Goal: Task Accomplishment & Management: Complete application form

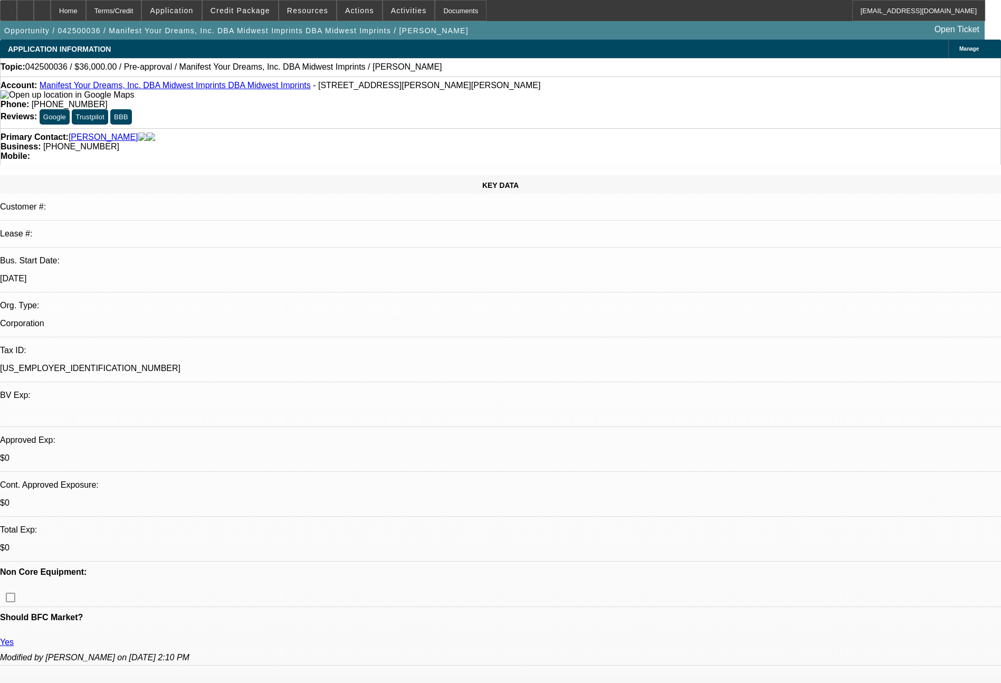
select select "0"
select select "2"
select select "0.1"
select select "4"
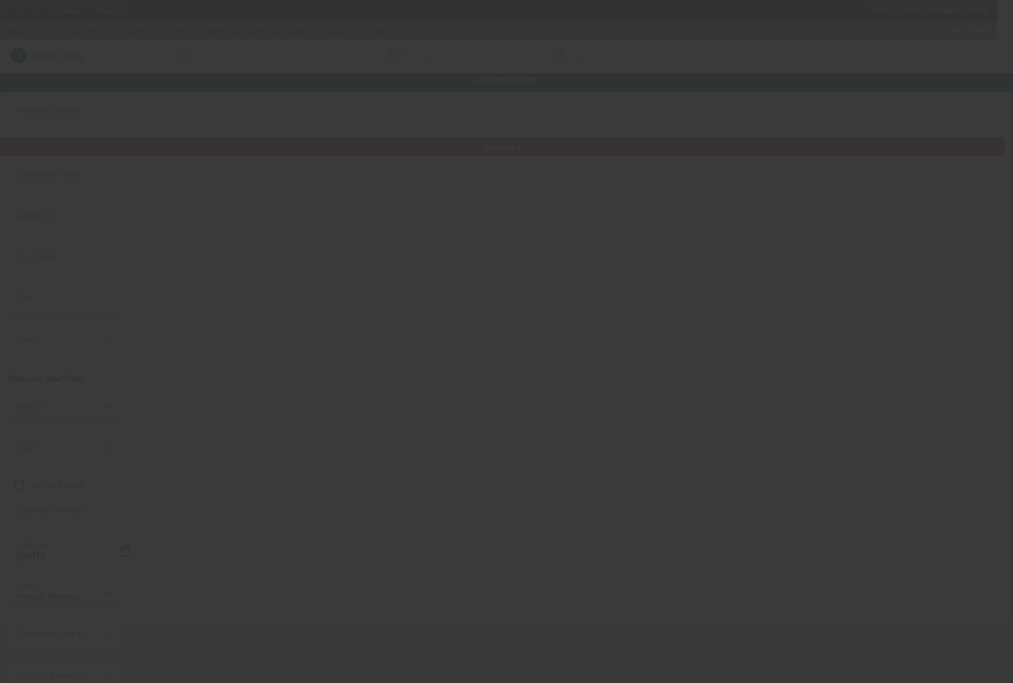
type input "The Collection Case Company LLC"
type input "[STREET_ADDRESS]"
type input "61865"
type input "Potomac"
type input "[PHONE_NUMBER]"
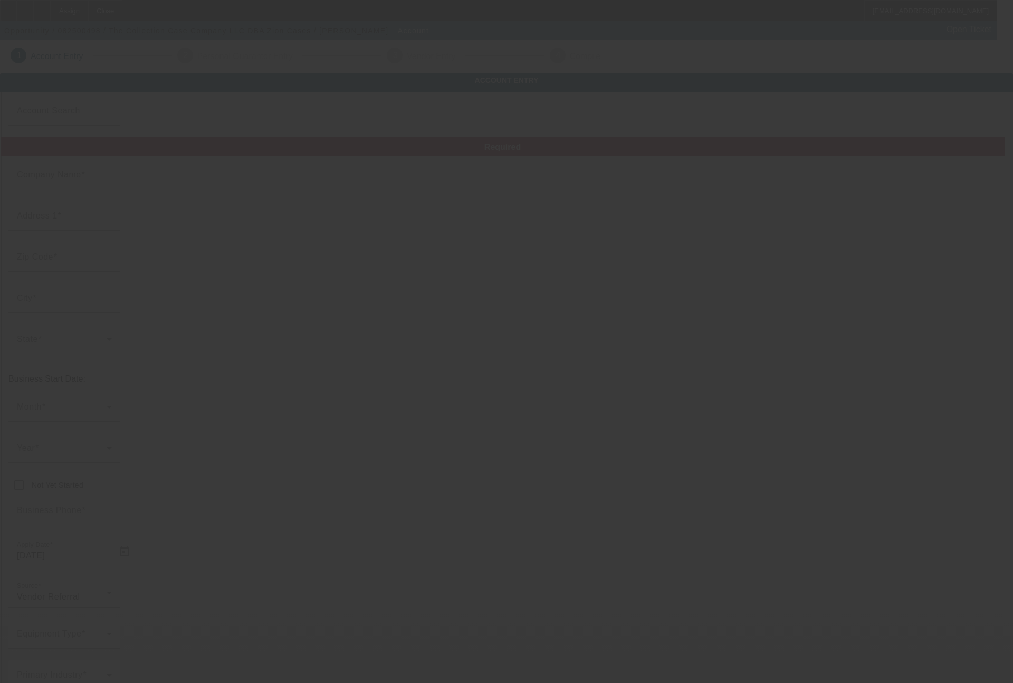
type input "Zion Cases"
type input "clint@zioncases.com"
type input "https://zioncases.com/"
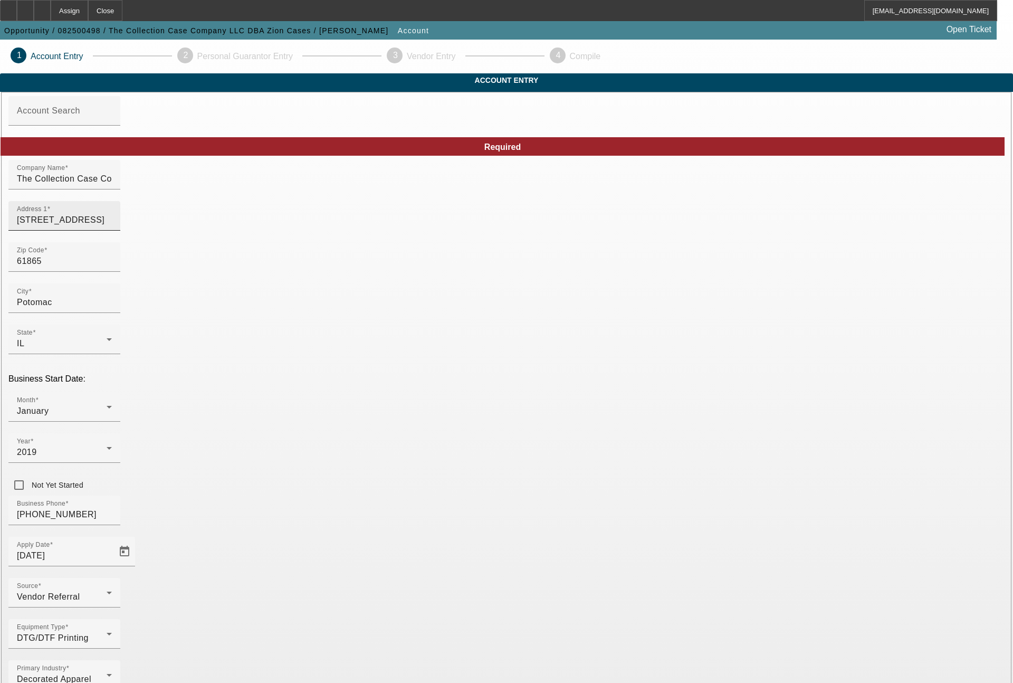
click at [112, 231] on div "Address 1 4869 E 2950 North Rd" at bounding box center [64, 216] width 95 height 30
click at [112, 226] on input "4869 E 2950 North Road" at bounding box center [64, 220] width 95 height 13
type input "4869 East 2950 North Road"
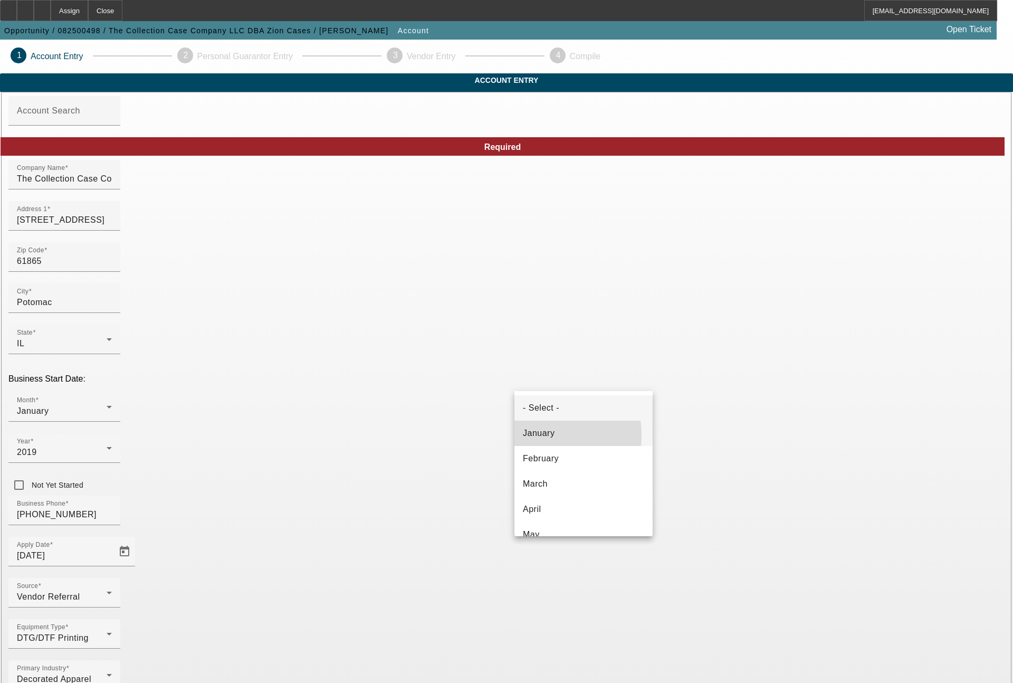
click at [534, 435] on span "January" at bounding box center [539, 433] width 32 height 13
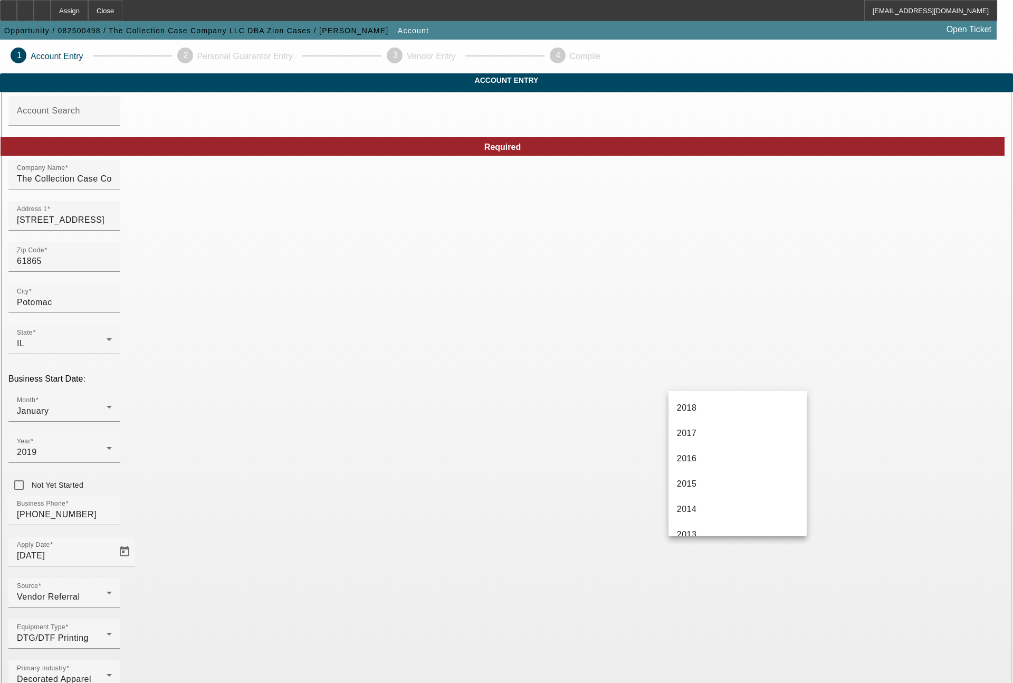
scroll to position [127, 0]
click at [696, 508] on span "2019" at bounding box center [687, 509] width 20 height 13
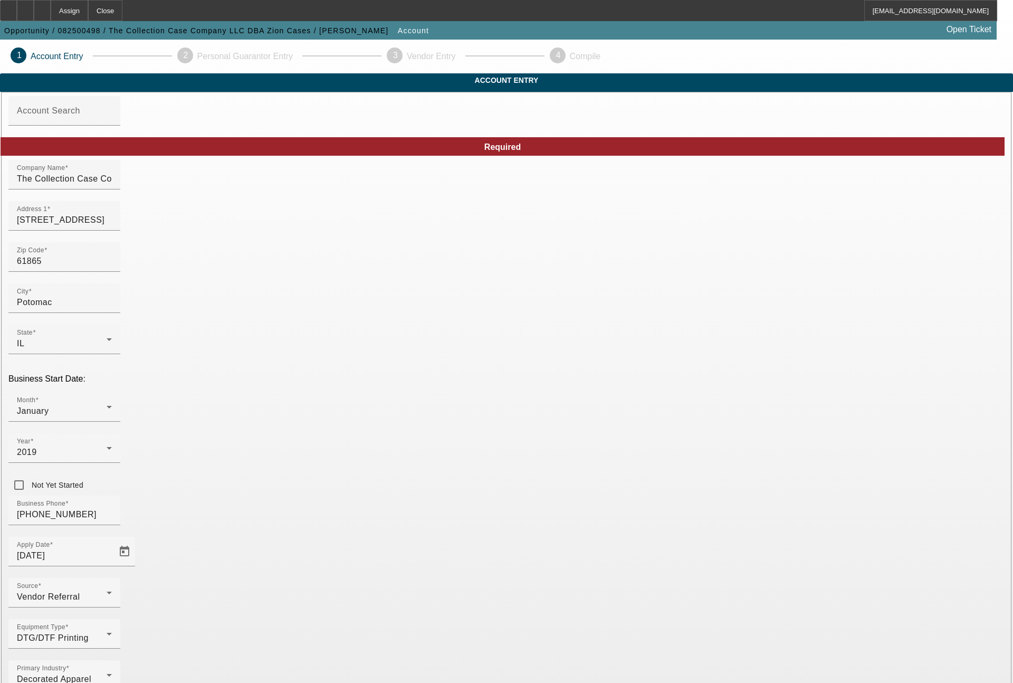
click at [416, 660] on div "Primary Industry Decorated Apparel" at bounding box center [506, 680] width 996 height 41
type input "833054136"
type input "s"
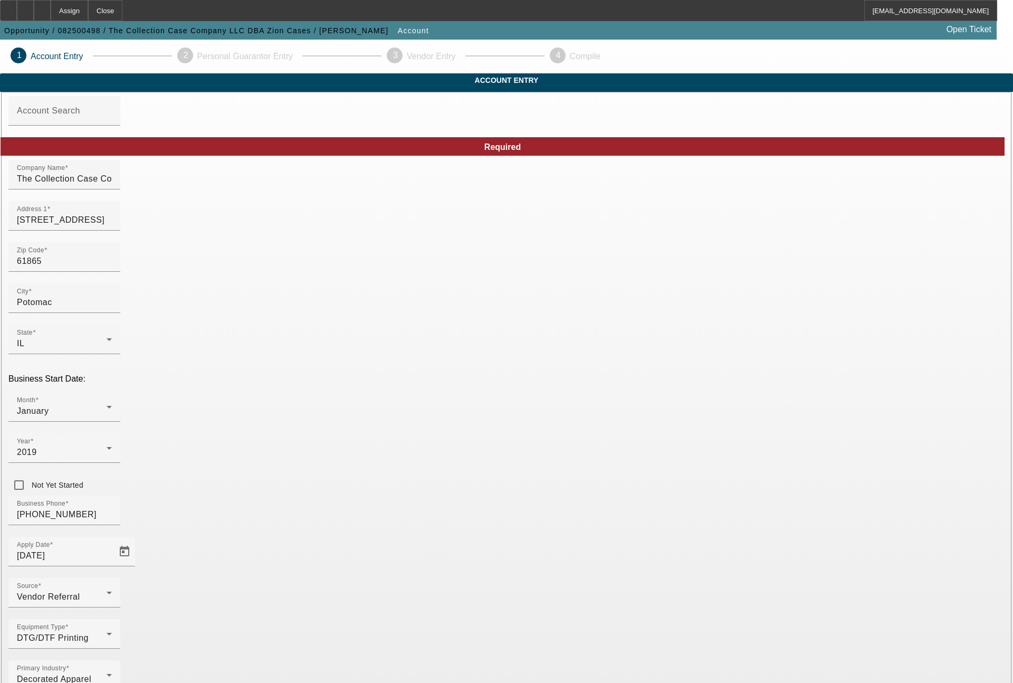
type input "display cases for trading cards"
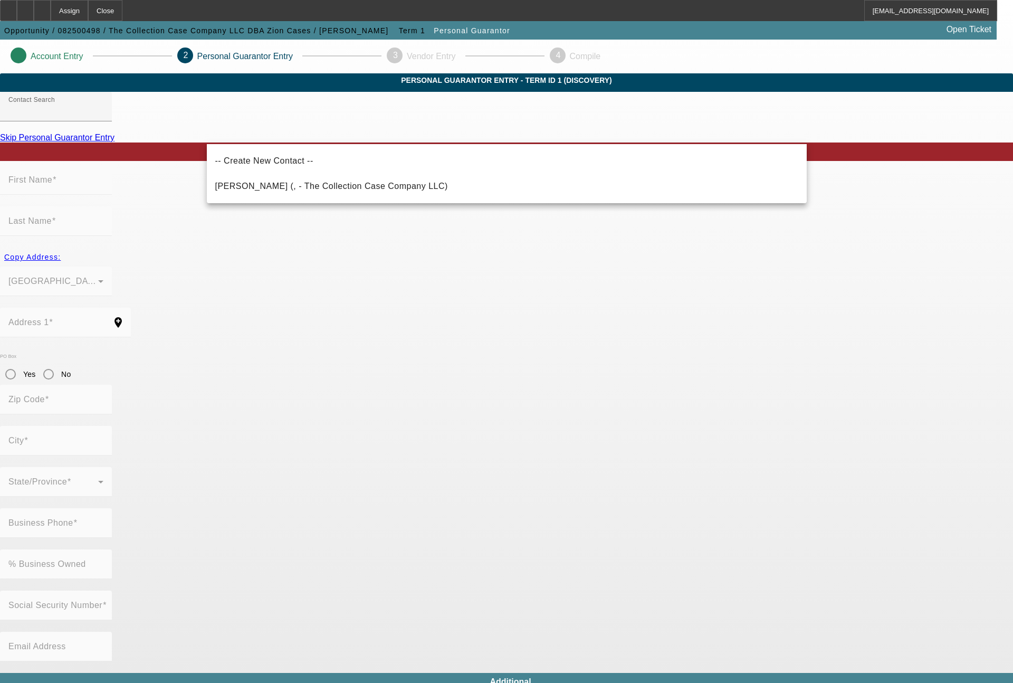
click at [370, 190] on div at bounding box center [506, 341] width 1013 height 683
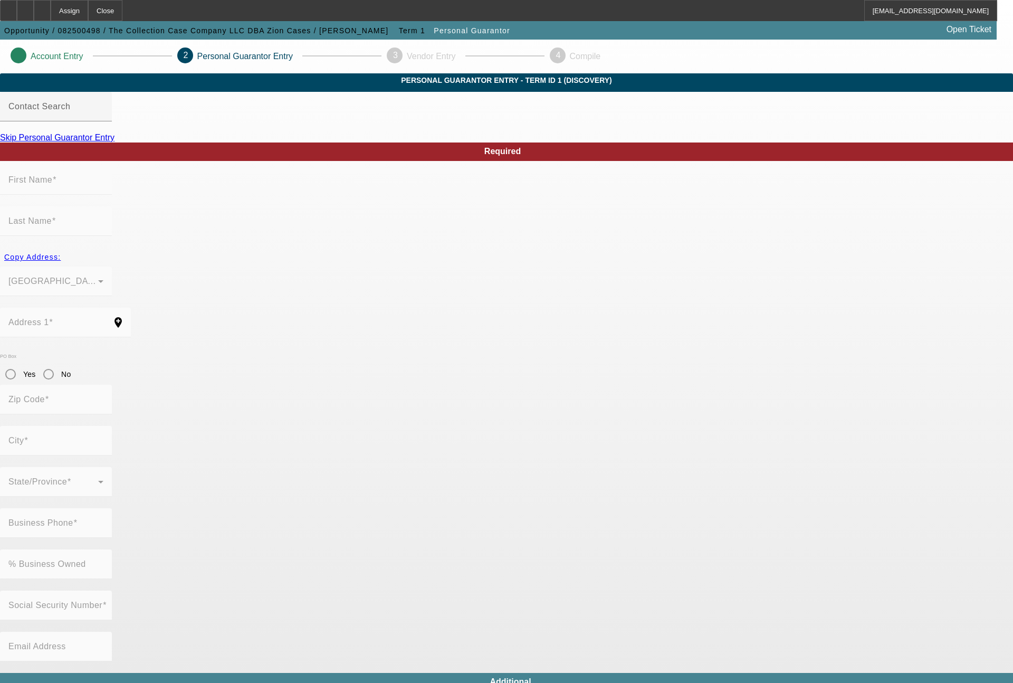
click at [735, 497] on div at bounding box center [506, 341] width 1013 height 683
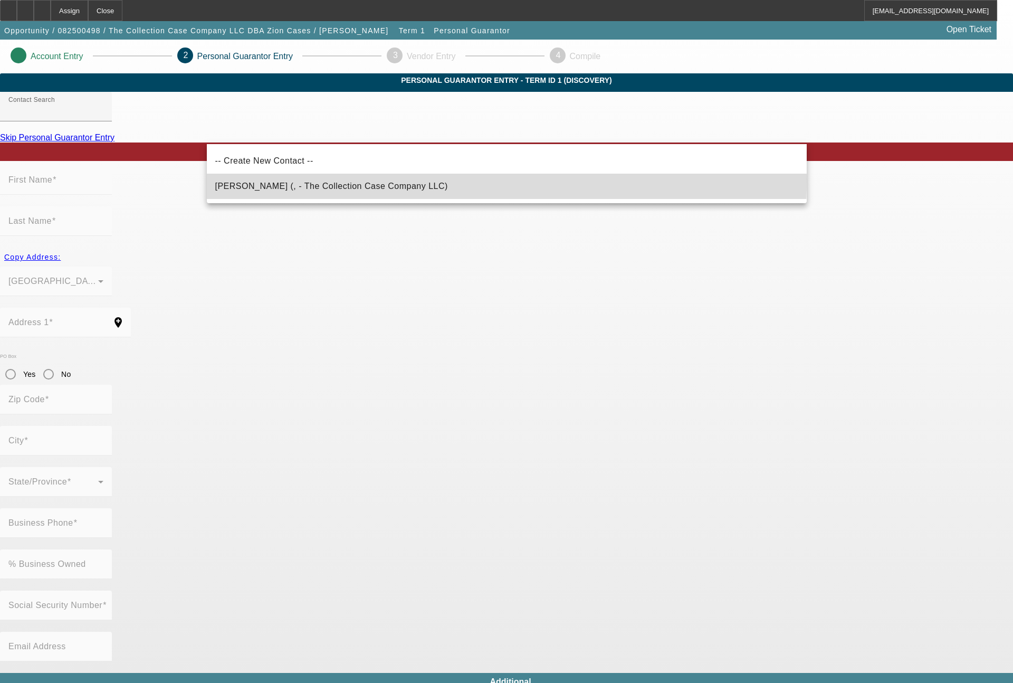
click at [344, 180] on span "Anderson, Clint (, - The Collection Case Company LLC)" at bounding box center [331, 186] width 233 height 13
type input "Anderson, Clint (, - The Collection Case Company LLC)"
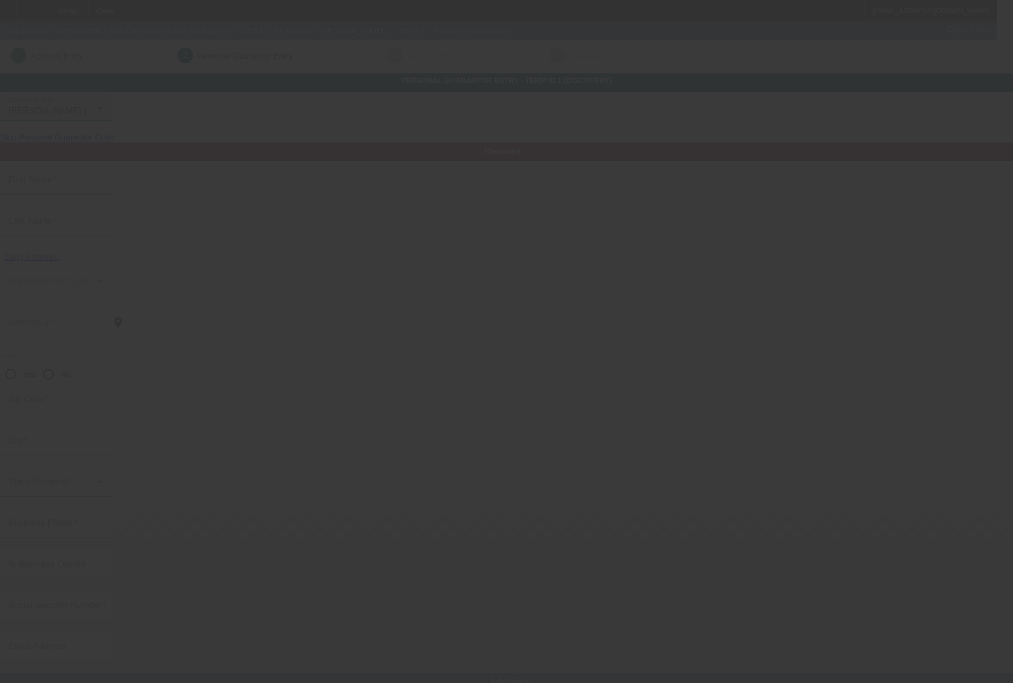
type input "Clint"
type input "Anderson"
radio input "true"
type input "[PHONE_NUMBER]"
type input "clint@zioncases.com"
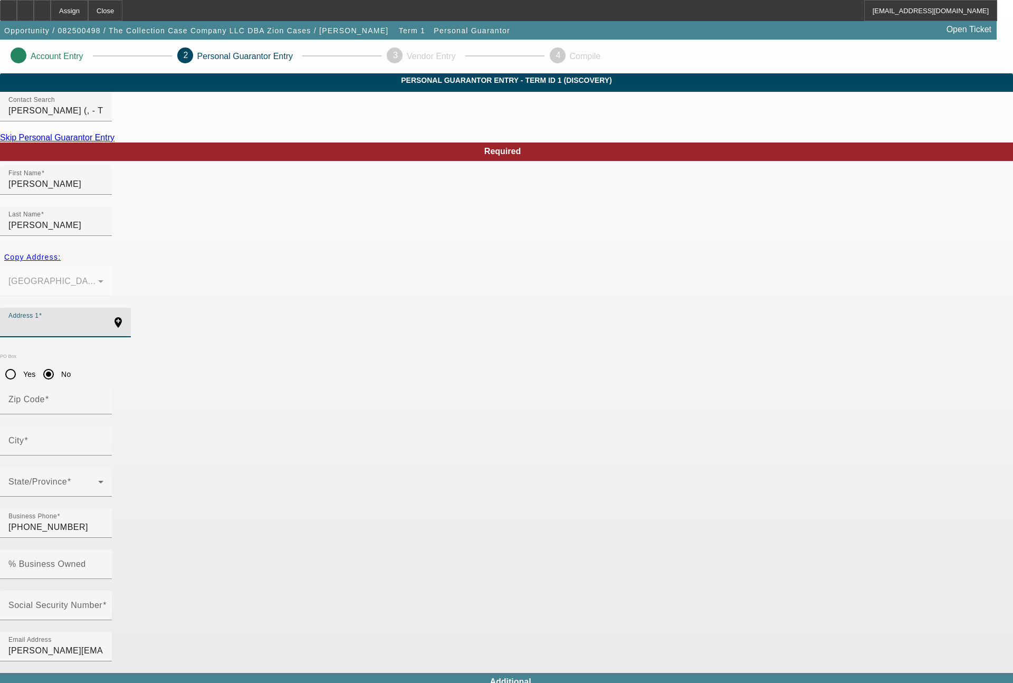
click at [103, 320] on input "Address 1" at bounding box center [55, 326] width 95 height 13
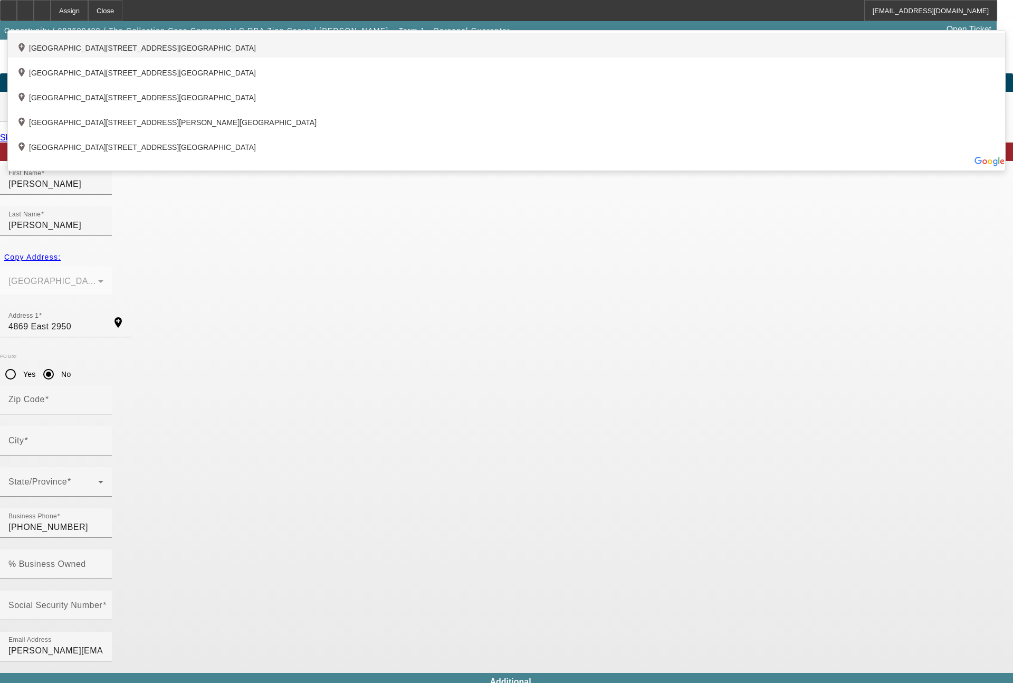
click at [350, 58] on div "add_location 4869 East 2950 North Road, Potomac, IL 61865, US" at bounding box center [506, 45] width 997 height 25
type input "4869 East 2950 North Road"
type input "61865"
type input "Potomac"
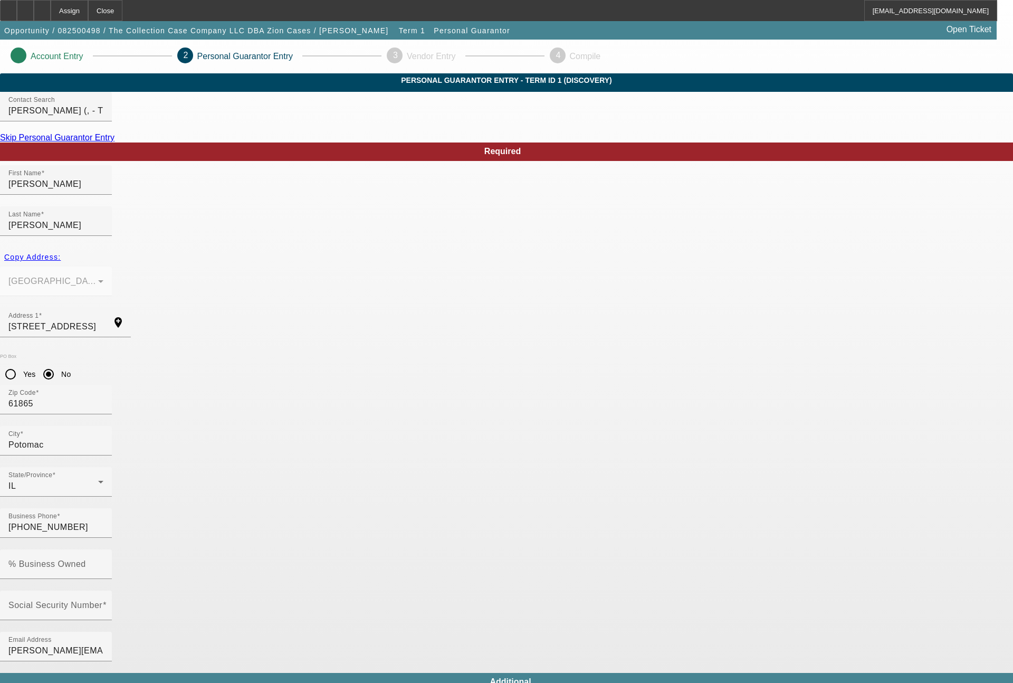
click at [543, 364] on mat-option "Yes" at bounding box center [558, 367] width 87 height 25
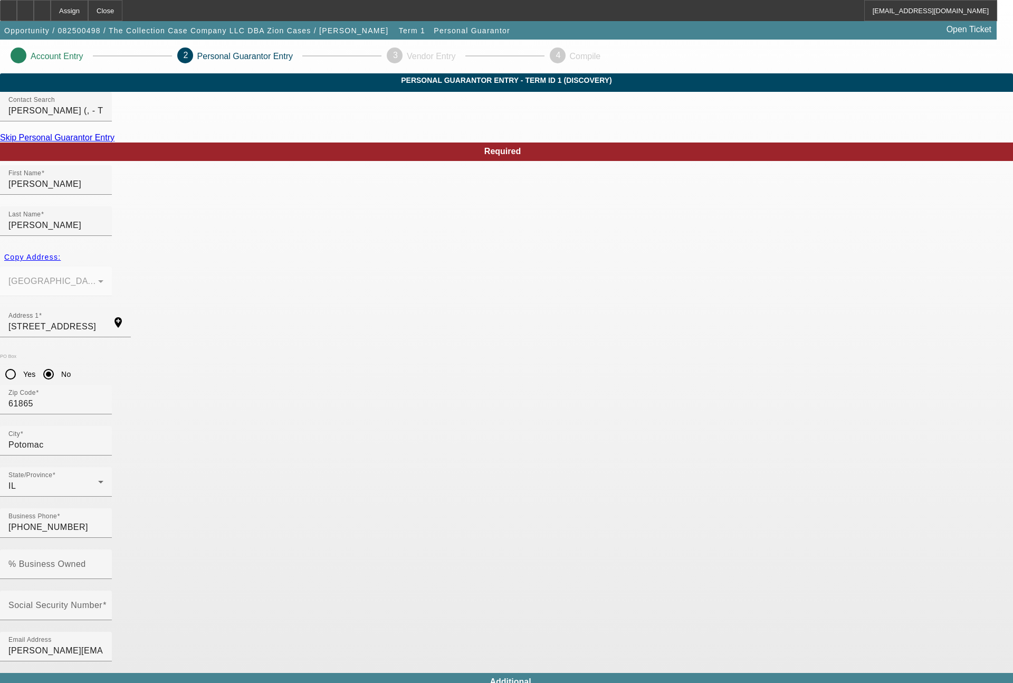
type input "$251,244.00"
click at [531, 442] on mat-option "Yes" at bounding box center [584, 451] width 138 height 25
click at [103, 562] on input "% Business Owned" at bounding box center [55, 568] width 95 height 13
type input "100"
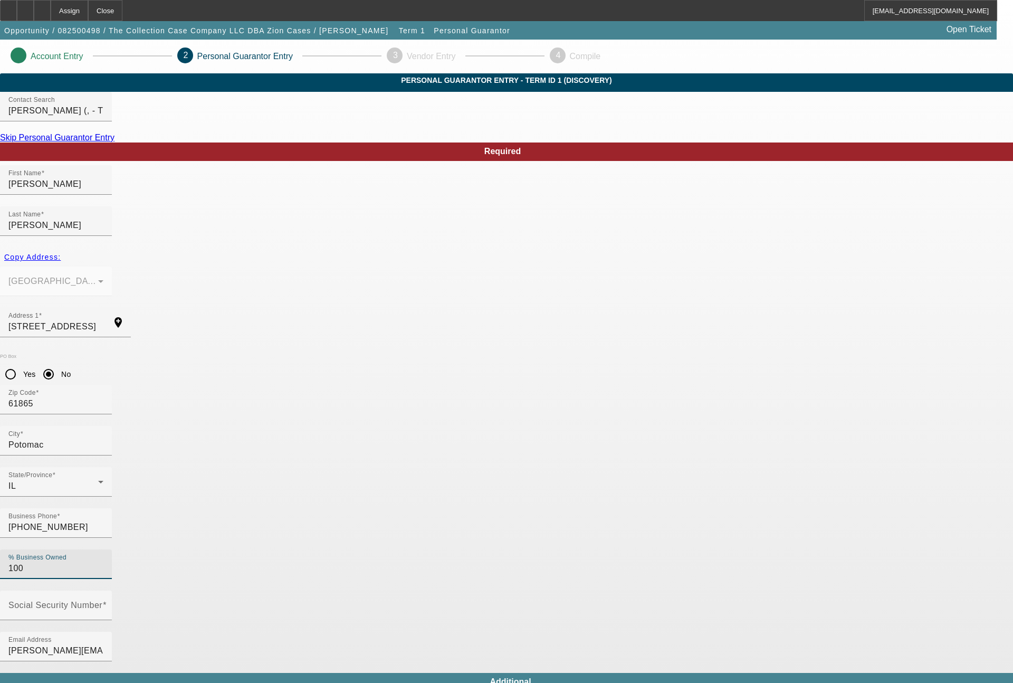
type input "[PHONE_NUMBER]"
click at [103, 603] on input "Social Security Number" at bounding box center [55, 609] width 95 height 13
type input "750-70-1664"
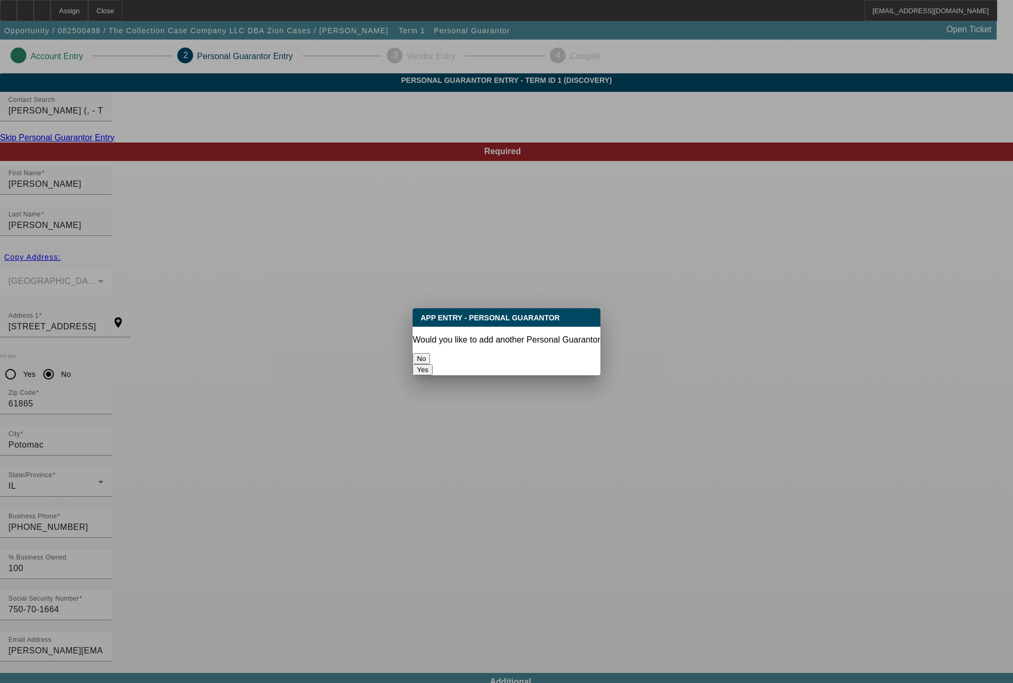
click at [430, 353] on button "No" at bounding box center [421, 358] width 17 height 11
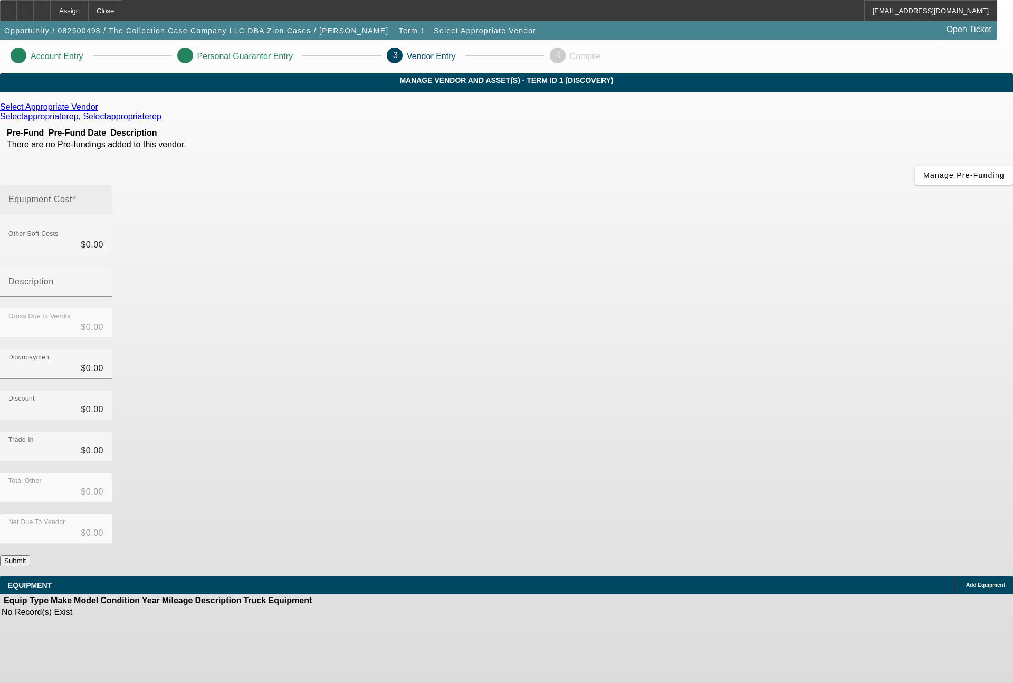
click at [103, 197] on input "Equipment Cost" at bounding box center [55, 203] width 95 height 13
type input "7"
type input "$7.00"
type input "74"
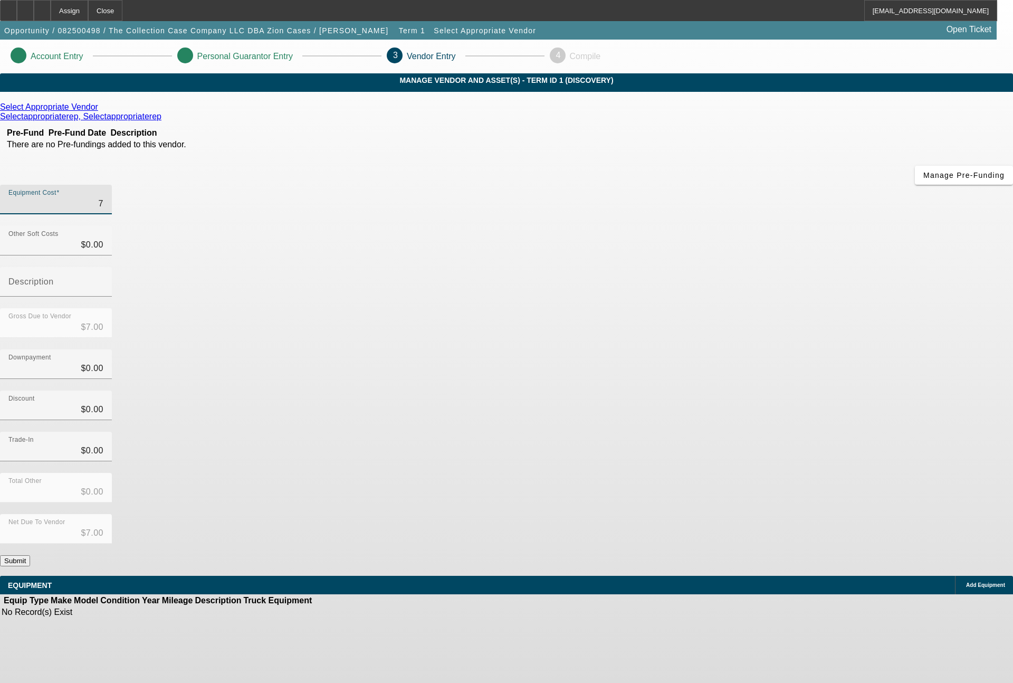
type input "$74.00"
type input "742"
type input "$742.00"
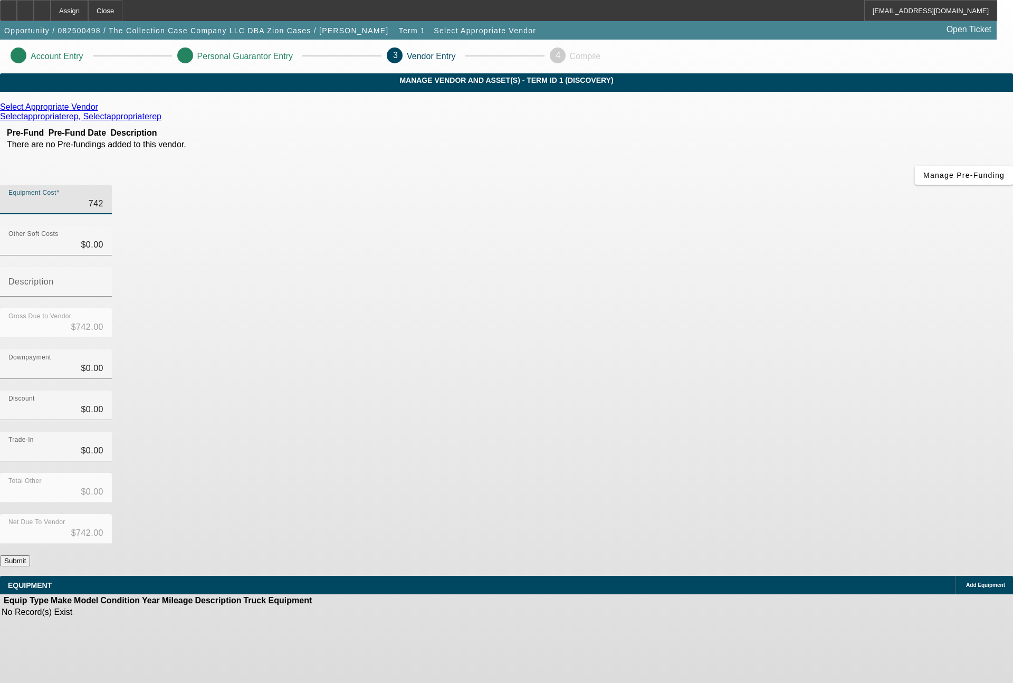
type input "7429"
type input "$7,429.00"
type input "74295"
type input "$74,295.00"
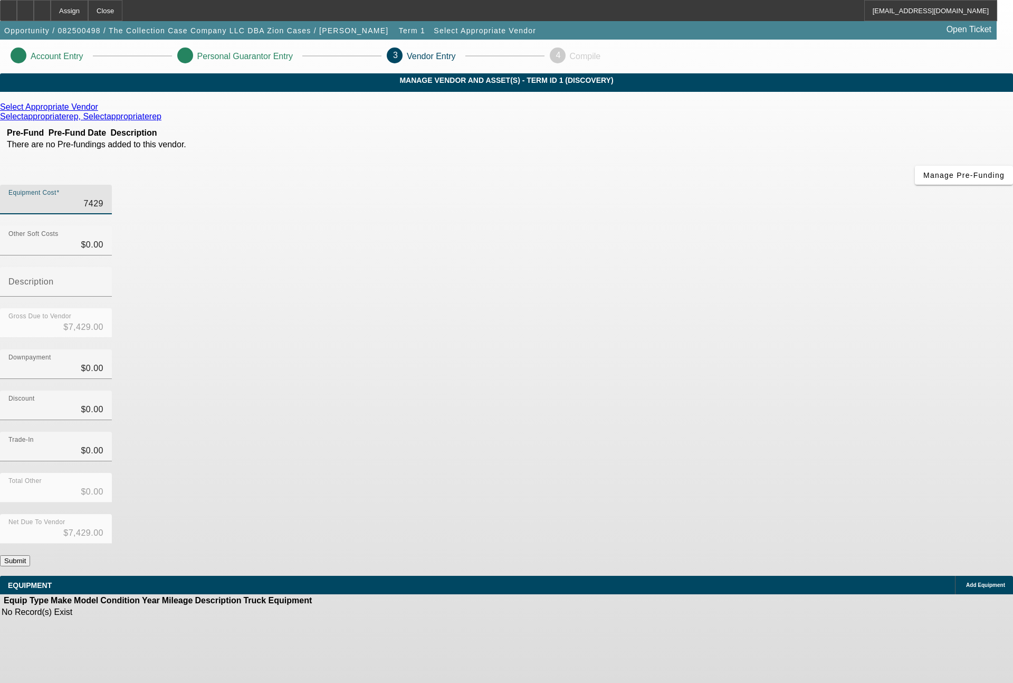
type input "$74,295.00"
click at [30, 555] on button "Submit" at bounding box center [15, 560] width 30 height 11
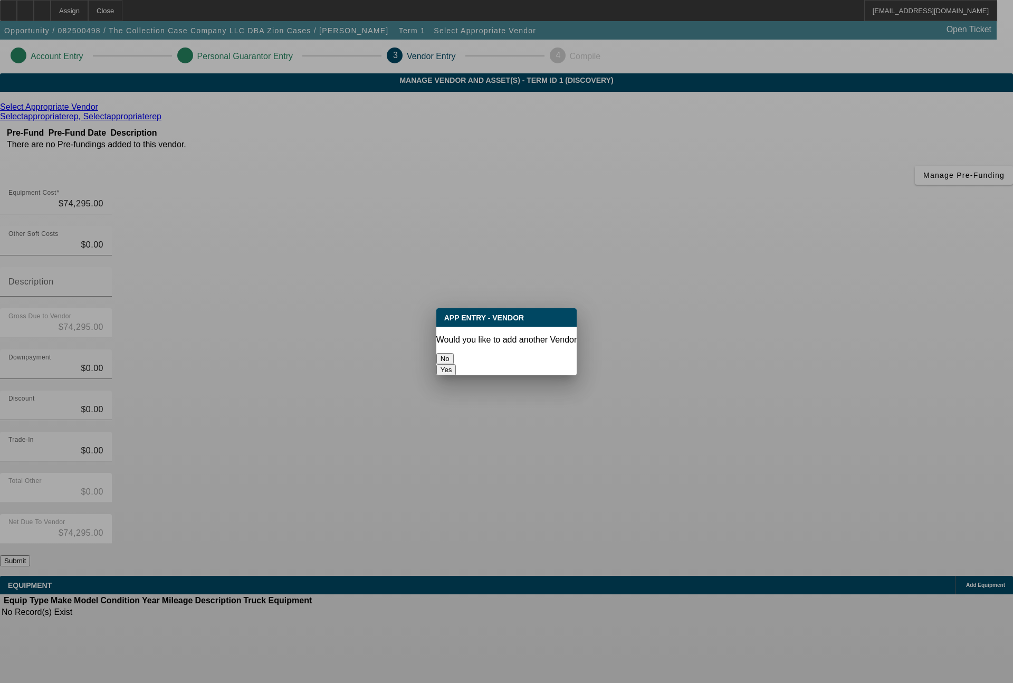
click at [454, 356] on button "No" at bounding box center [444, 358] width 17 height 11
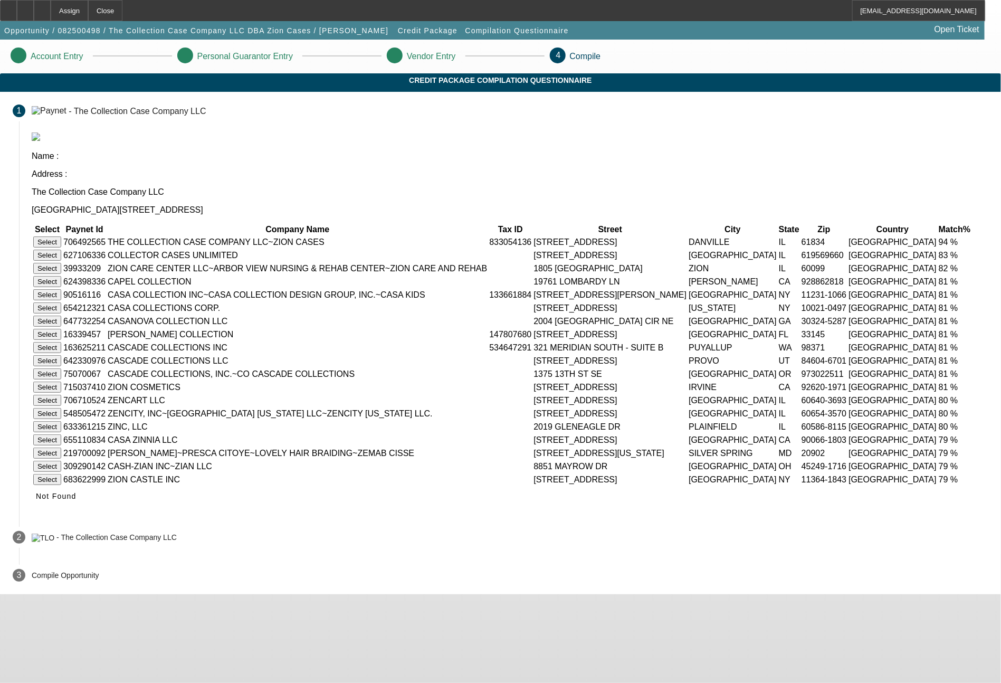
click at [61, 236] on button "Select" at bounding box center [47, 241] width 28 height 11
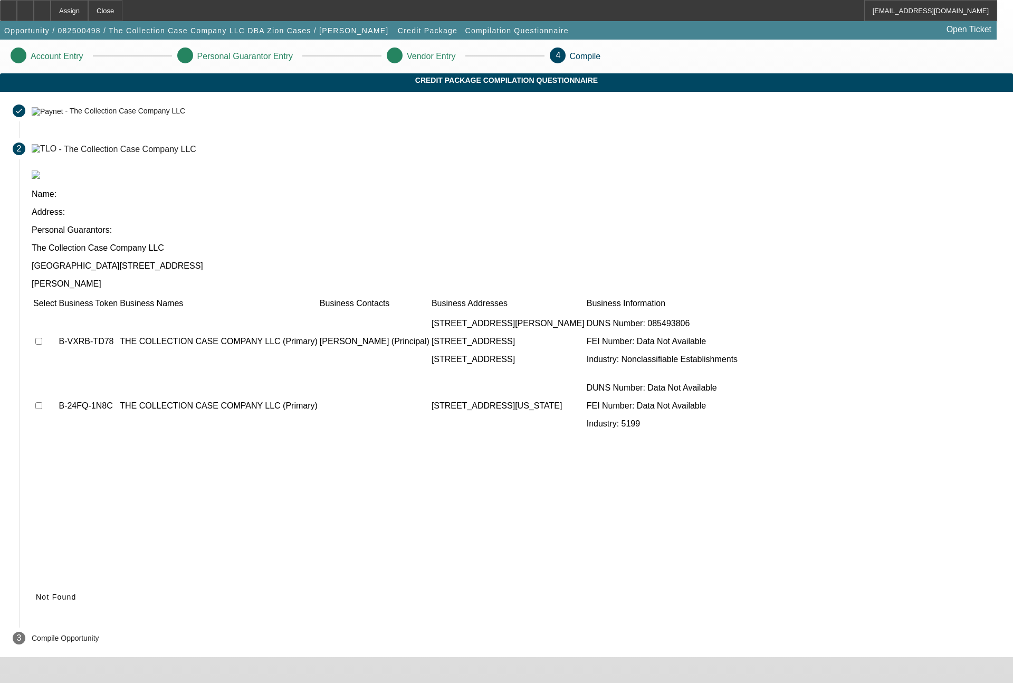
click at [42, 338] on input "checkbox" at bounding box center [38, 341] width 7 height 7
checkbox input "true"
click at [42, 402] on input "checkbox" at bounding box center [38, 405] width 7 height 7
checkbox input "true"
click at [63, 593] on span "Submit" at bounding box center [49, 597] width 27 height 8
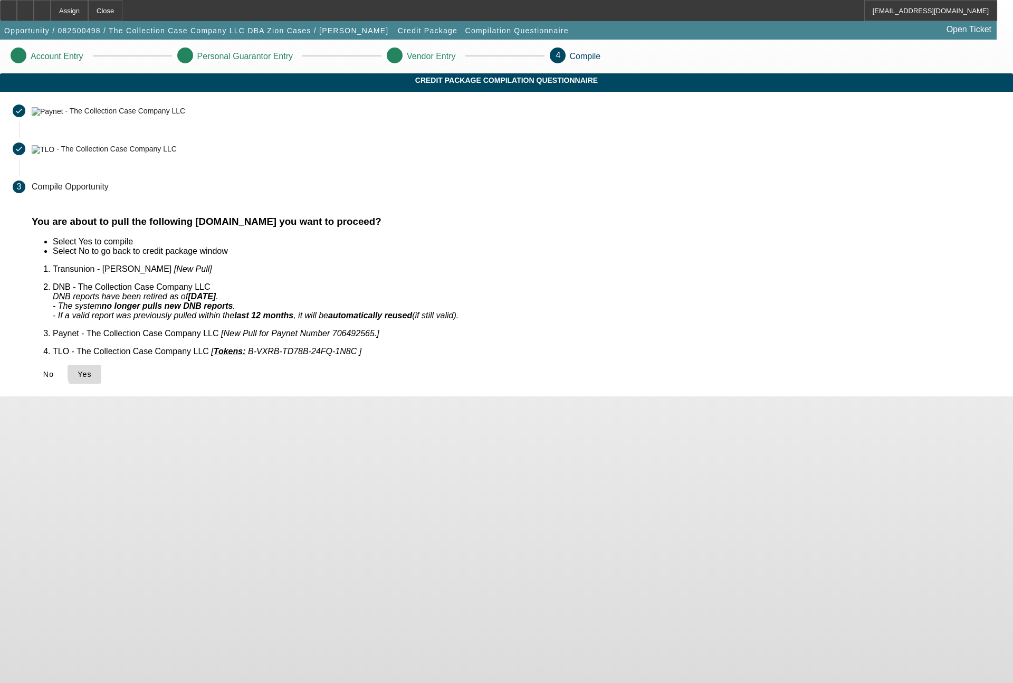
click at [92, 370] on span "Yes" at bounding box center [85, 374] width 14 height 8
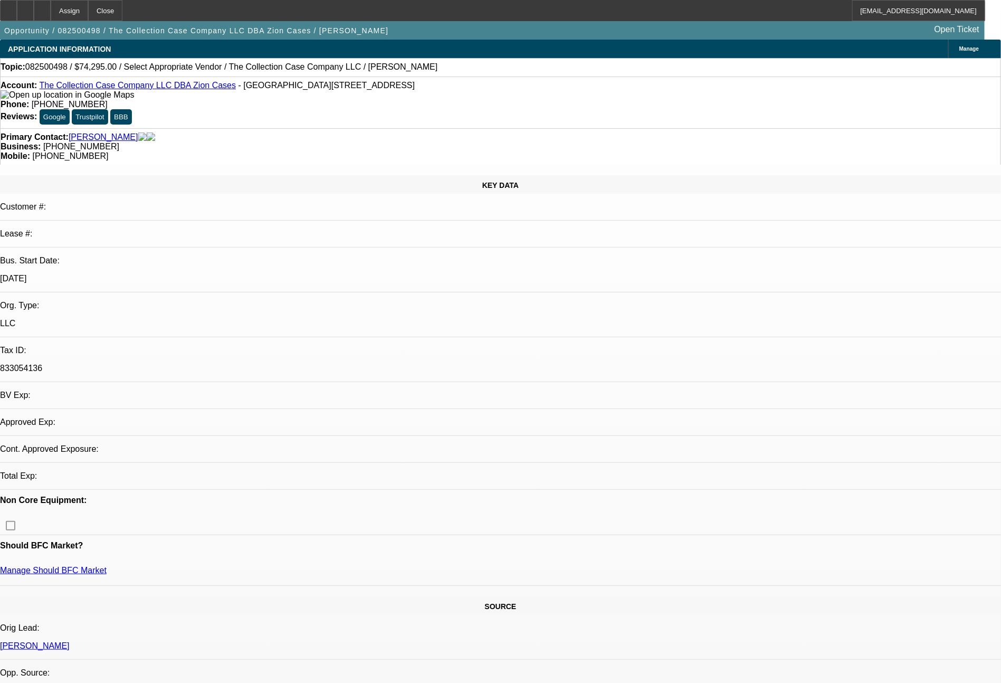
select select "0"
select select "2"
select select "0.1"
select select "4"
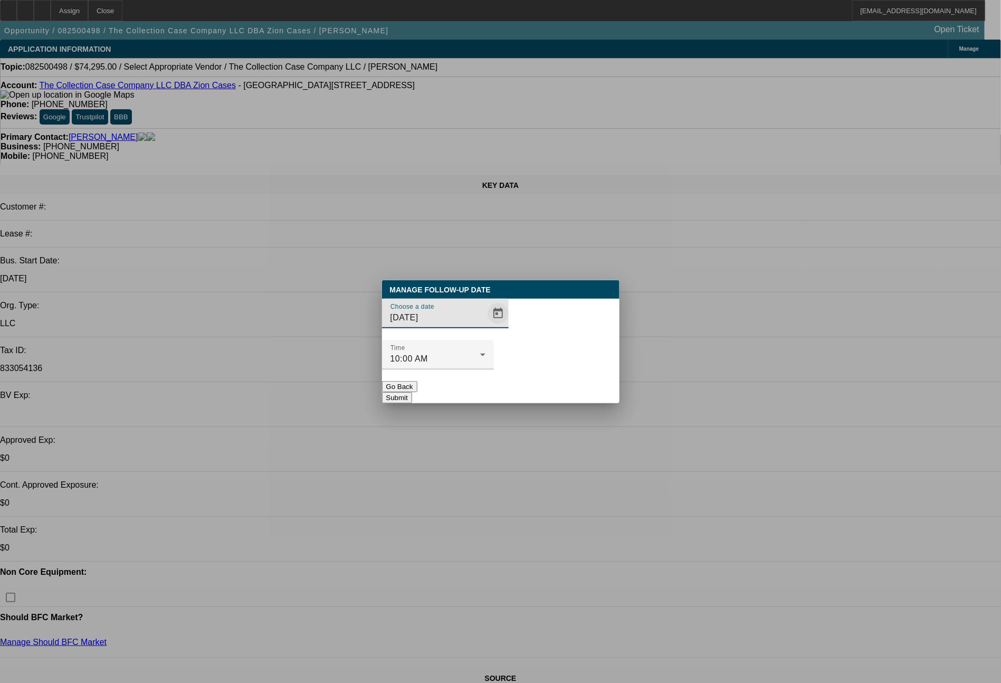
click at [486, 326] on span "Open calendar" at bounding box center [498, 313] width 25 height 25
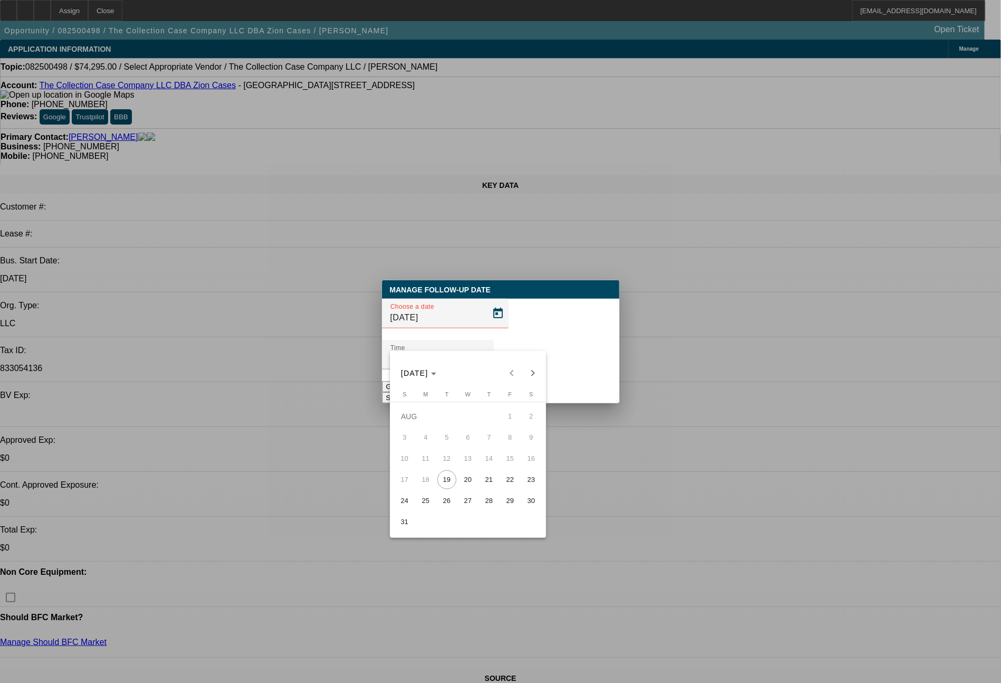
click at [470, 480] on span "20" at bounding box center [468, 479] width 19 height 19
type input "8/20/2025"
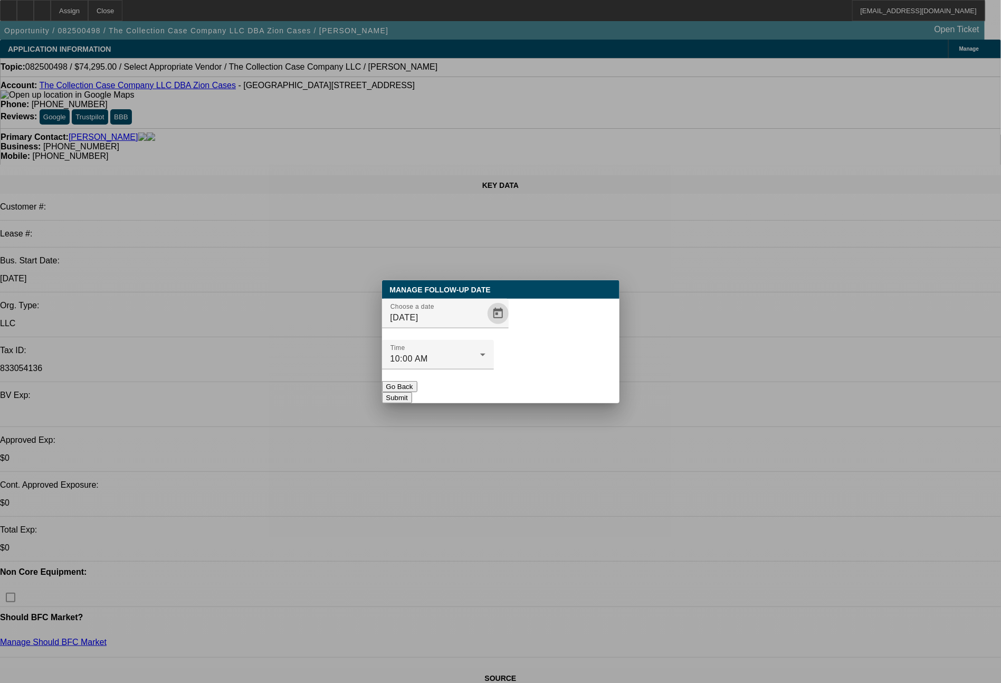
click at [412, 392] on button "Submit" at bounding box center [397, 397] width 30 height 11
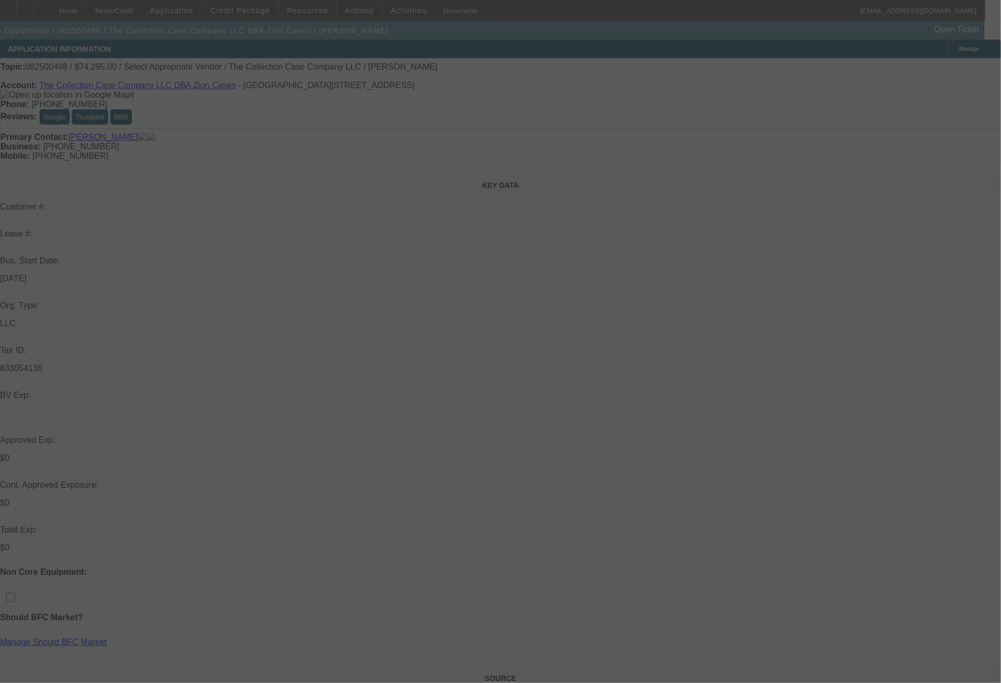
select select "0"
select select "2"
select select "0.1"
select select "4"
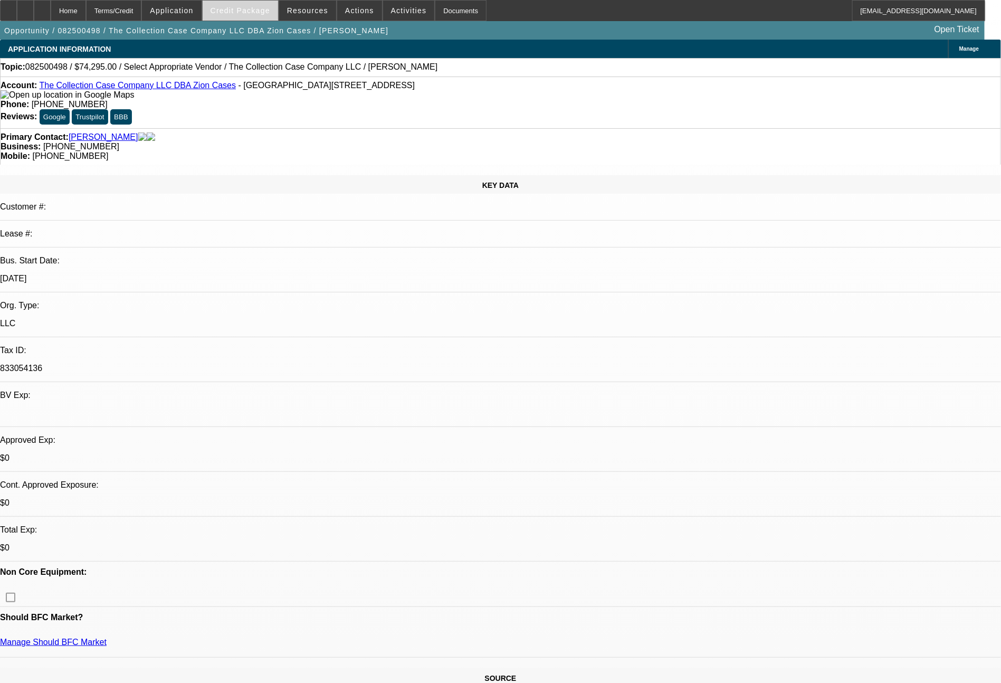
click at [238, 15] on span at bounding box center [240, 10] width 75 height 25
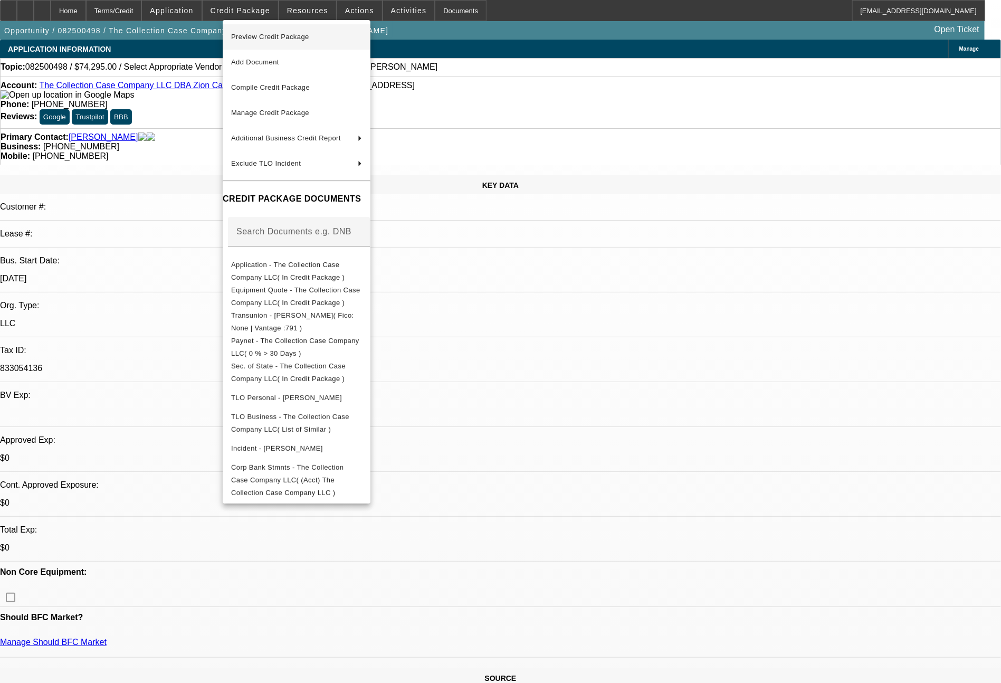
click at [294, 38] on span "Preview Credit Package" at bounding box center [270, 37] width 78 height 8
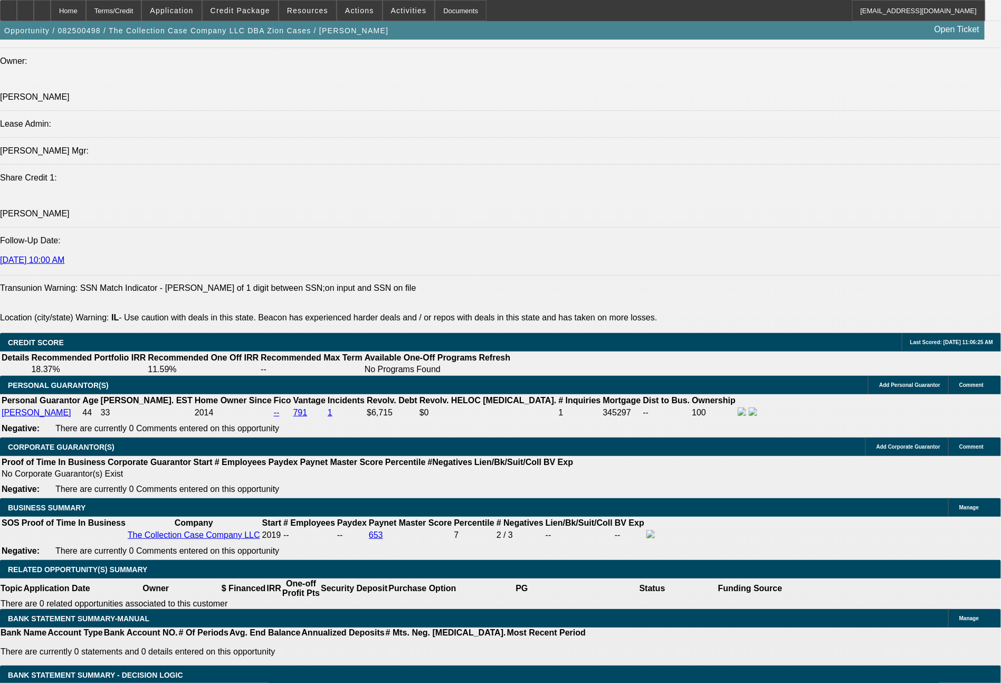
scroll to position [1350, 0]
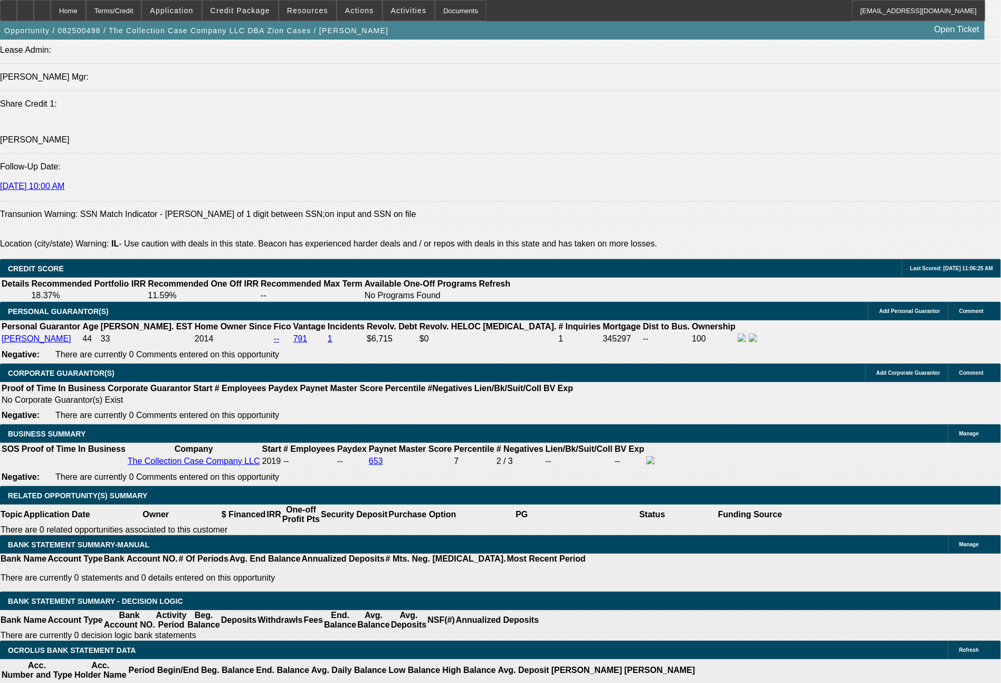
type input "$0.00"
type input "60"
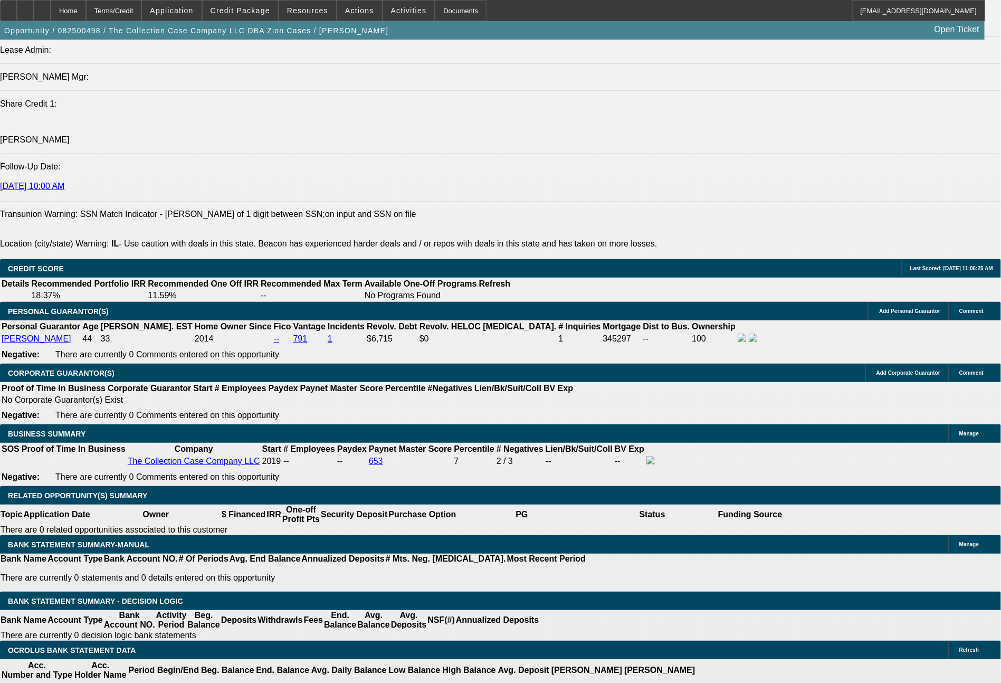
type input "1566"
type input "$3,132.00"
type input "9.7"
type input "$1,566.00"
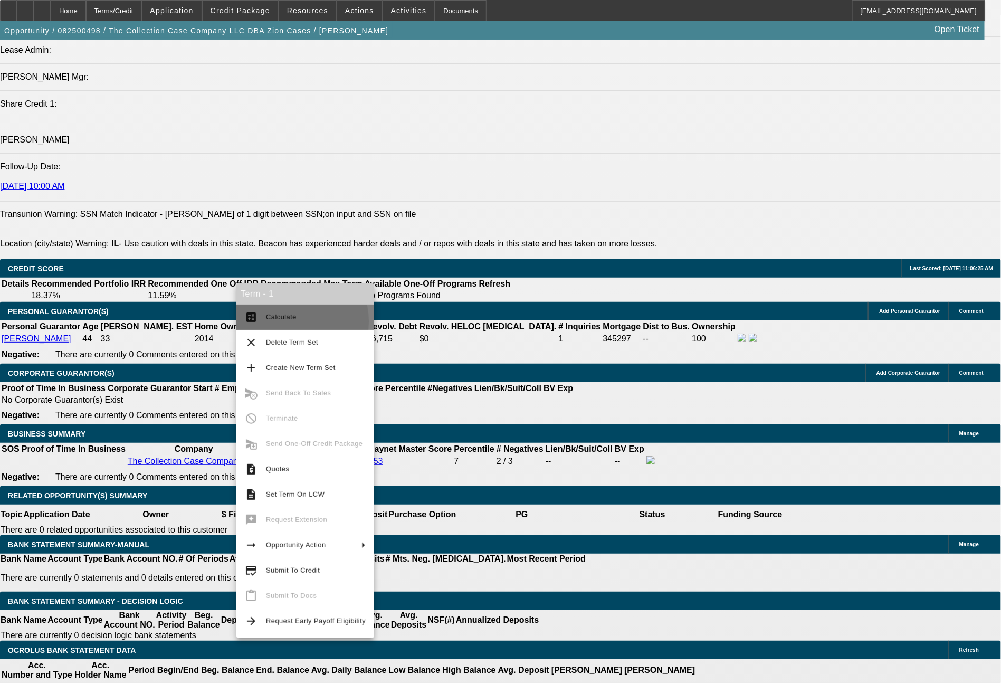
click at [286, 322] on span "Calculate" at bounding box center [316, 317] width 100 height 13
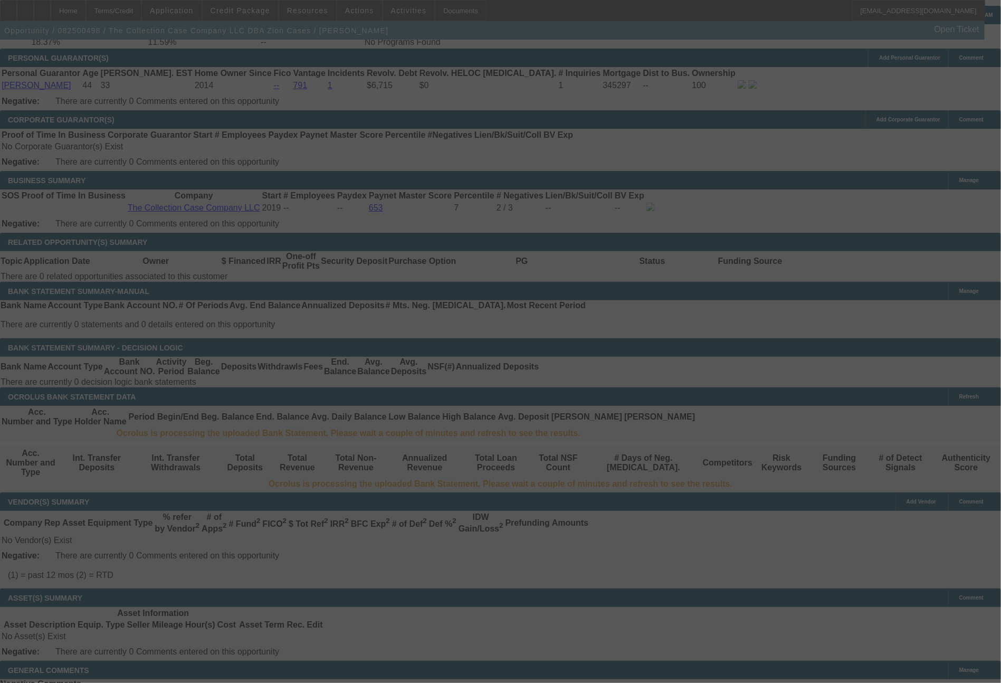
scroll to position [1625, 0]
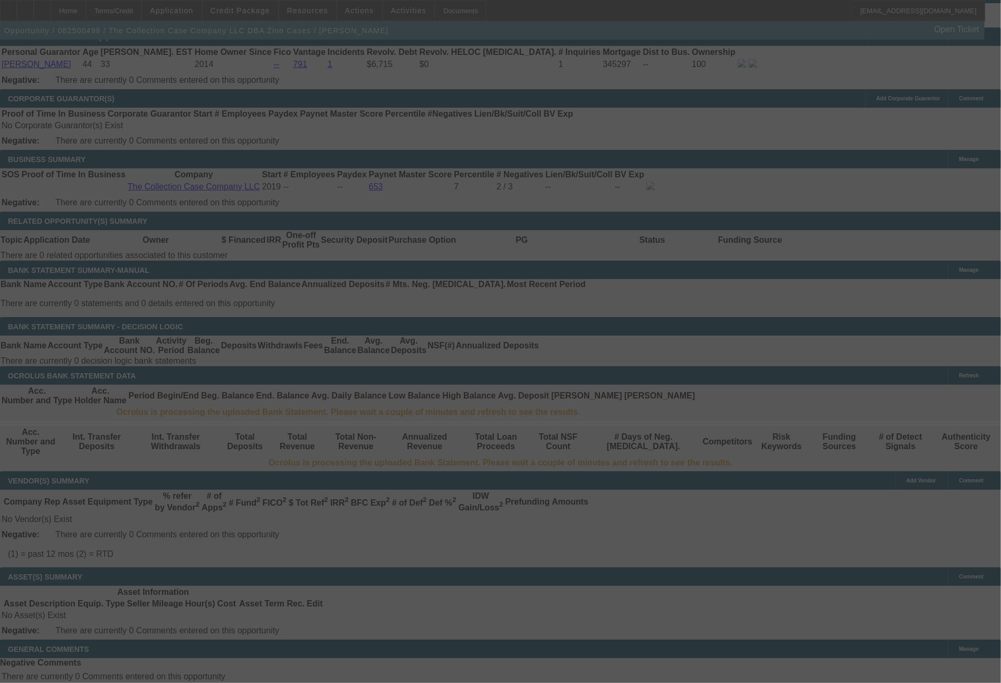
select select "0"
select select "2"
select select "0.1"
select select "4"
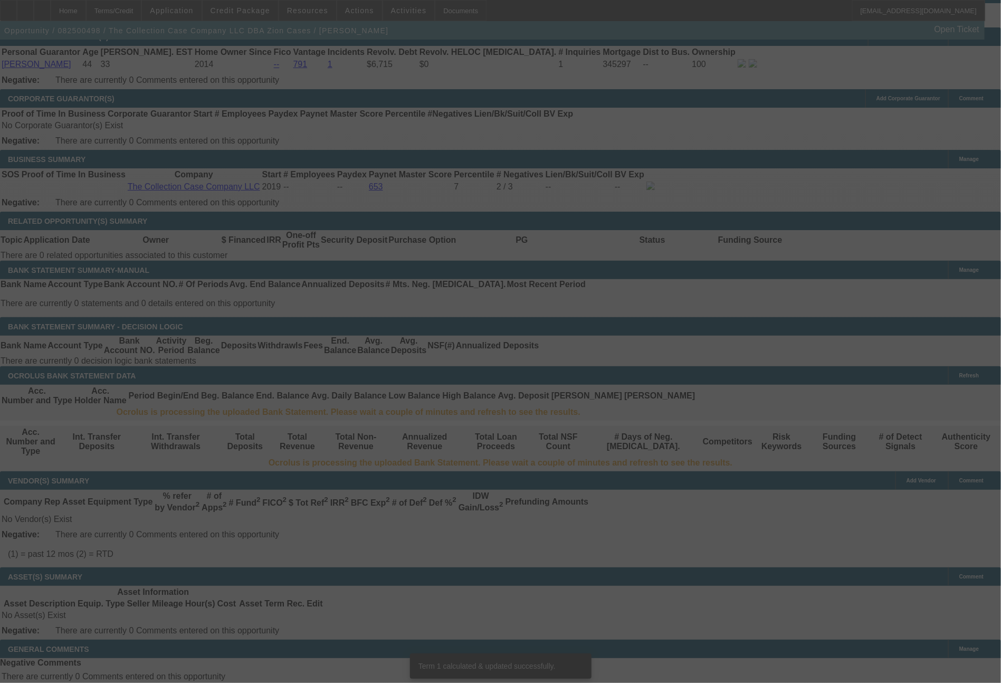
scroll to position [1620, 0]
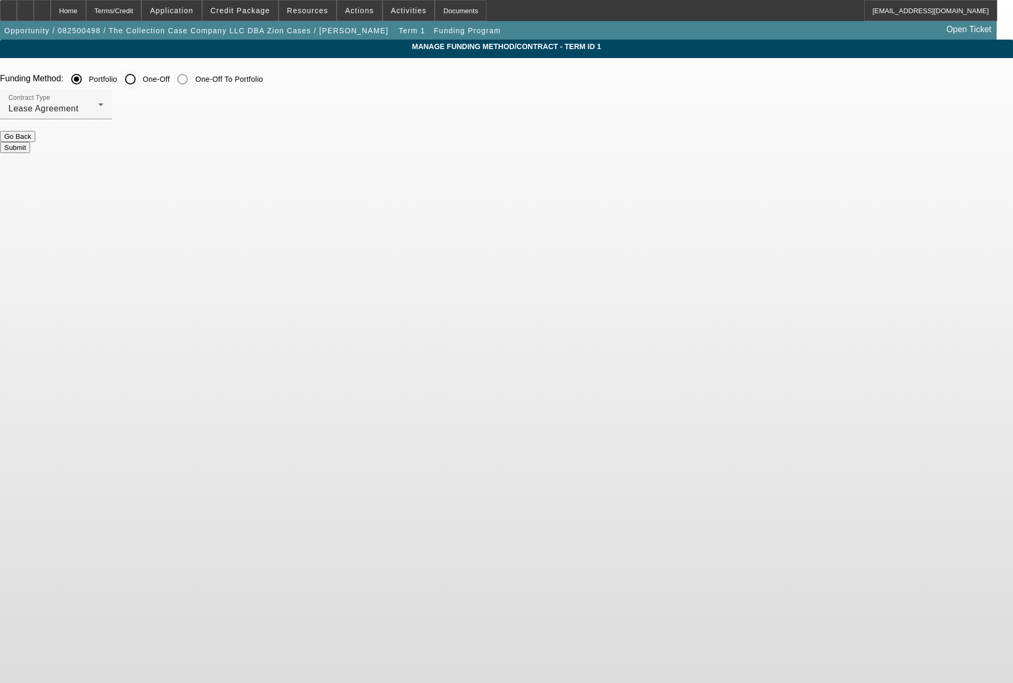
click at [141, 80] on input "One-Off" at bounding box center [130, 79] width 21 height 21
radio input "true"
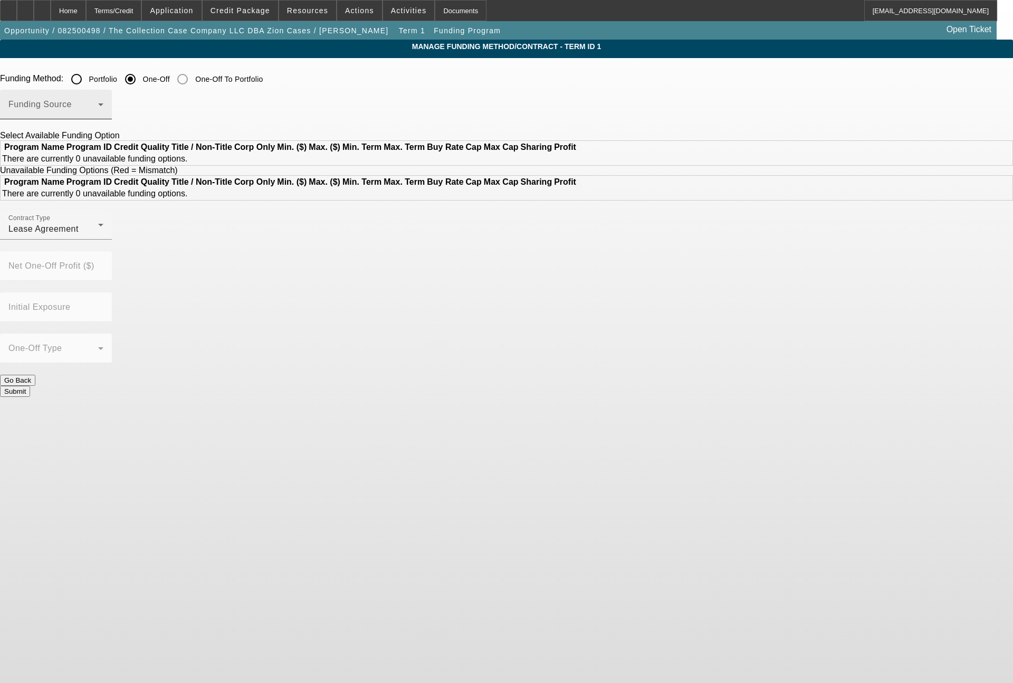
click at [98, 110] on span at bounding box center [53, 108] width 90 height 13
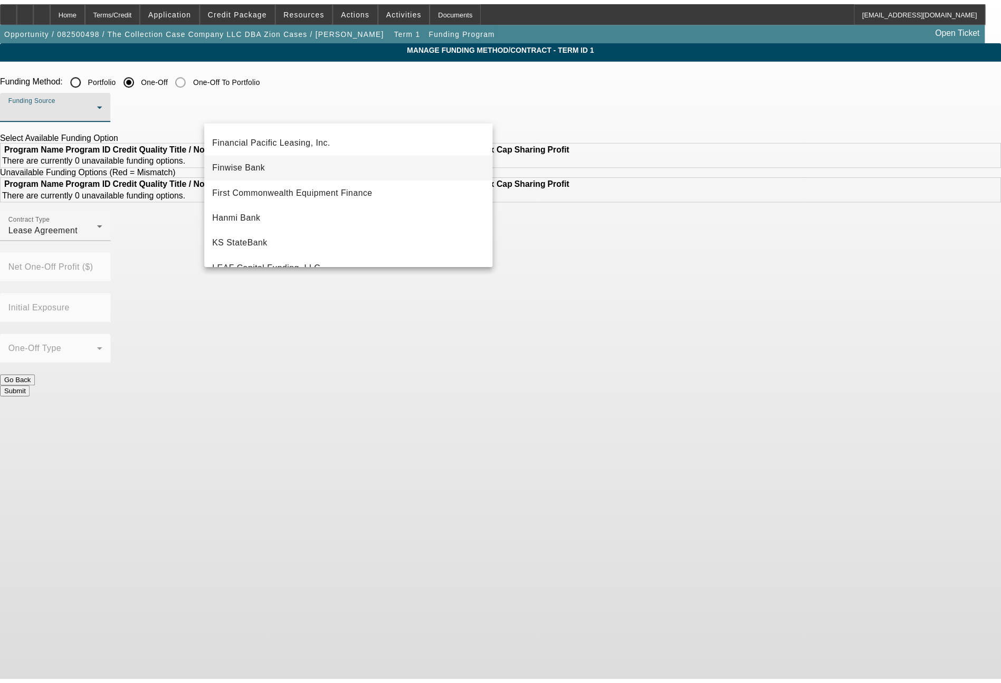
scroll to position [127, 0]
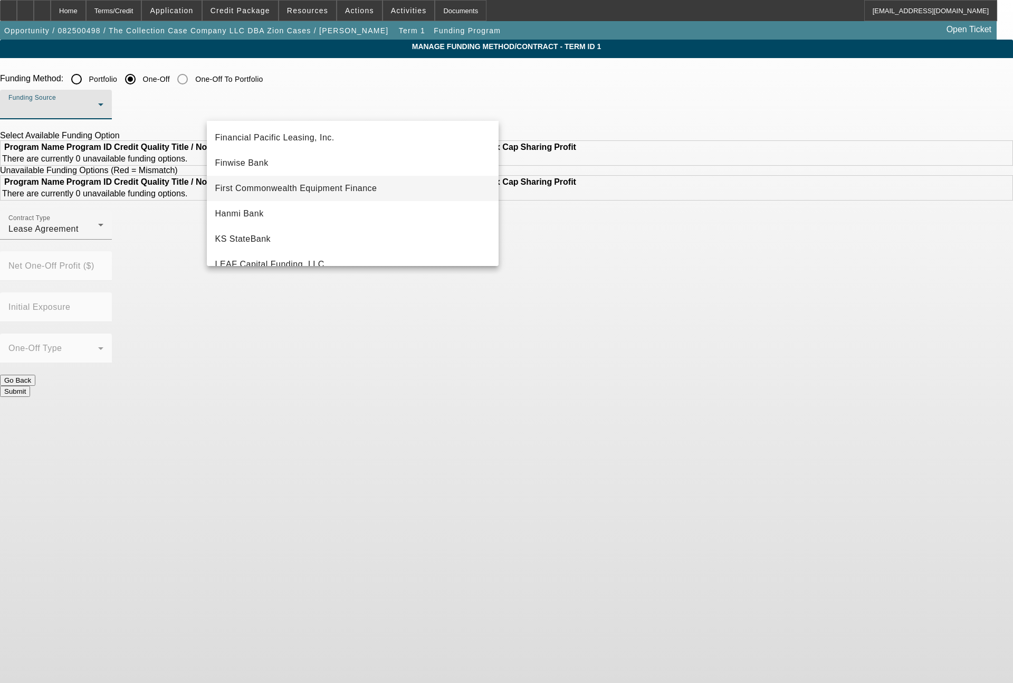
click at [315, 186] on span "First Commonwealth Equipment Finance" at bounding box center [296, 188] width 162 height 13
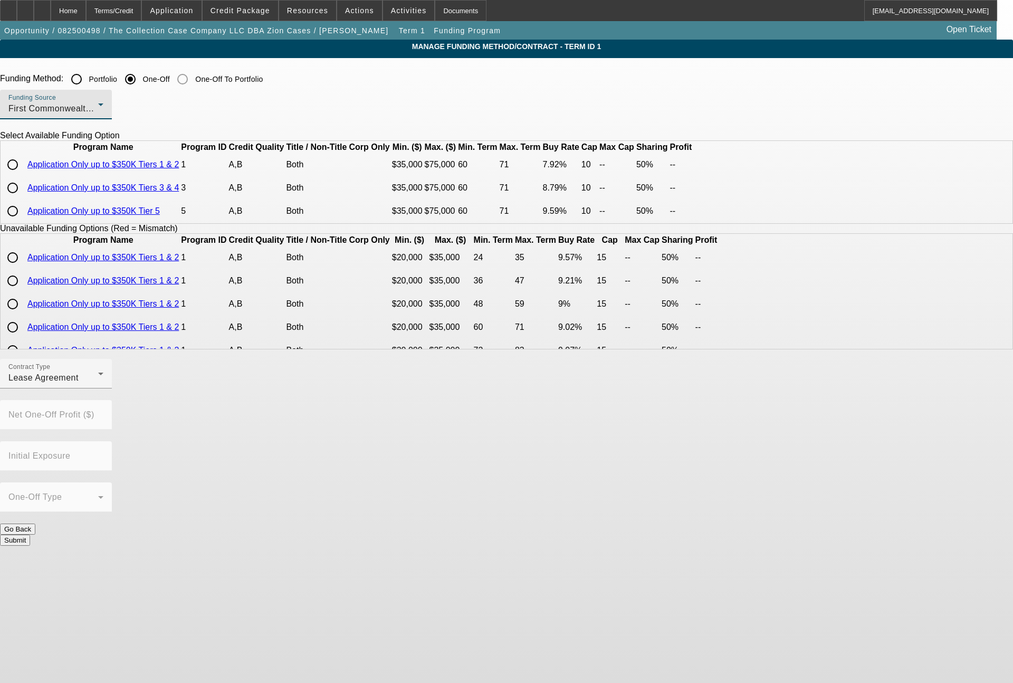
click at [23, 175] on input "radio" at bounding box center [12, 164] width 21 height 21
radio input "true"
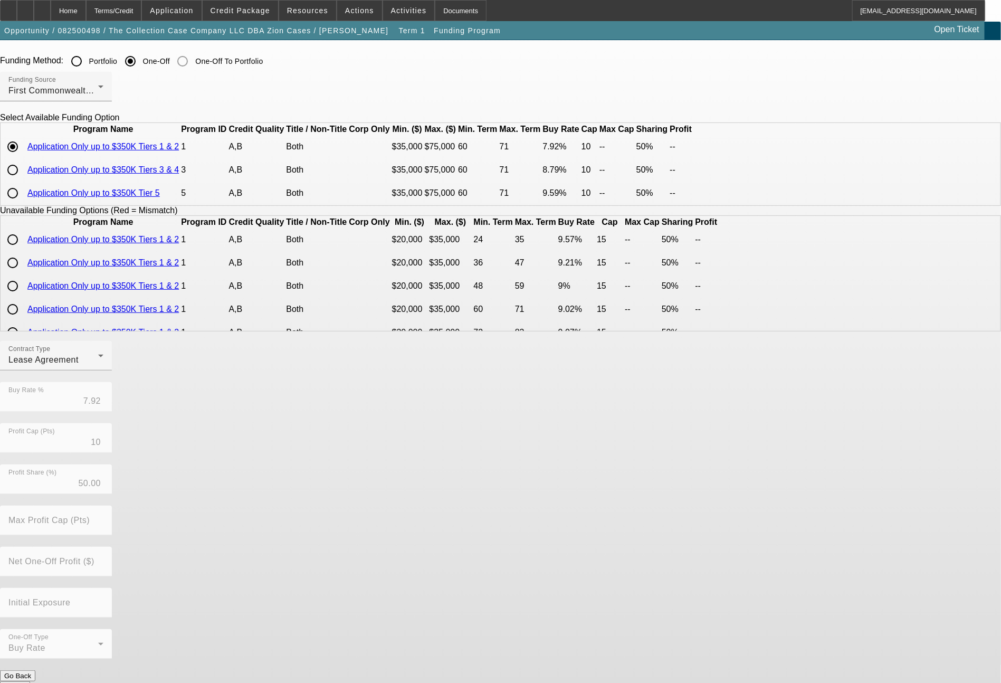
scroll to position [35, 0]
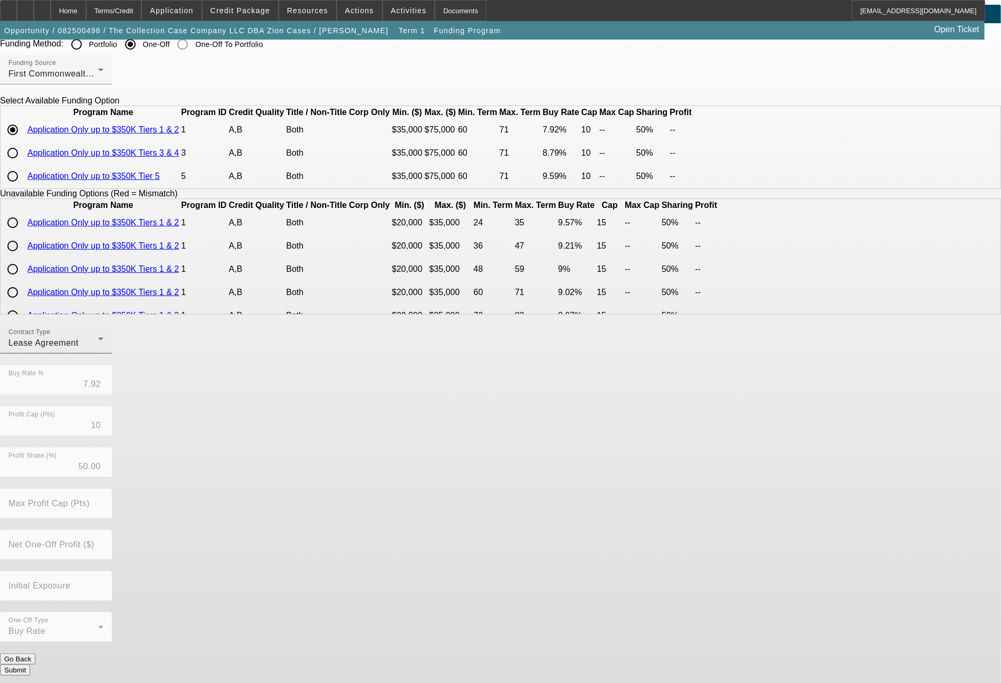
click at [98, 349] on div "Lease Agreement" at bounding box center [53, 343] width 90 height 13
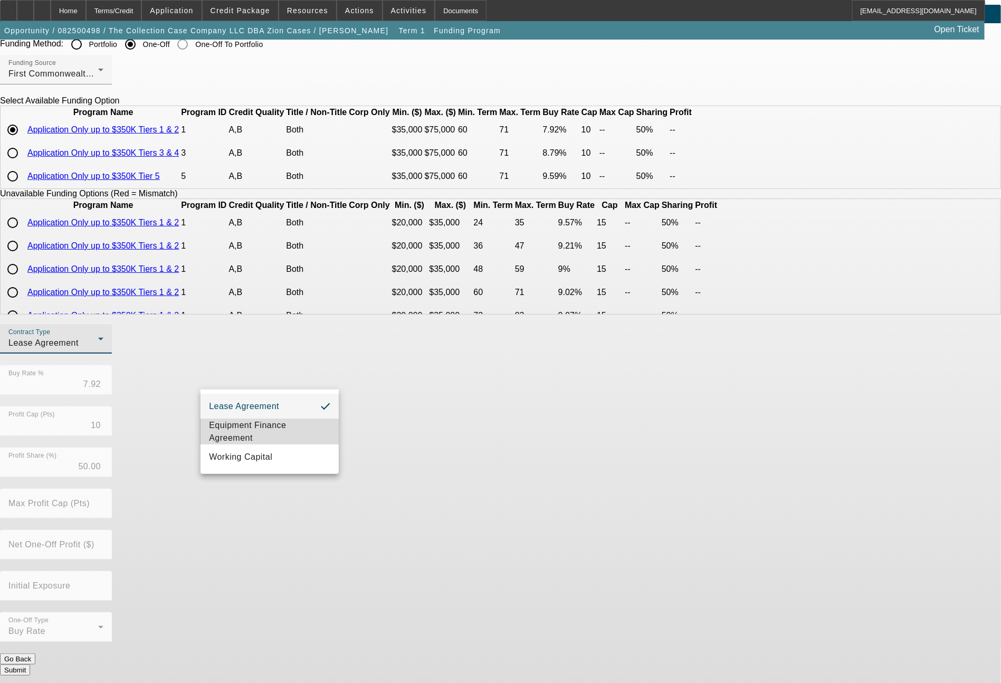
click at [268, 428] on span "Equipment Finance Agreement" at bounding box center [269, 431] width 121 height 25
click at [30, 664] on button "Submit" at bounding box center [15, 669] width 30 height 11
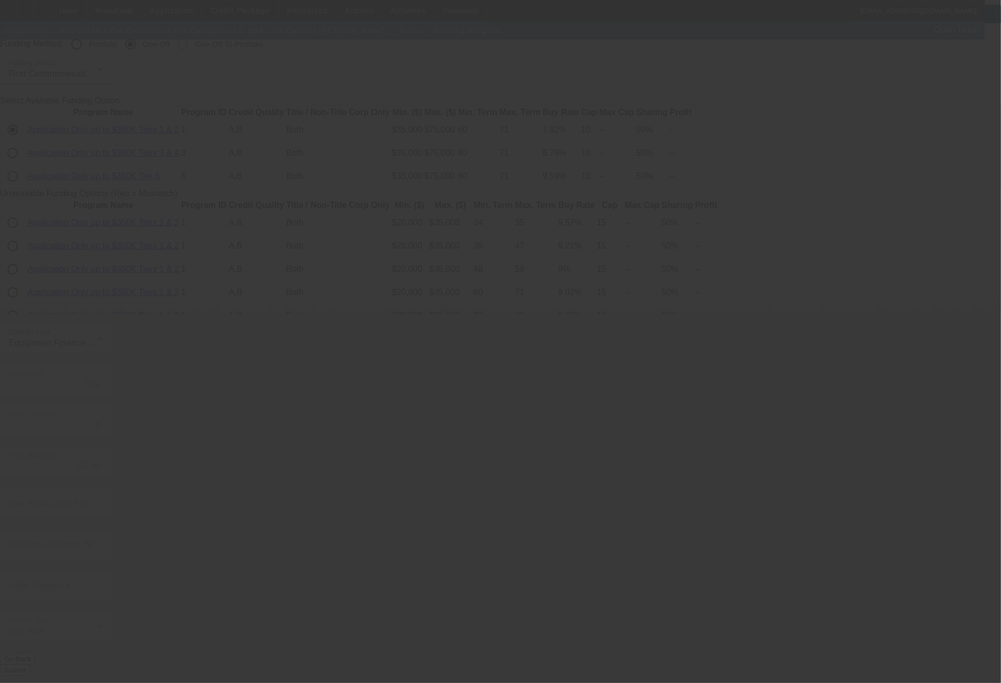
radio input "true"
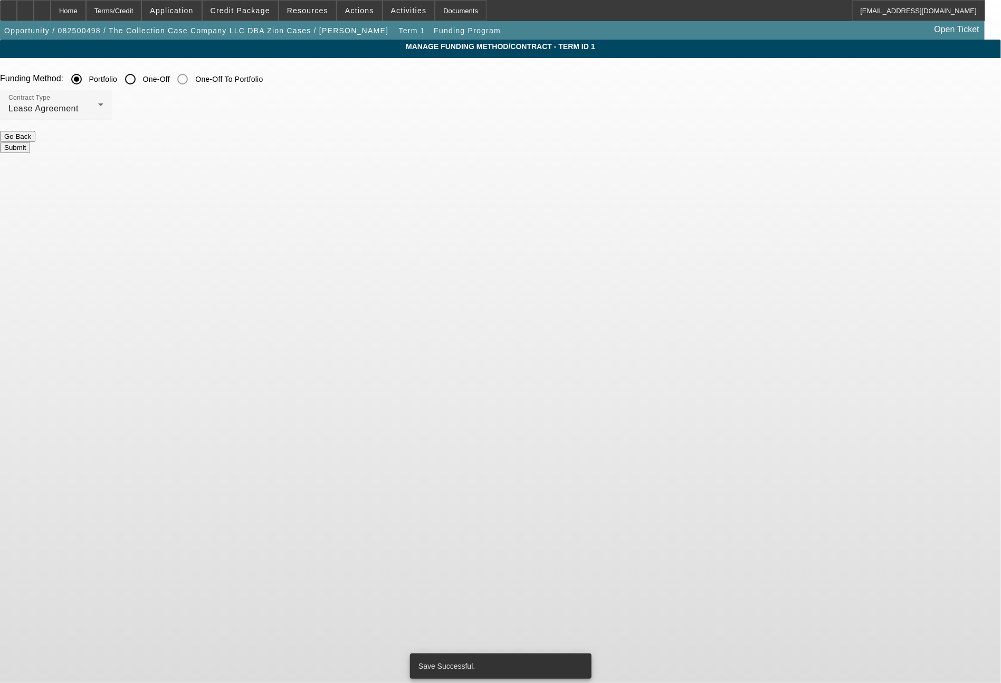
scroll to position [0, 0]
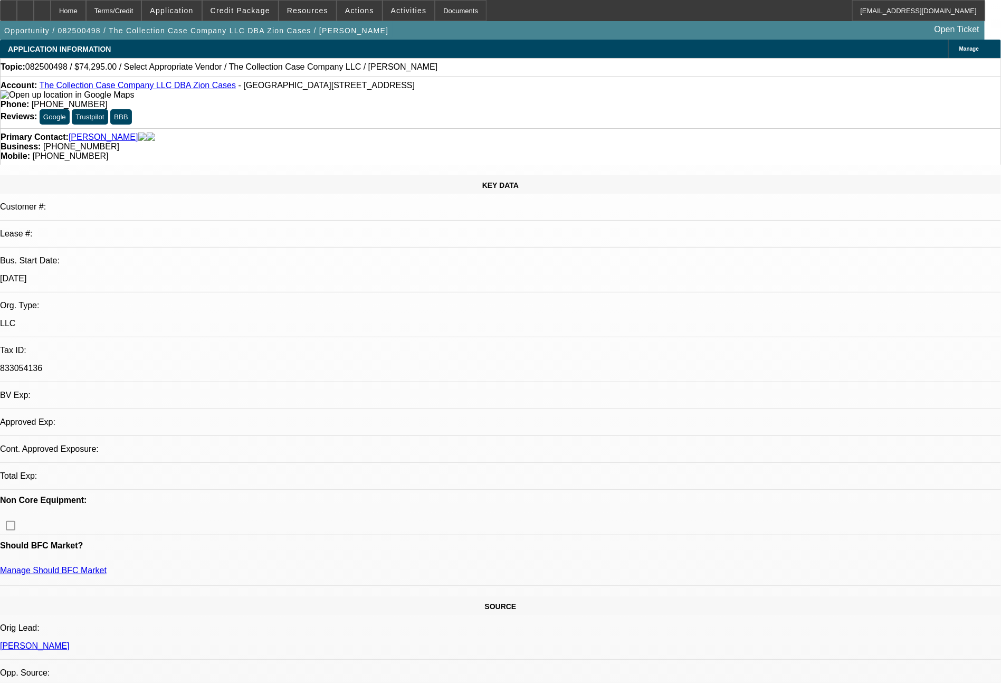
select select "0"
select select "2"
select select "0"
select select "6"
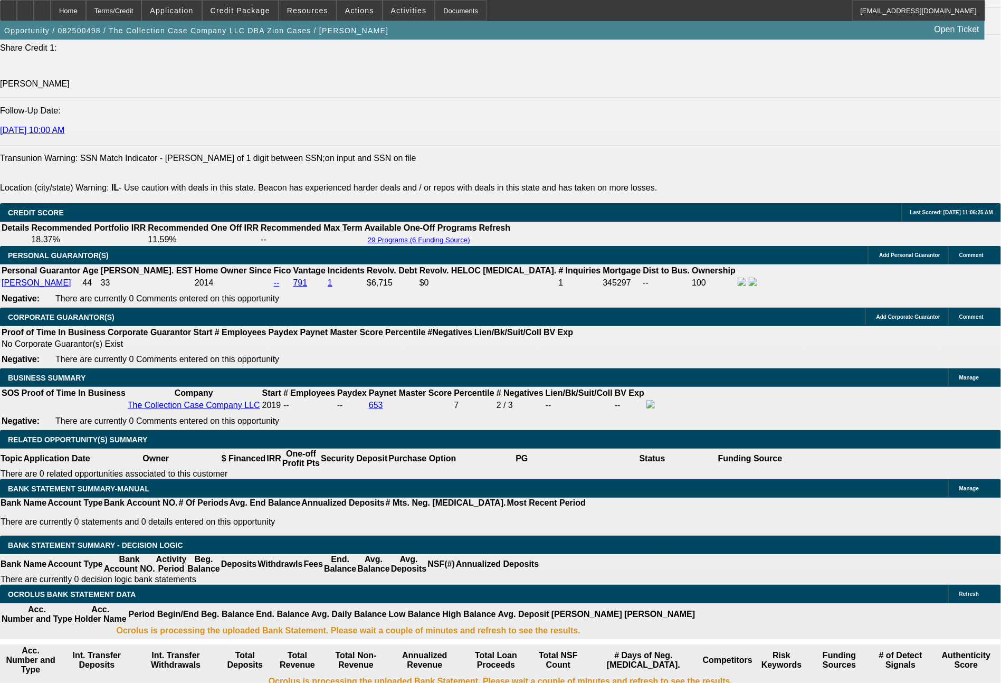
scroll to position [1438, 0]
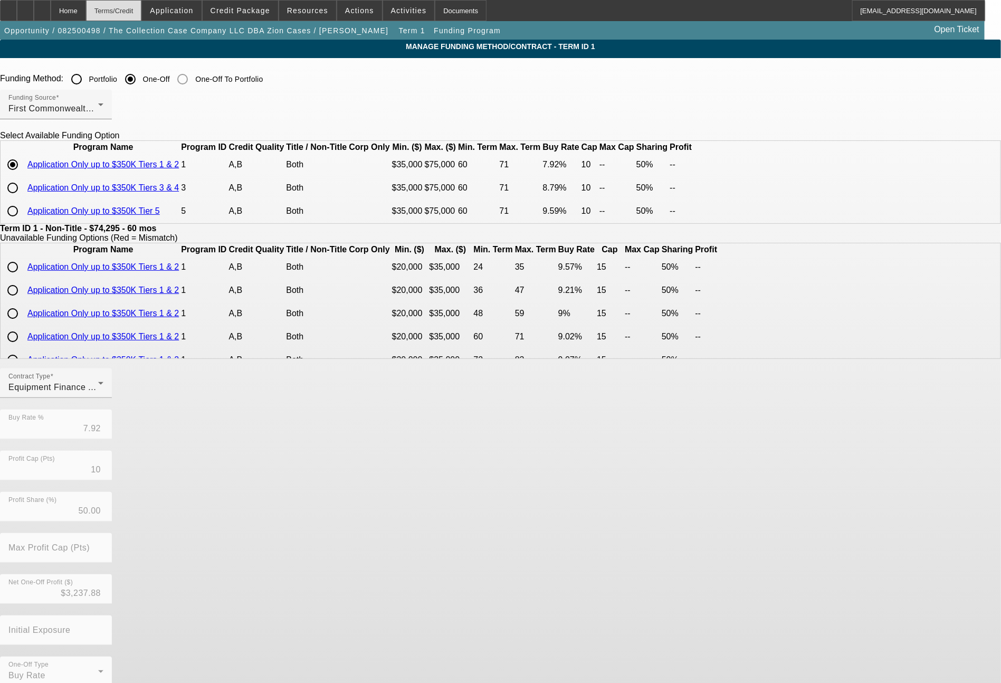
click at [141, 12] on div "Terms/Credit" at bounding box center [114, 10] width 56 height 21
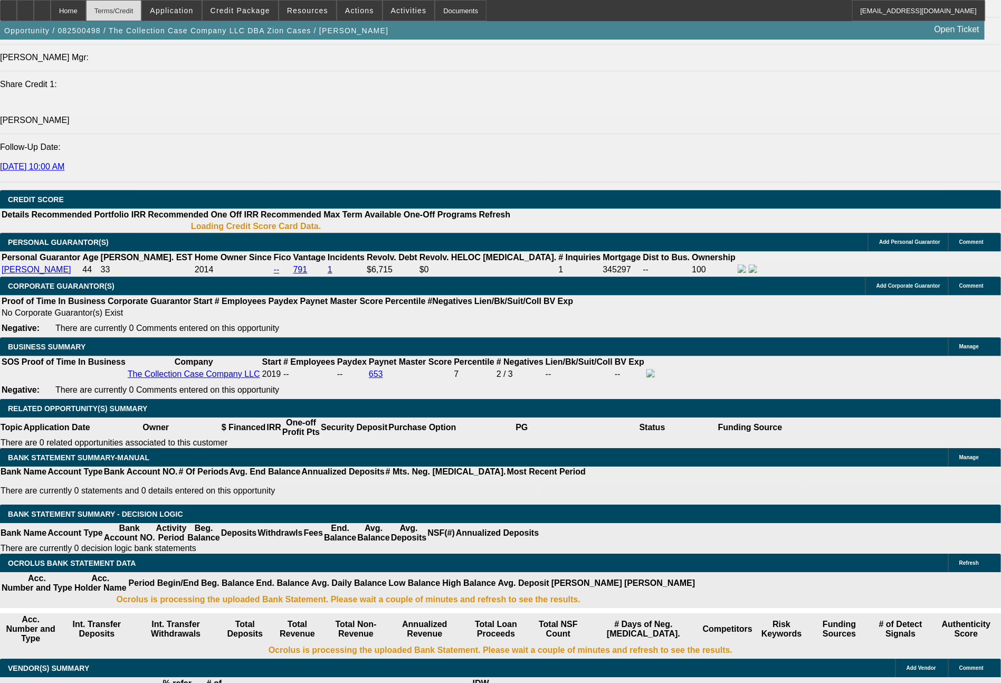
select select "0"
select select "2"
select select "0"
select select "6"
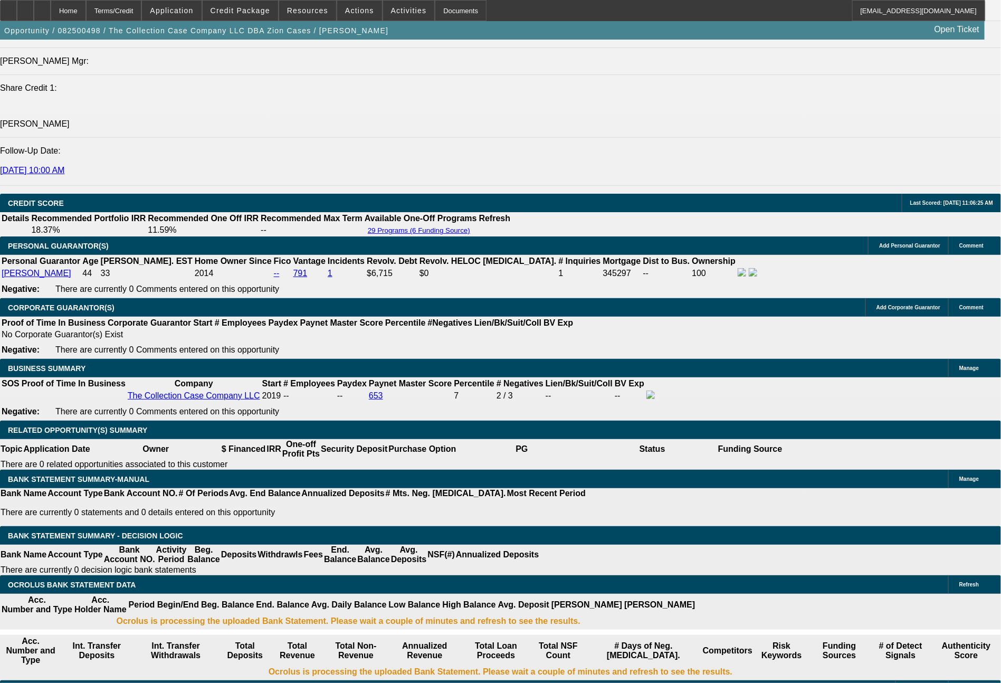
scroll to position [1451, 0]
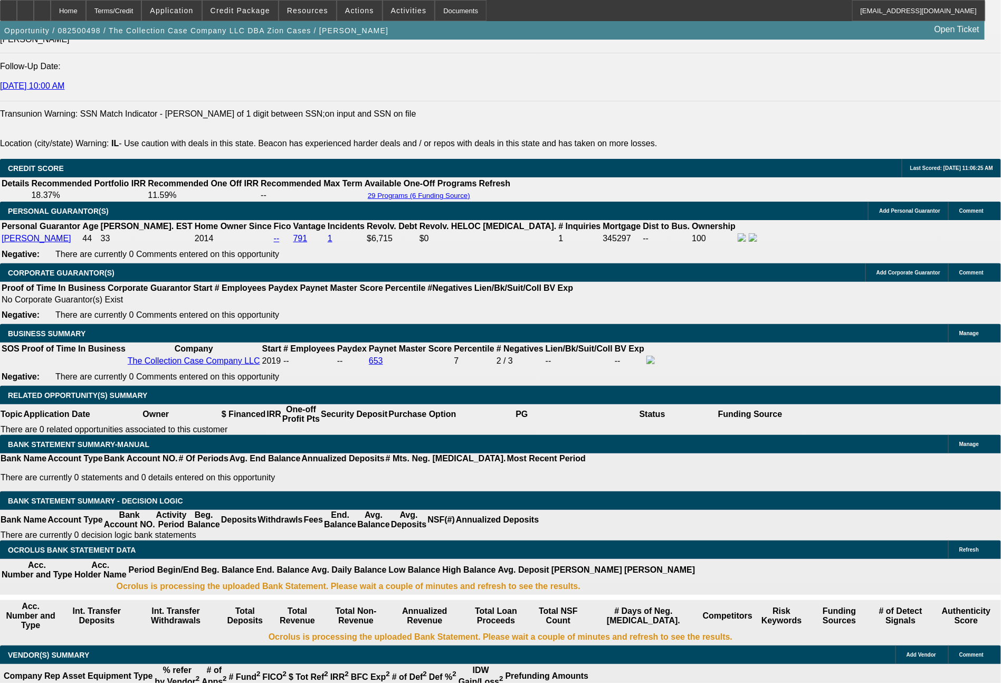
drag, startPoint x: 153, startPoint y: 390, endPoint x: 217, endPoint y: 389, distance: 64.9
type input "1"
type input "$2.00"
type input "UNKNOWN"
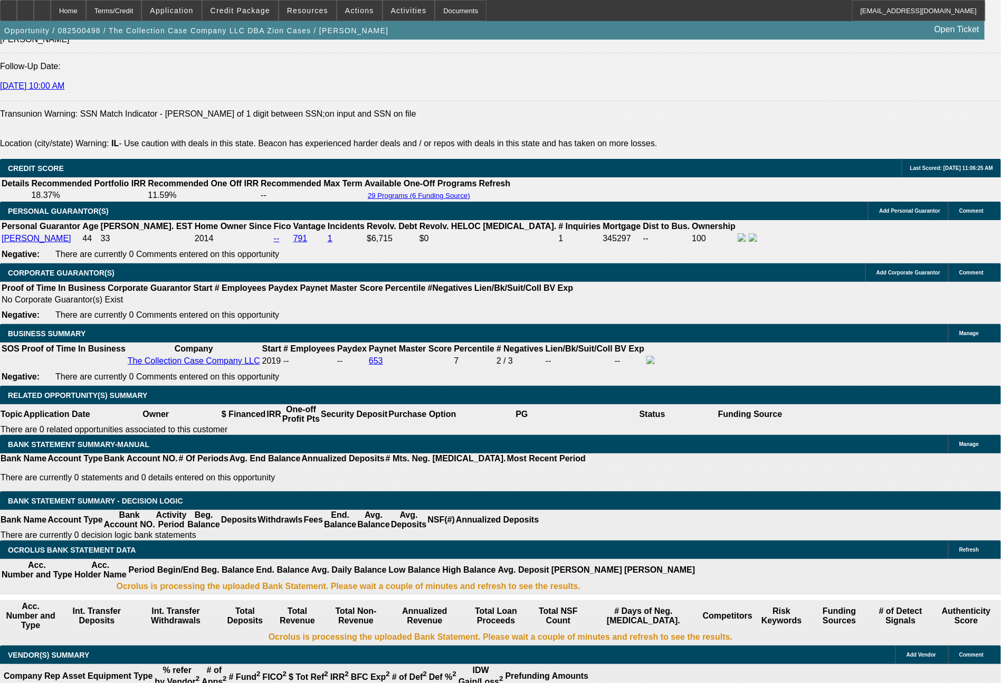
type input "1597"
type input "$3,194.00"
type input "10.5"
type input "$1,597.00"
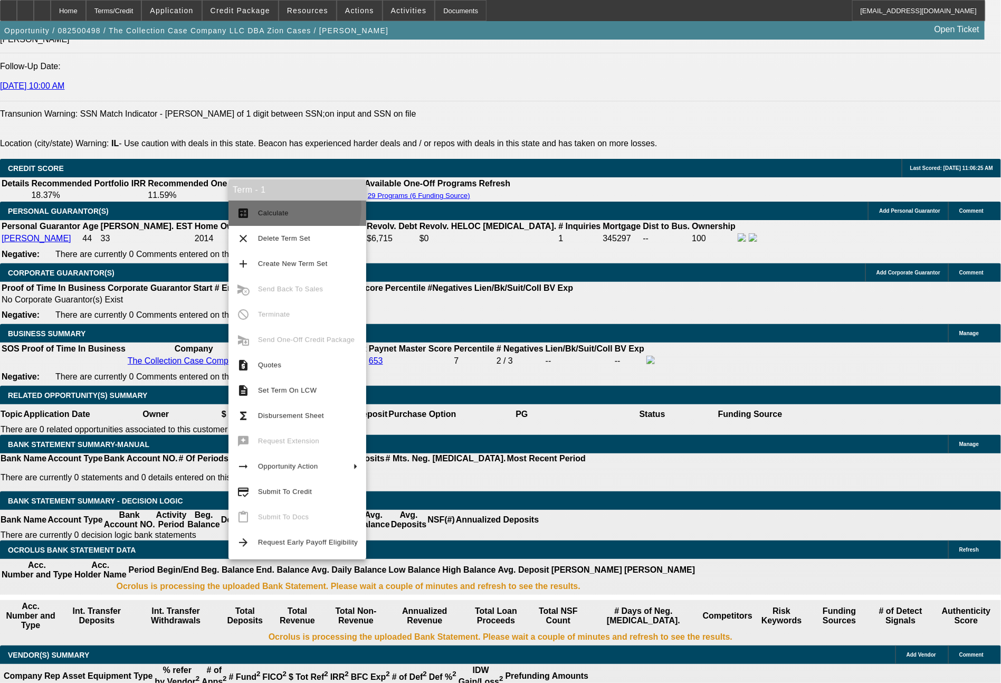
click at [282, 207] on span "Calculate" at bounding box center [308, 213] width 100 height 13
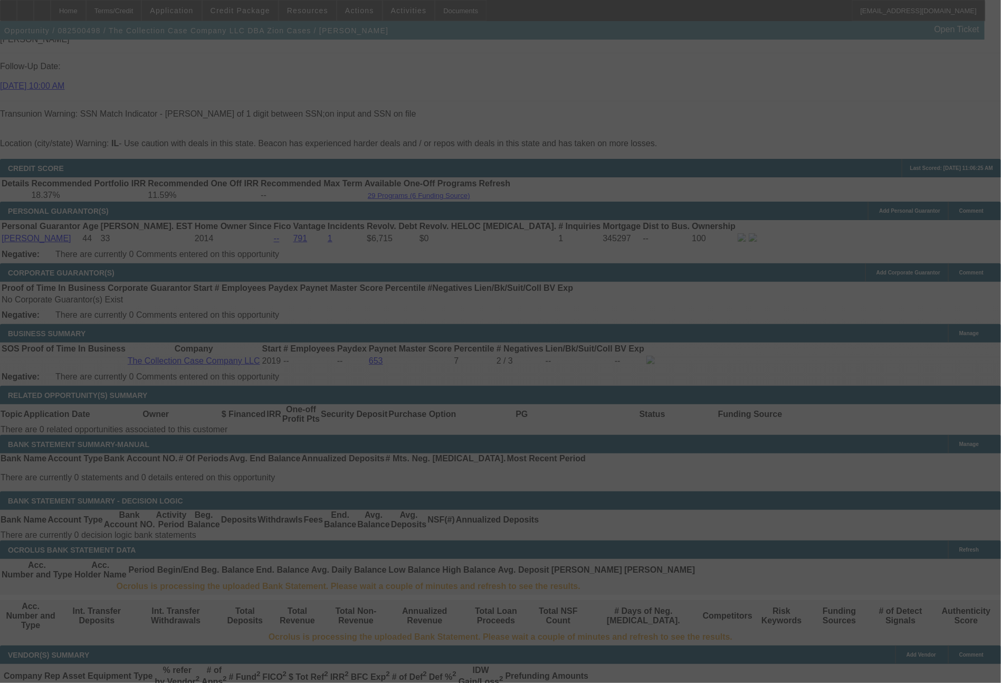
select select "0"
select select "2"
select select "0"
select select "6"
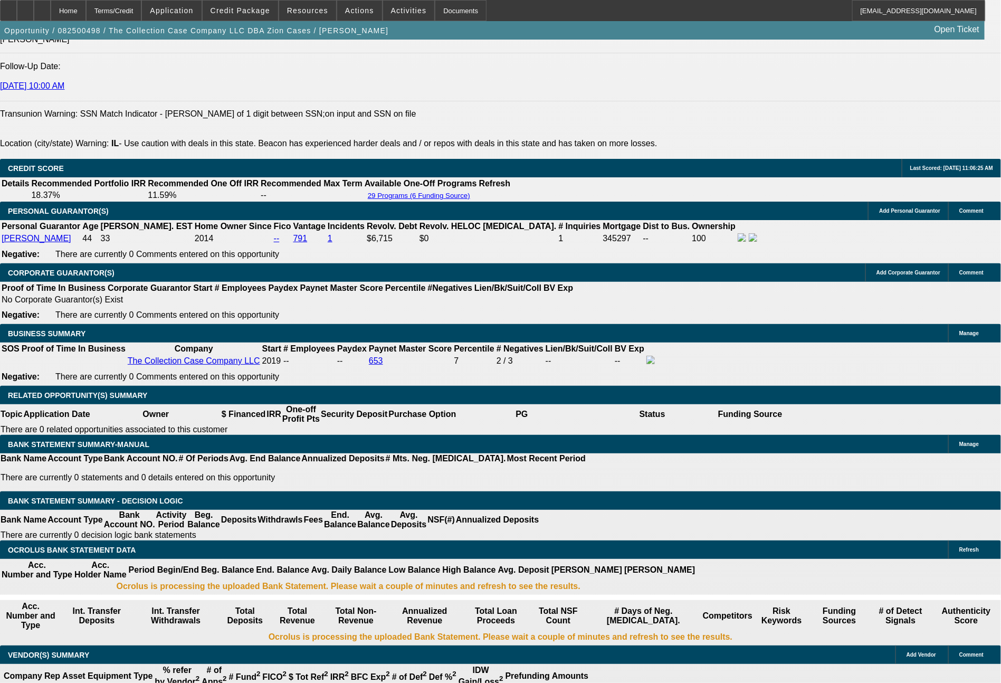
drag, startPoint x: 157, startPoint y: 384, endPoint x: 211, endPoint y: 389, distance: 54.7
type input "1"
type input "$2.00"
type input "UNKNOWN"
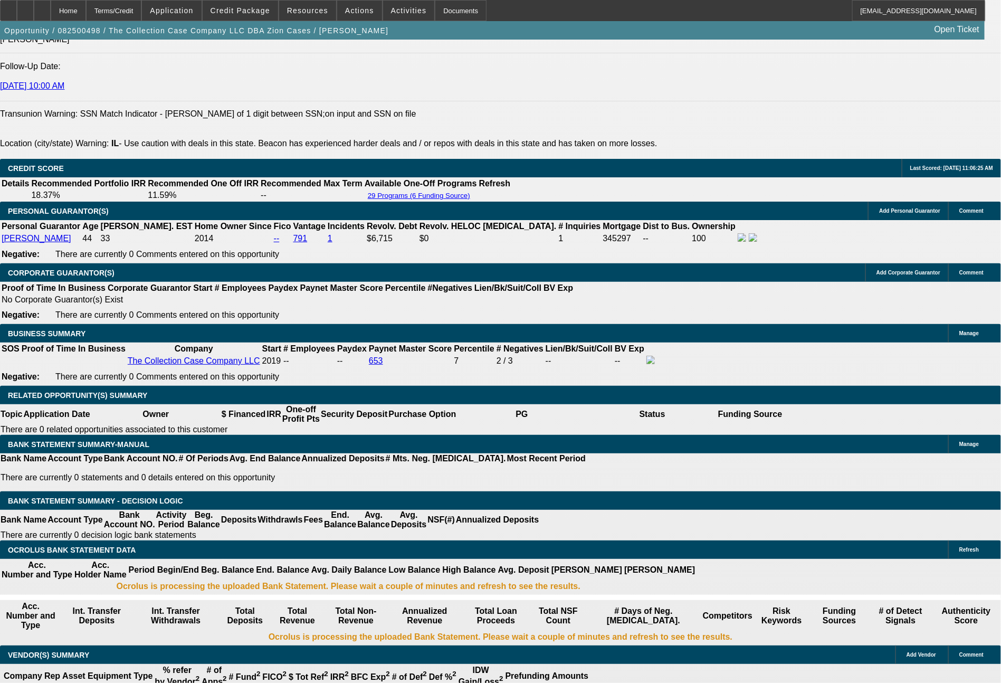
type input "1583"
type input "$3,166.00"
type input "10.1"
type input "$1,583.00"
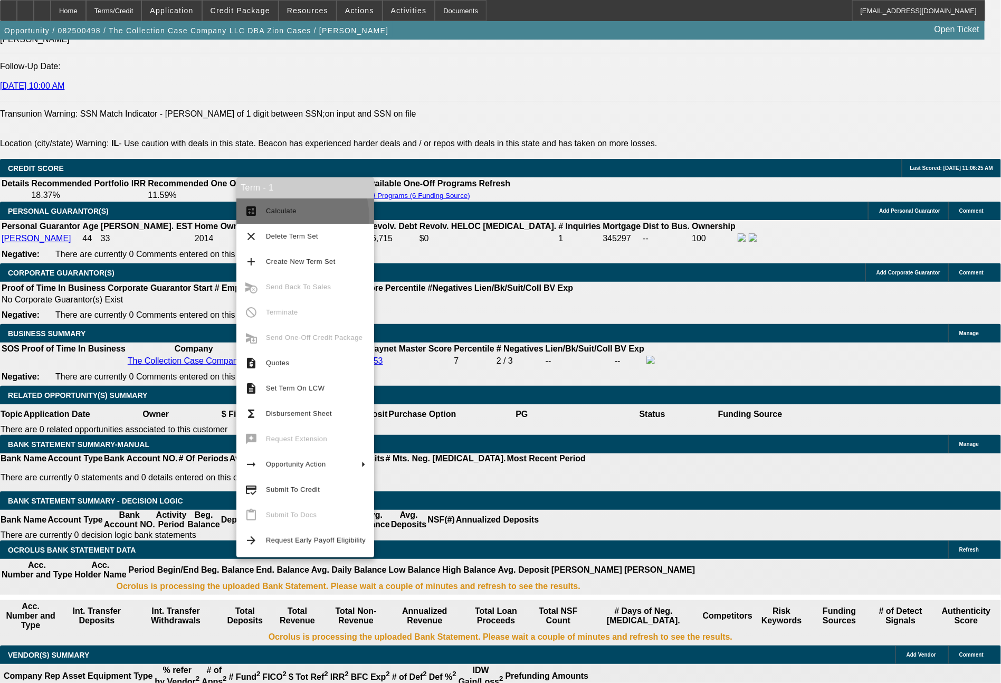
click at [282, 218] on button "calculate Calculate" at bounding box center [305, 210] width 138 height 25
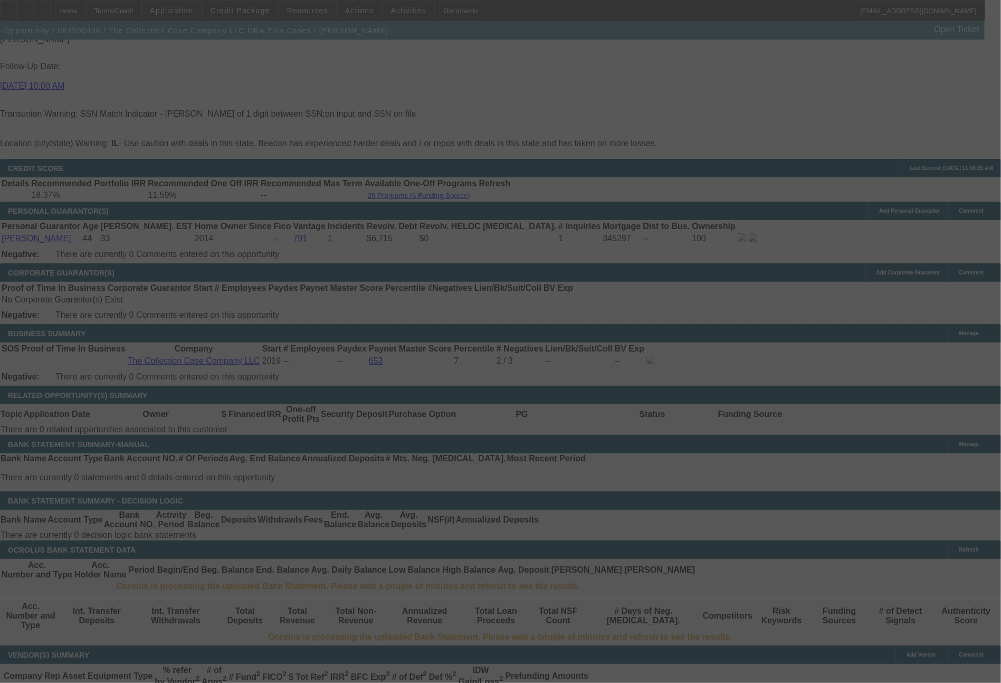
select select "0"
select select "2"
select select "0"
select select "6"
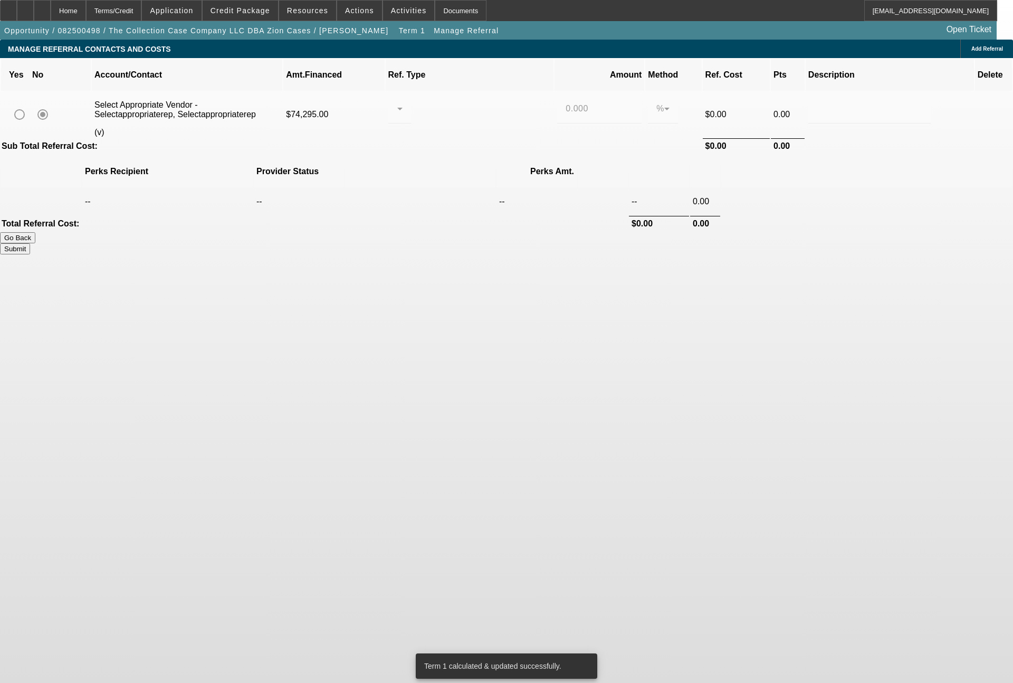
click at [55, 104] on mat-radio-group at bounding box center [32, 114] width 46 height 21
click at [127, 14] on div "Terms/Credit" at bounding box center [114, 10] width 56 height 21
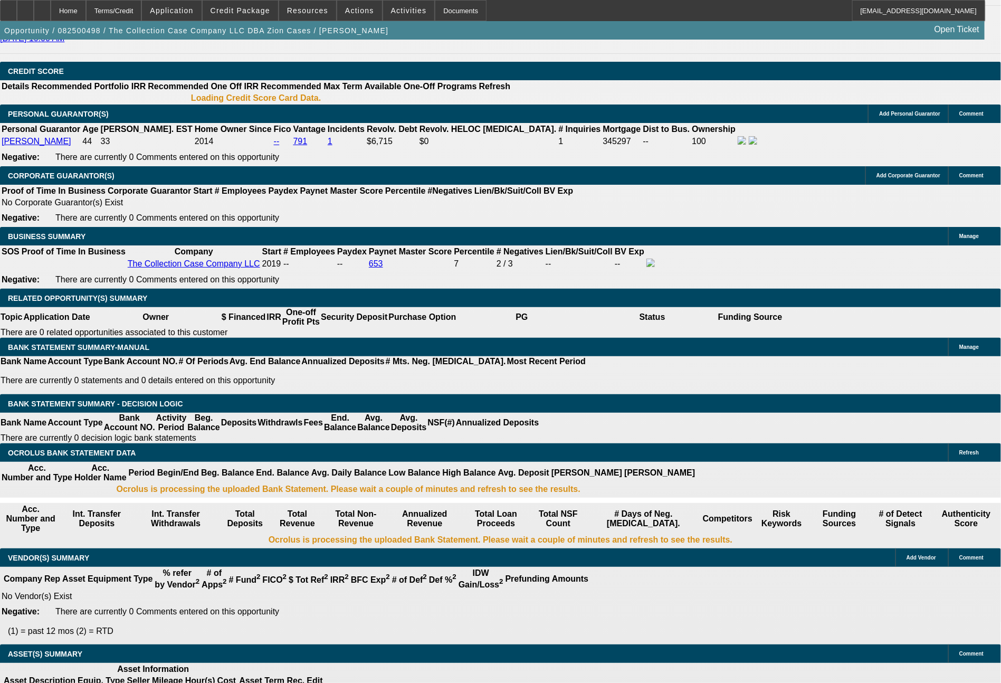
select select "0"
select select "2"
select select "0"
select select "6"
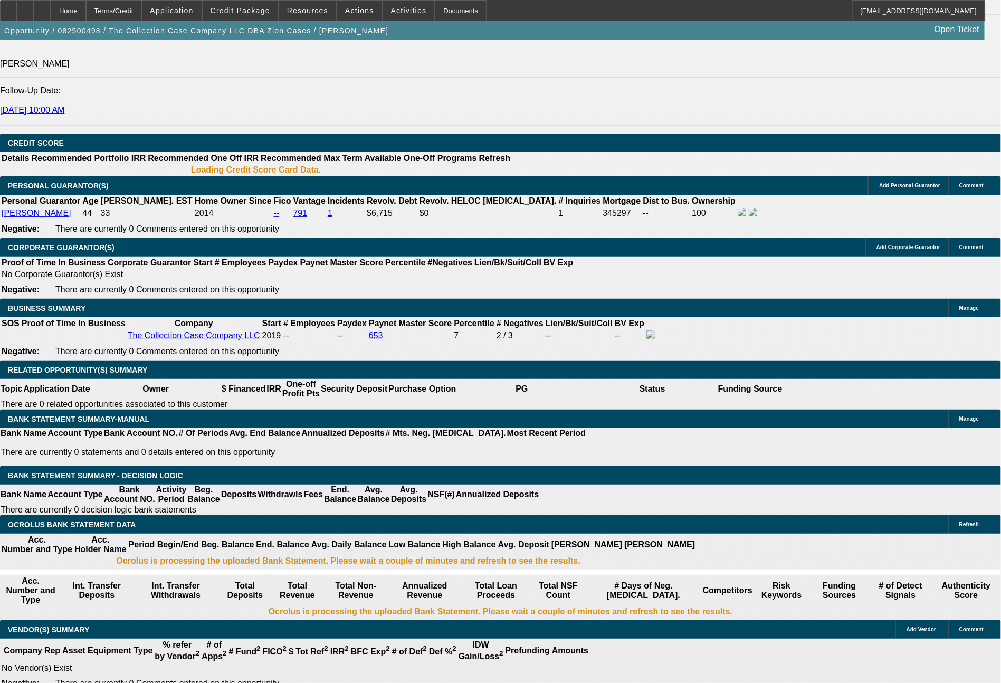
scroll to position [1506, 0]
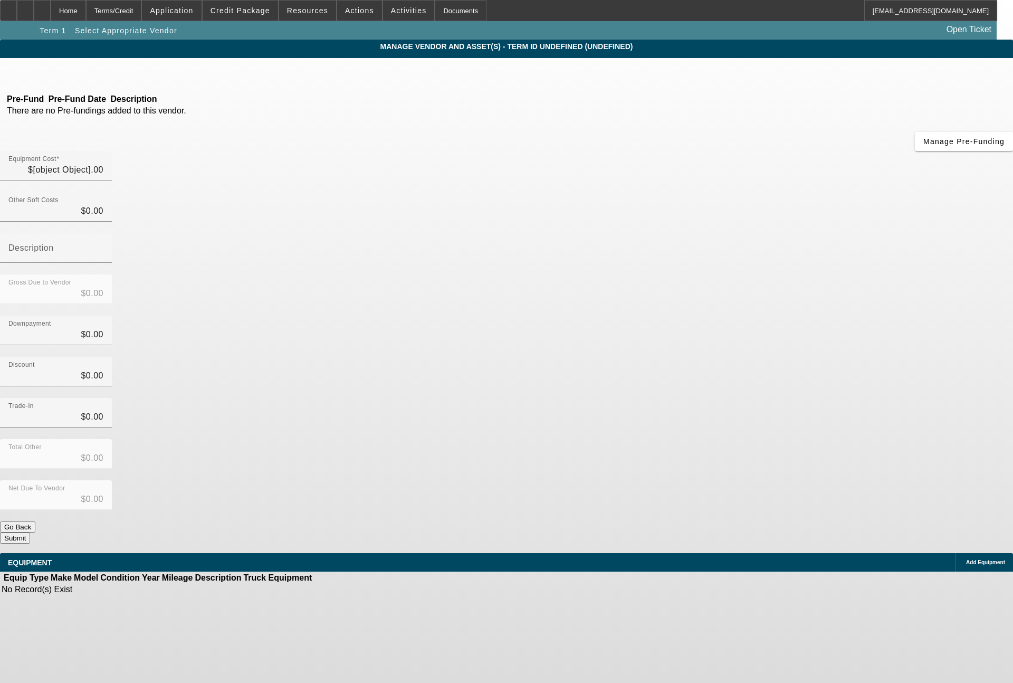
type input "$74,295.00"
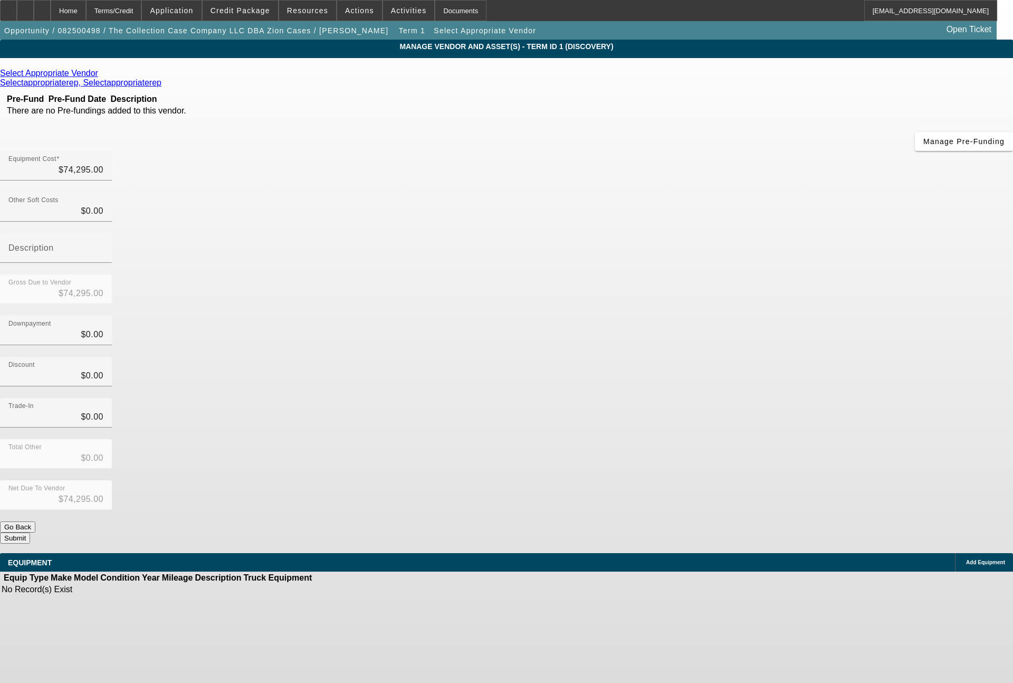
click at [98, 75] on link "Select Appropriate Vendor" at bounding box center [49, 73] width 98 height 9
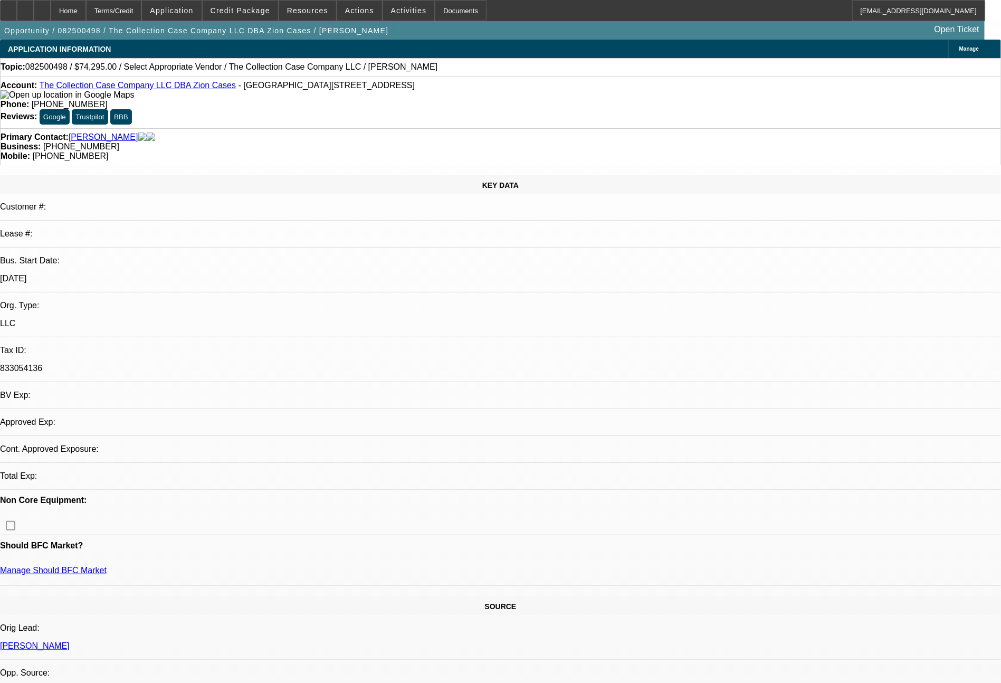
select select "0"
select select "2"
select select "0"
select select "1"
select select "2"
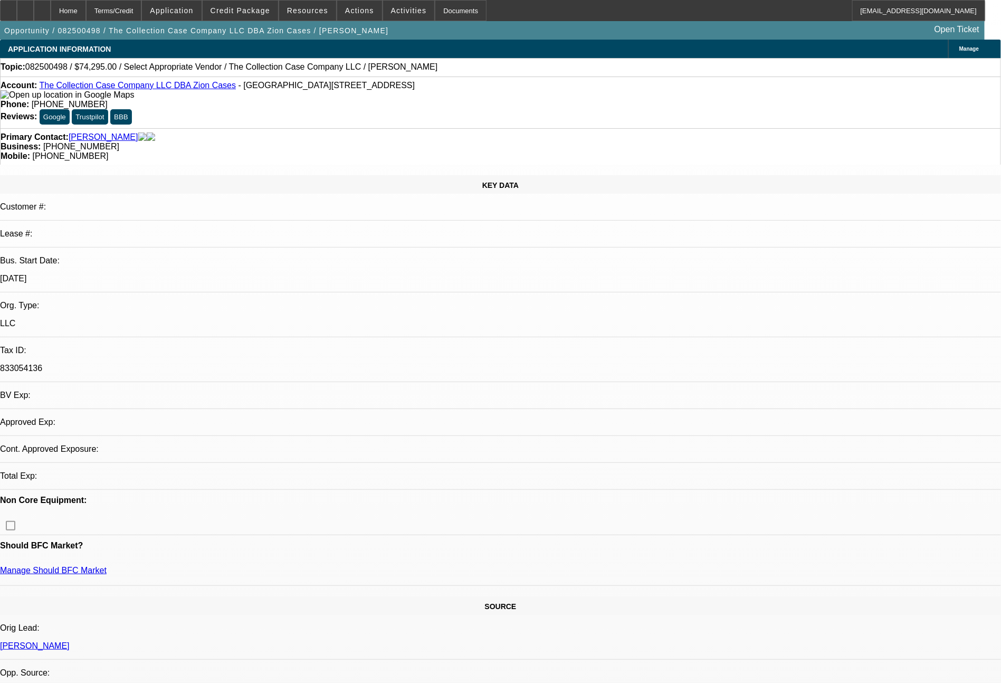
select select "6"
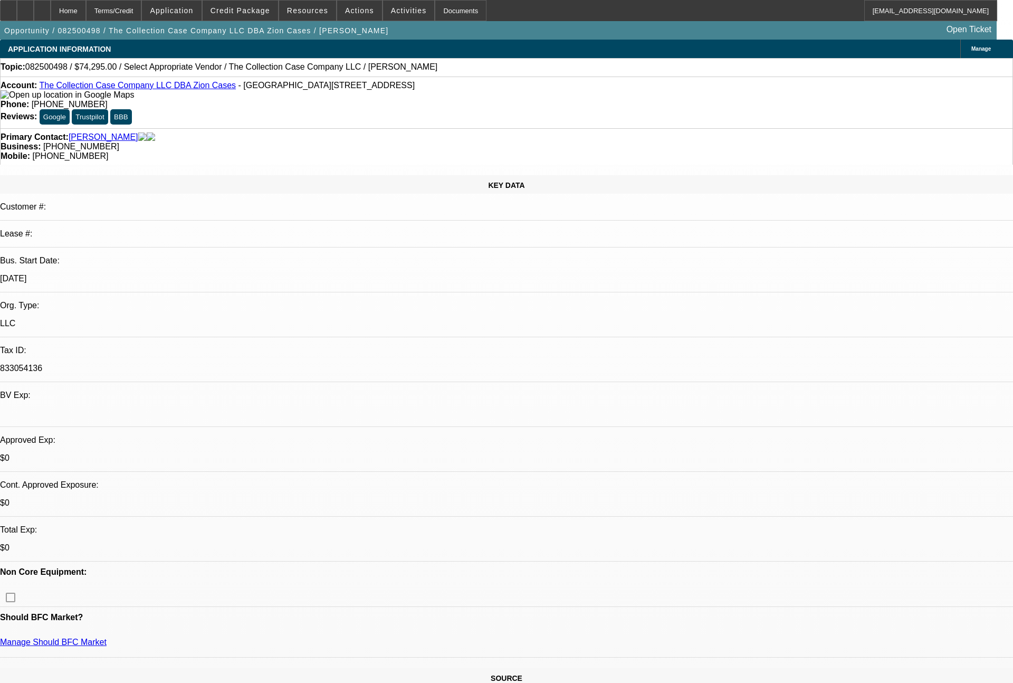
select select "0"
select select "2"
select select "0"
select select "6"
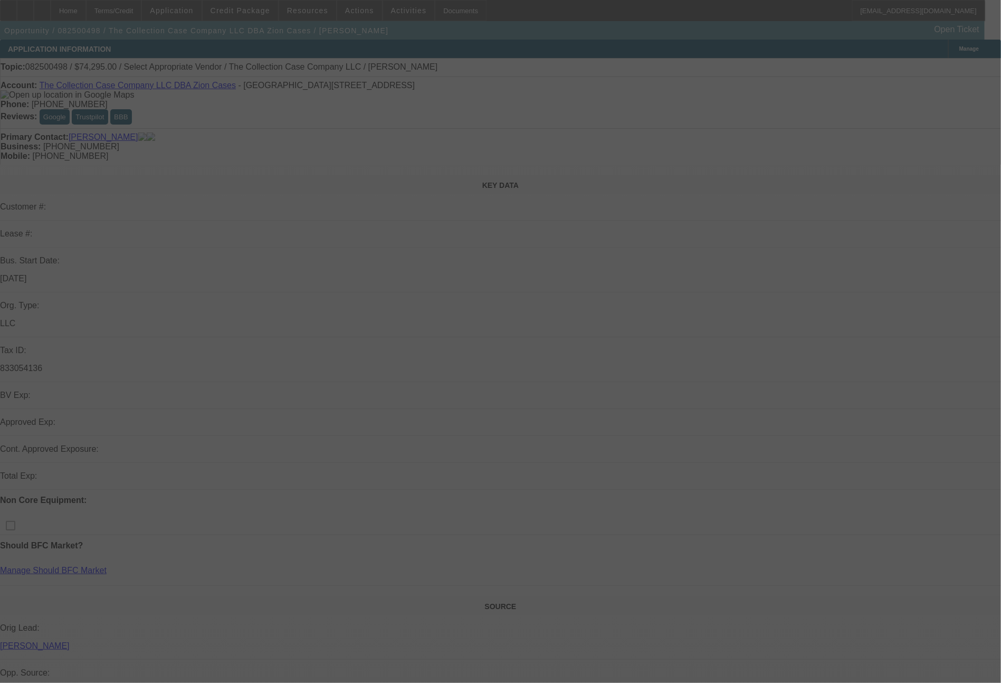
select select "0"
select select "2"
select select "0"
select select "6"
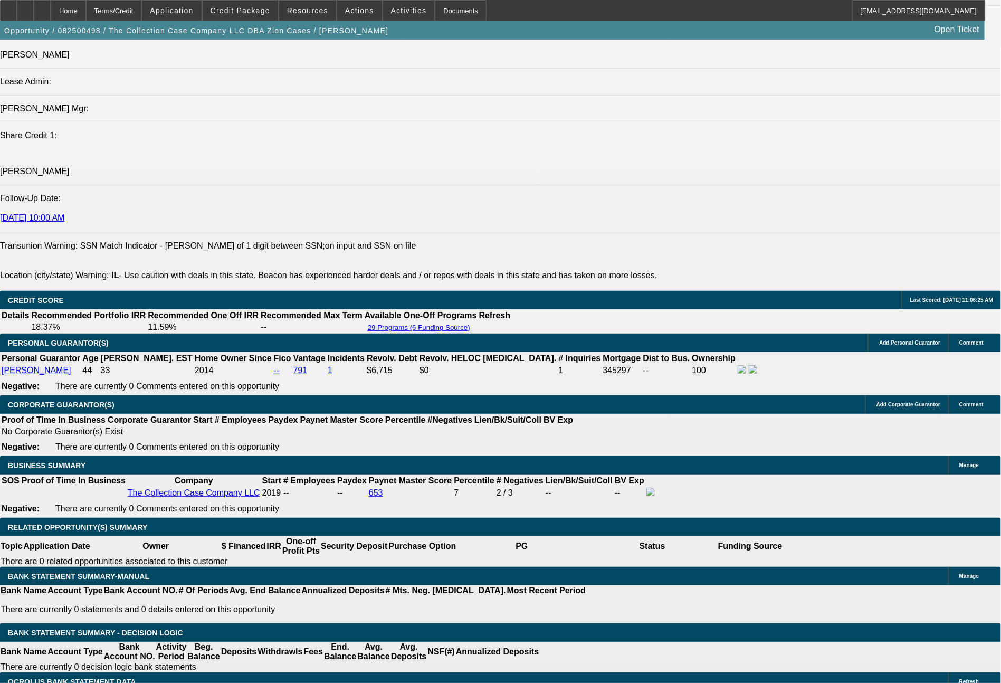
scroll to position [1350, 0]
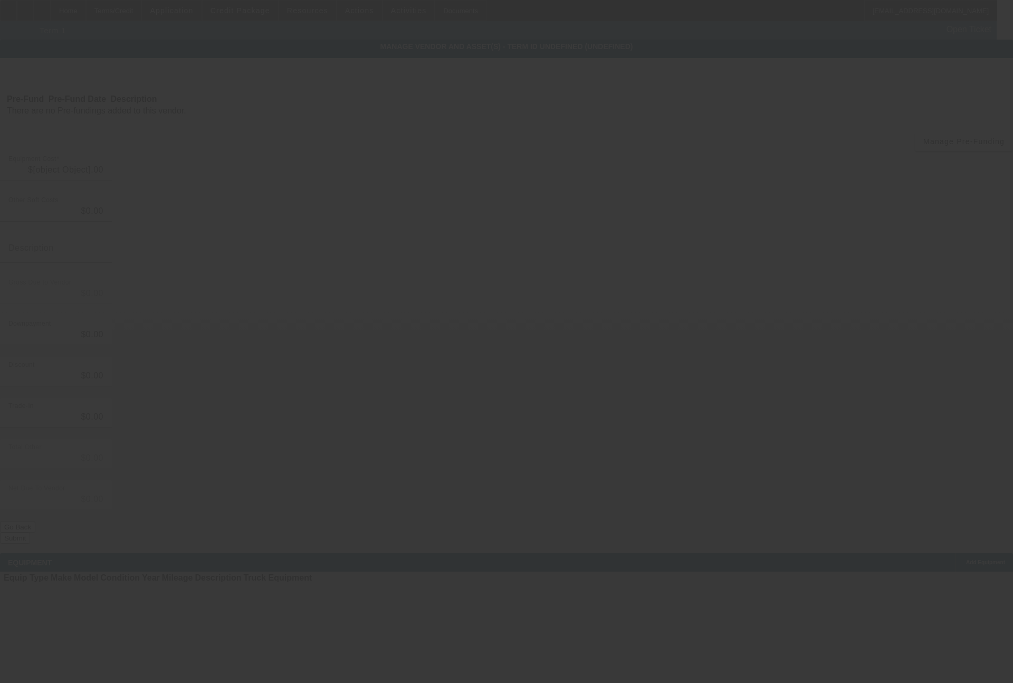
type input "$74,295.00"
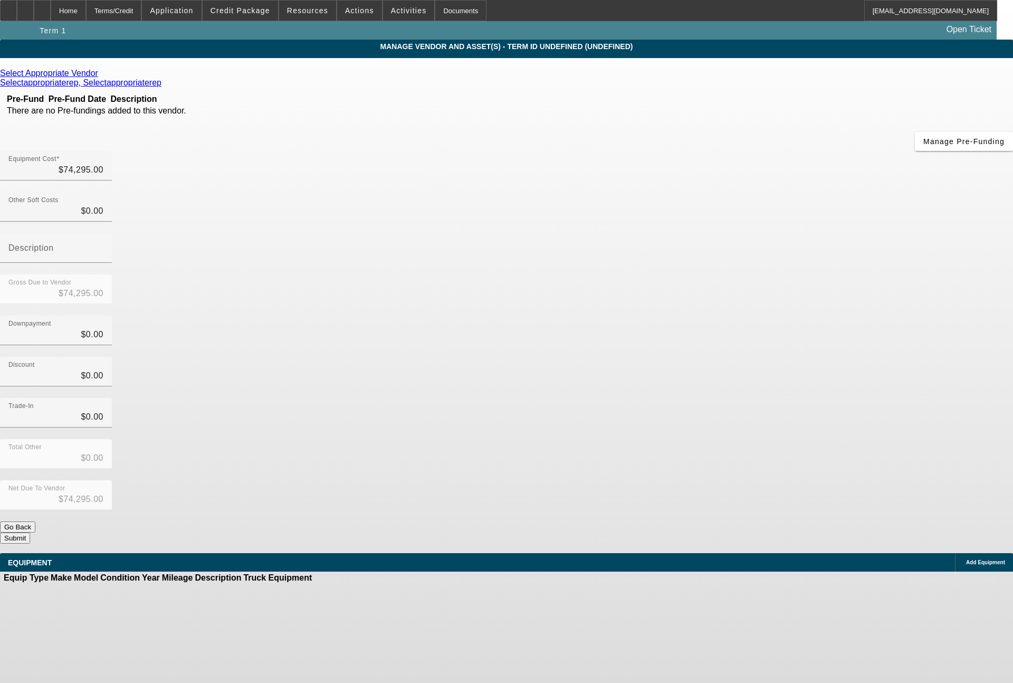
click at [101, 73] on icon at bounding box center [101, 73] width 0 height 9
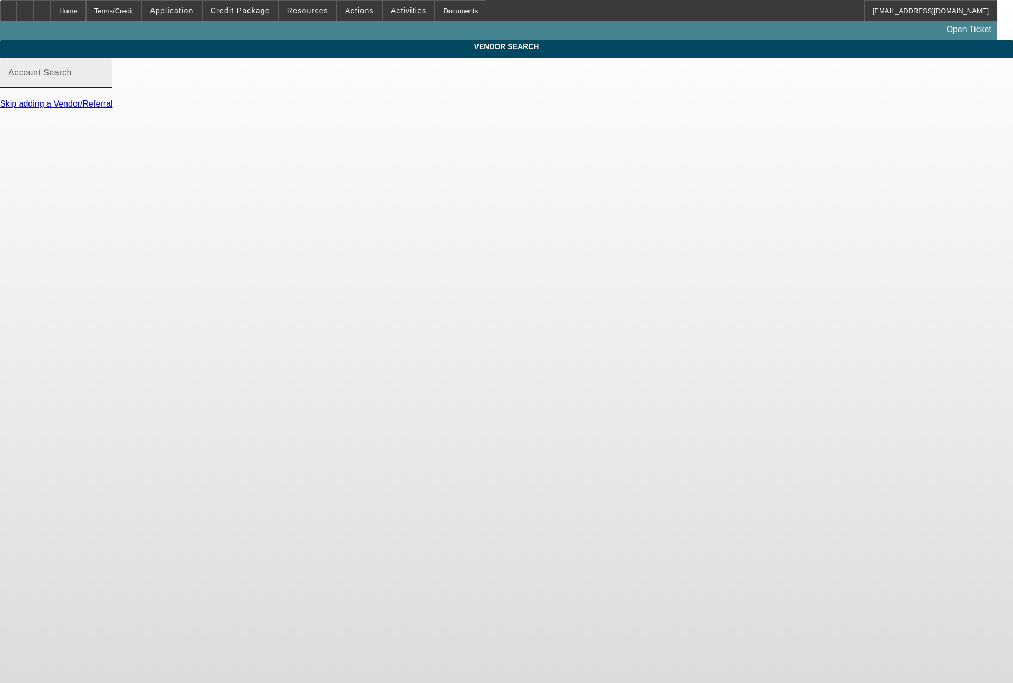
click at [103, 83] on input "Account Search" at bounding box center [55, 77] width 95 height 13
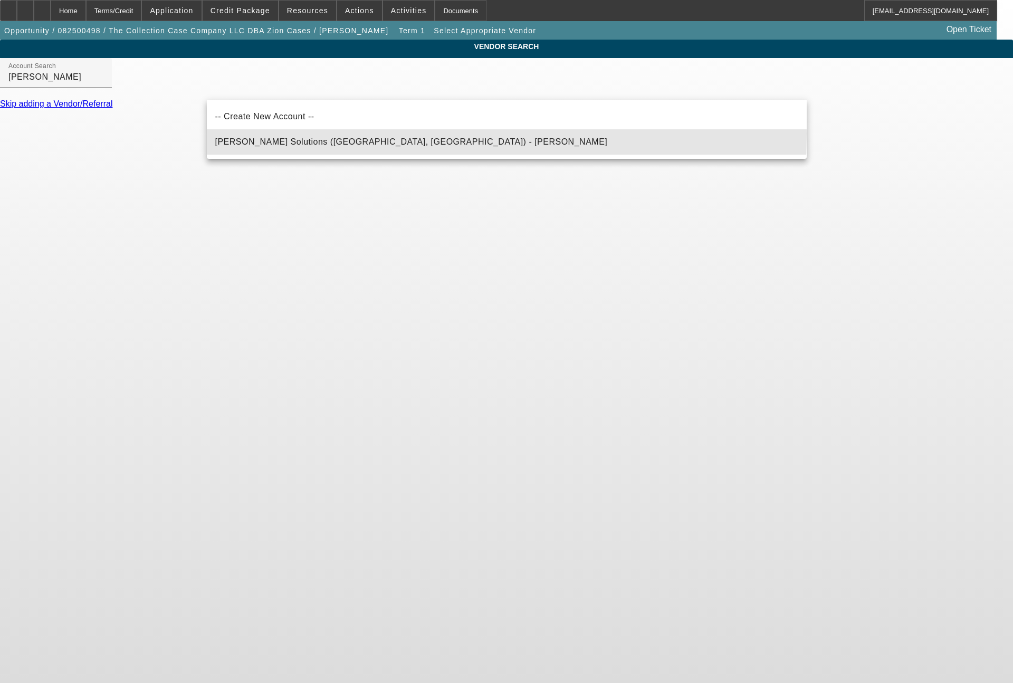
click at [309, 134] on mat-option "Hirsch Solutions (Huntersville, NC) - Janowski, Kristof" at bounding box center [507, 141] width 600 height 25
type input "Hirsch Solutions (Huntersville, NC) - Janowski, Kristof"
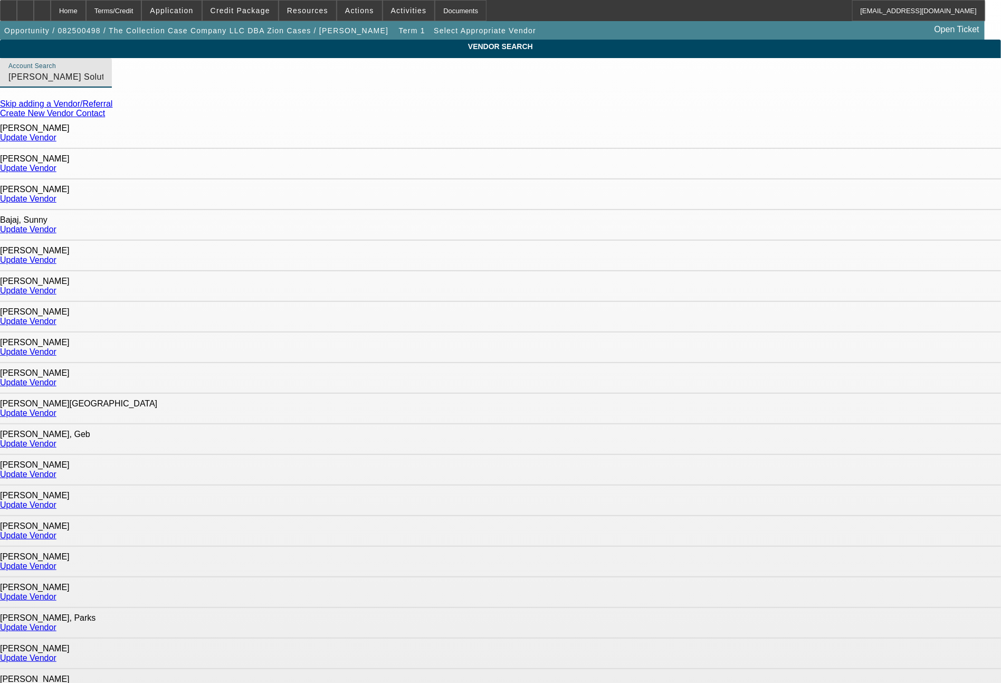
click at [56, 347] on link "Update Vendor" at bounding box center [28, 351] width 56 height 9
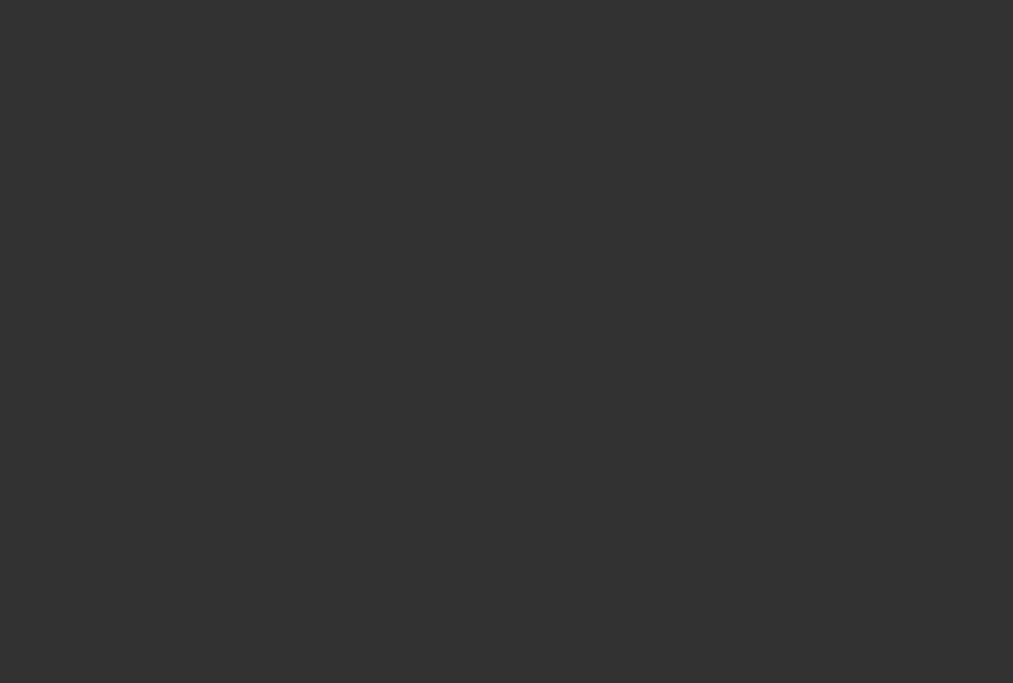
click at [1005, 673] on div at bounding box center [506, 341] width 1013 height 683
type input "$74,295.00"
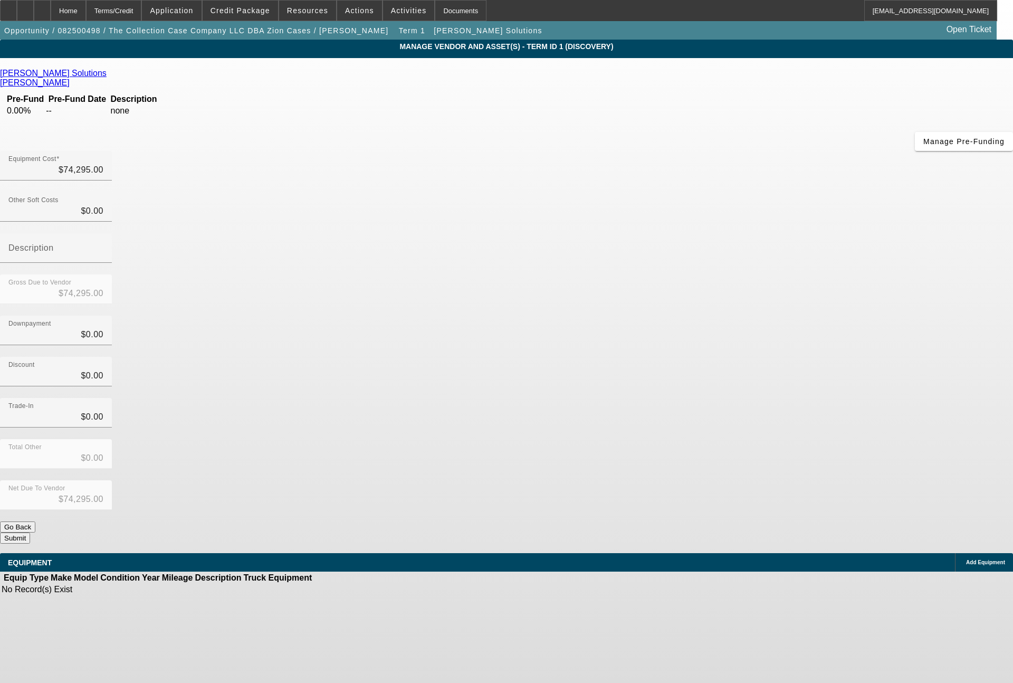
click at [966, 559] on span "Add Equipment" at bounding box center [985, 562] width 39 height 6
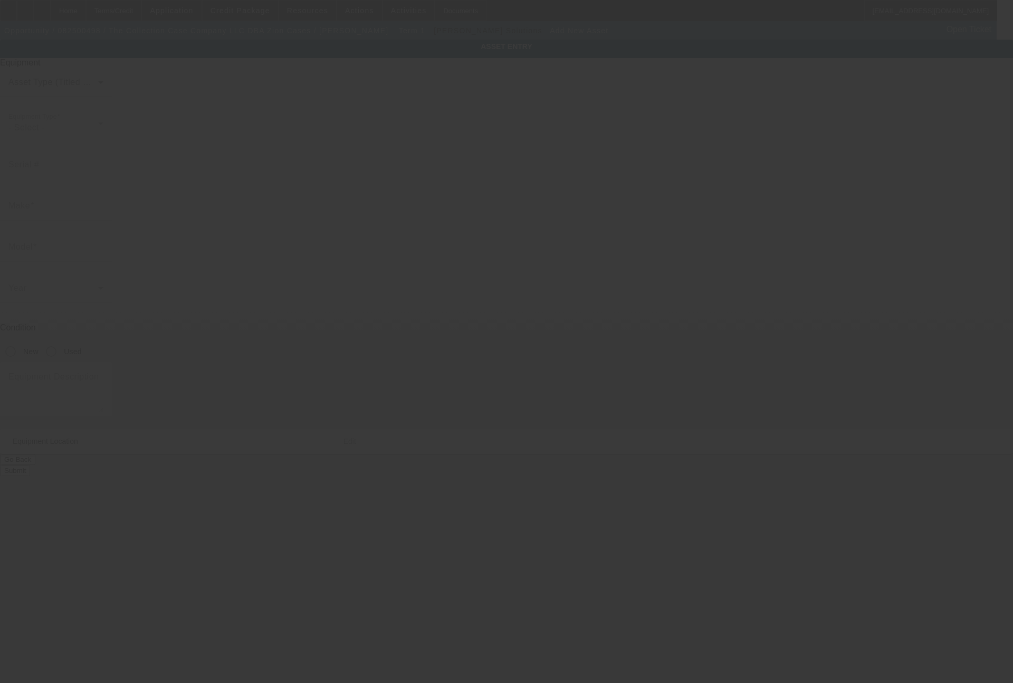
type input "4869 East 2950 North Road"
type input "Potomac"
type input "61865"
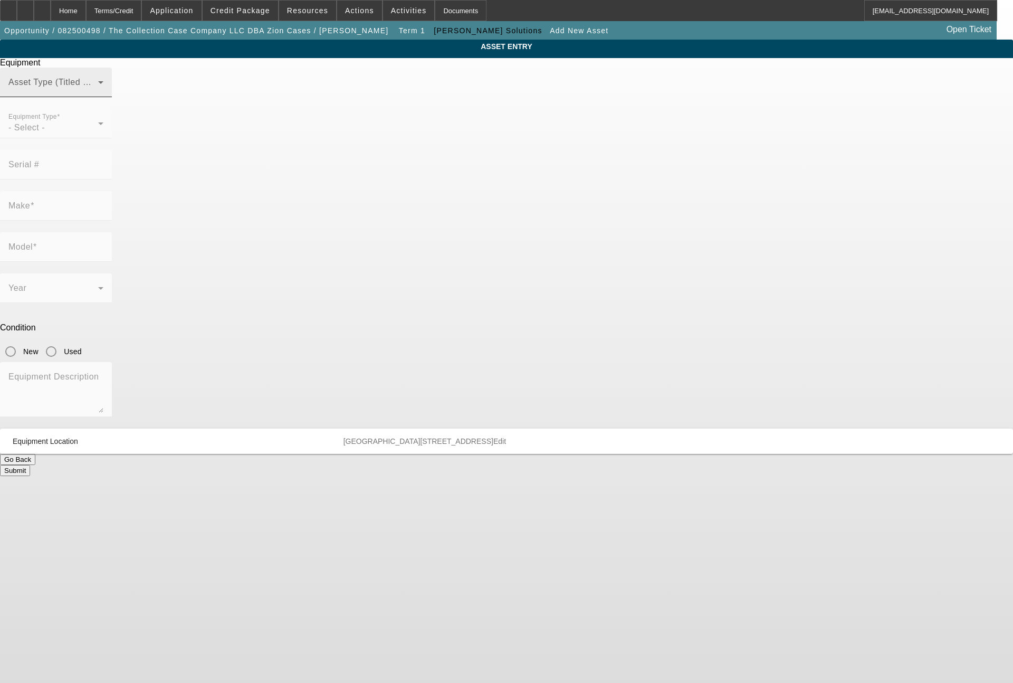
click at [98, 93] on span at bounding box center [53, 86] width 90 height 13
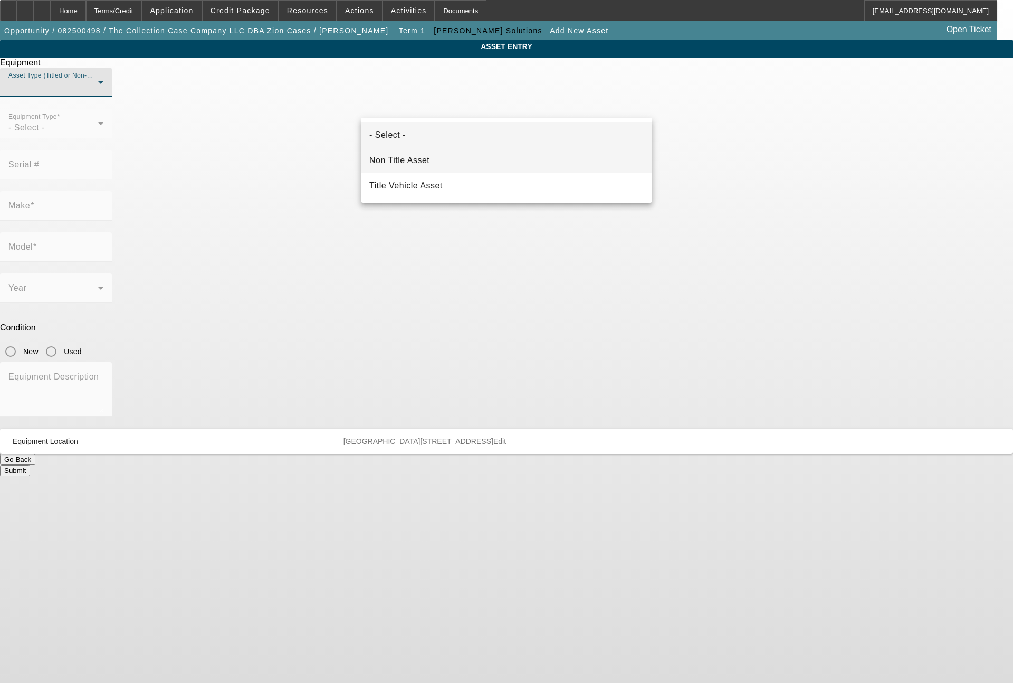
click at [434, 154] on mat-option "Non Title Asset" at bounding box center [506, 160] width 291 height 25
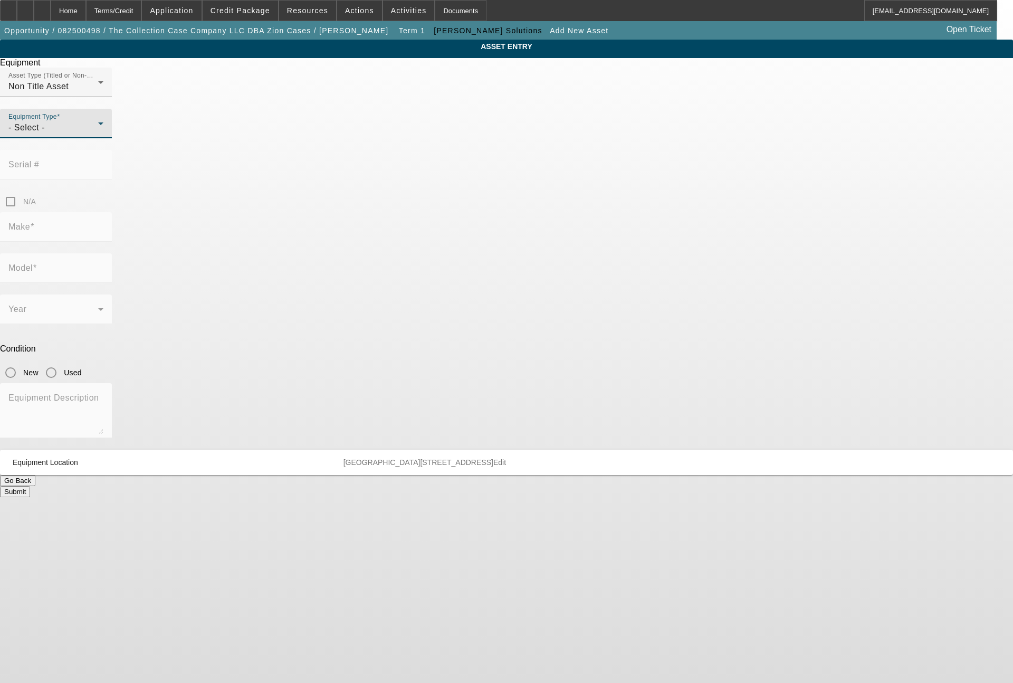
click at [98, 134] on div "- Select -" at bounding box center [53, 127] width 90 height 13
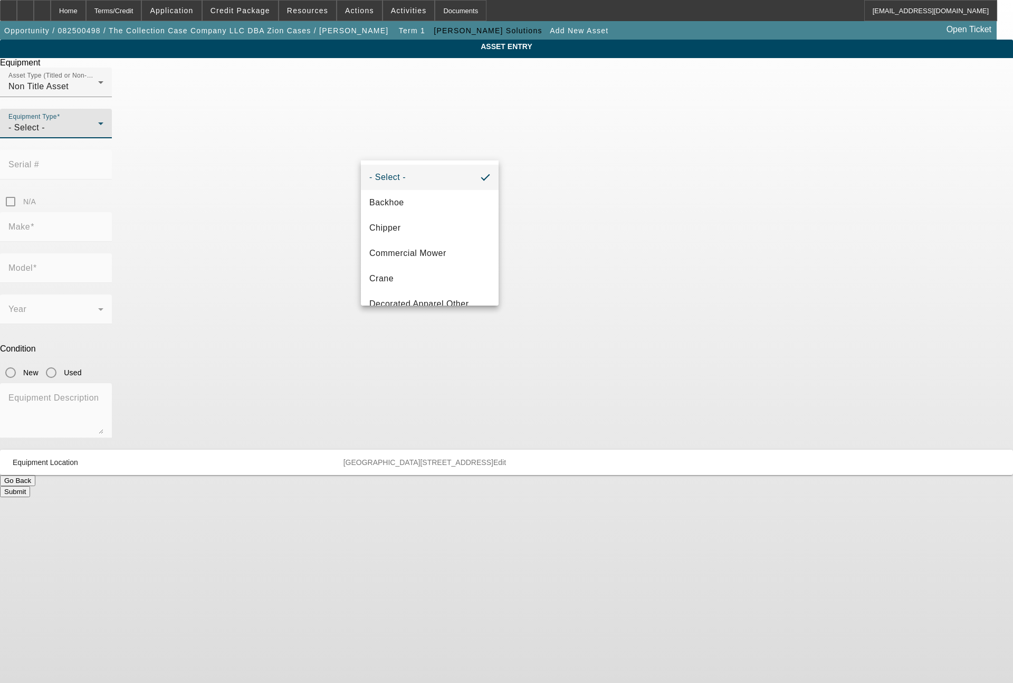
scroll to position [127, 0]
click at [428, 224] on mat-option "Embroidery" at bounding box center [430, 227] width 138 height 25
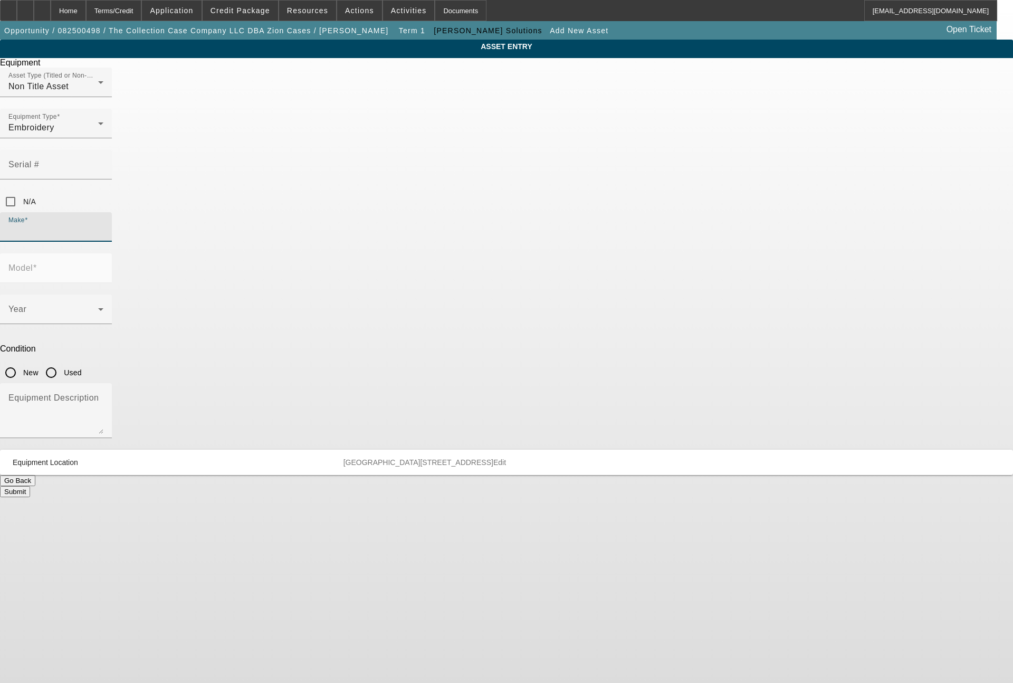
click at [103, 225] on input "Make" at bounding box center [55, 231] width 95 height 13
click at [418, 246] on mat-option "Tajima" at bounding box center [430, 244] width 138 height 25
type input "Tajima"
click at [98, 307] on span at bounding box center [53, 313] width 90 height 13
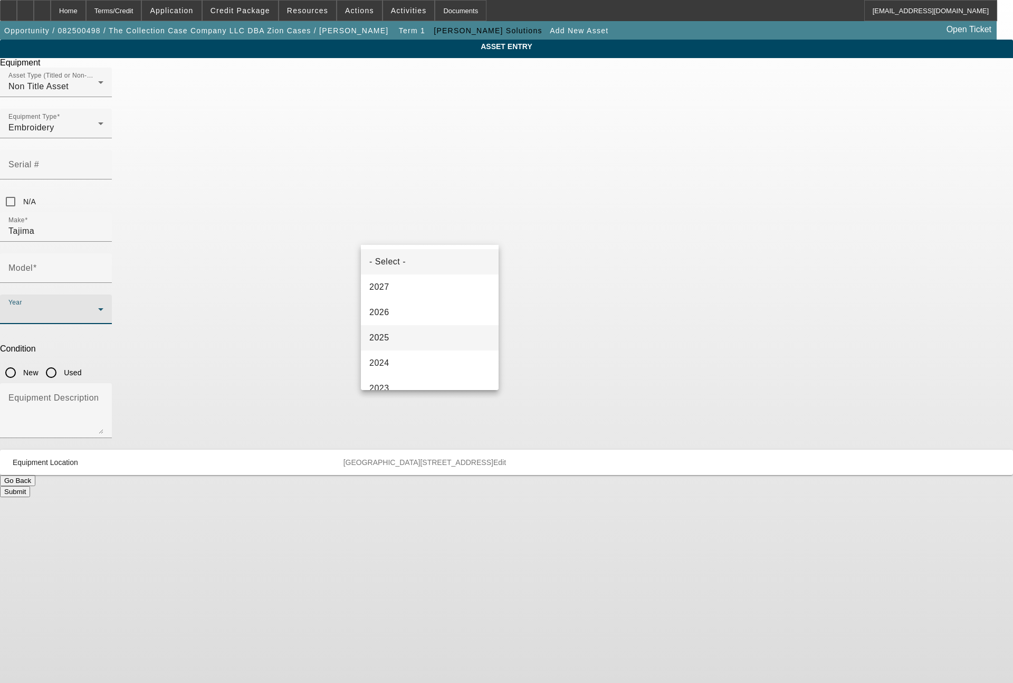
click at [388, 331] on span "2025" at bounding box center [379, 337] width 20 height 13
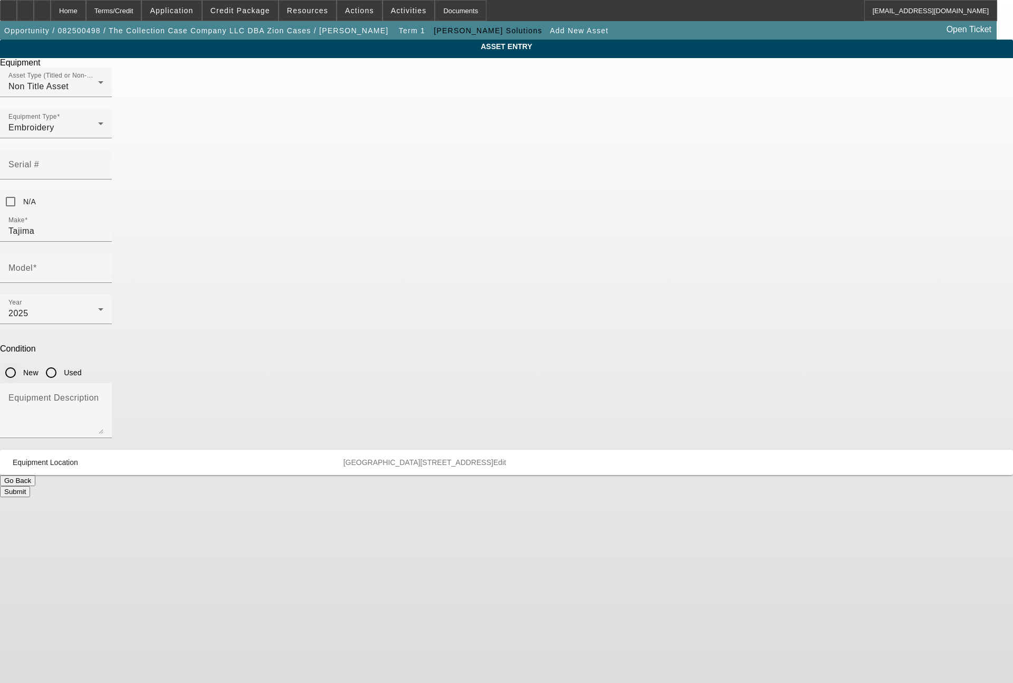
click at [21, 362] on input "New" at bounding box center [10, 372] width 21 height 21
radio input "true"
click at [33, 263] on mat-label "Model" at bounding box center [20, 267] width 24 height 9
click at [103, 266] on input "Model" at bounding box center [55, 272] width 95 height 13
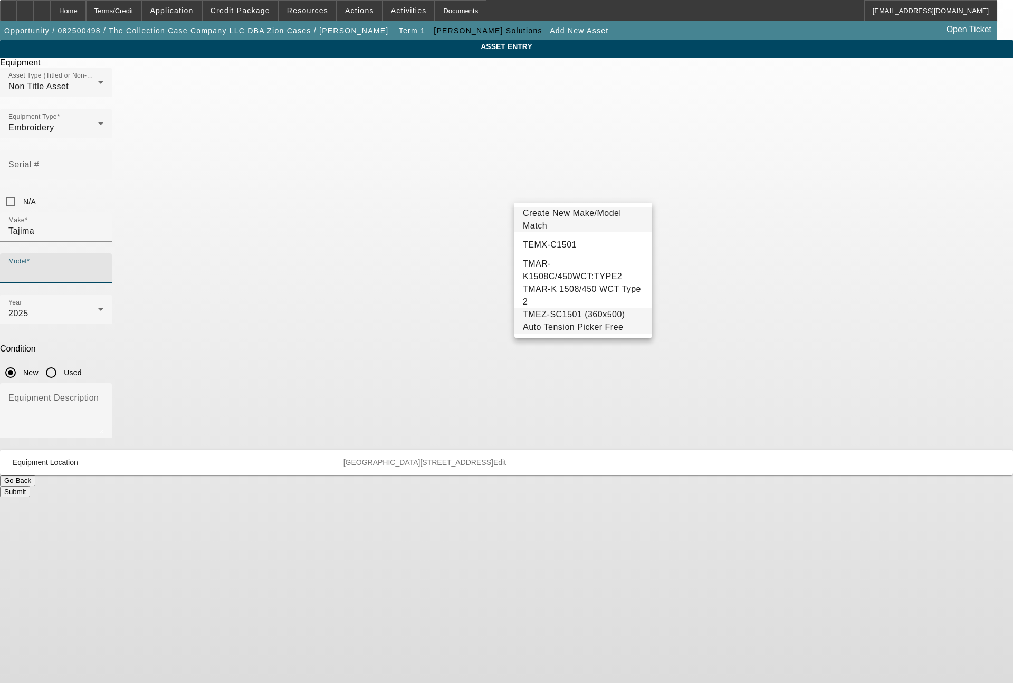
click at [591, 316] on span "TMEZ-SC1501 (360x500) Auto Tension Picker Free" at bounding box center [574, 321] width 102 height 22
type input "TMEZ-SC1501 (360x500) Auto Tension Picker Free"
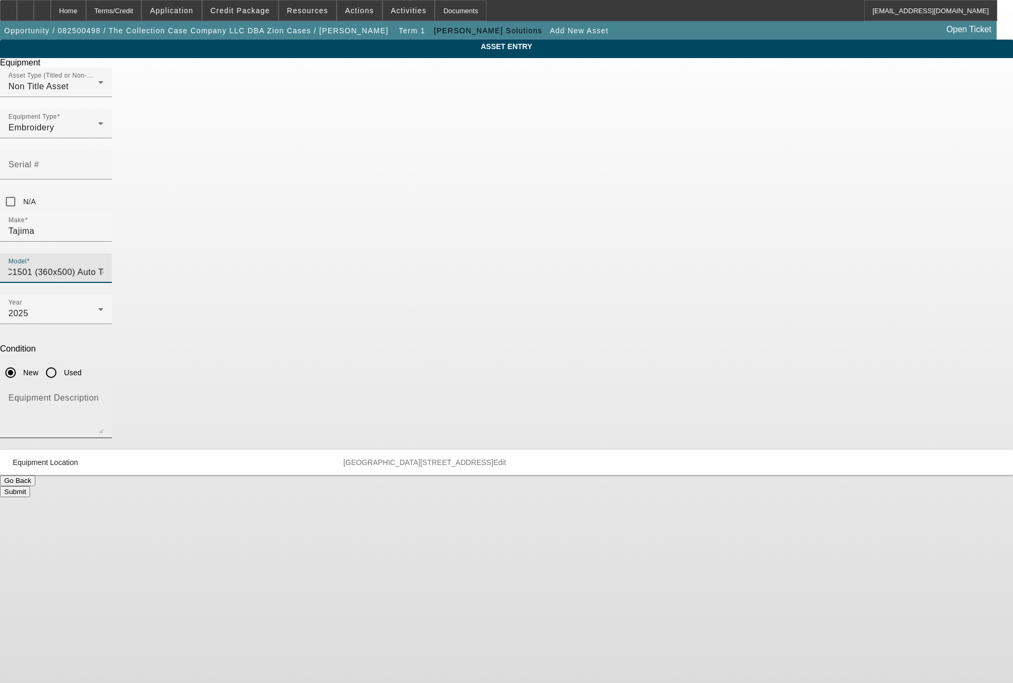
scroll to position [0, 0]
click at [103, 396] on textarea "Equipment Description" at bounding box center [55, 415] width 95 height 38
type textarea "single head machine"
click at [30, 486] on button "Submit" at bounding box center [15, 491] width 30 height 11
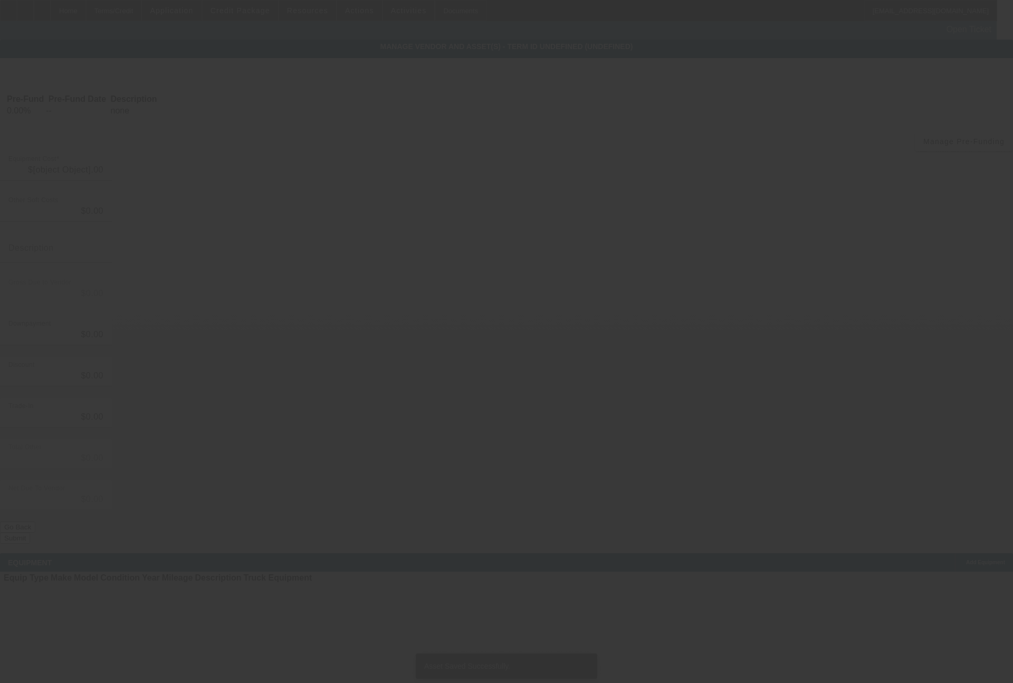
type input "$74,295.00"
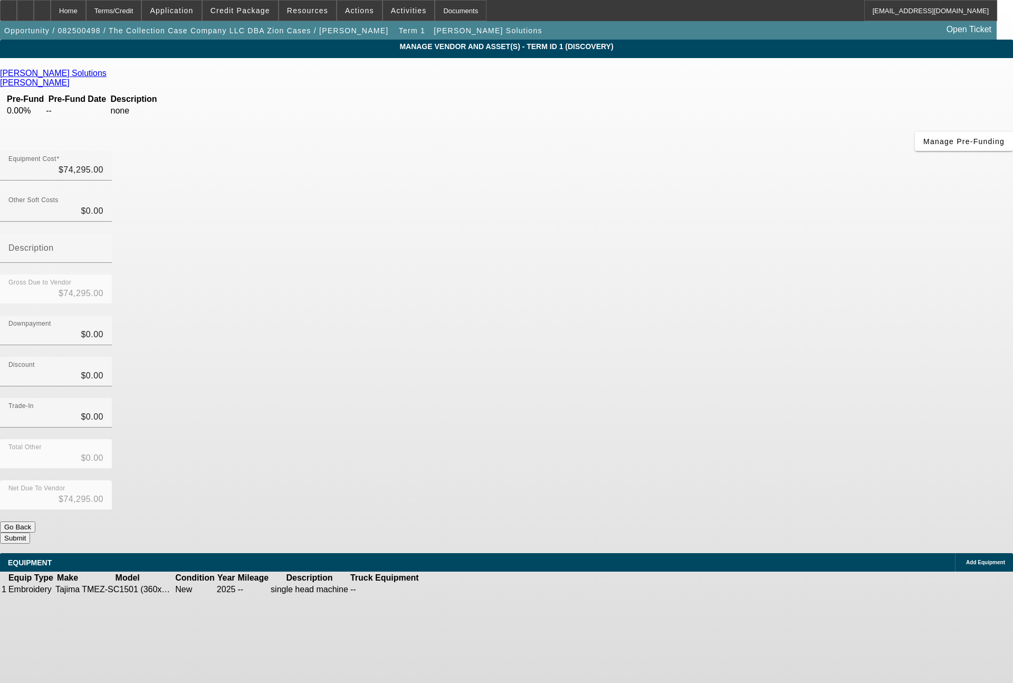
click at [955, 553] on div "Add Equipment" at bounding box center [984, 562] width 58 height 18
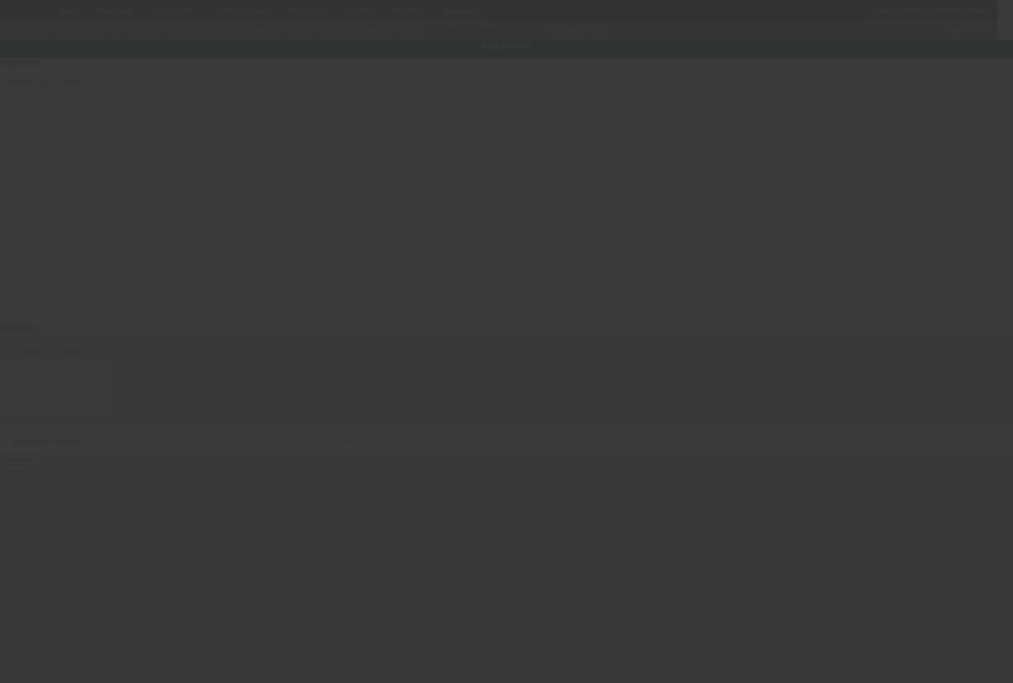
type input "4869 East 2950 North Road"
type input "Potomac"
type input "61865"
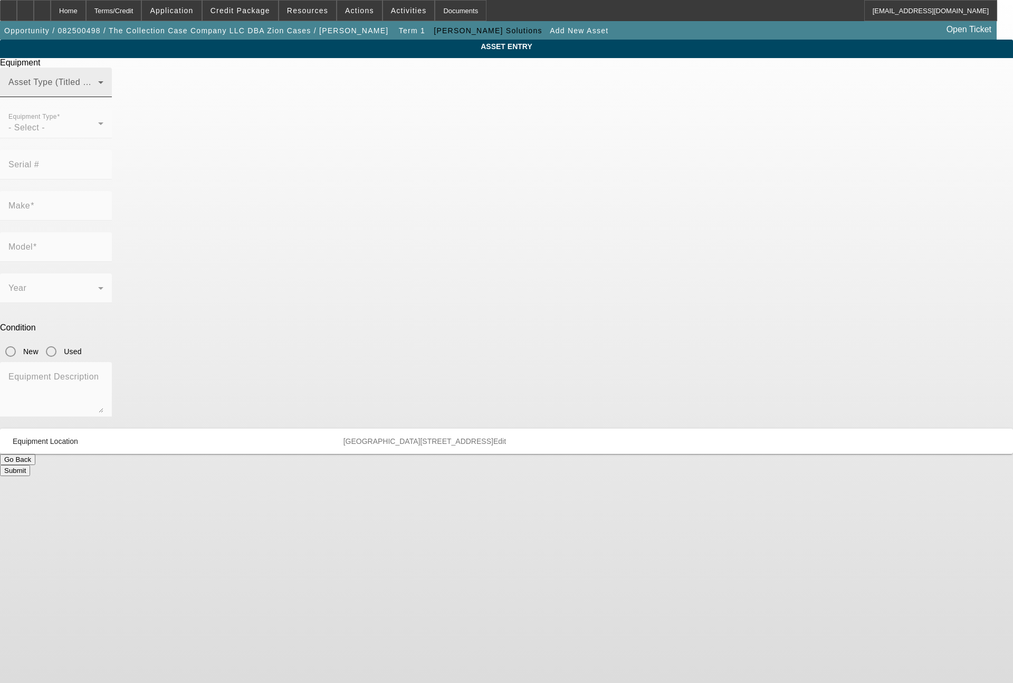
click at [103, 97] on div "Asset Type (Titled or Non-Titled)" at bounding box center [55, 83] width 95 height 30
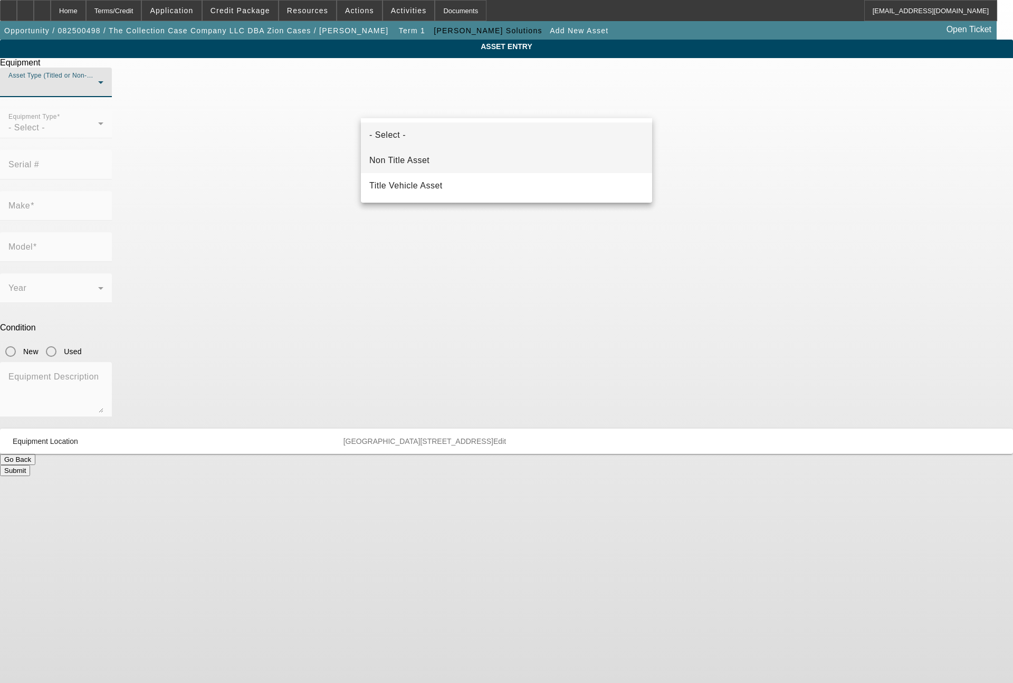
click at [415, 160] on span "Non Title Asset" at bounding box center [399, 160] width 60 height 13
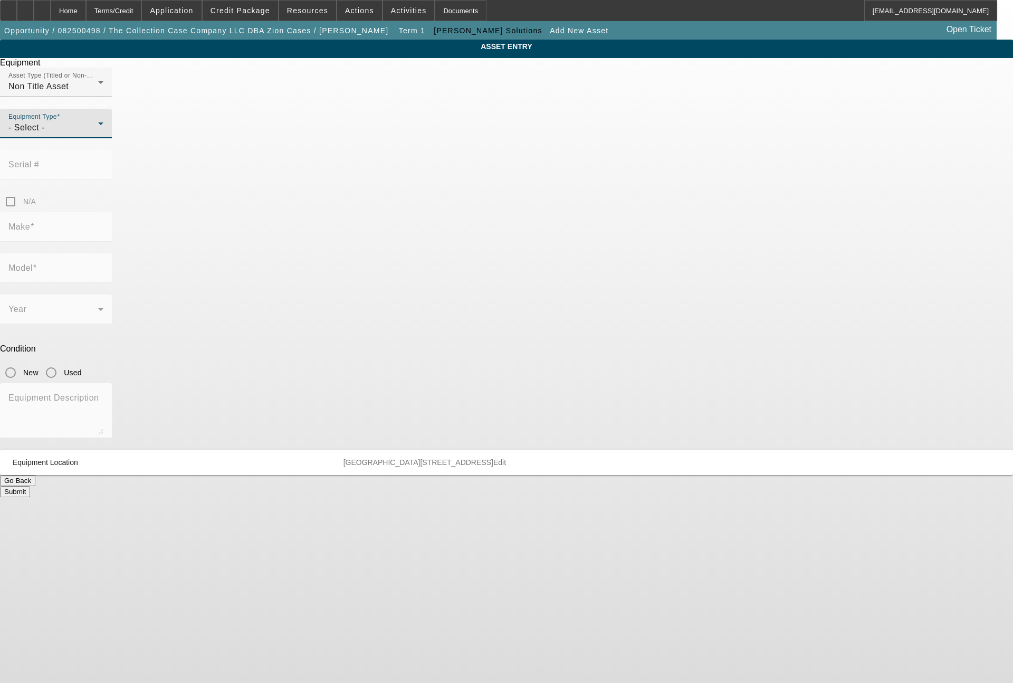
click at [98, 134] on div "- Select -" at bounding box center [53, 127] width 90 height 13
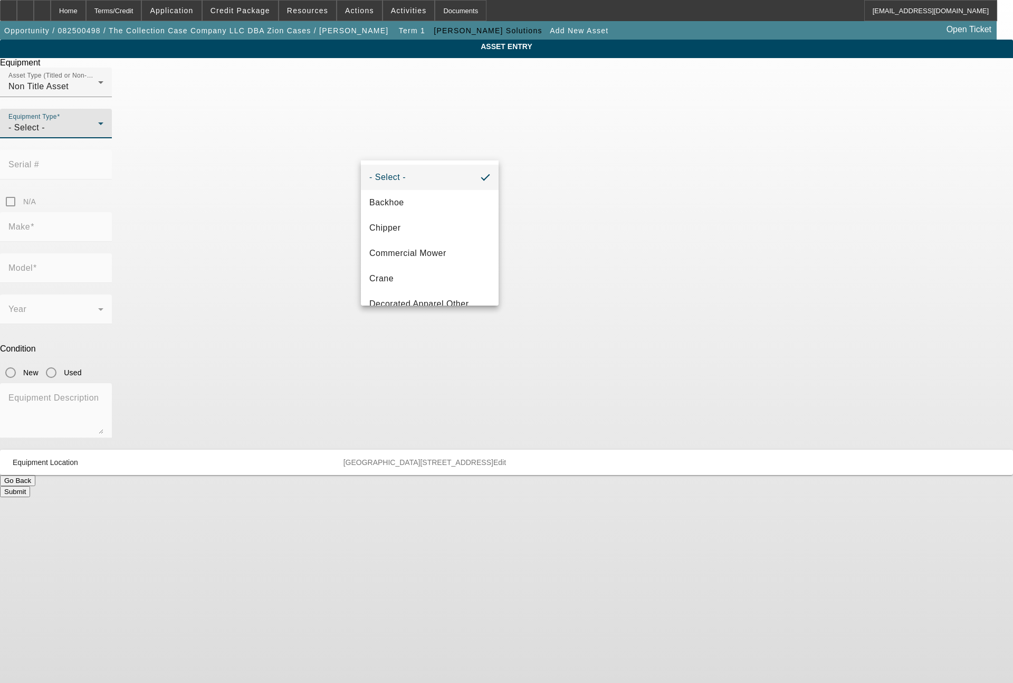
scroll to position [127, 0]
click at [396, 228] on span "Embroidery" at bounding box center [392, 228] width 46 height 13
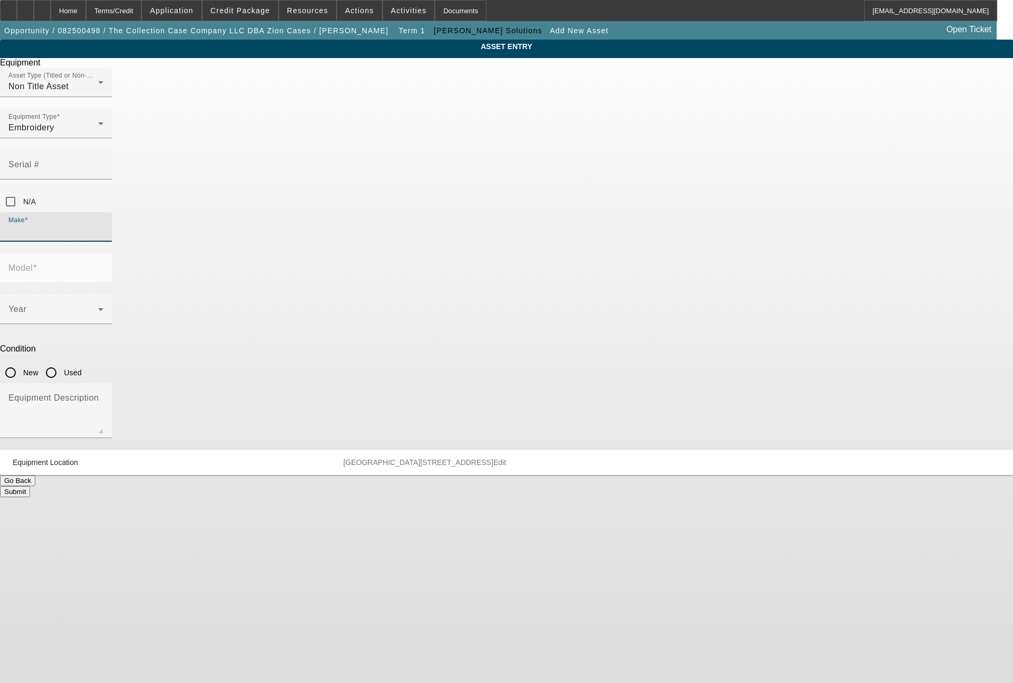
click at [103, 225] on input "Make" at bounding box center [55, 231] width 95 height 13
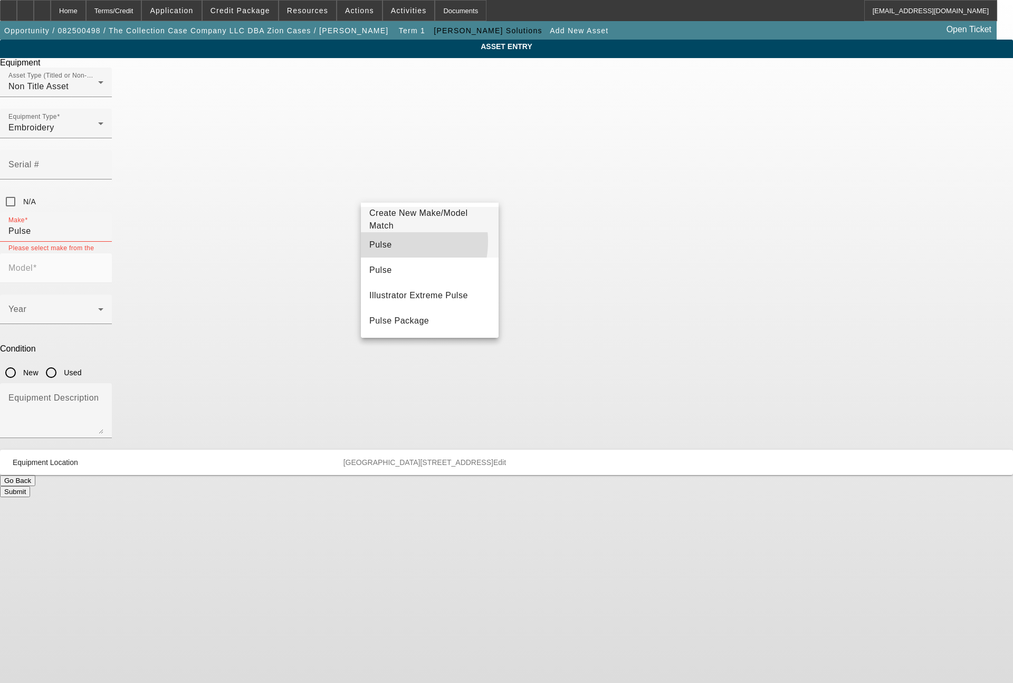
click at [387, 241] on mat-option "Pulse" at bounding box center [430, 244] width 138 height 25
type input "Pulse"
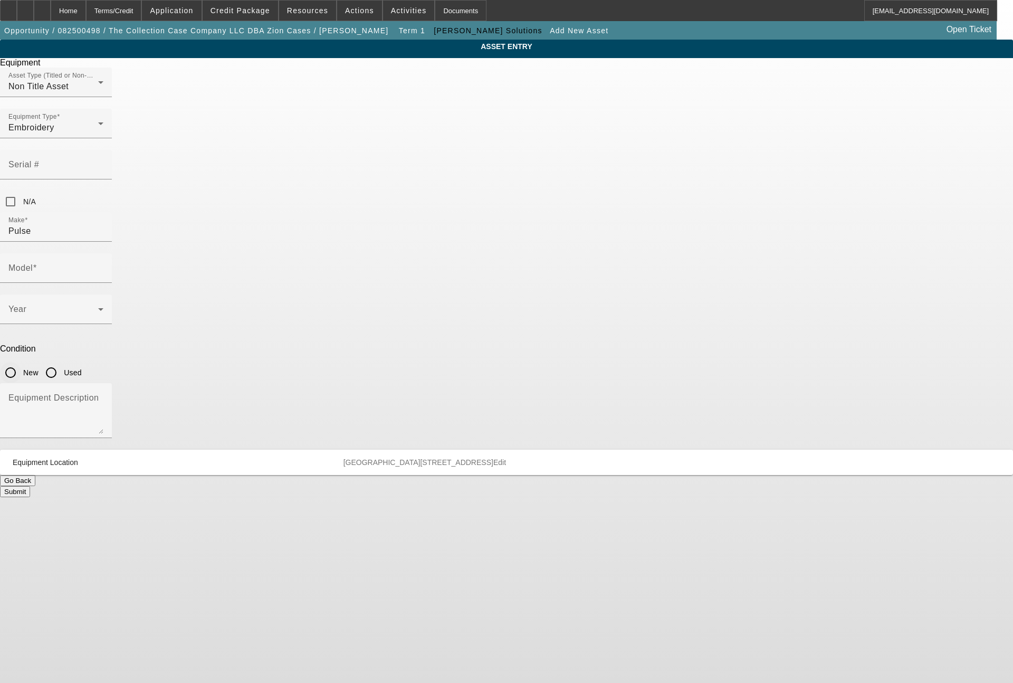
click at [21, 362] on input "New" at bounding box center [10, 372] width 21 height 21
radio input "true"
click at [98, 307] on span at bounding box center [53, 313] width 90 height 13
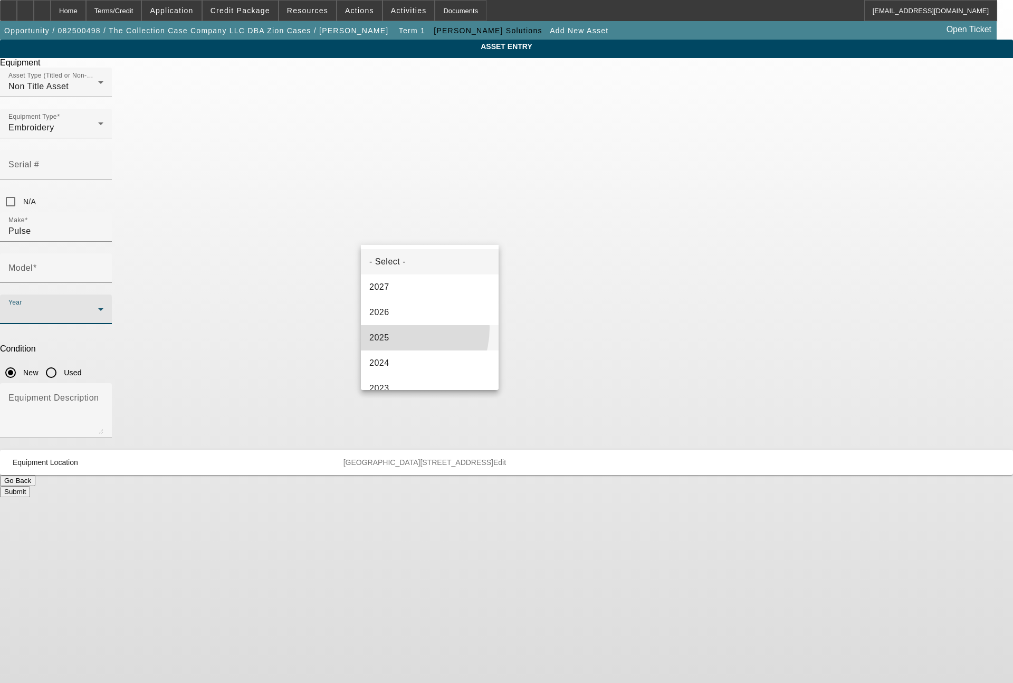
click at [393, 328] on mat-option "2025" at bounding box center [430, 337] width 138 height 25
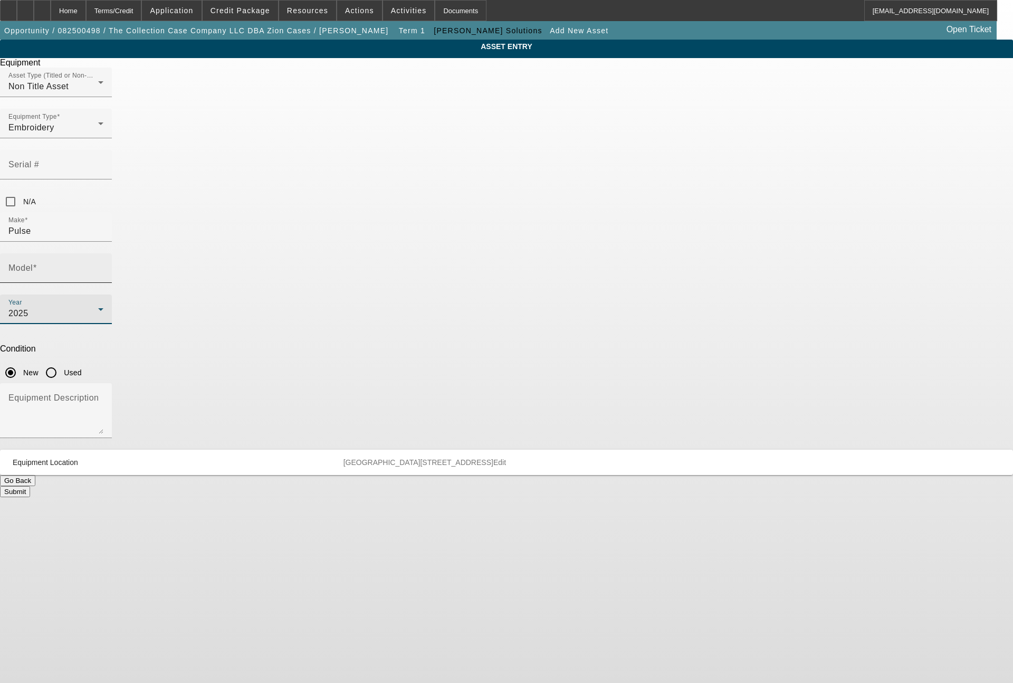
click at [103, 266] on input "Model" at bounding box center [55, 272] width 95 height 13
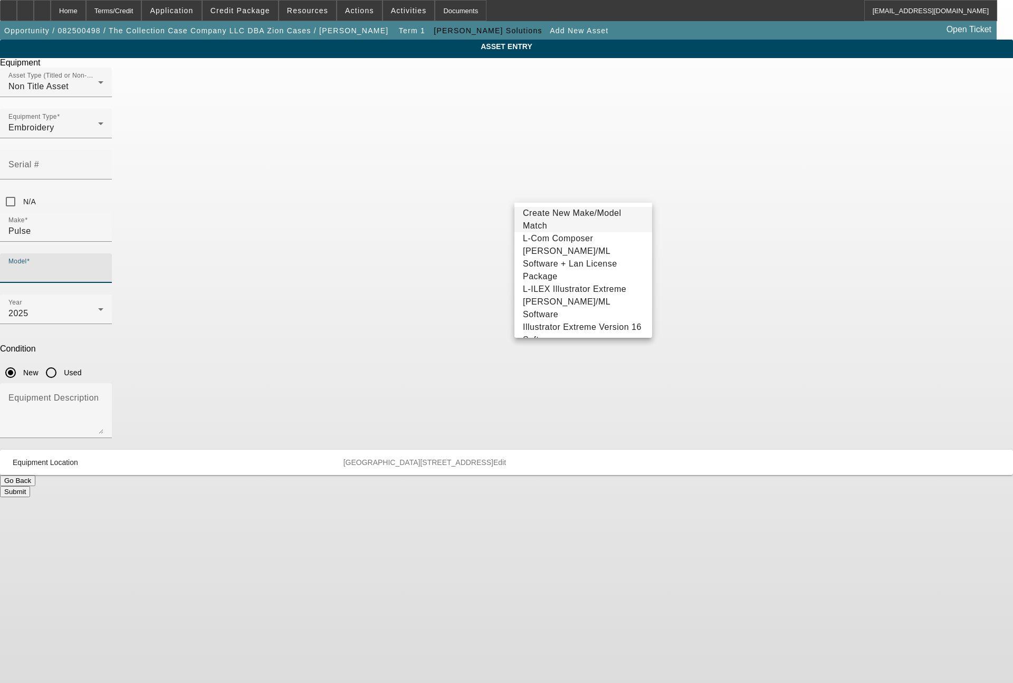
scroll to position [118, 0]
click at [577, 268] on span "Creator Tajima Dg/ML Software + Lan License + Elements Package" at bounding box center [583, 285] width 120 height 34
type input "Creator Tajima Dg/ML Software + Lan License + Elements Package"
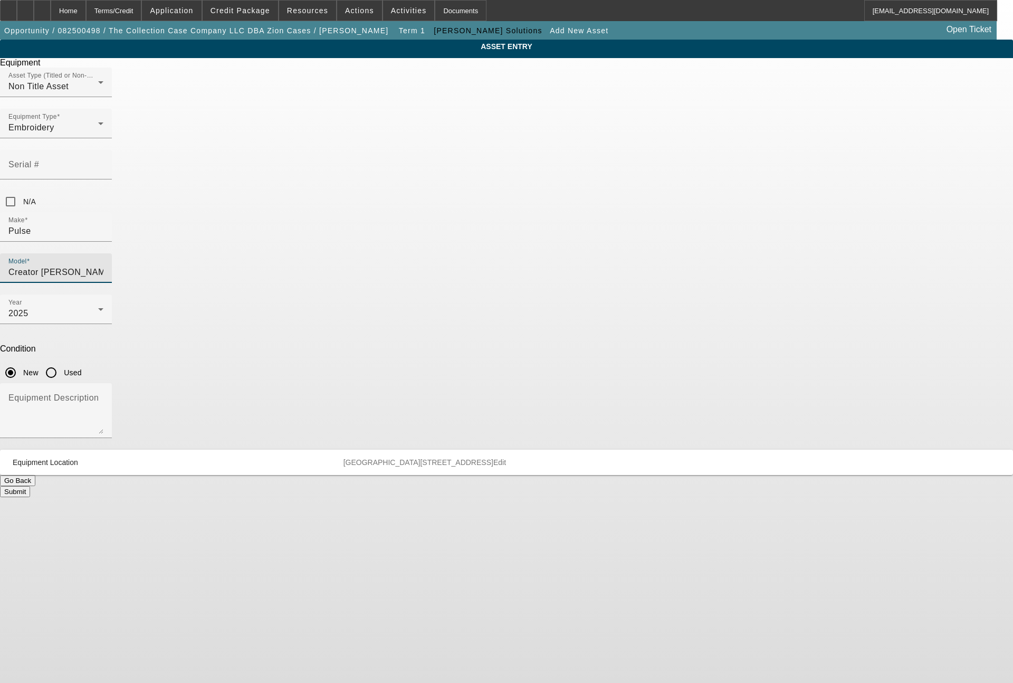
scroll to position [0, 85]
click at [103, 396] on textarea "Equipment Description" at bounding box center [55, 415] width 95 height 38
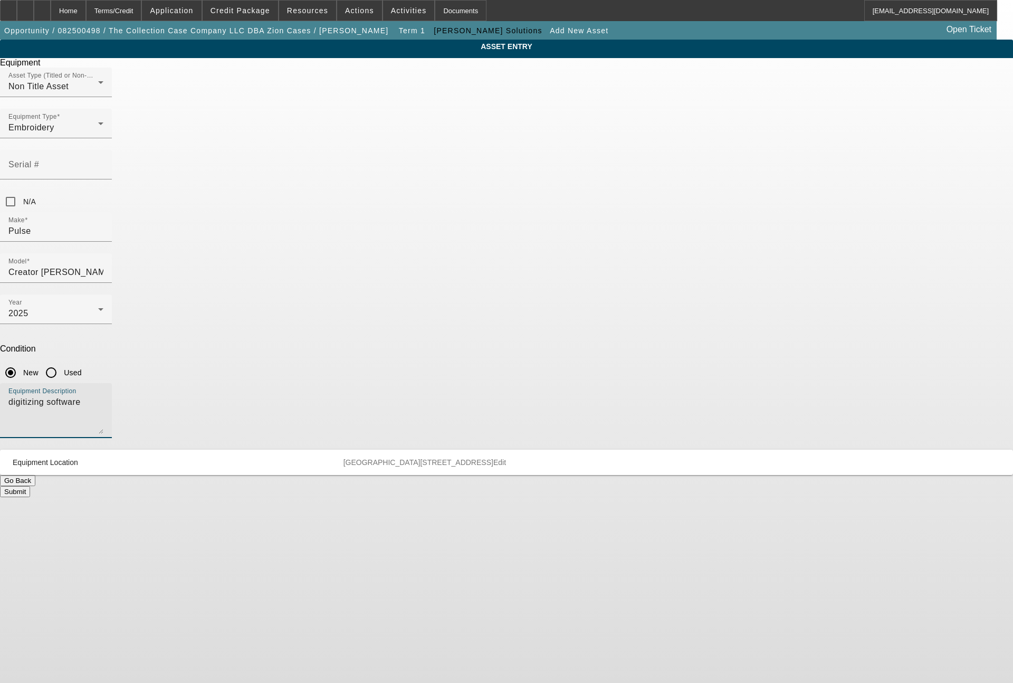
type textarea "digitizing software"
click at [30, 486] on button "Submit" at bounding box center [15, 491] width 30 height 11
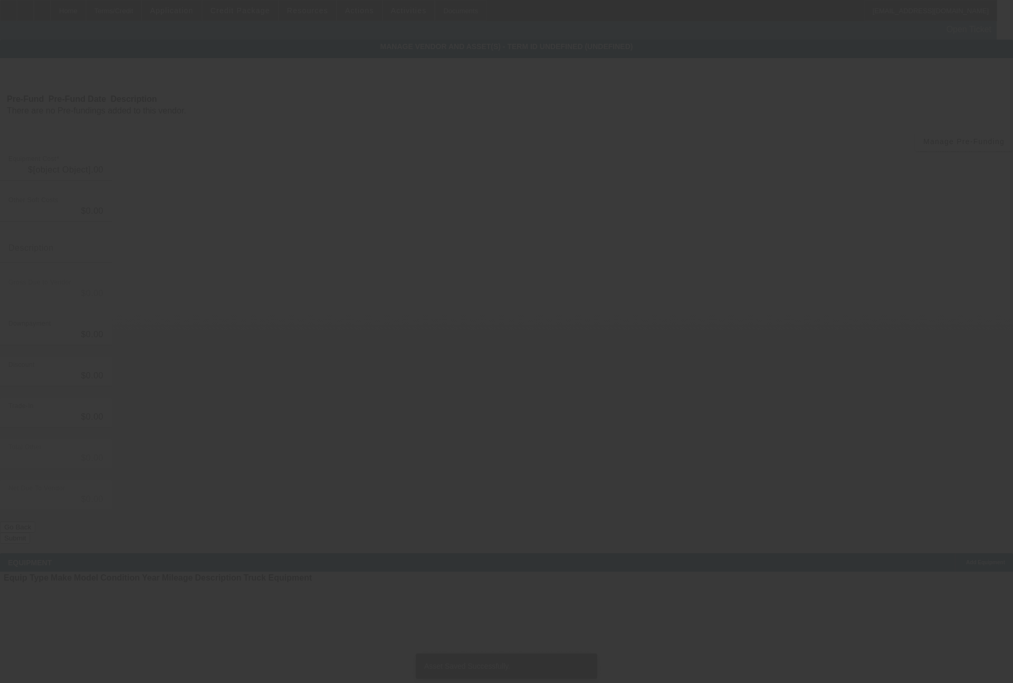
type input "$74,295.00"
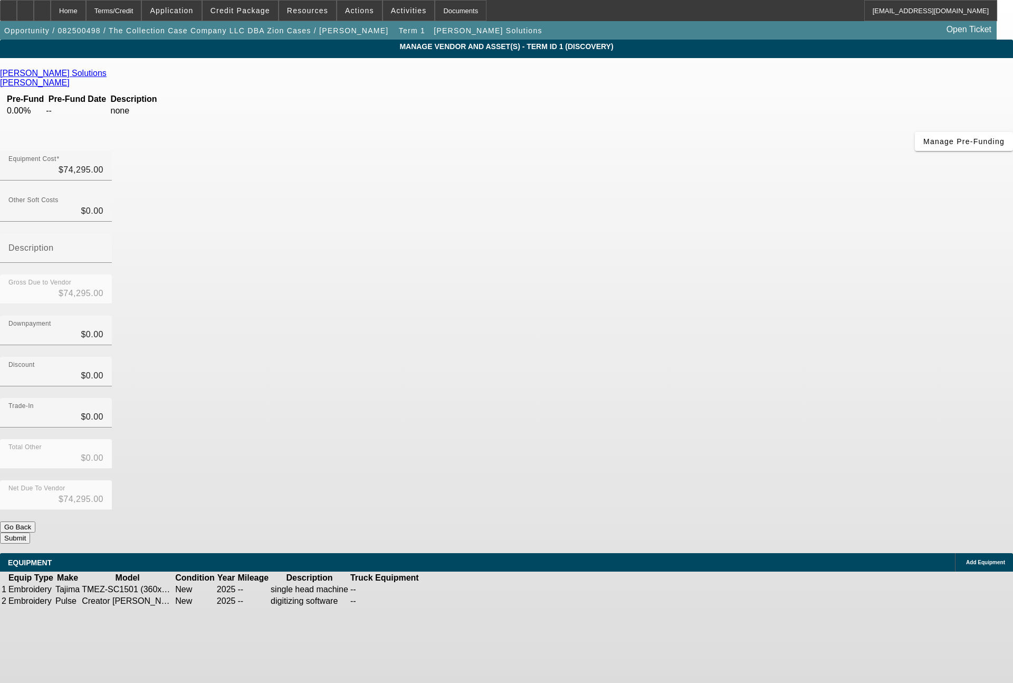
click at [955, 553] on div "Add Equipment" at bounding box center [984, 562] width 58 height 18
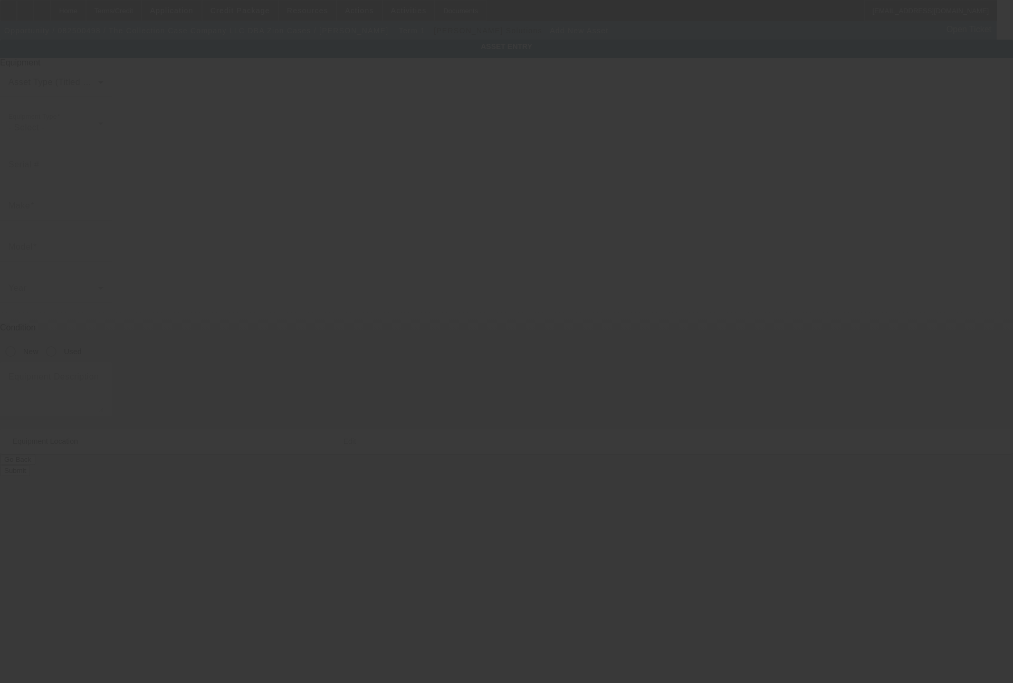
type input "4869 East 2950 North Road"
type input "Potomac"
type input "61865"
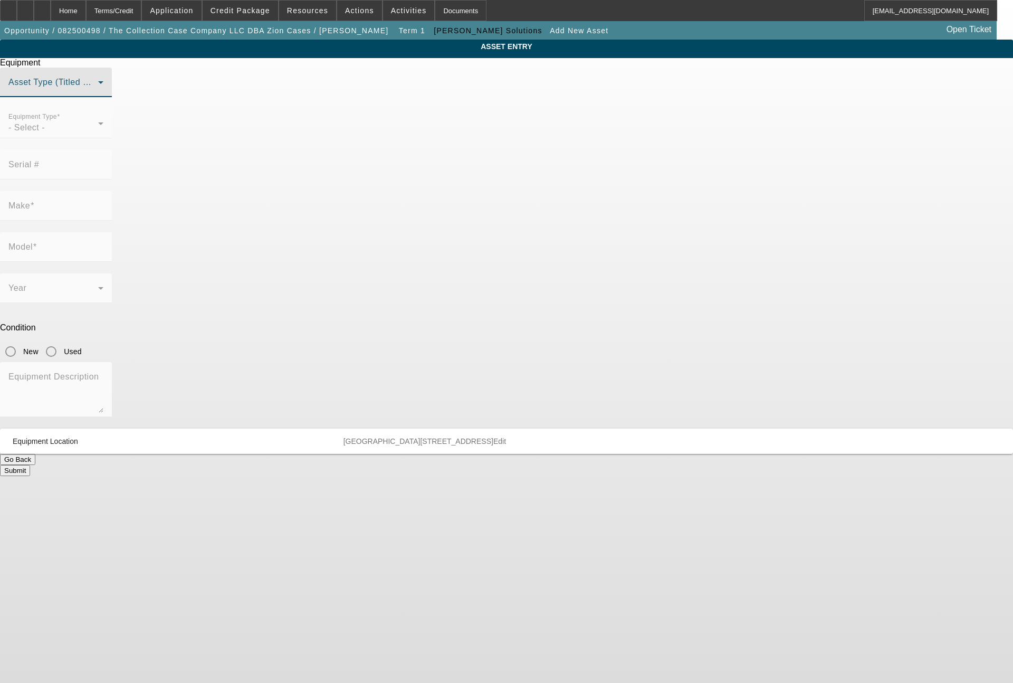
click at [98, 93] on span at bounding box center [53, 86] width 90 height 13
click at [444, 155] on mat-option "Non Title Asset" at bounding box center [506, 160] width 291 height 25
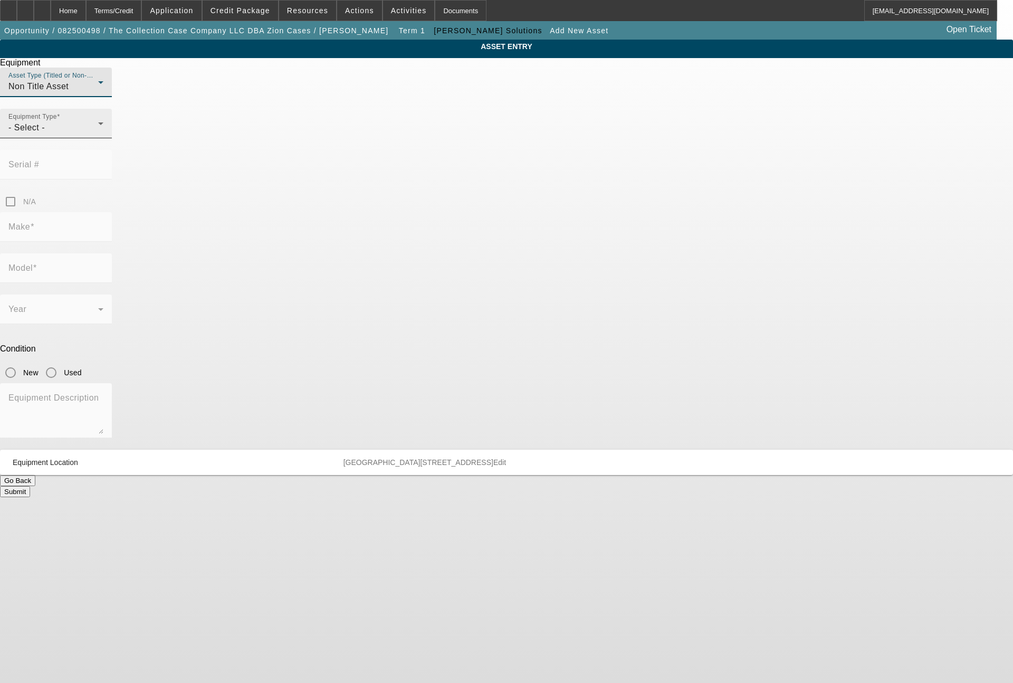
click at [98, 134] on div "- Select -" at bounding box center [53, 127] width 90 height 13
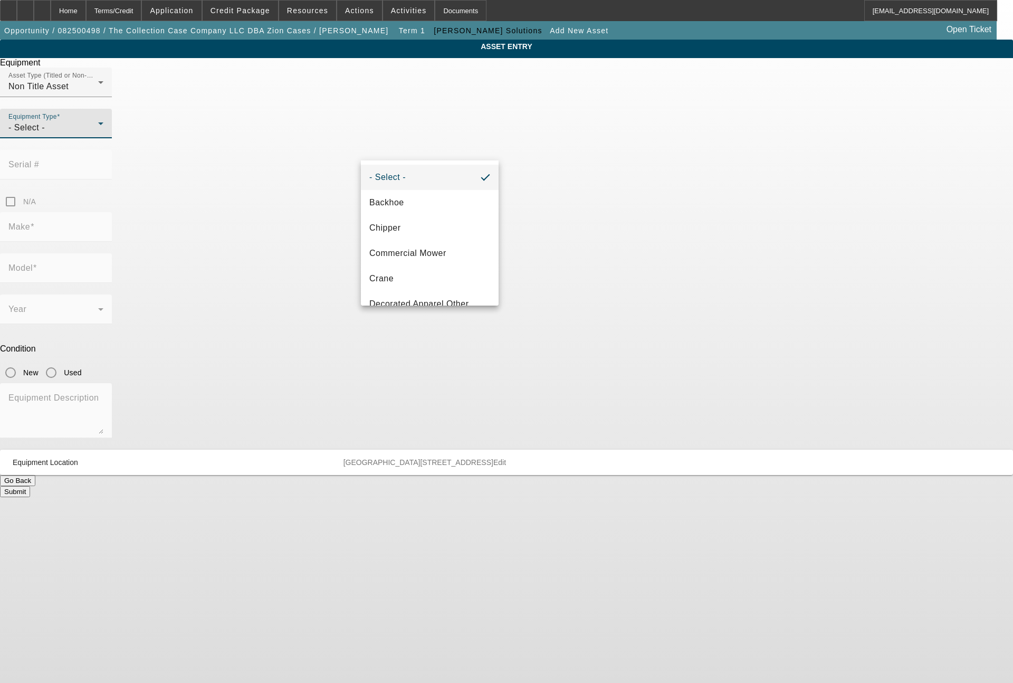
scroll to position [127, 0]
click at [424, 202] on span "DTG/DTF Printing" at bounding box center [405, 202] width 72 height 13
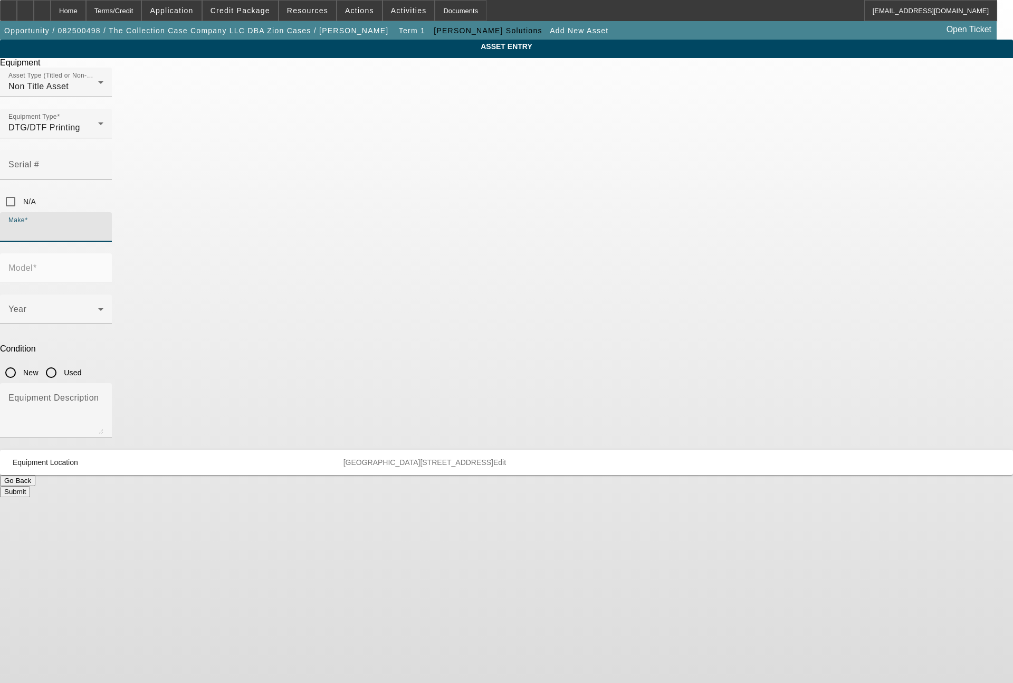
click at [103, 225] on input "Make" at bounding box center [55, 231] width 95 height 13
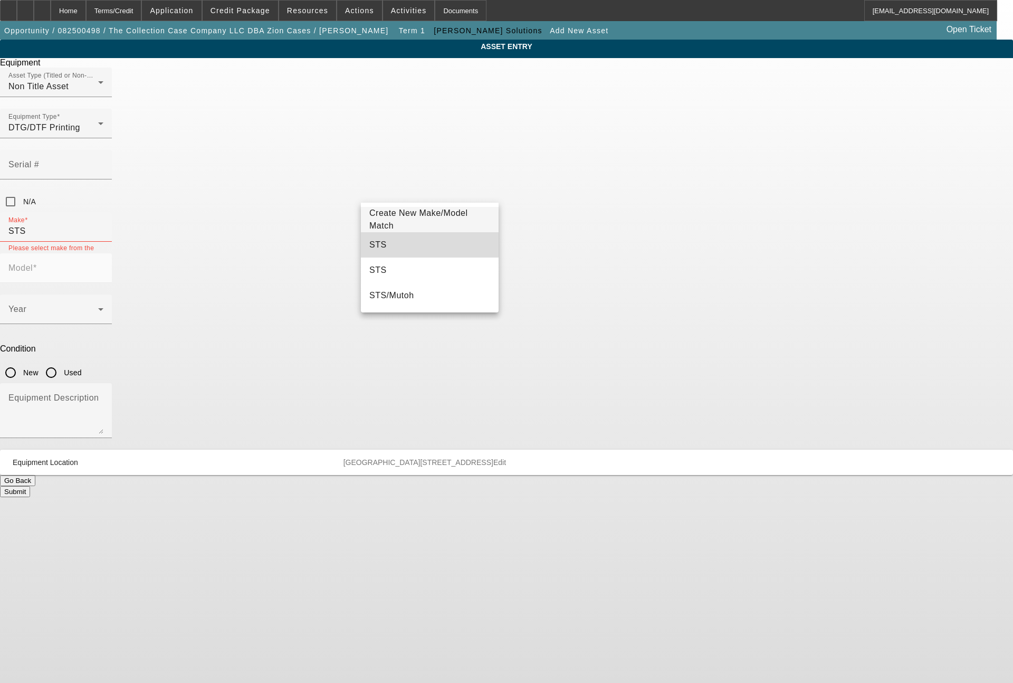
click at [405, 240] on mat-option "STS" at bounding box center [430, 244] width 138 height 25
type input "STS"
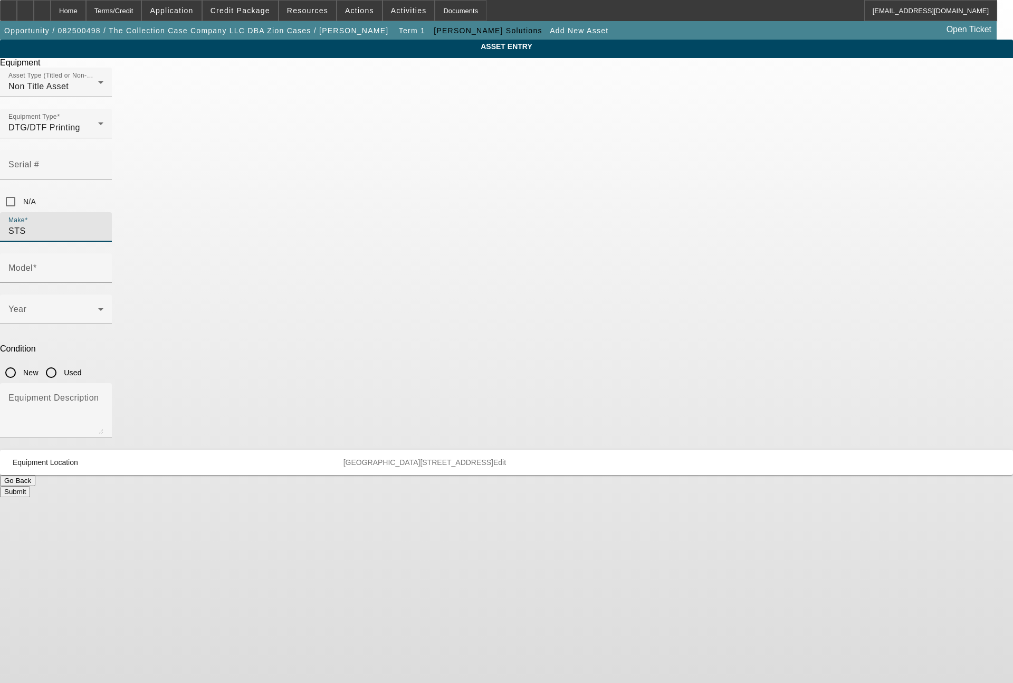
click at [98, 307] on span at bounding box center [53, 313] width 90 height 13
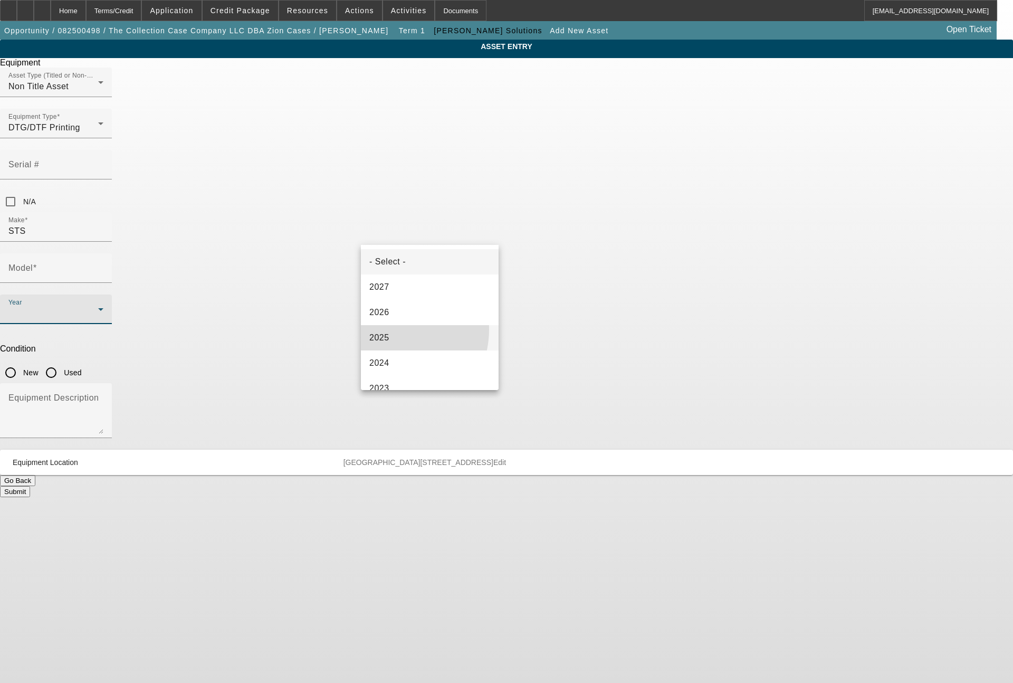
click at [389, 329] on mat-option "2025" at bounding box center [430, 337] width 138 height 25
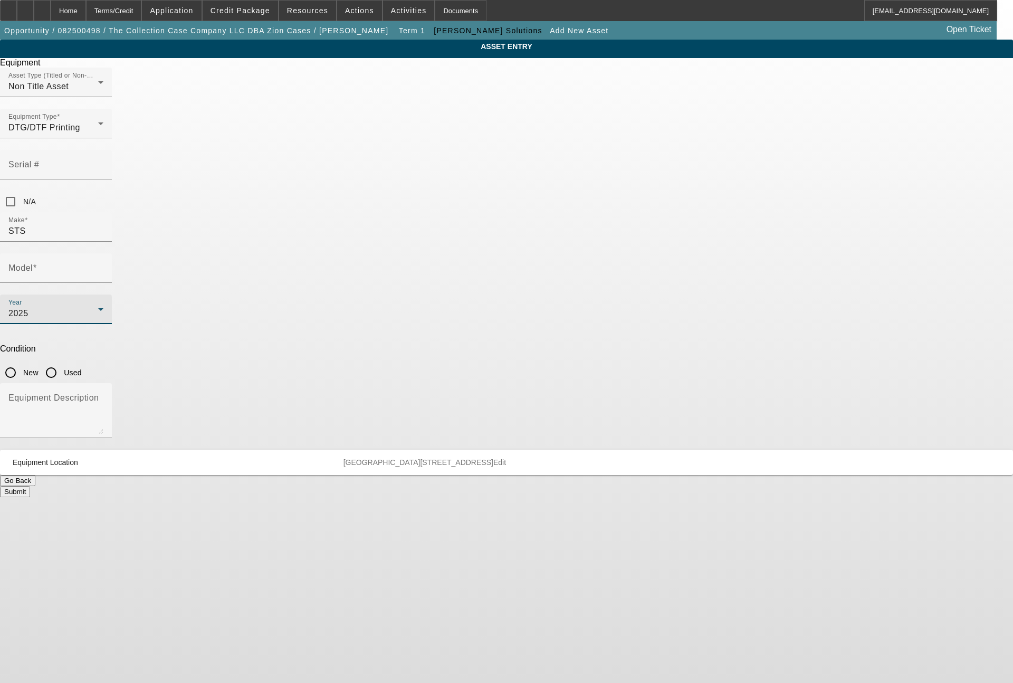
click at [21, 362] on input "New" at bounding box center [10, 372] width 21 height 21
radio input "true"
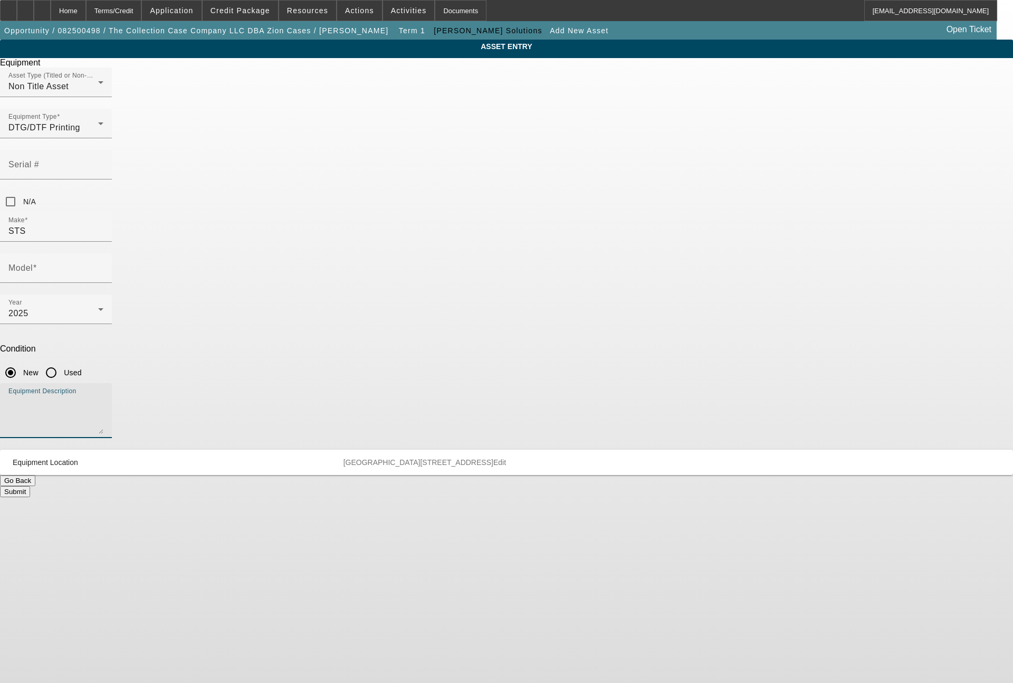
click at [103, 396] on textarea "Equipment Description" at bounding box center [55, 415] width 95 height 38
type textarea "DTF printer"
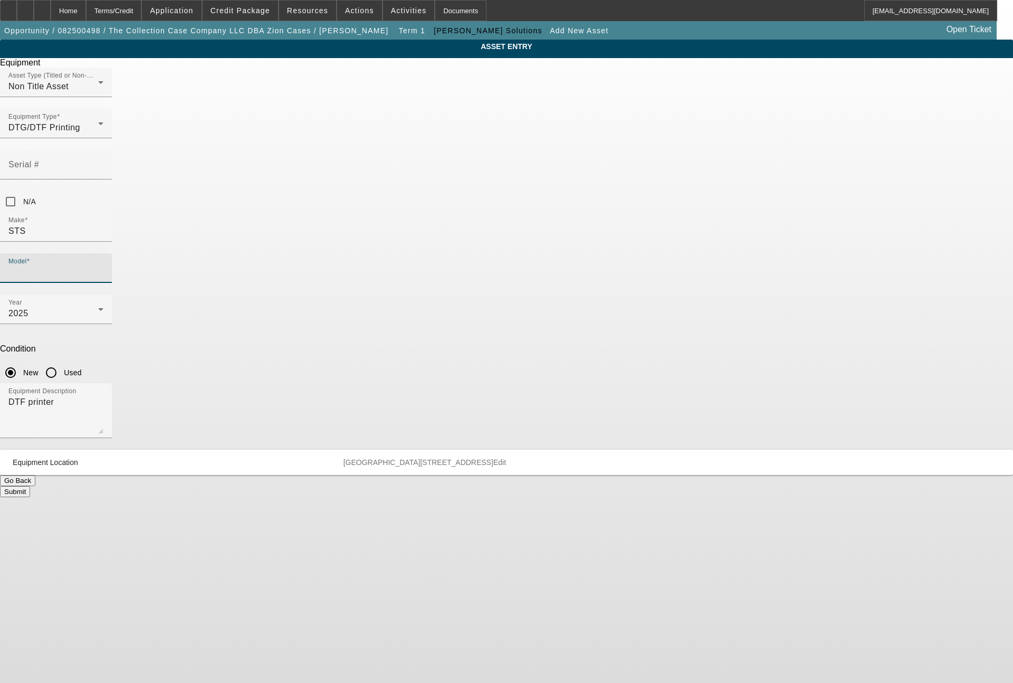
click at [103, 266] on input "Model" at bounding box center [55, 272] width 95 height 13
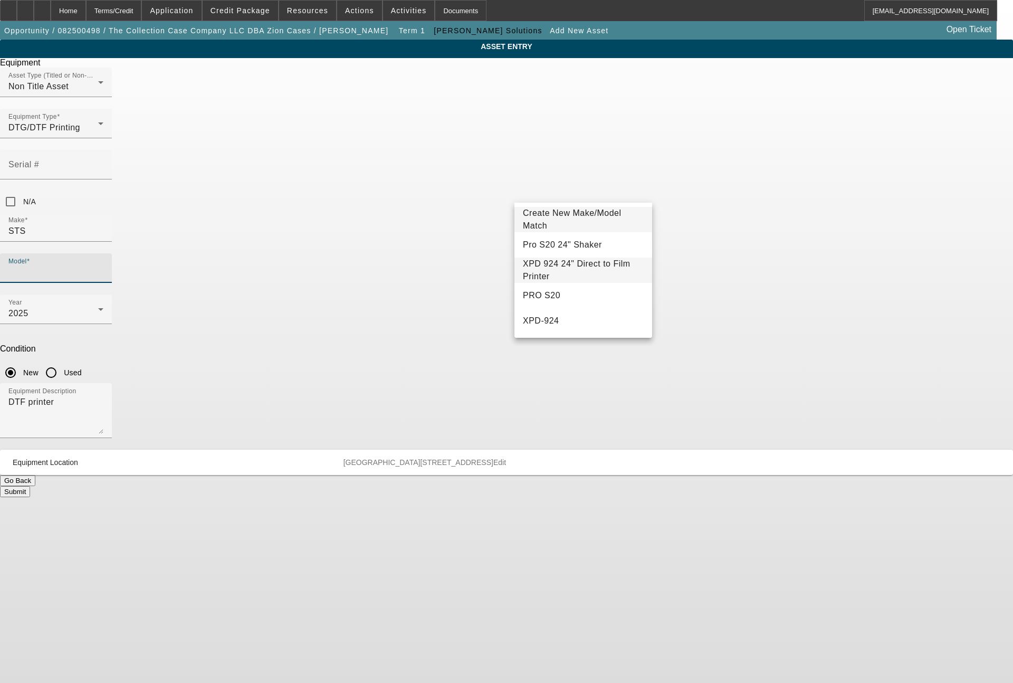
click at [574, 275] on span "XPD 924 24" Direct to Film Printer" at bounding box center [583, 270] width 121 height 25
type input "XPD 924 24" Direct to Film Printer"
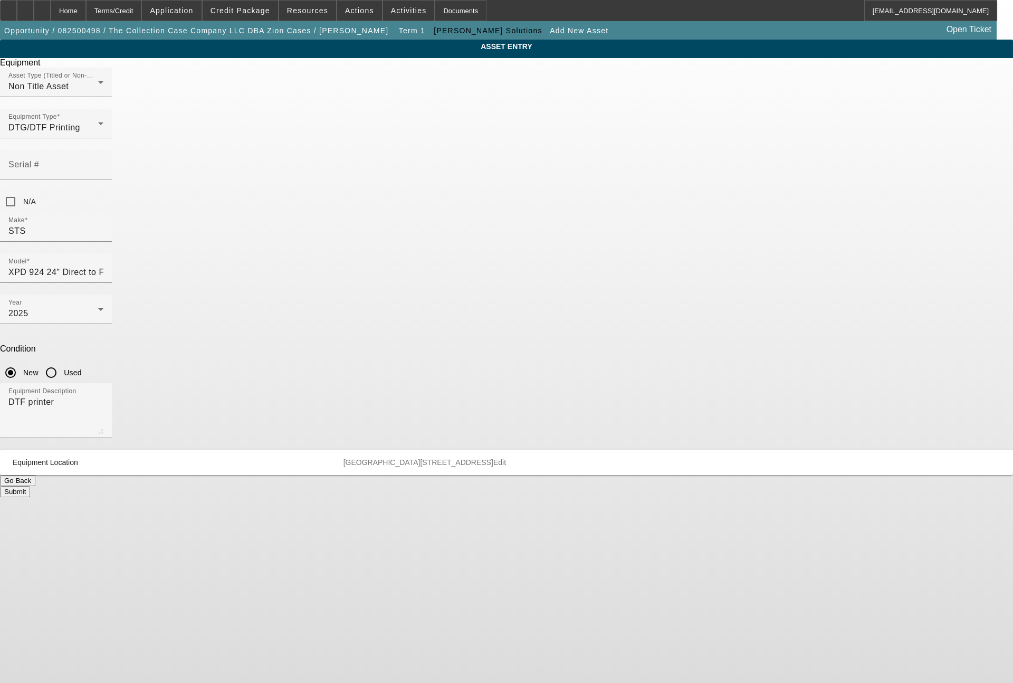
click at [30, 486] on button "Submit" at bounding box center [15, 491] width 30 height 11
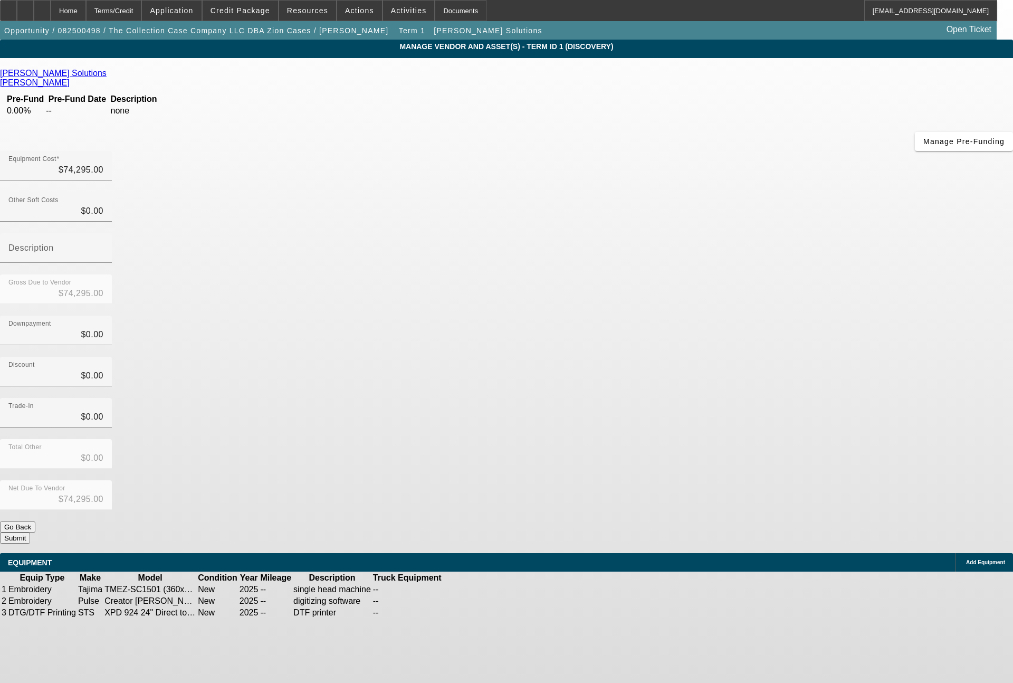
click at [966, 559] on span "Add Equipment" at bounding box center [985, 562] width 39 height 6
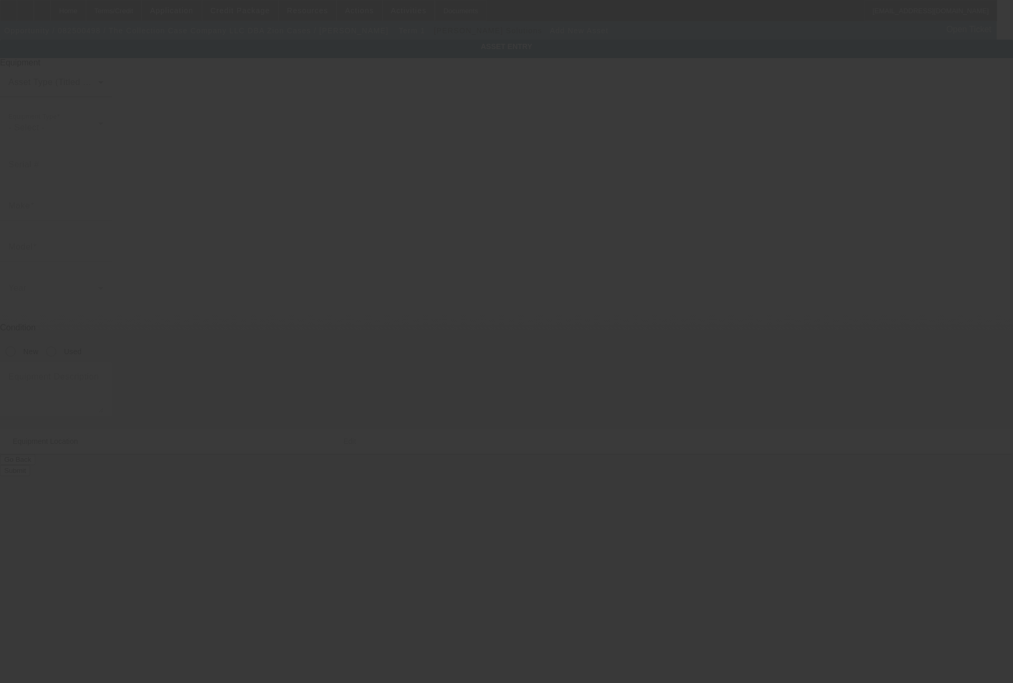
type input "4869 East 2950 North Road"
type input "Potomac"
type input "61865"
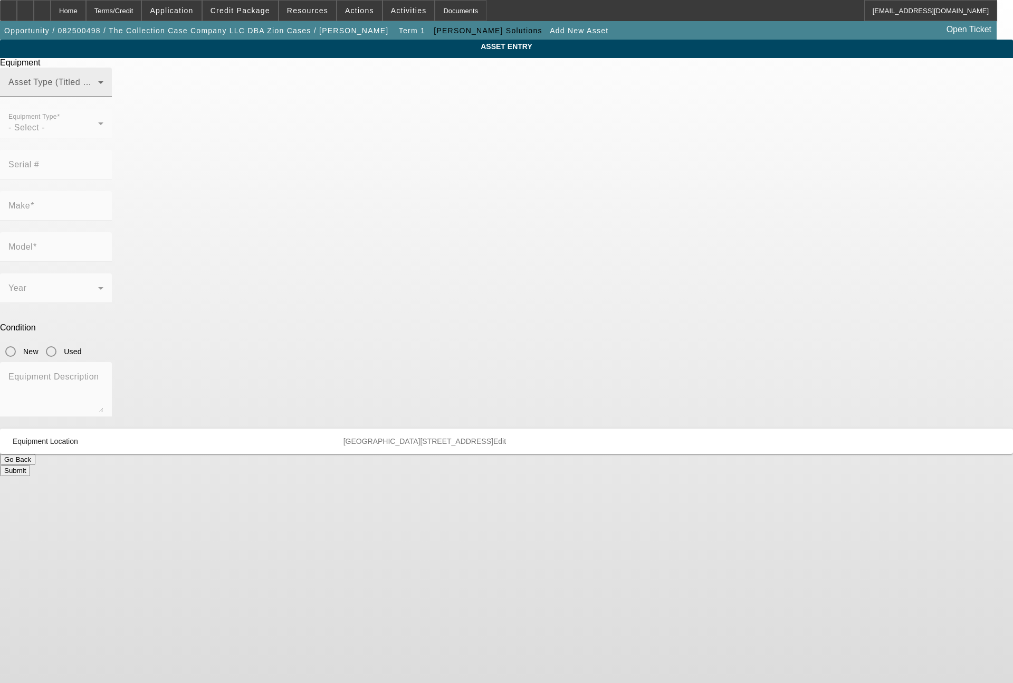
click at [103, 97] on div "Asset Type (Titled or Non-Titled)" at bounding box center [55, 83] width 95 height 30
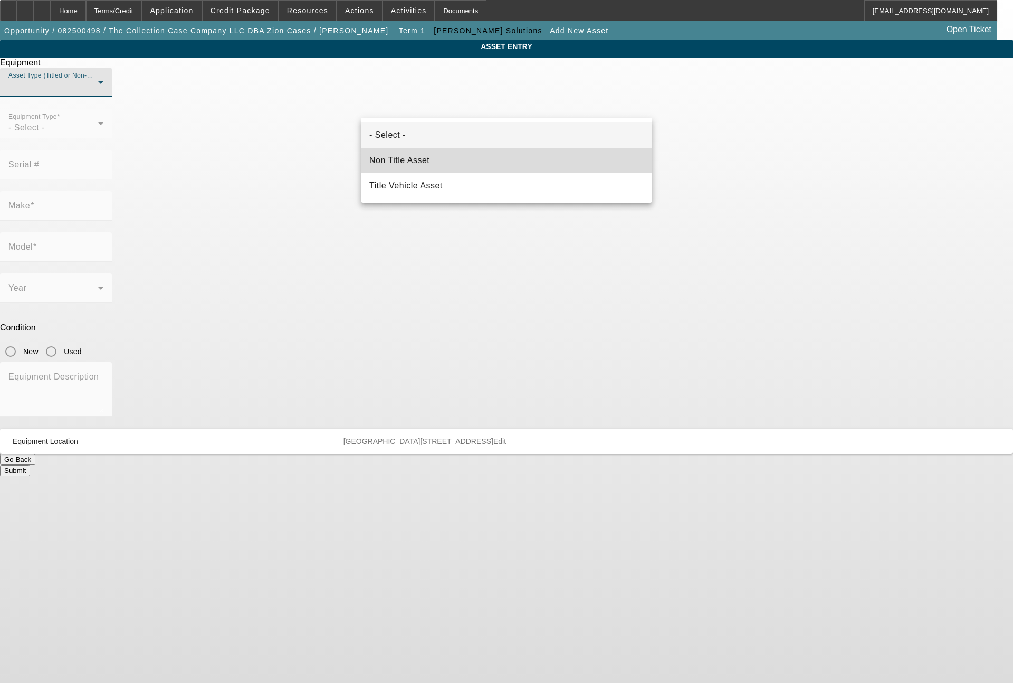
click at [433, 158] on mat-option "Non Title Asset" at bounding box center [506, 160] width 291 height 25
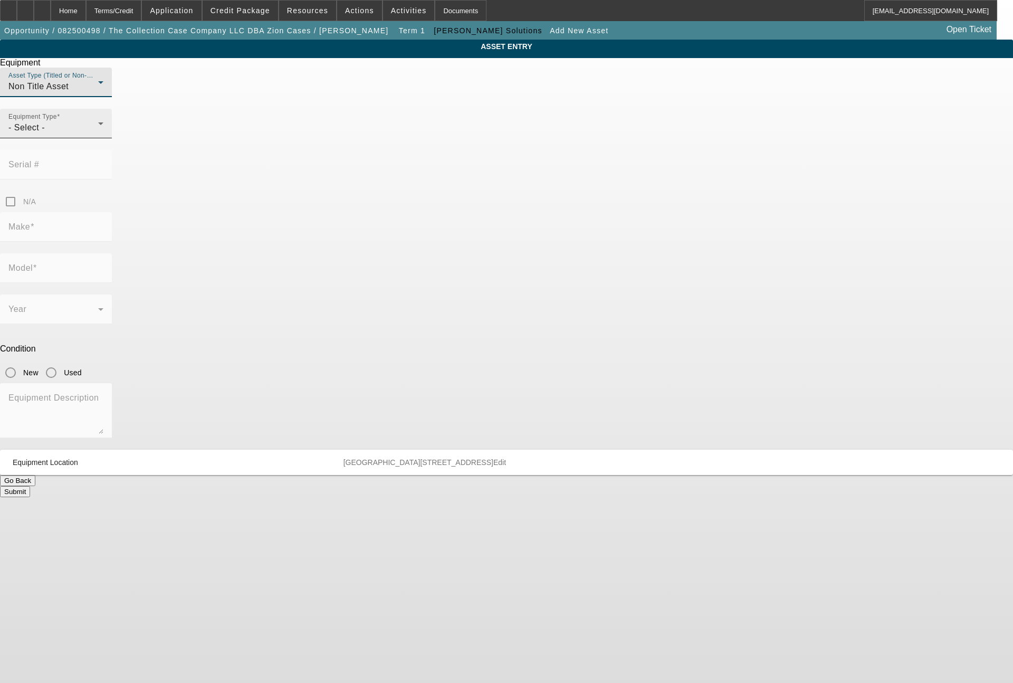
click at [98, 134] on div "- Select -" at bounding box center [53, 127] width 90 height 13
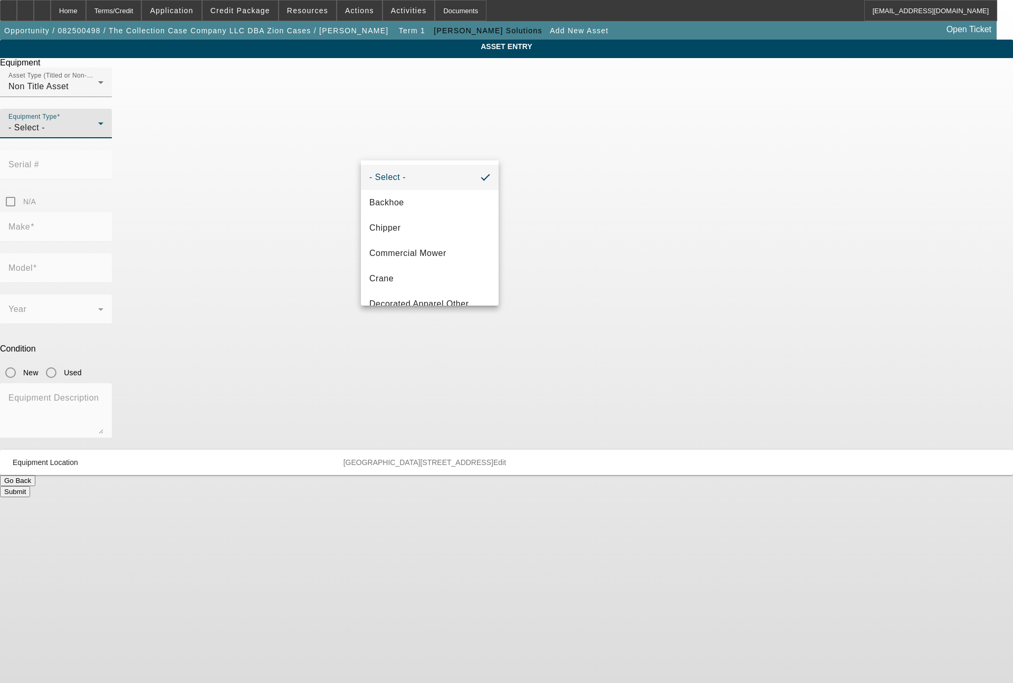
scroll to position [127, 0]
click at [420, 207] on span "DTG/DTF Printing" at bounding box center [405, 202] width 72 height 13
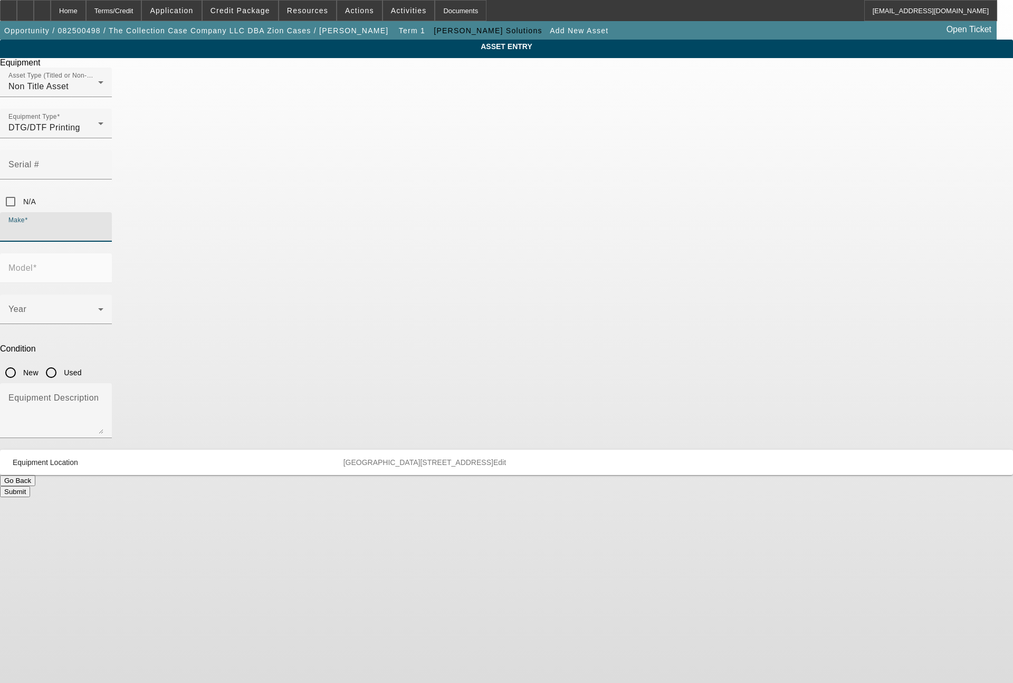
click at [103, 225] on input "Make" at bounding box center [55, 231] width 95 height 13
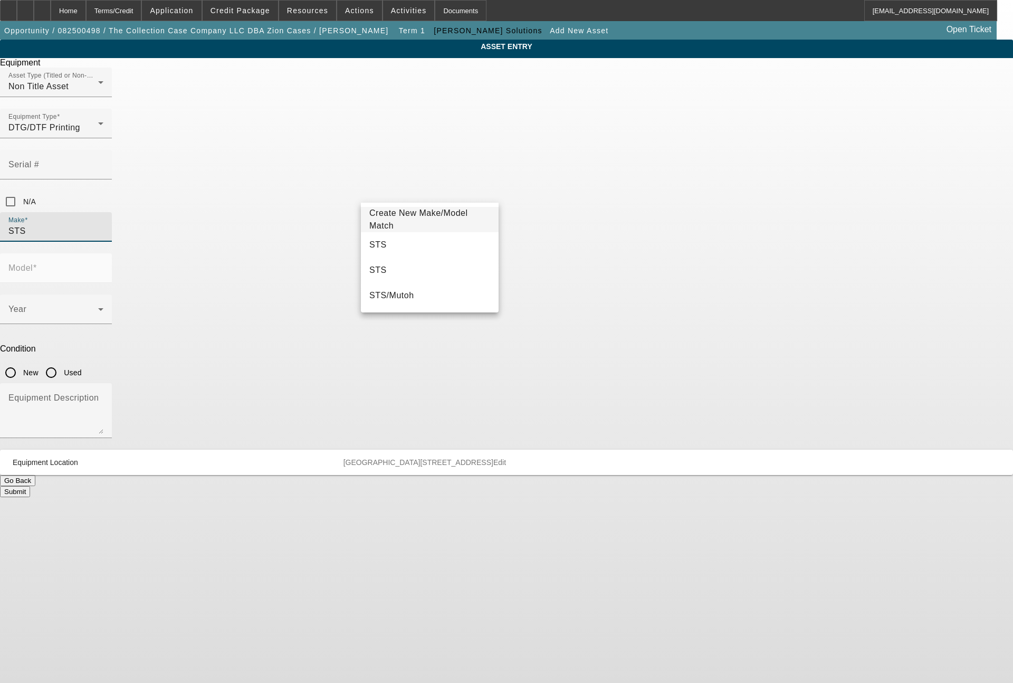
click at [393, 245] on mat-option "STS" at bounding box center [430, 244] width 138 height 25
type input "STS"
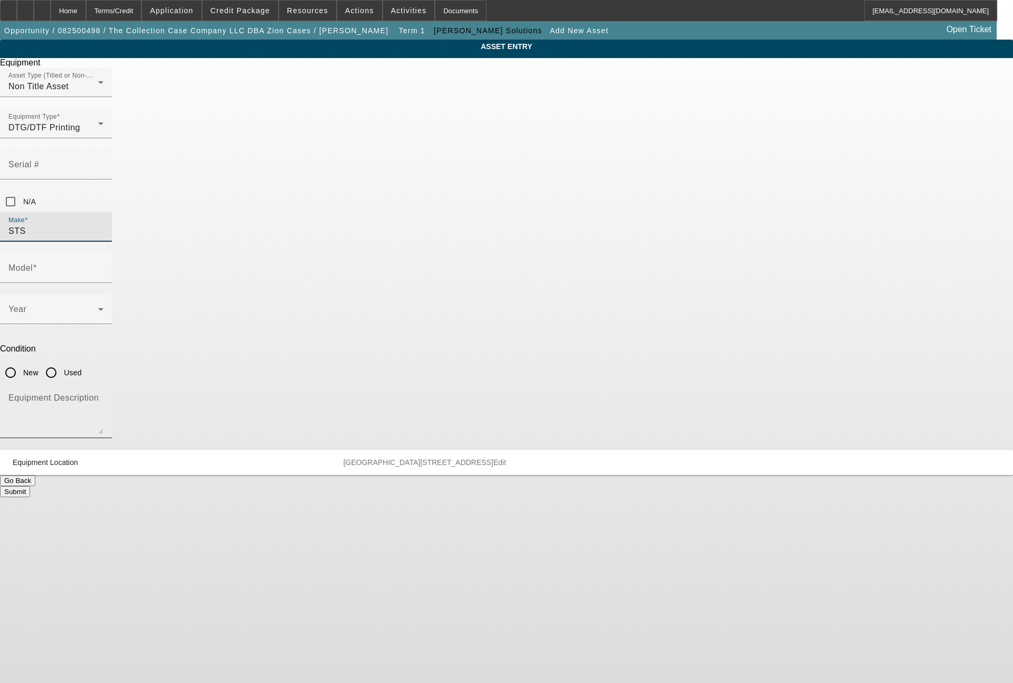
click at [103, 396] on textarea "Equipment Description" at bounding box center [55, 415] width 95 height 38
type textarea "shaker"
click at [98, 307] on span at bounding box center [53, 313] width 90 height 13
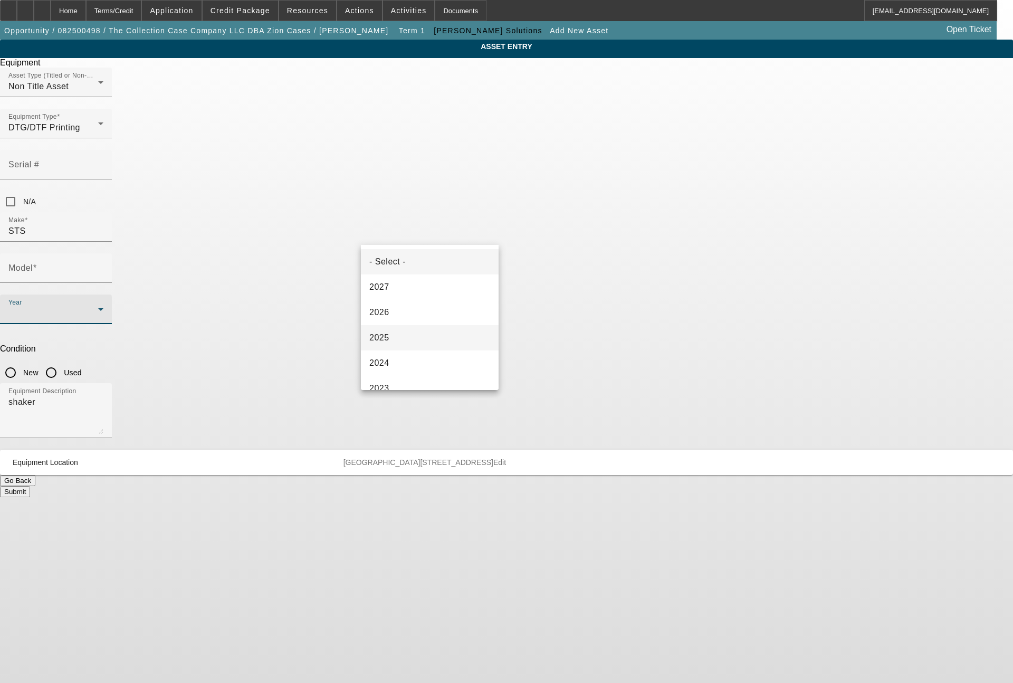
click at [388, 336] on span "2025" at bounding box center [379, 337] width 20 height 13
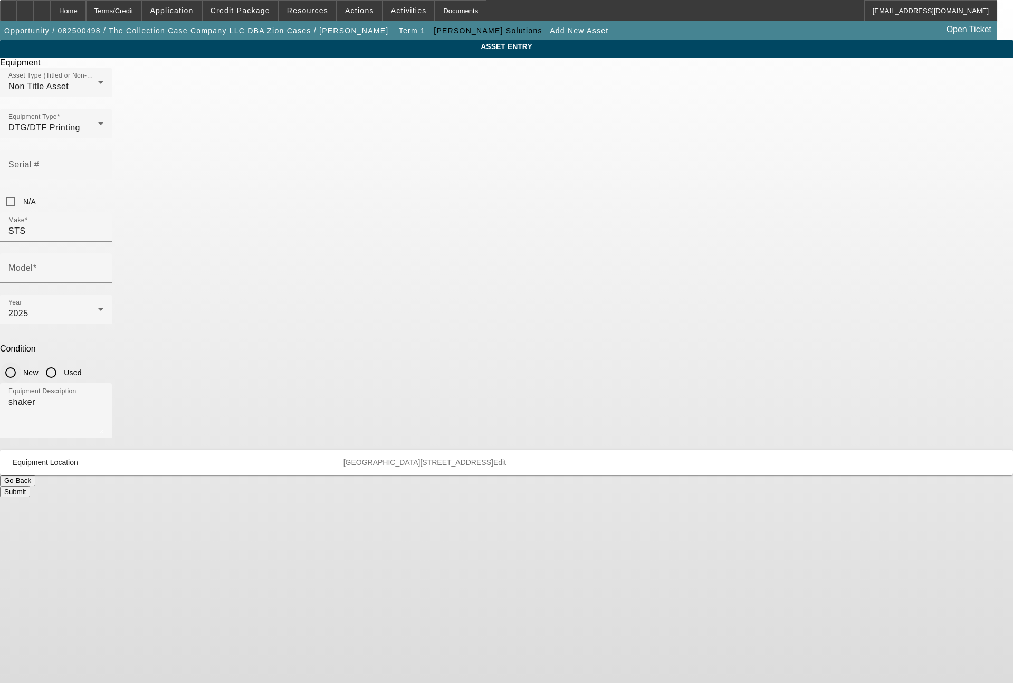
click at [21, 362] on input "New" at bounding box center [10, 372] width 21 height 21
radio input "true"
click at [103, 253] on div "Model" at bounding box center [55, 268] width 95 height 30
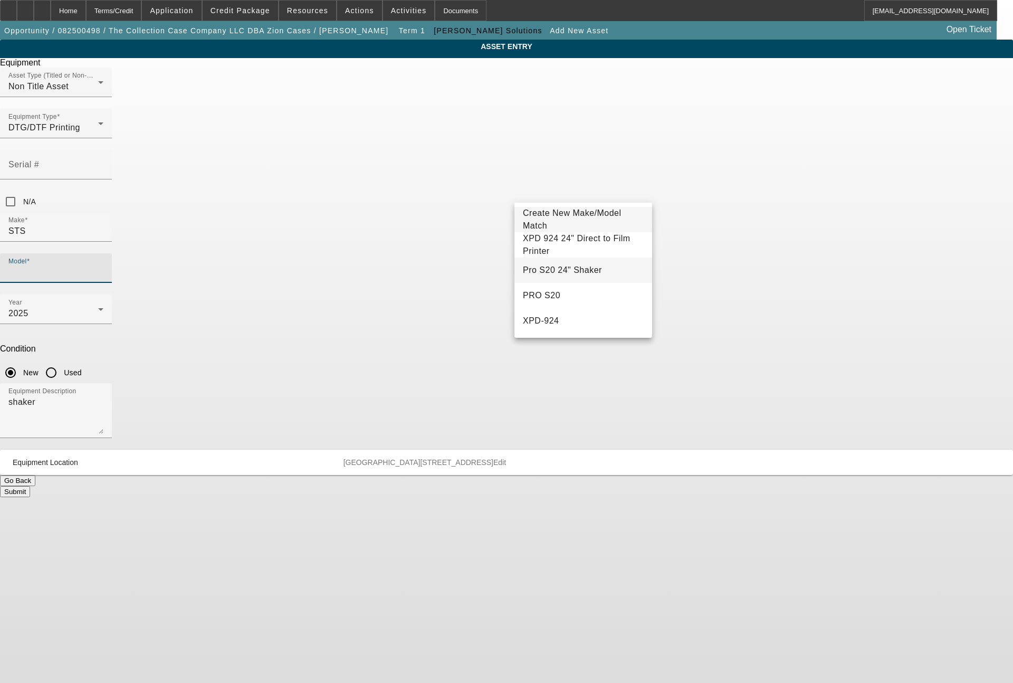
click at [572, 269] on span "Pro S20 24" Shaker" at bounding box center [562, 269] width 79 height 9
type input "Pro S20 24" Shaker"
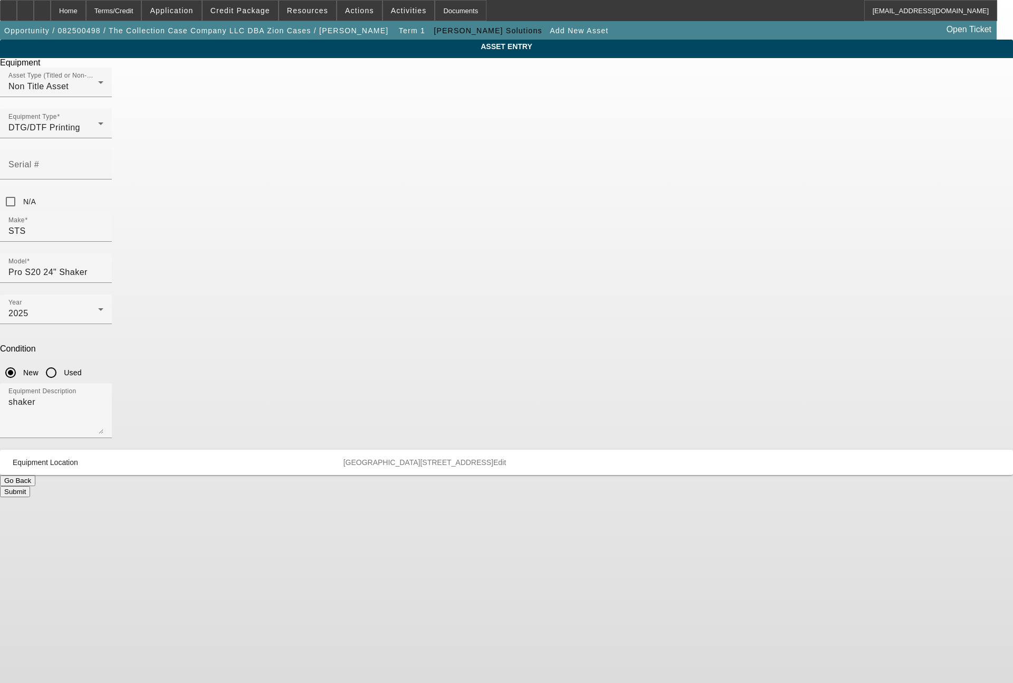
click at [30, 486] on button "Submit" at bounding box center [15, 491] width 30 height 11
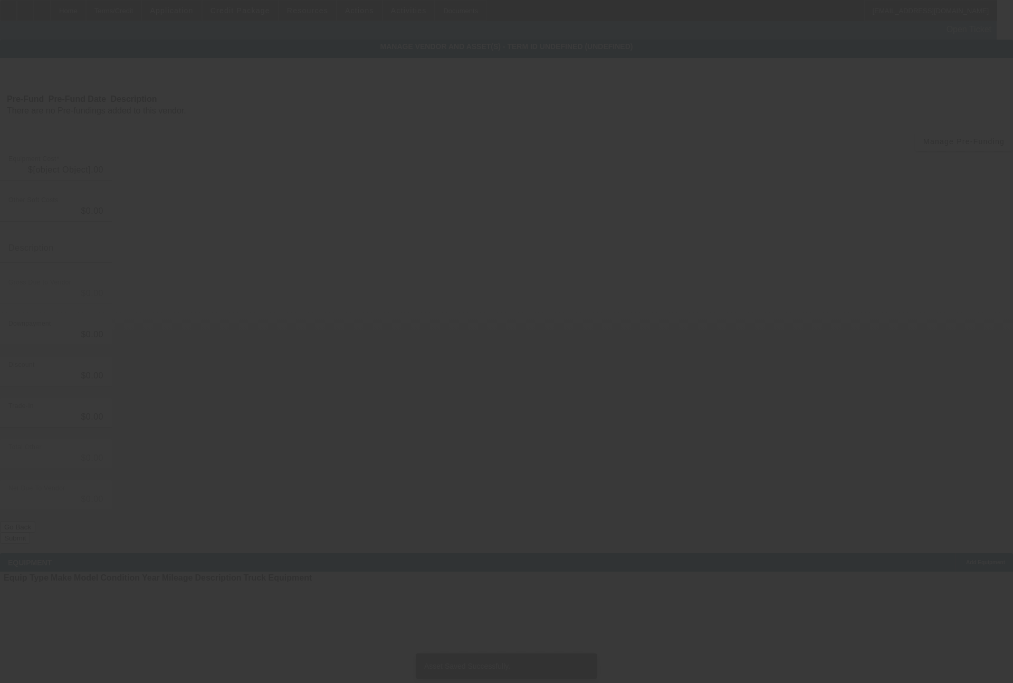
type input "$74,295.00"
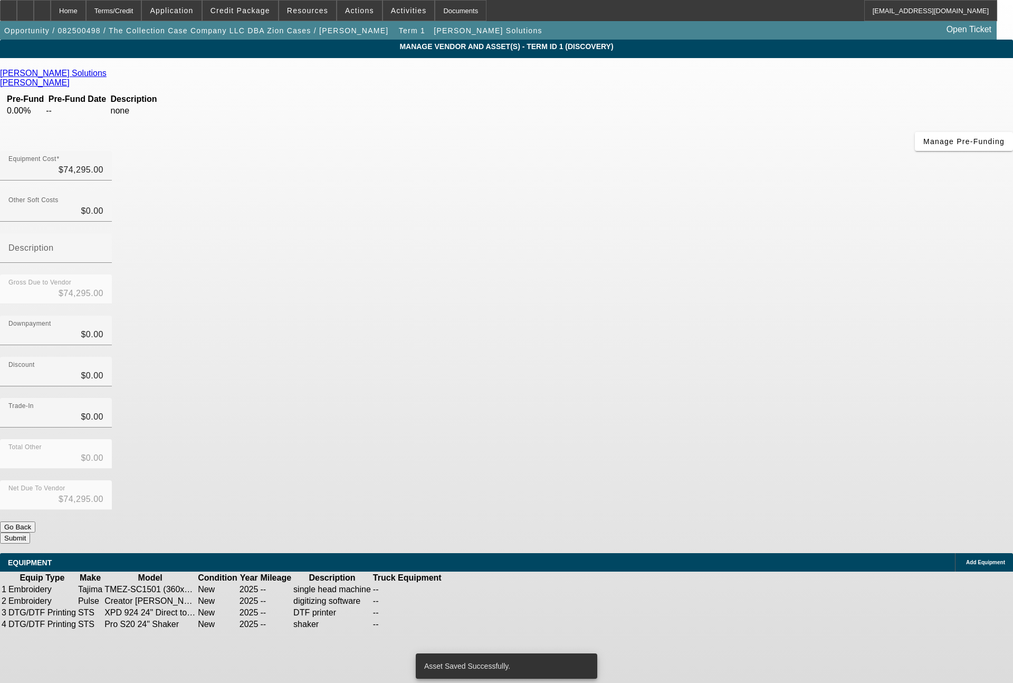
click at [955, 553] on div "Add Equipment" at bounding box center [984, 562] width 58 height 18
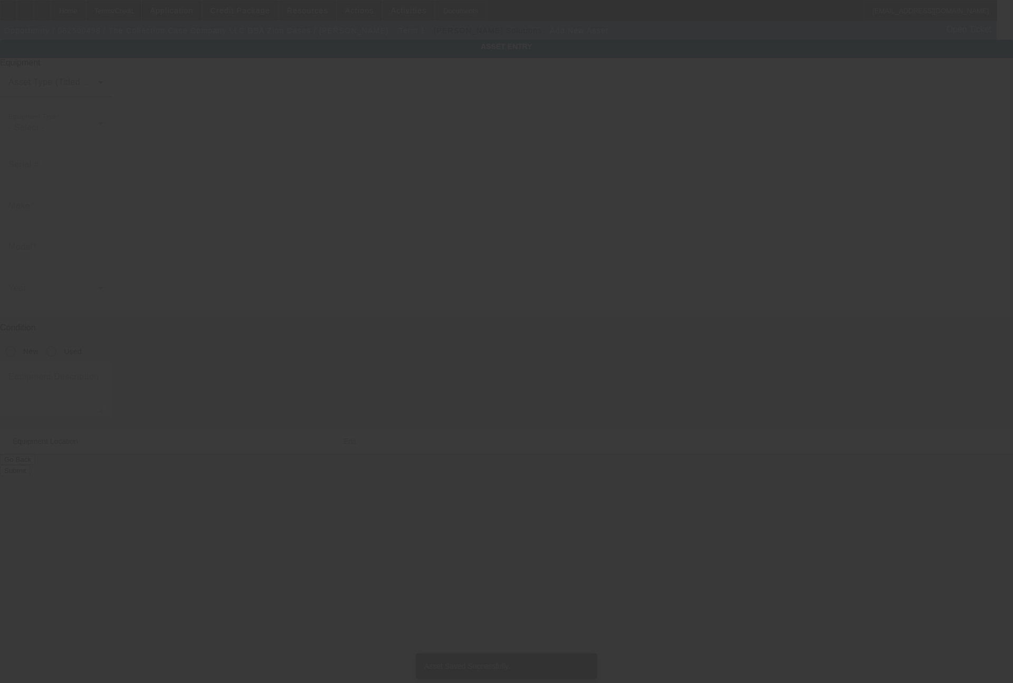
type input "4869 East 2950 North Road"
type input "Potomac"
type input "61865"
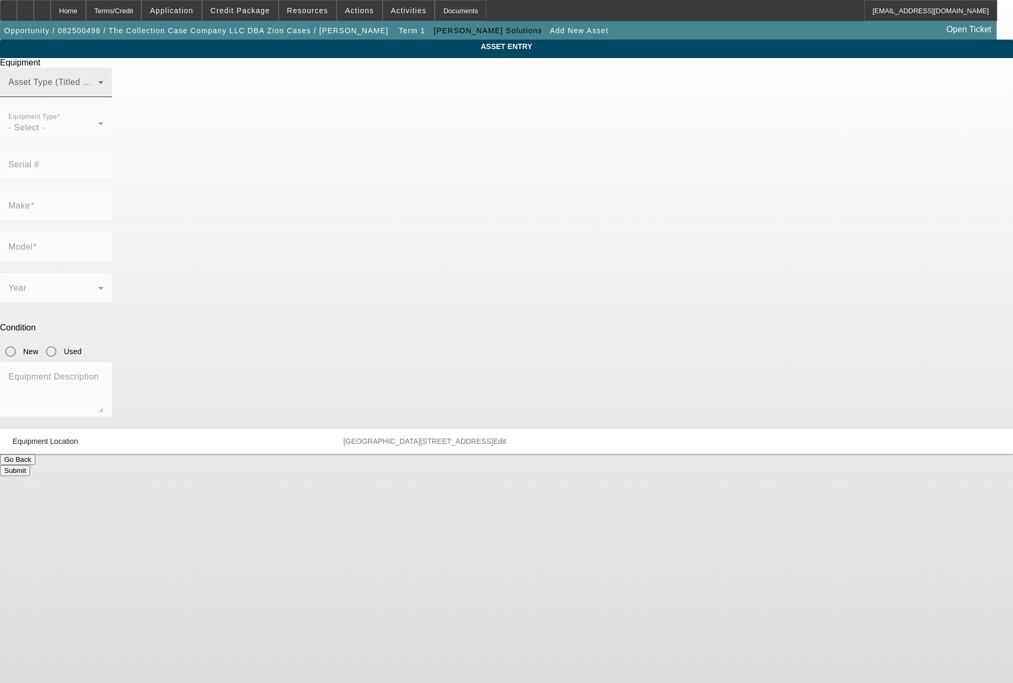
click at [98, 93] on span at bounding box center [53, 86] width 90 height 13
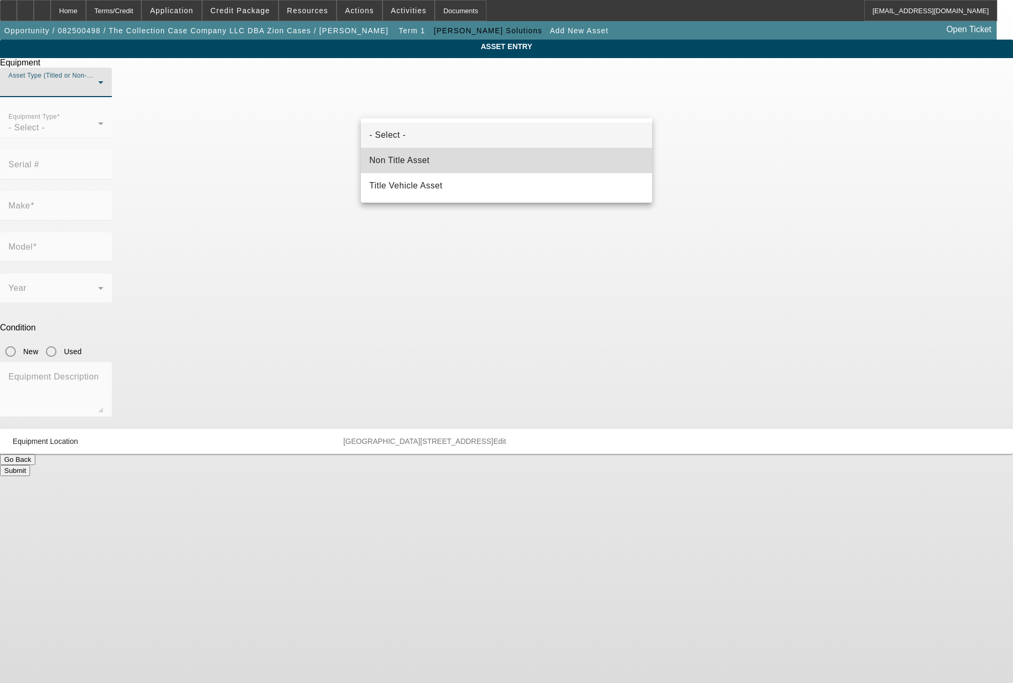
click at [420, 163] on span "Non Title Asset" at bounding box center [399, 160] width 60 height 13
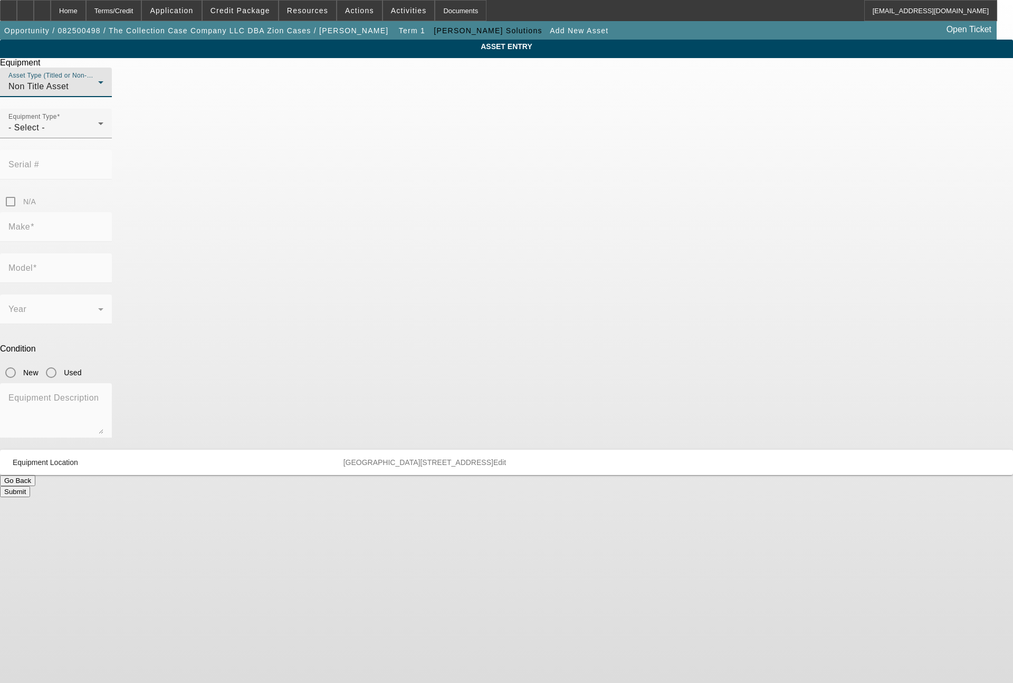
click at [112, 150] on div at bounding box center [56, 144] width 112 height 12
click at [103, 138] on div "Equipment Type - Select -" at bounding box center [55, 124] width 95 height 30
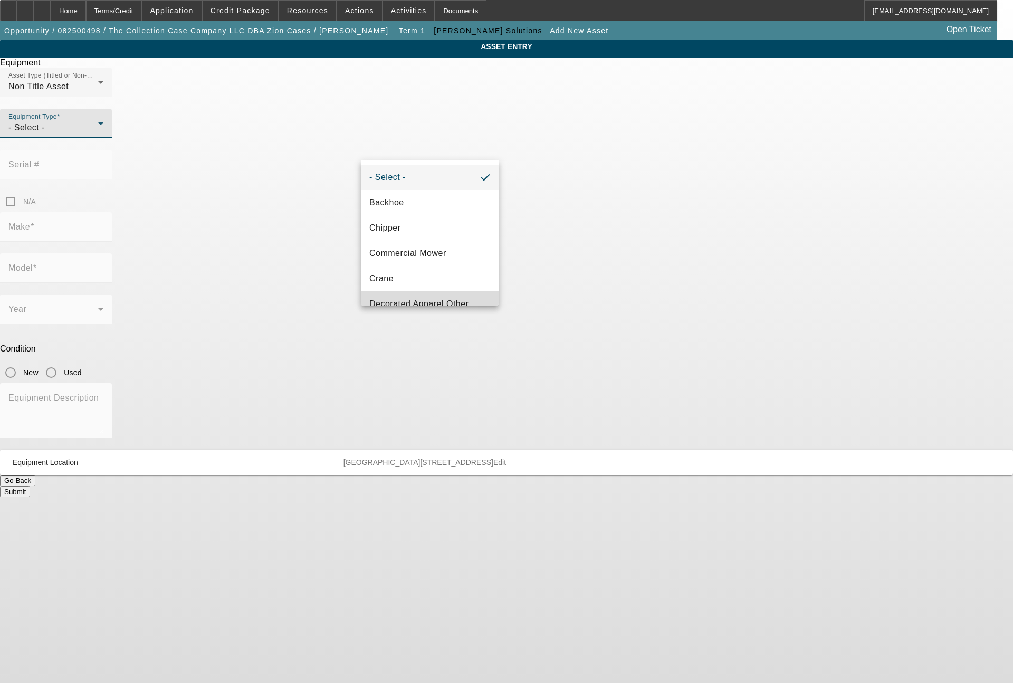
click at [447, 294] on mat-option "Decorated Apparel Other" at bounding box center [430, 303] width 138 height 25
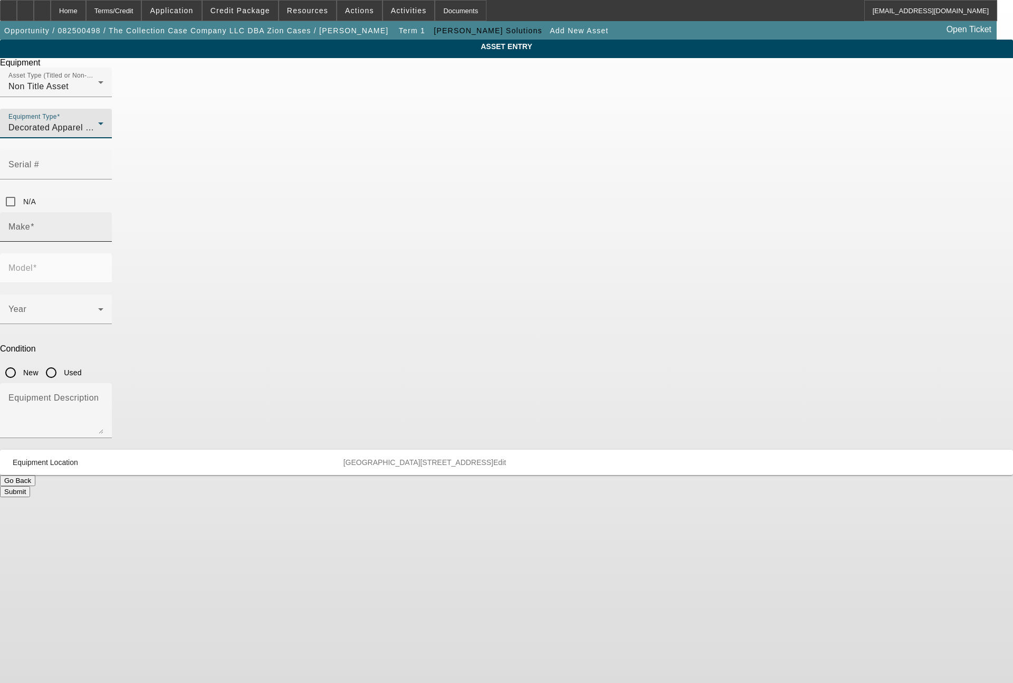
click at [103, 225] on input "Make" at bounding box center [55, 231] width 95 height 13
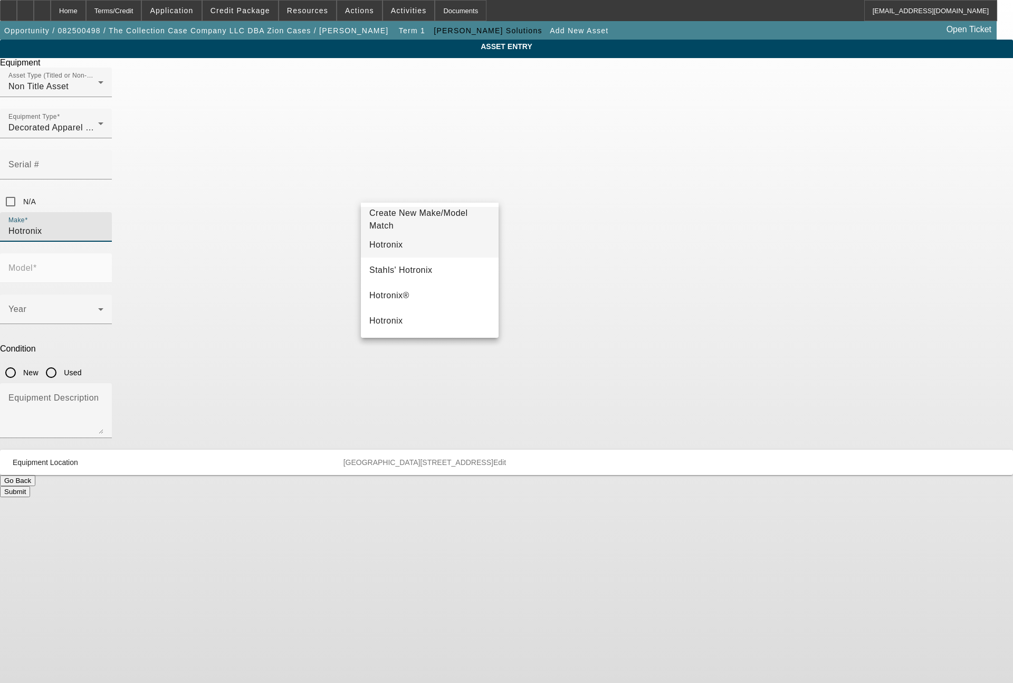
type input "Hotronix"
click at [392, 248] on span "Hotronix" at bounding box center [386, 244] width 34 height 9
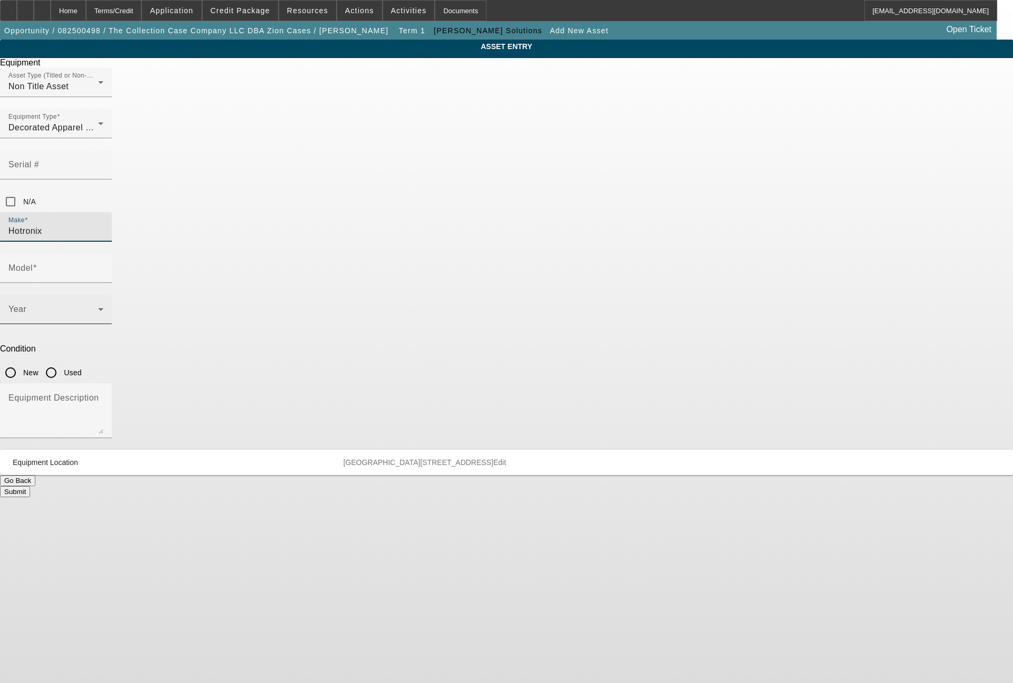
click at [98, 307] on span at bounding box center [53, 313] width 90 height 13
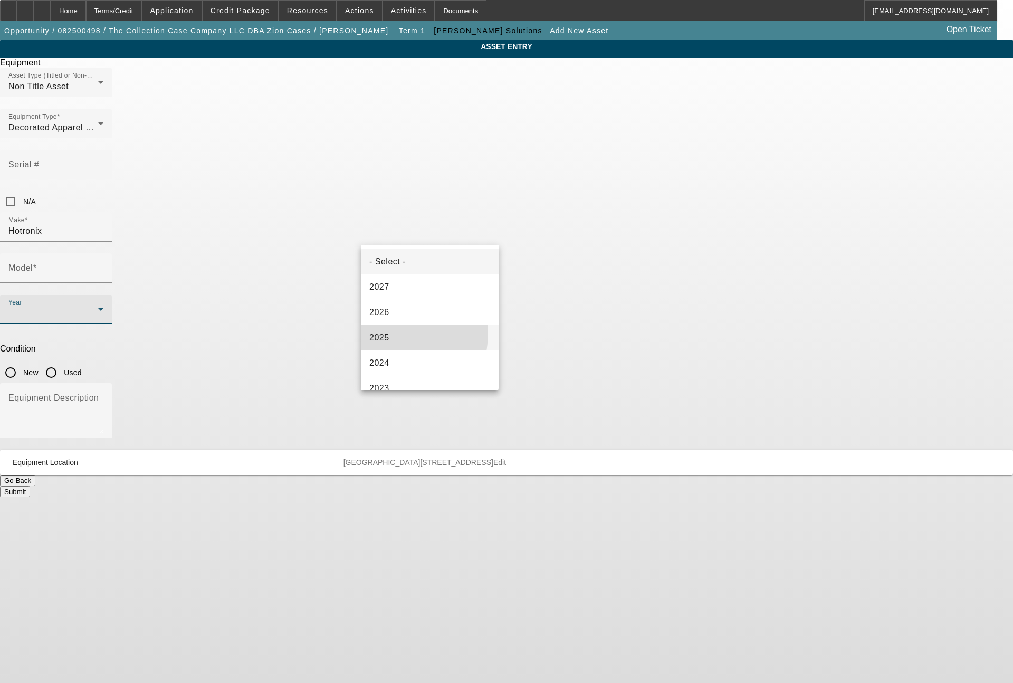
drag, startPoint x: 378, startPoint y: 332, endPoint x: 401, endPoint y: 301, distance: 38.2
click at [382, 331] on span "2025" at bounding box center [379, 337] width 20 height 13
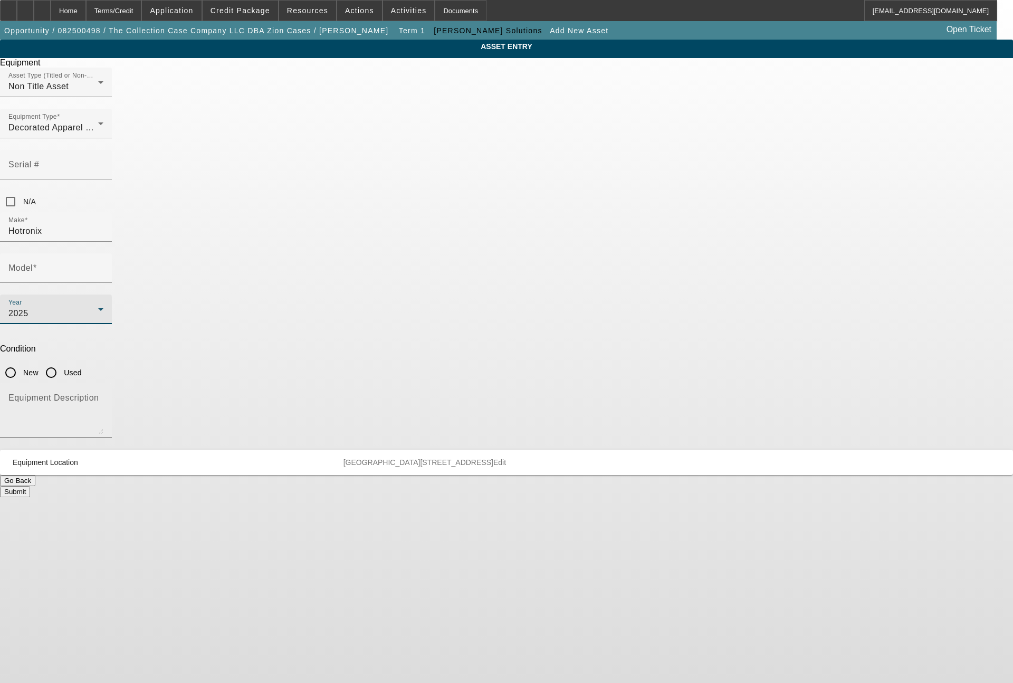
click at [103, 396] on textarea "Equipment Description" at bounding box center [55, 415] width 95 height 38
type textarea "heat press"
click at [21, 362] on input "New" at bounding box center [10, 372] width 21 height 21
radio input "true"
click at [112, 283] on div at bounding box center [56, 289] width 112 height 12
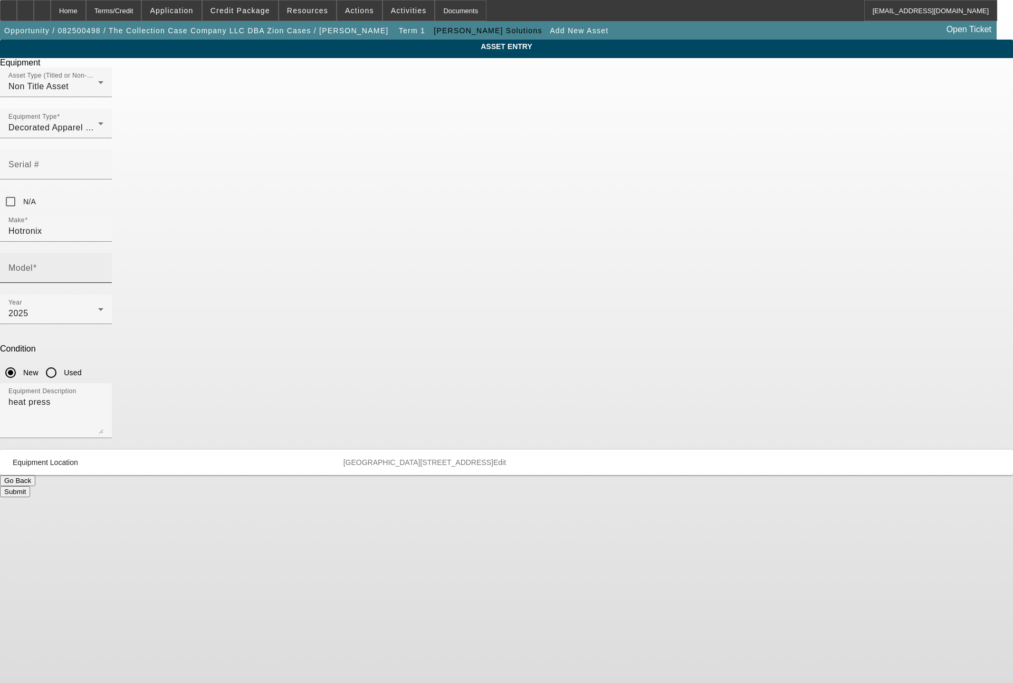
click at [103, 266] on input "Model" at bounding box center [55, 272] width 95 height 13
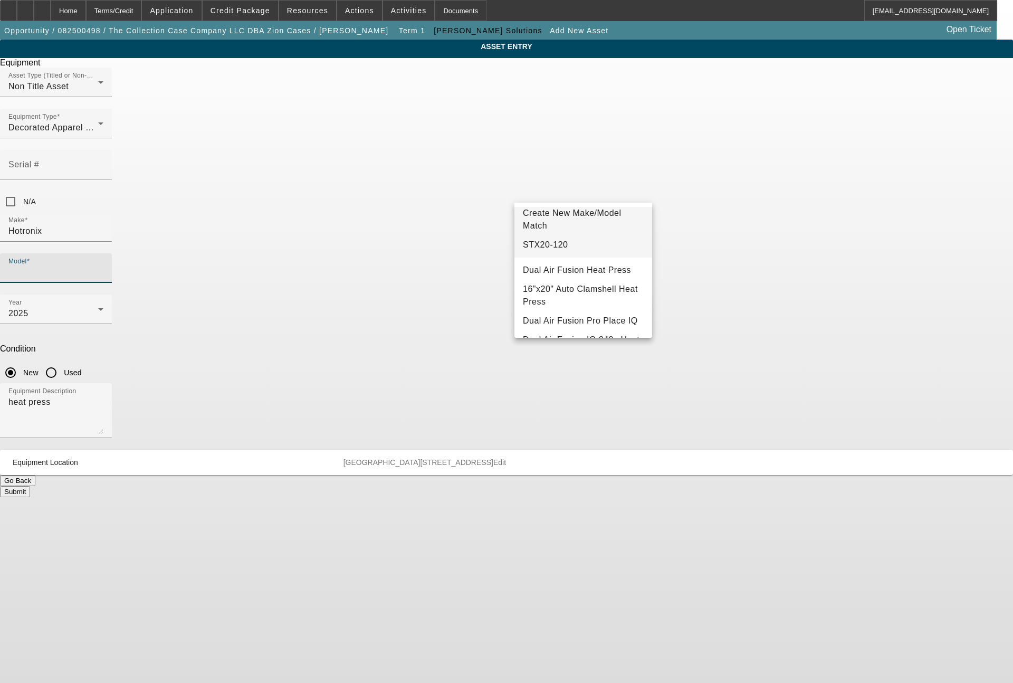
click at [532, 242] on span "STX20-120" at bounding box center [545, 244] width 45 height 9
type input "STX20-120"
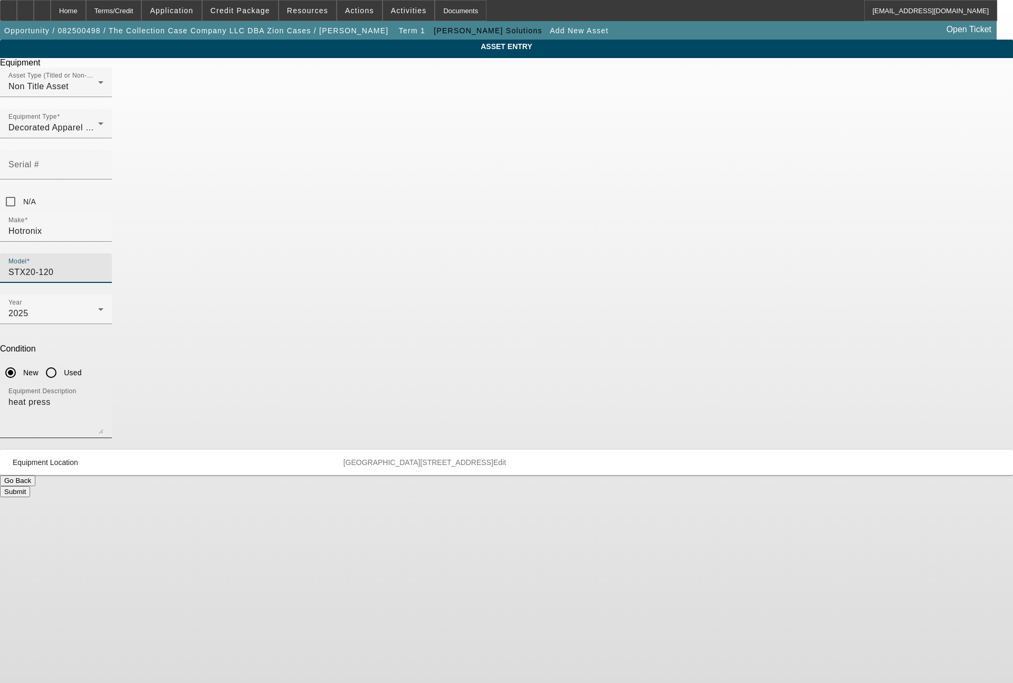
click at [103, 396] on textarea "heat press" at bounding box center [55, 415] width 95 height 38
type textarea "clam shell heat press"
click at [30, 486] on button "Submit" at bounding box center [15, 491] width 30 height 11
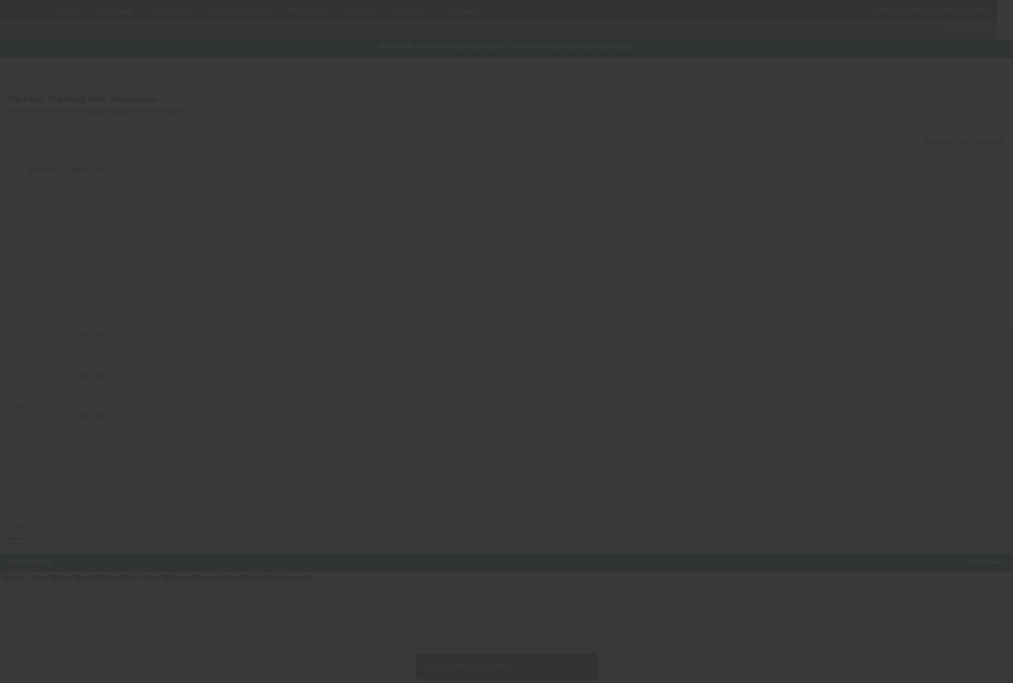
type input "$74,295.00"
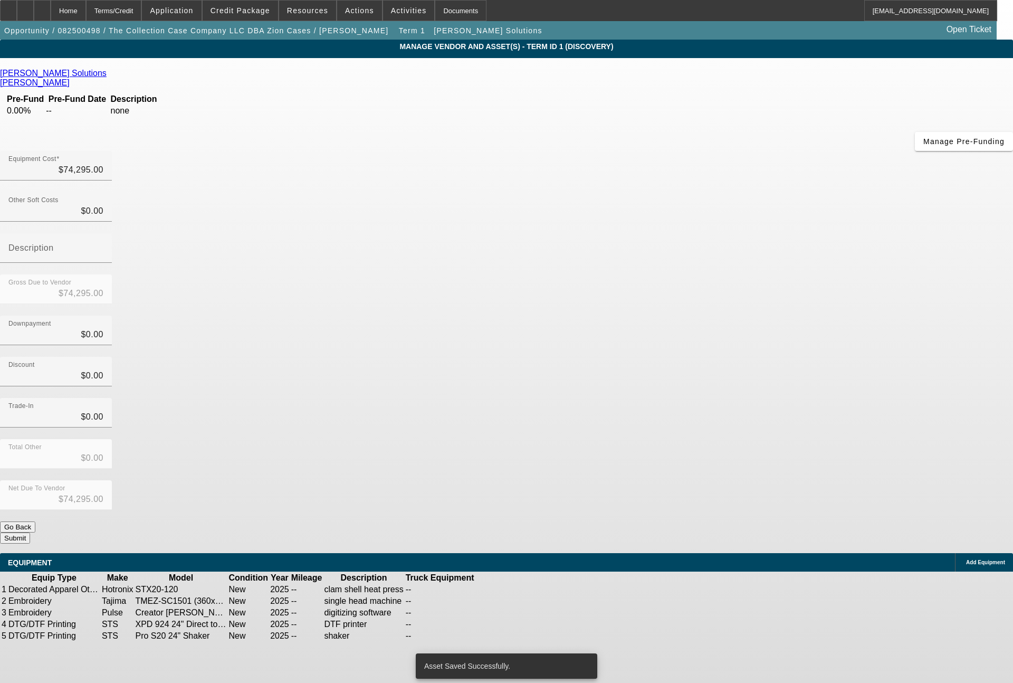
click at [966, 559] on span "Add Equipment" at bounding box center [985, 562] width 39 height 6
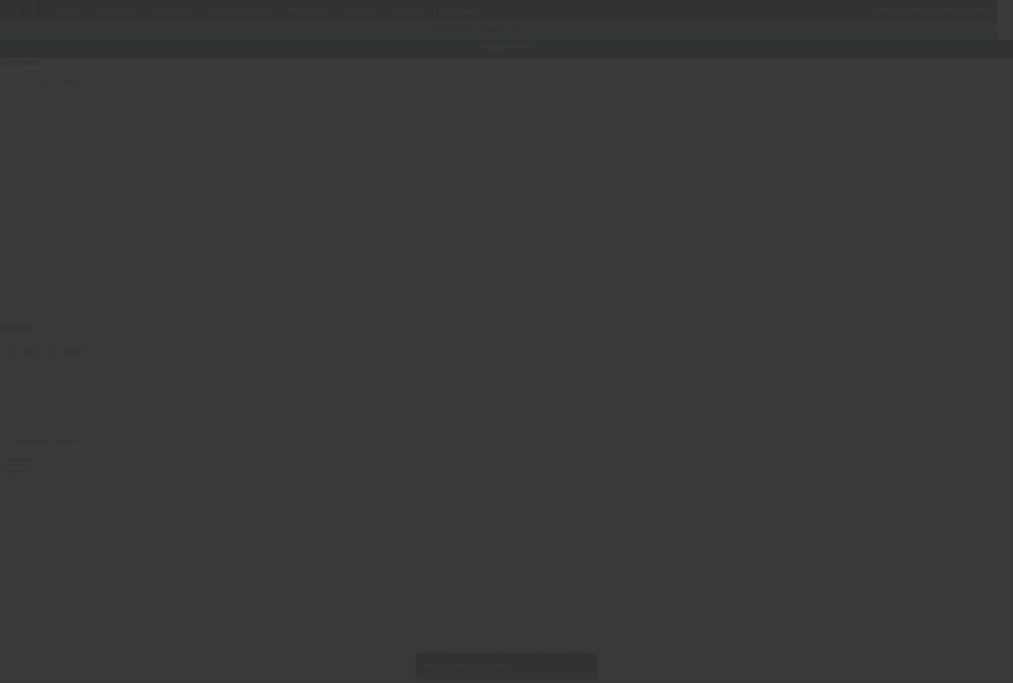
type input "4869 East 2950 North Road"
type input "Potomac"
type input "61865"
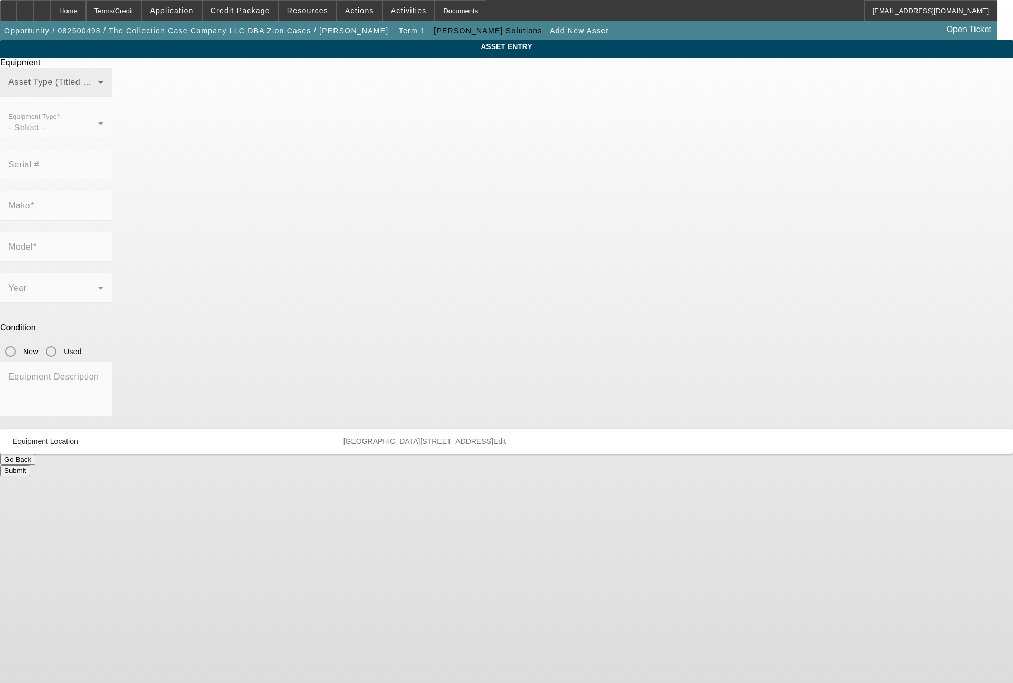
click at [98, 93] on span at bounding box center [53, 86] width 90 height 13
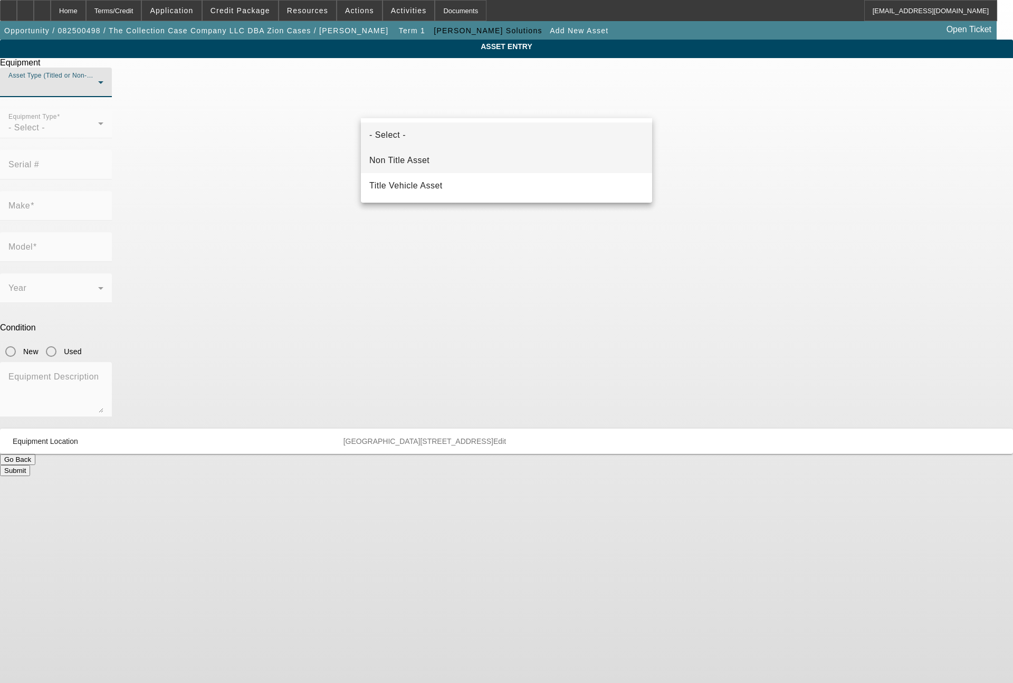
click at [439, 154] on mat-option "Non Title Asset" at bounding box center [506, 160] width 291 height 25
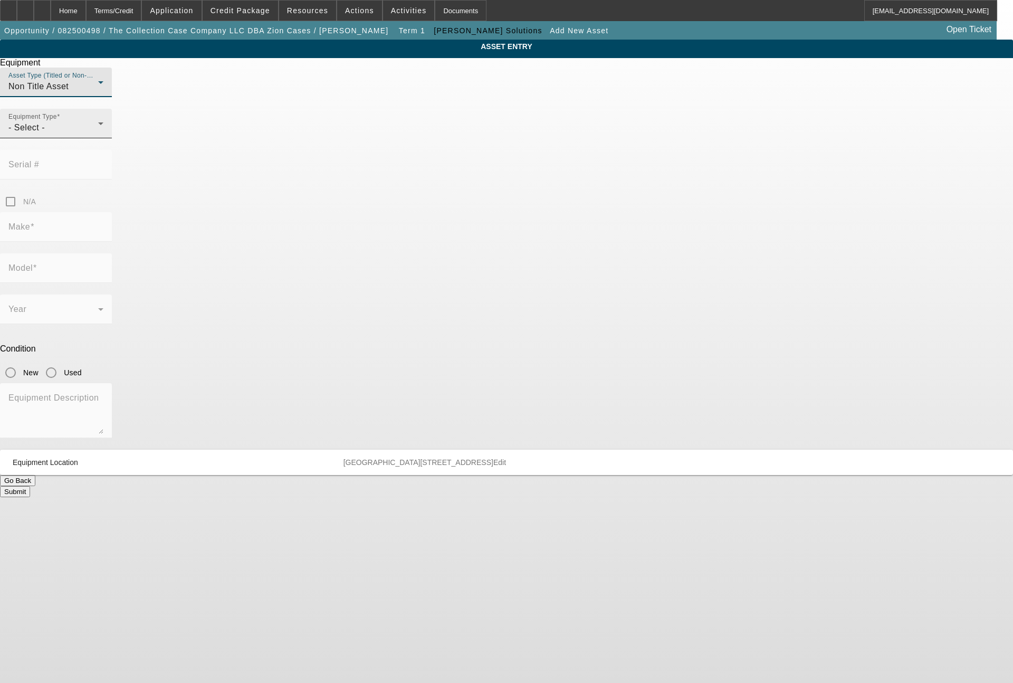
click at [98, 134] on div "- Select -" at bounding box center [53, 127] width 90 height 13
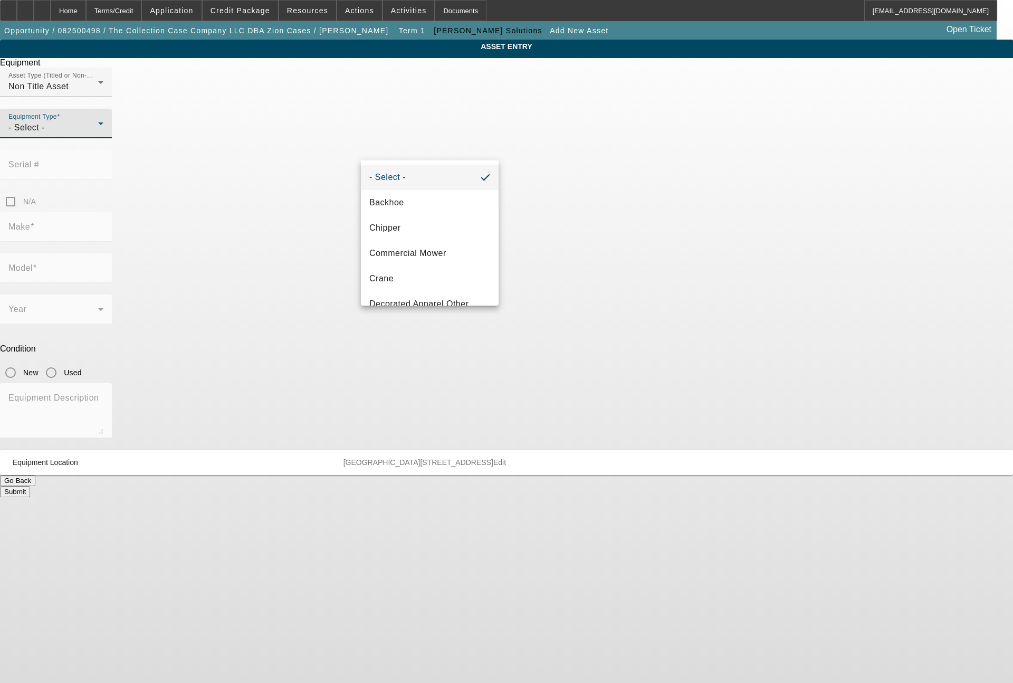
scroll to position [127, 0]
click at [427, 181] on span "Decorated Apparel Other" at bounding box center [419, 177] width 100 height 13
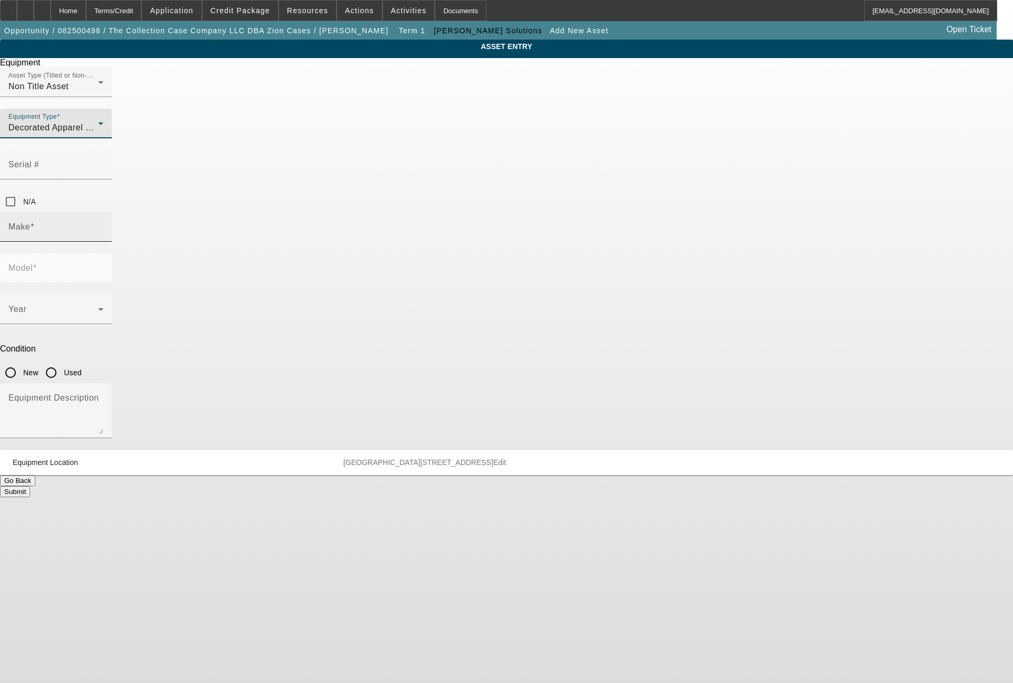
click at [103, 225] on input "Make" at bounding box center [55, 231] width 95 height 13
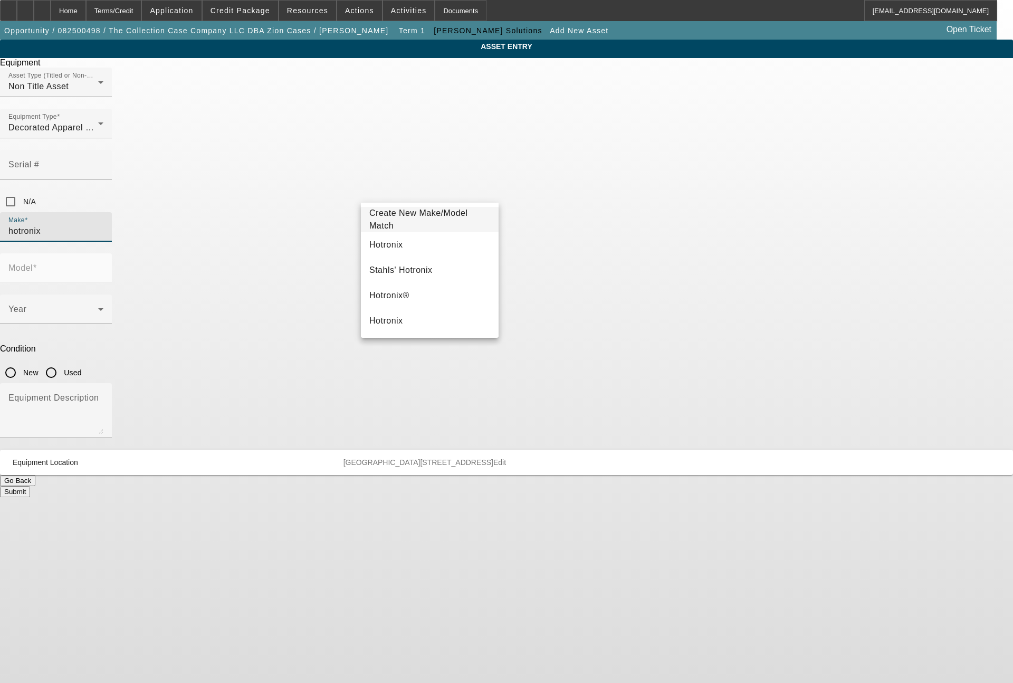
click at [404, 241] on mat-option "Hotronix" at bounding box center [430, 244] width 138 height 25
type input "Hotronix"
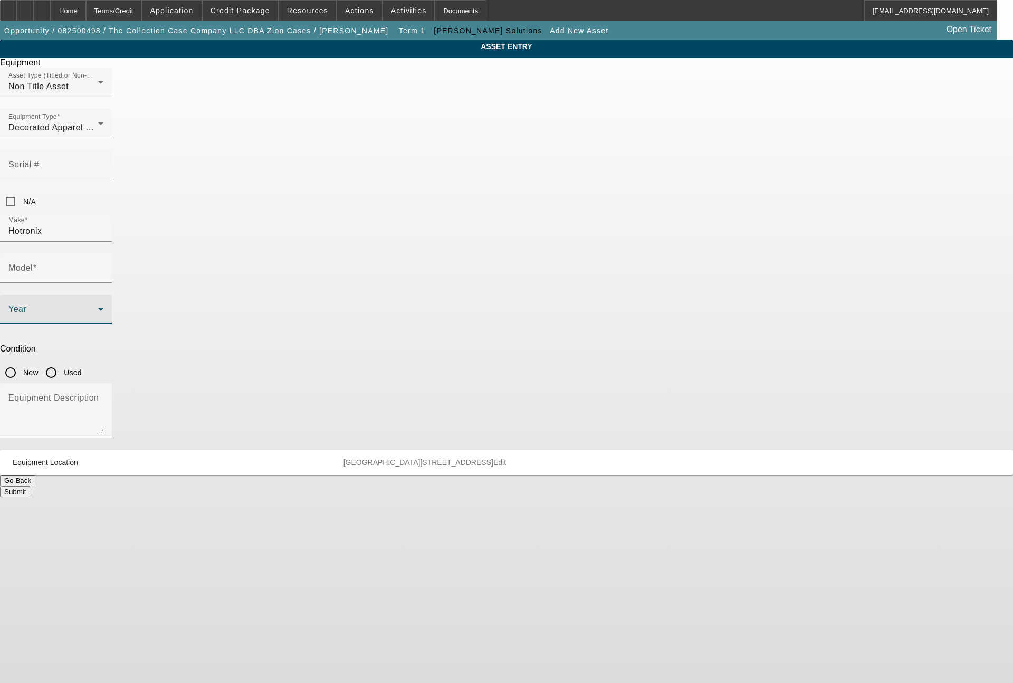
click at [98, 307] on span at bounding box center [53, 313] width 90 height 13
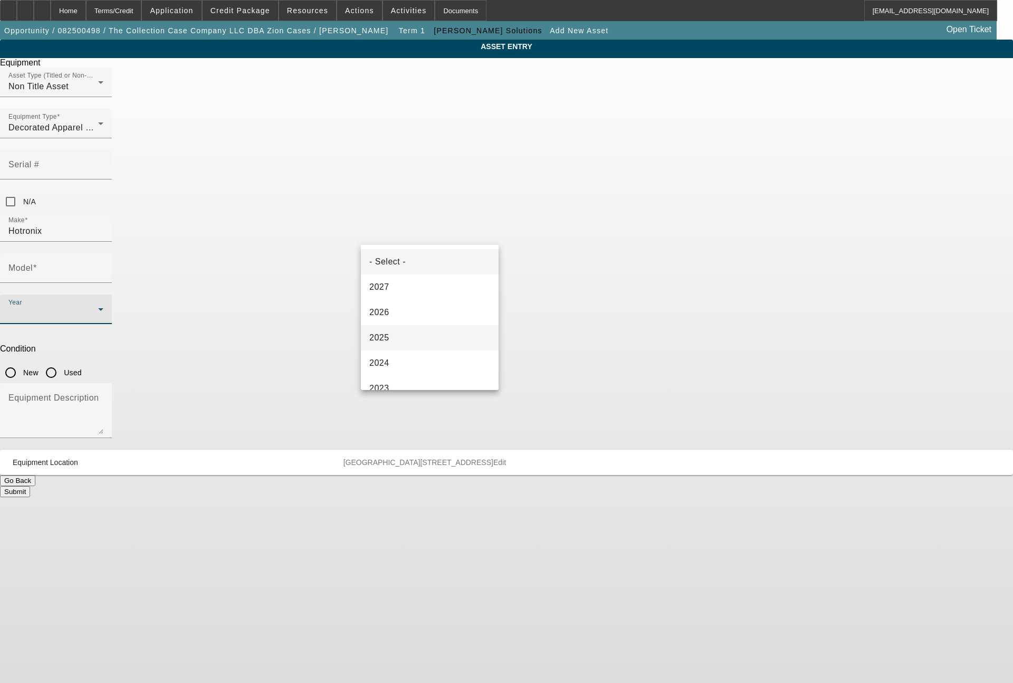
click at [395, 340] on mat-option "2025" at bounding box center [430, 337] width 138 height 25
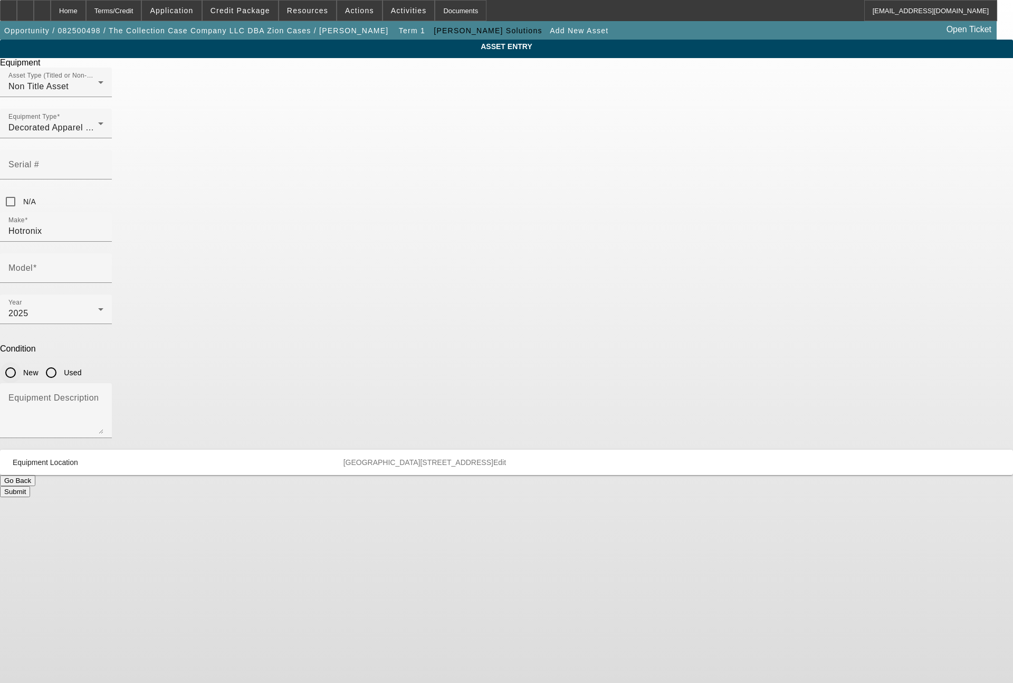
click at [21, 362] on input "New" at bounding box center [10, 372] width 21 height 21
radio input "true"
click at [103, 253] on div "Model" at bounding box center [55, 268] width 95 height 30
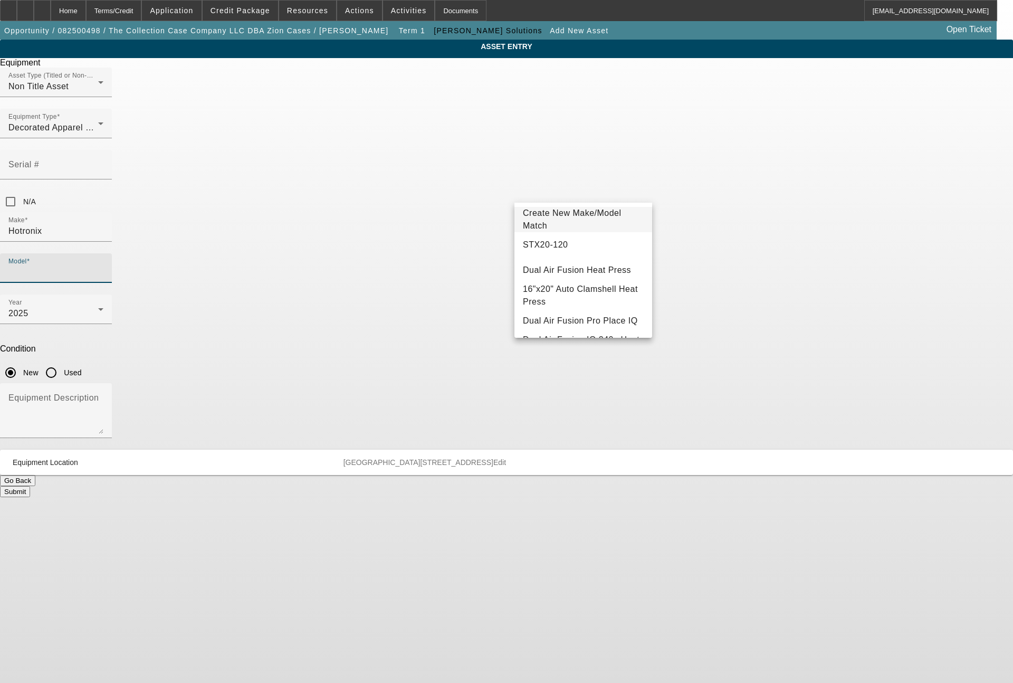
scroll to position [118, 0]
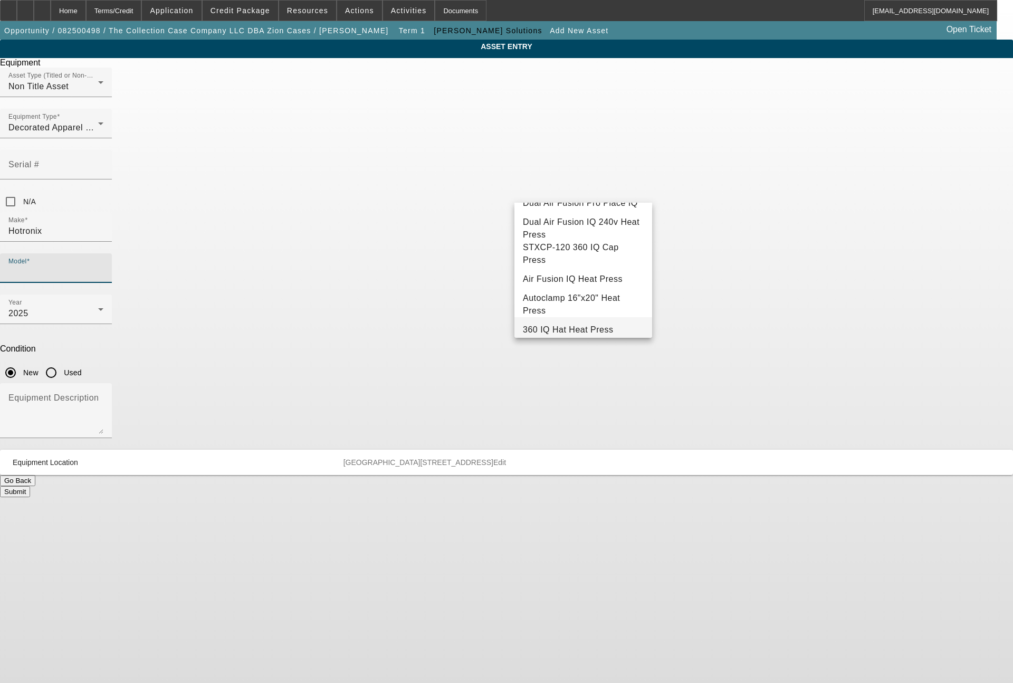
click at [573, 327] on span "360 IQ Hat Heat Press" at bounding box center [568, 329] width 90 height 9
type input "360 IQ Hat Heat Press"
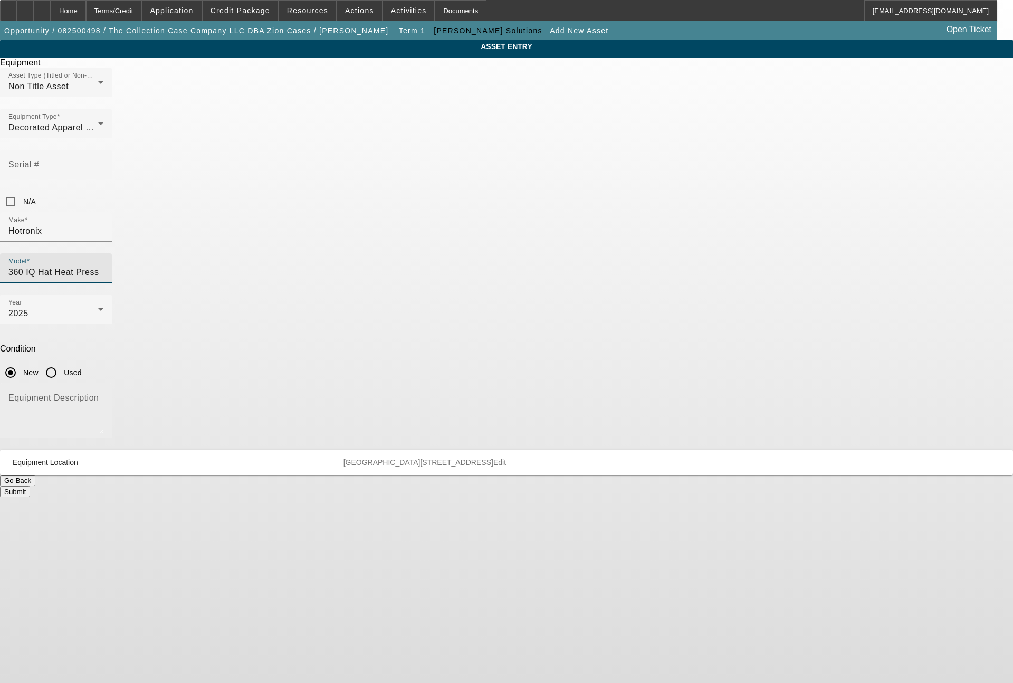
click at [103, 396] on textarea "Equipment Description" at bounding box center [55, 415] width 95 height 38
type textarea "hat press"
click at [30, 486] on button "Submit" at bounding box center [15, 491] width 30 height 11
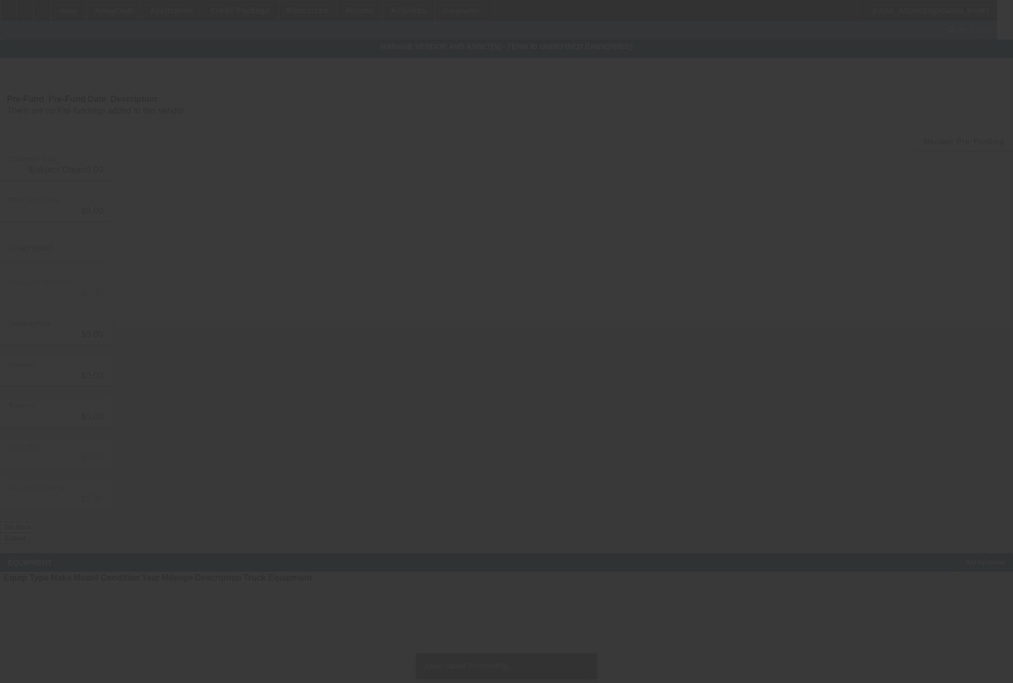
type input "$74,295.00"
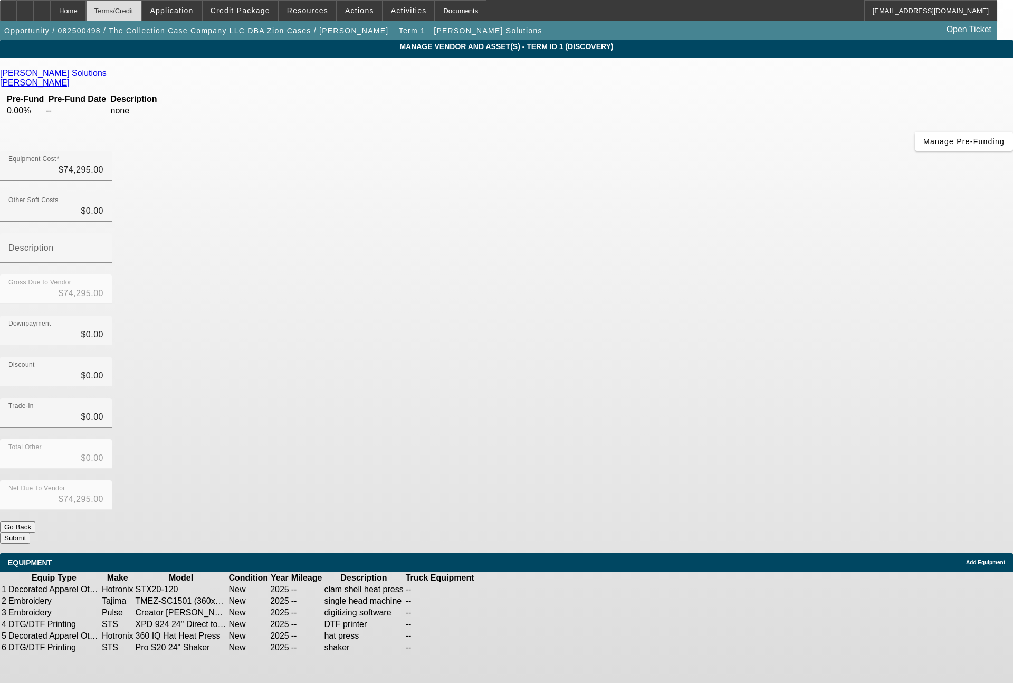
click at [142, 15] on div "Terms/Credit" at bounding box center [114, 10] width 56 height 21
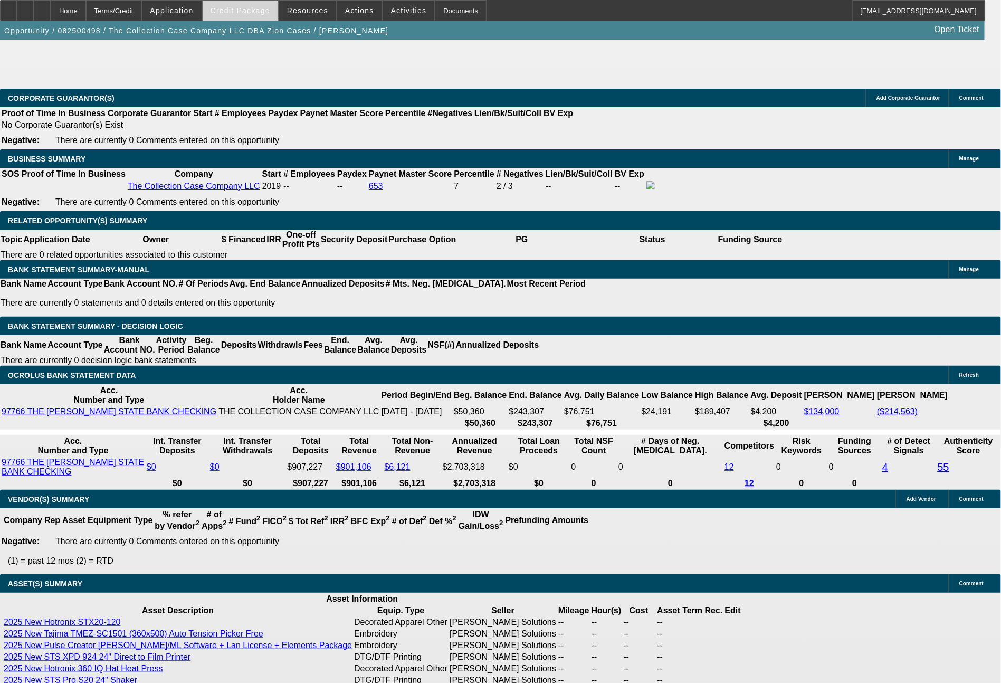
select select "0"
select select "2"
select select "0"
select select "6"
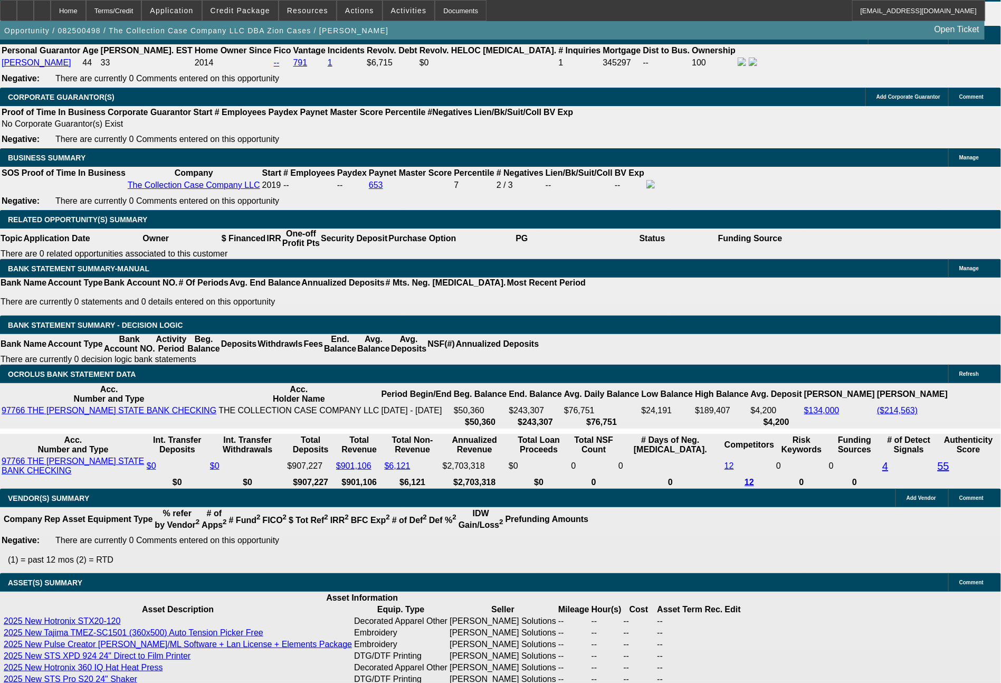
scroll to position [1819, 0]
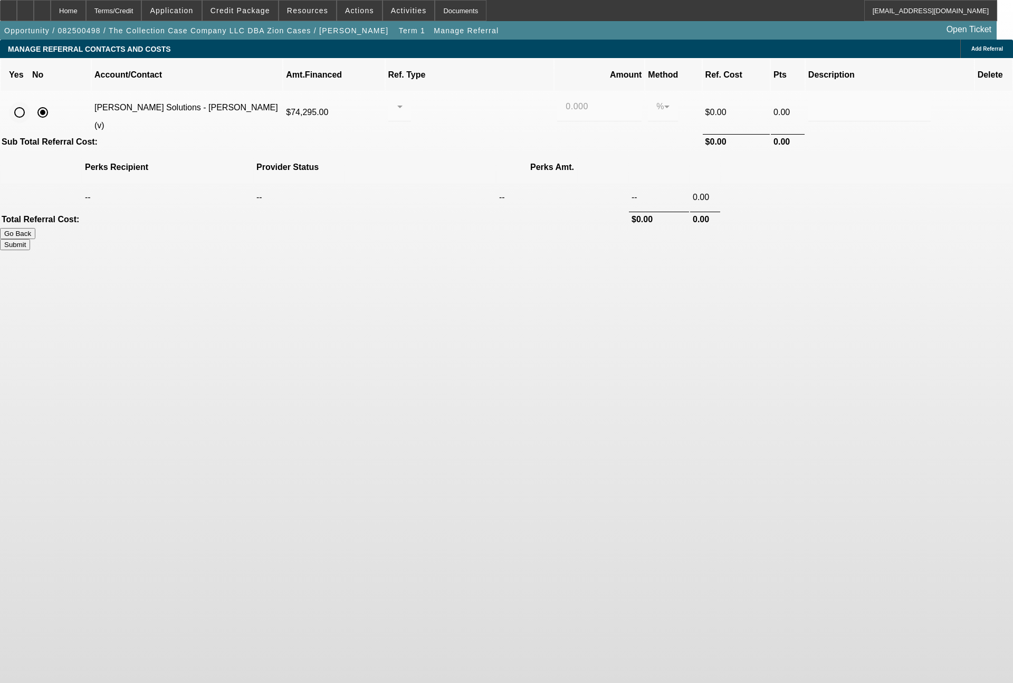
click at [30, 102] on input "radio" at bounding box center [19, 112] width 21 height 21
radio input "true"
click at [566, 100] on input "0.000" at bounding box center [600, 106] width 68 height 13
type input "0.250"
click at [972, 51] on span "Add Referral" at bounding box center [988, 49] width 32 height 6
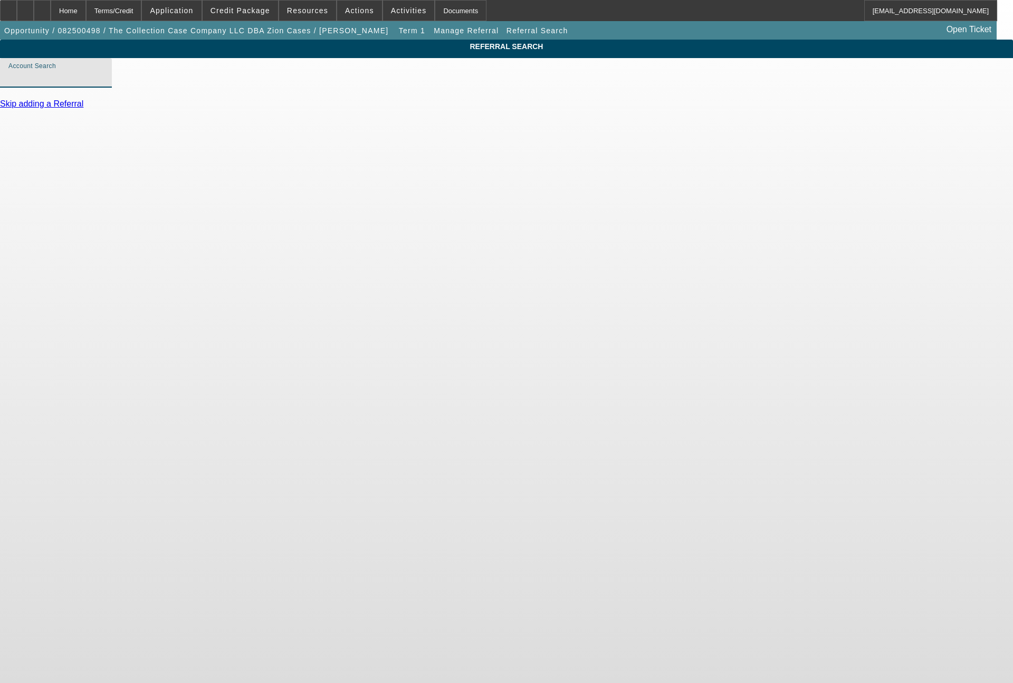
click at [103, 83] on input "Account Search" at bounding box center [55, 77] width 95 height 13
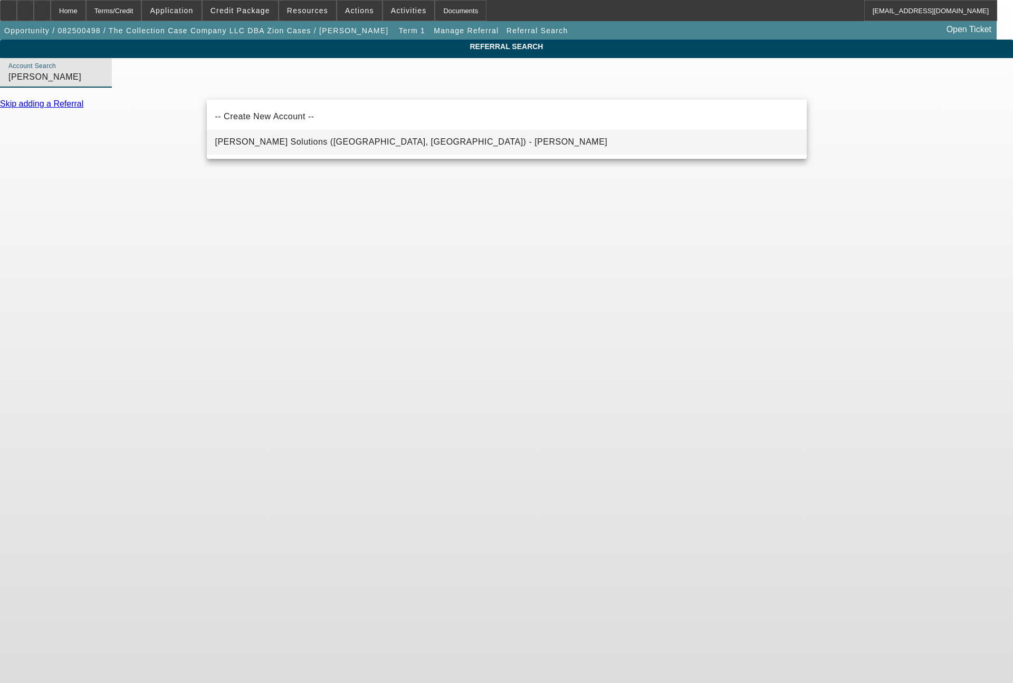
click at [323, 148] on span "Hirsch Solutions (Huntersville, NC) - Janowski, Kristof" at bounding box center [411, 142] width 393 height 13
type input "Hirsch Solutions (Huntersville, NC) - Janowski, Kristof"
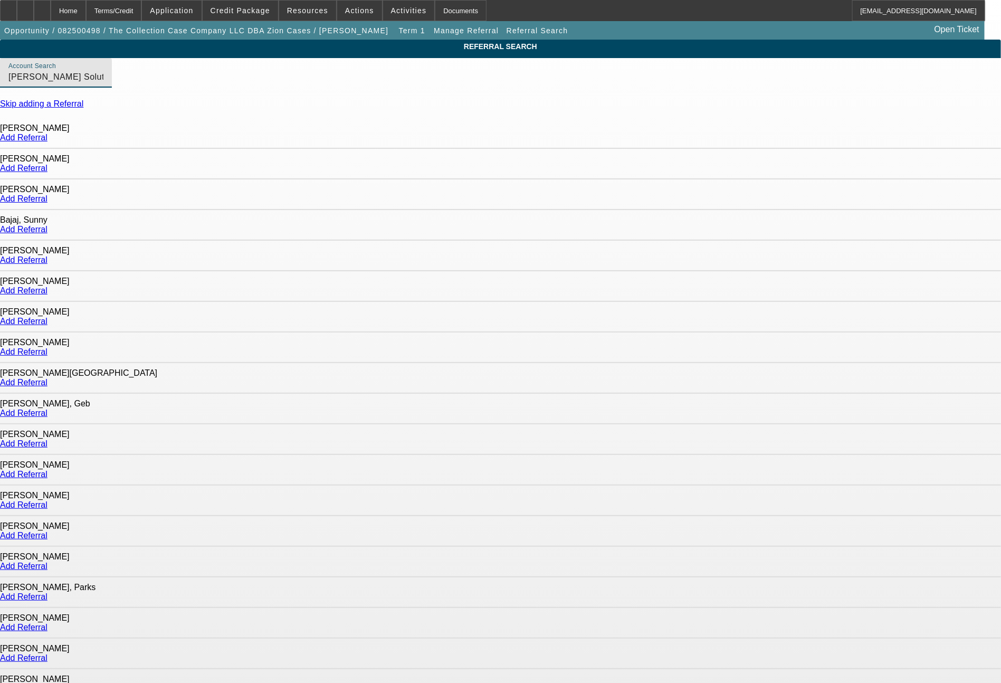
click at [47, 171] on link "Add Referral" at bounding box center [23, 168] width 47 height 9
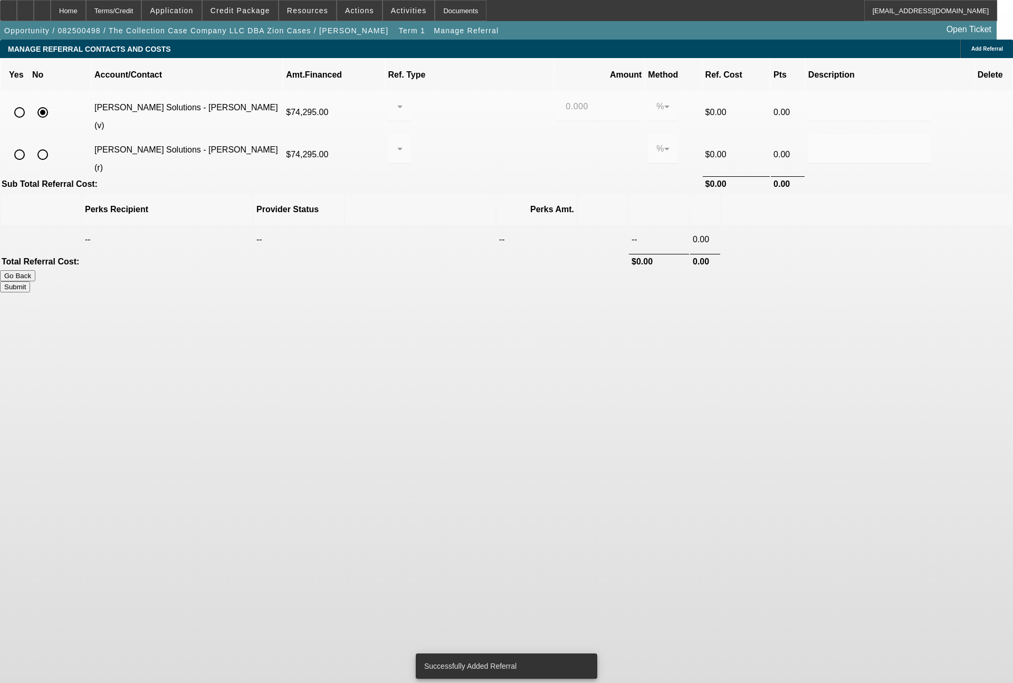
click at [30, 144] on input "radio" at bounding box center [19, 154] width 21 height 21
radio input "true"
click at [30, 103] on input "radio" at bounding box center [19, 112] width 21 height 21
radio input "true"
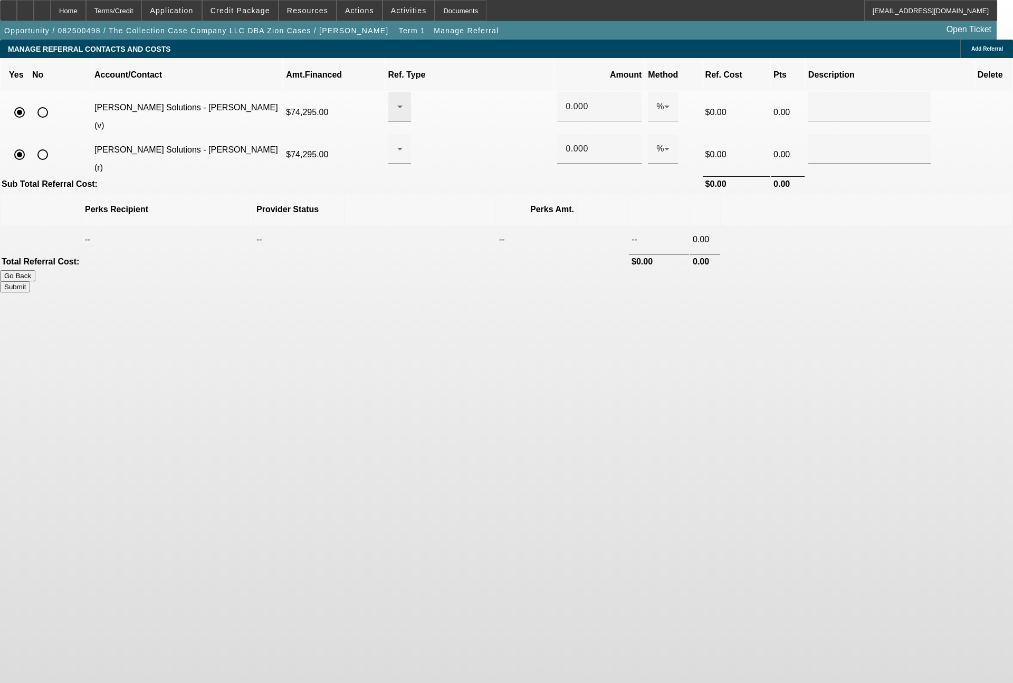
click at [403, 105] on div at bounding box center [400, 107] width 6 height 30
click at [460, 125] on span "Pay vendor SALES PERSON" at bounding box center [482, 124] width 86 height 25
click at [397, 142] on div at bounding box center [397, 148] width 1 height 13
click at [462, 169] on span "Pay vendor SALES PERSON" at bounding box center [482, 166] width 101 height 25
click at [567, 100] on input "0.000" at bounding box center [600, 106] width 68 height 13
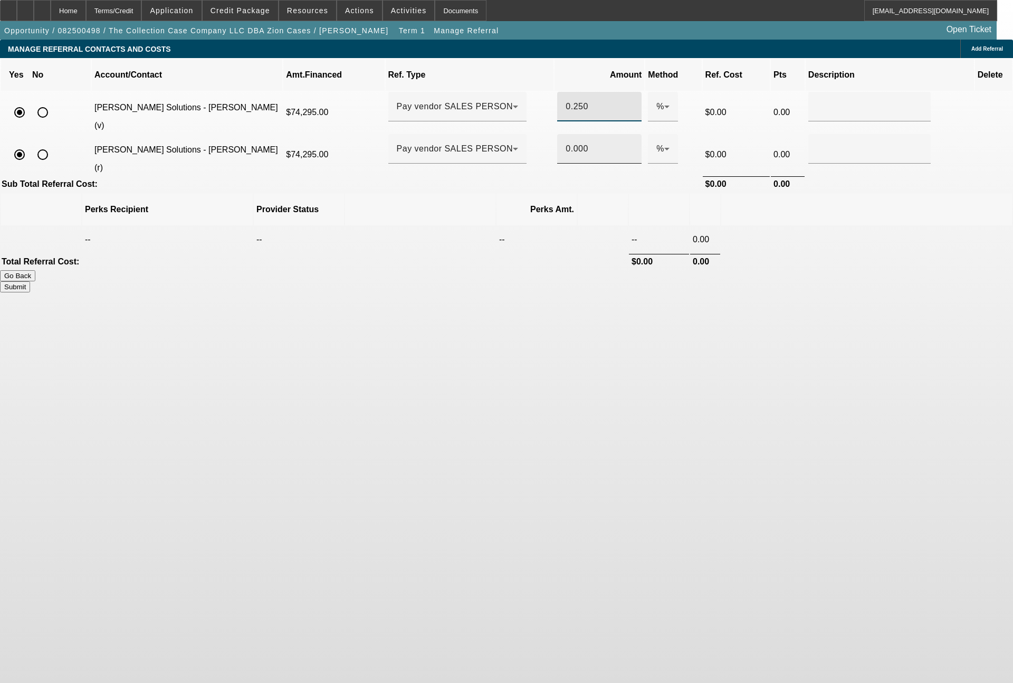
type input "0.250"
click at [569, 142] on input "0.000" at bounding box center [600, 148] width 68 height 13
type input "0.250"
click at [30, 281] on button "Submit" at bounding box center [15, 286] width 30 height 11
type input "0.250"
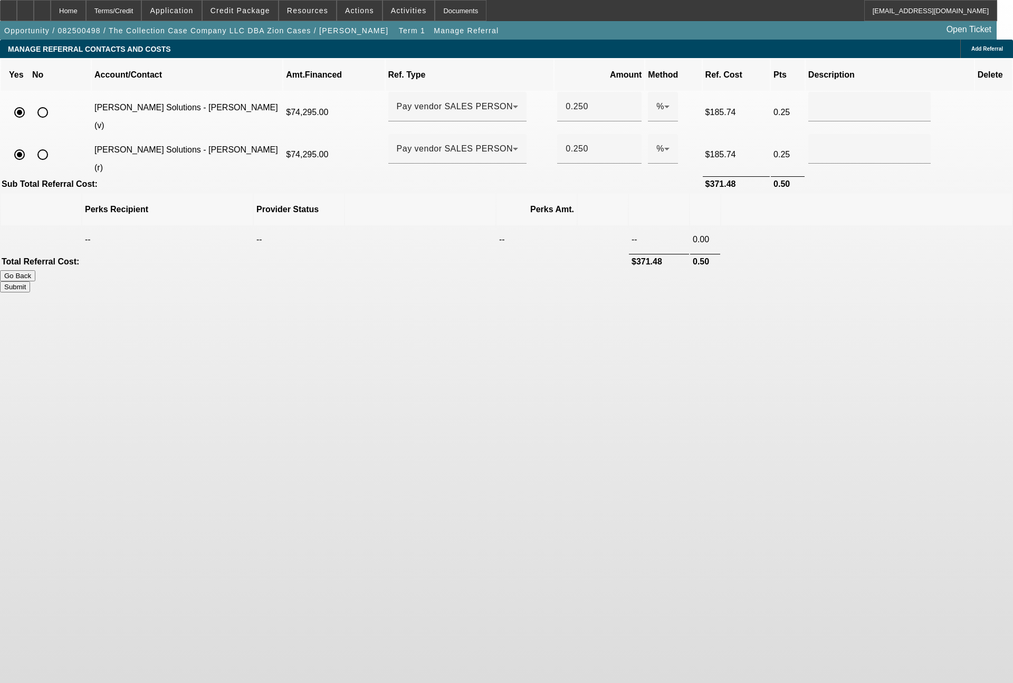
type input "0.250"
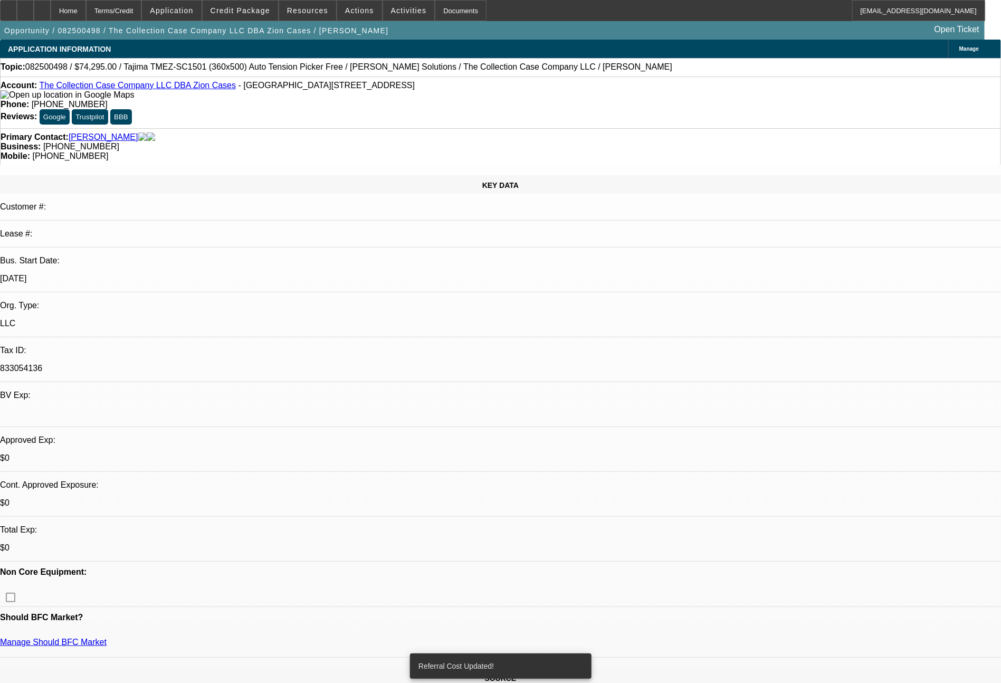
select select "0"
select select "2"
select select "0"
select select "6"
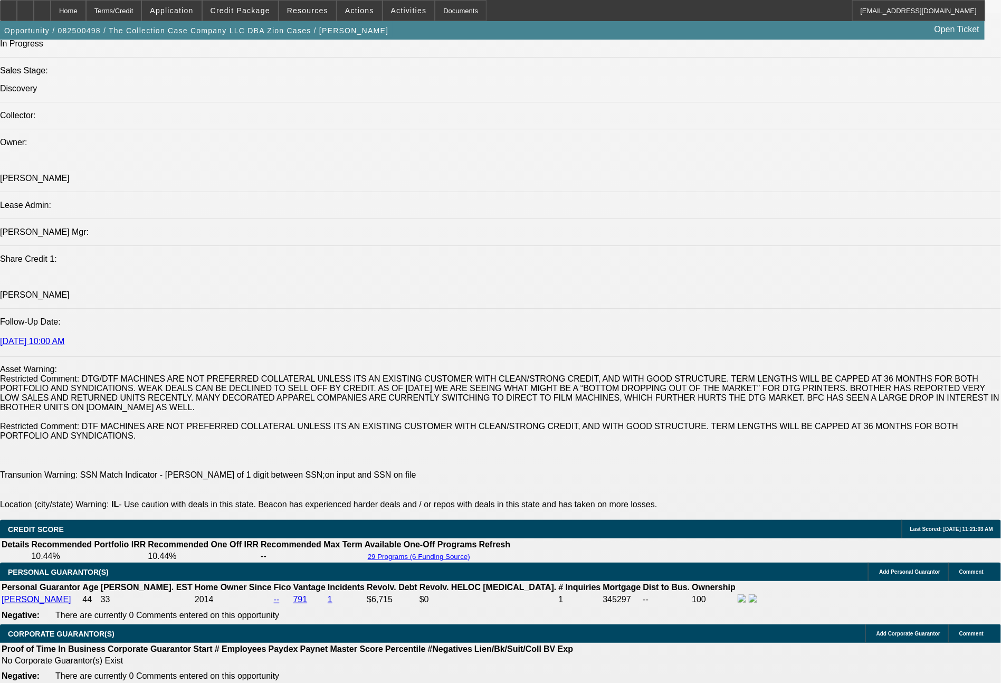
scroll to position [1793, 0]
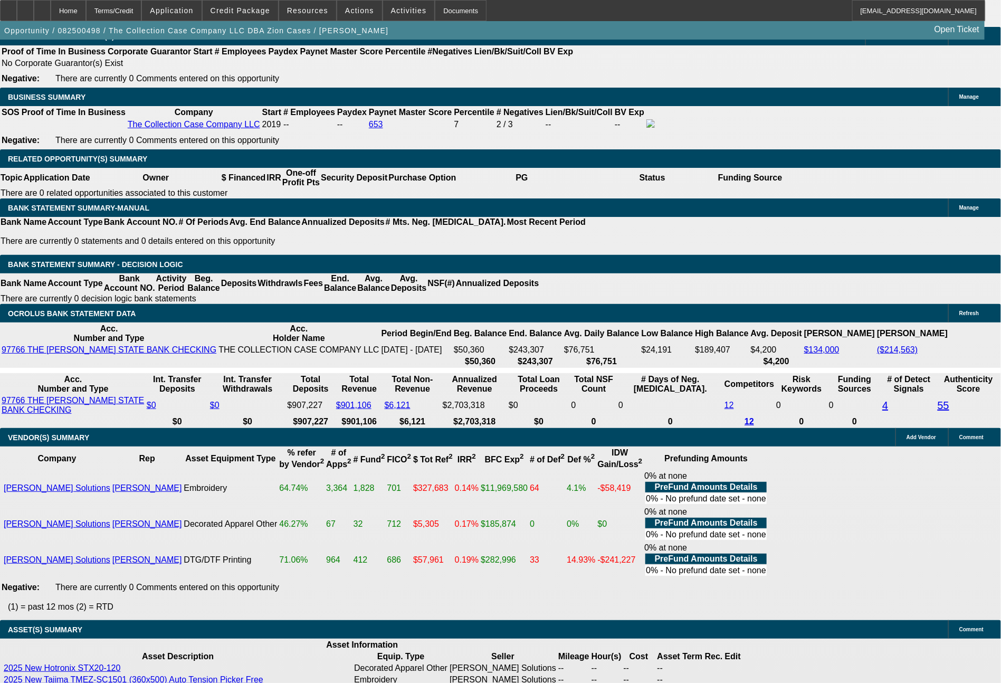
drag, startPoint x: 154, startPoint y: 363, endPoint x: 201, endPoint y: 361, distance: 47.5
type input "1"
type input "$2.00"
type input "UNKNOWN"
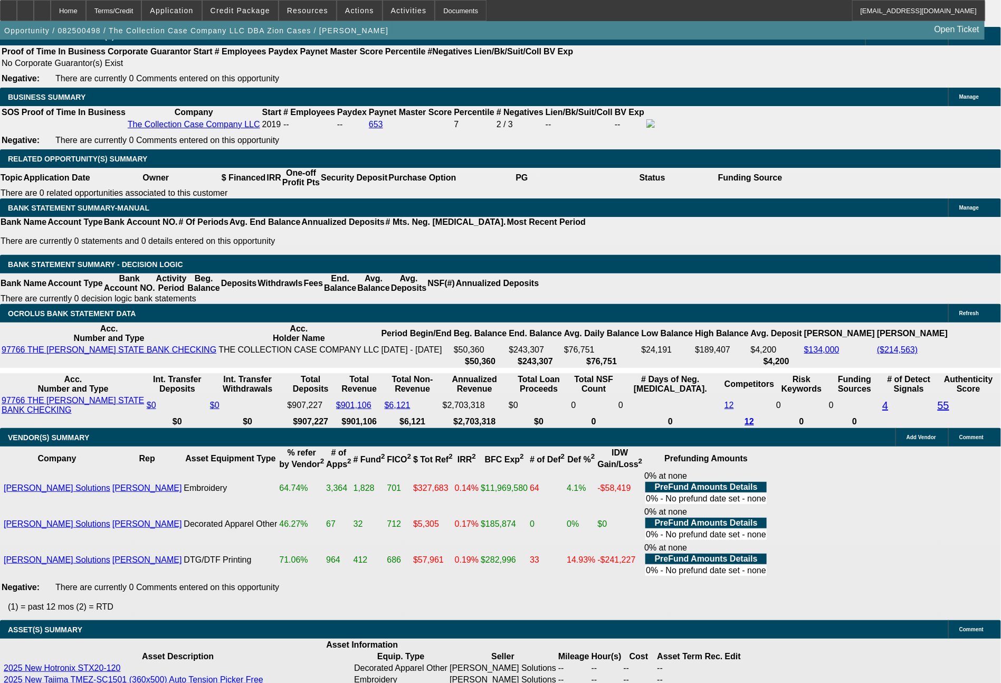
type input "1583"
type input "$3,166.00"
type input "10.1"
type input "1583.2"
type input "$3,166.40"
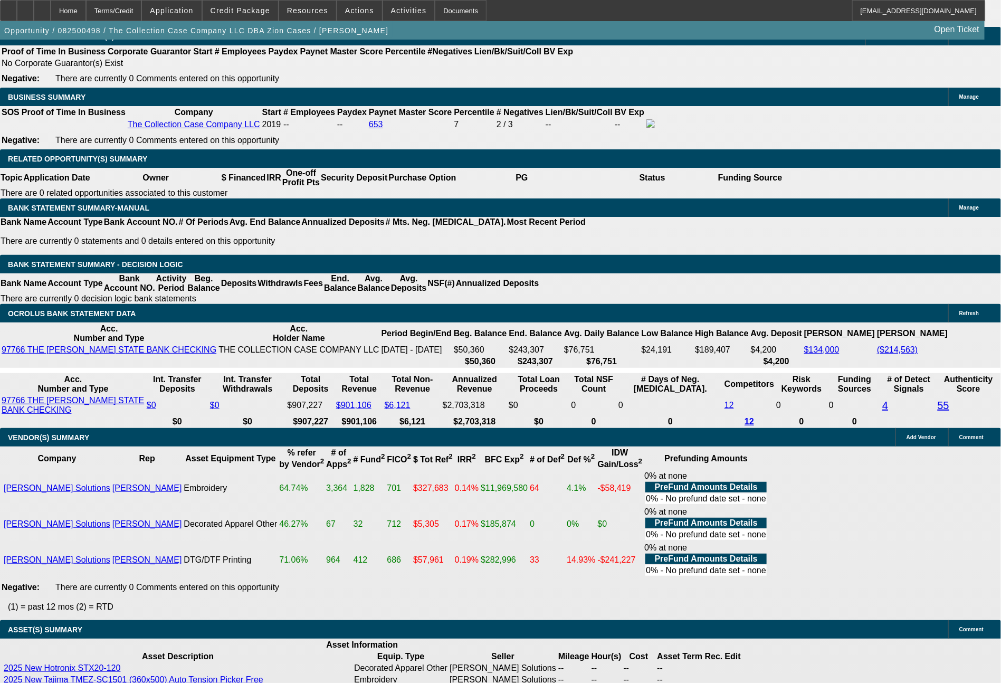
type input "1583.27"
type input "$3,166.54"
type input "$1,583.27"
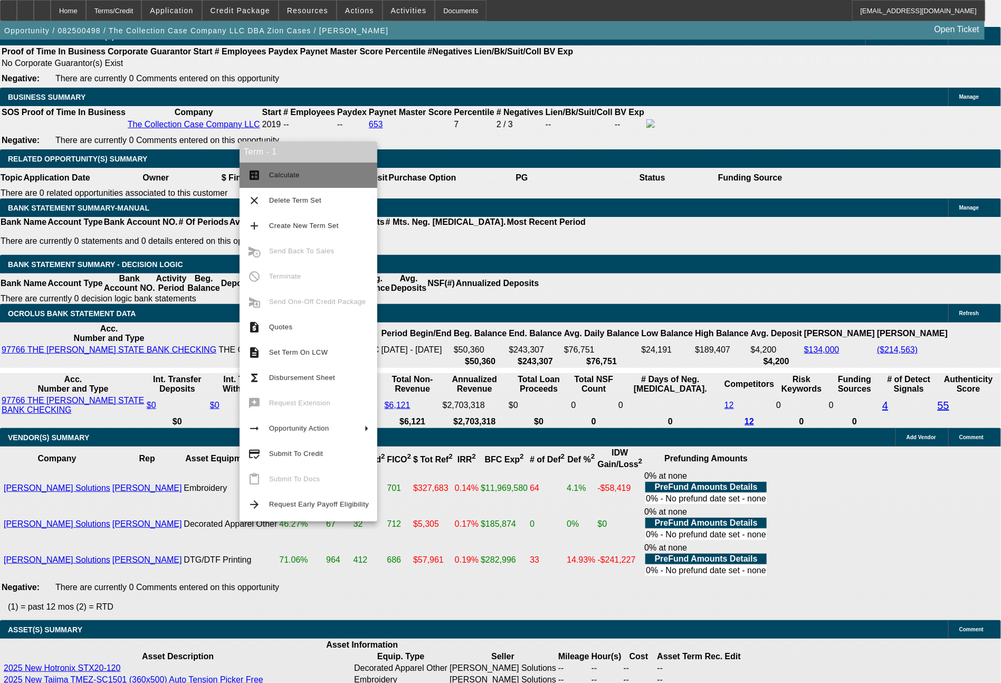
click at [282, 179] on span "Calculate" at bounding box center [319, 175] width 100 height 13
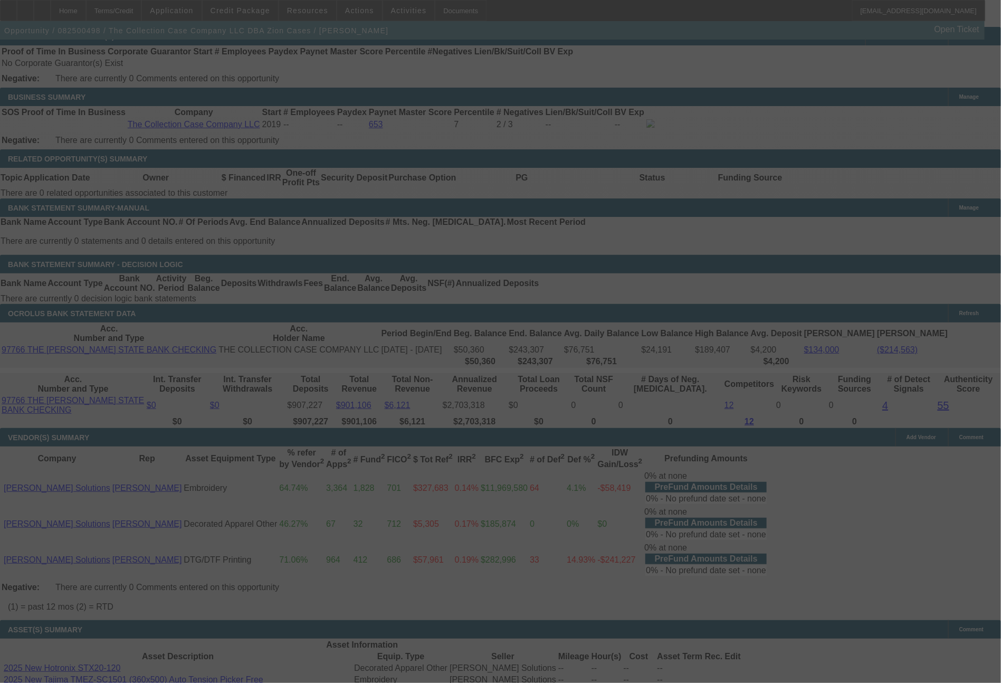
select select "0"
select select "2"
select select "0"
select select "6"
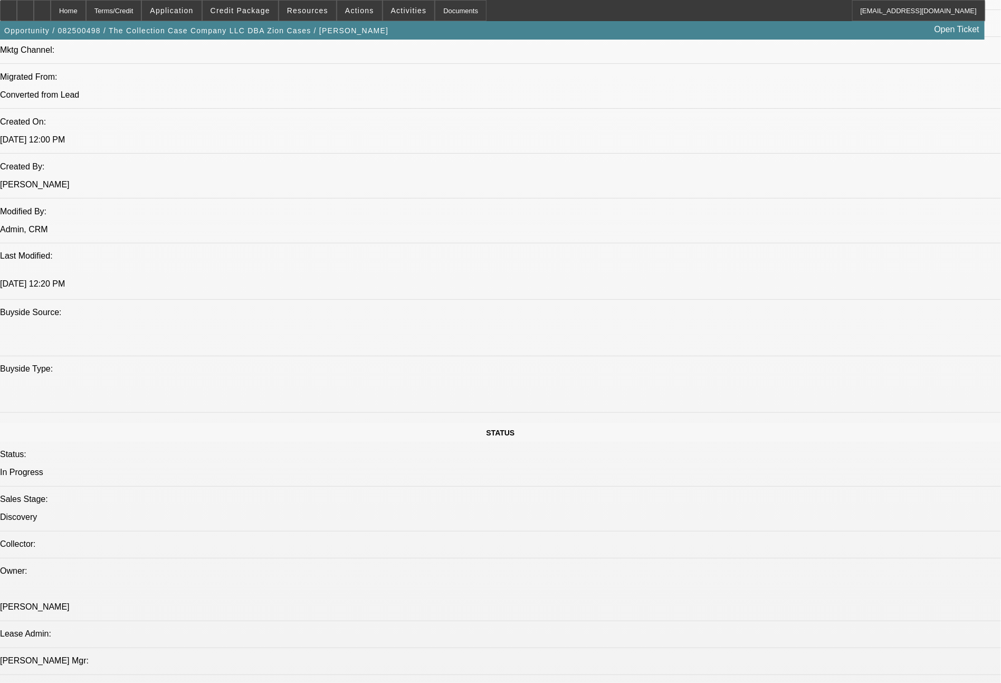
scroll to position [840, 0]
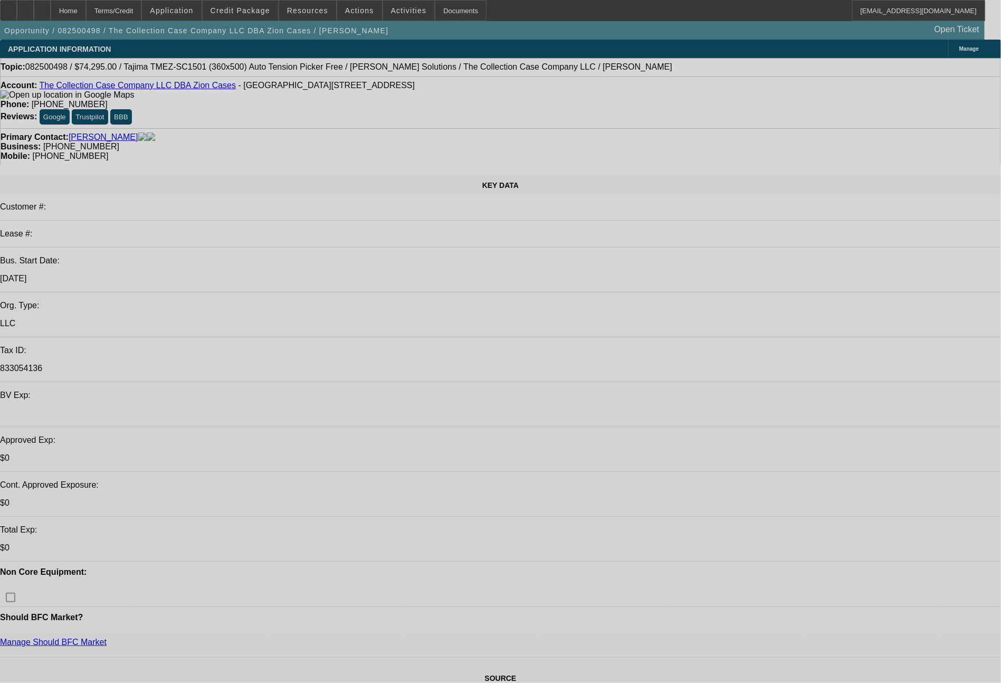
select select "0"
select select "2"
select select "0"
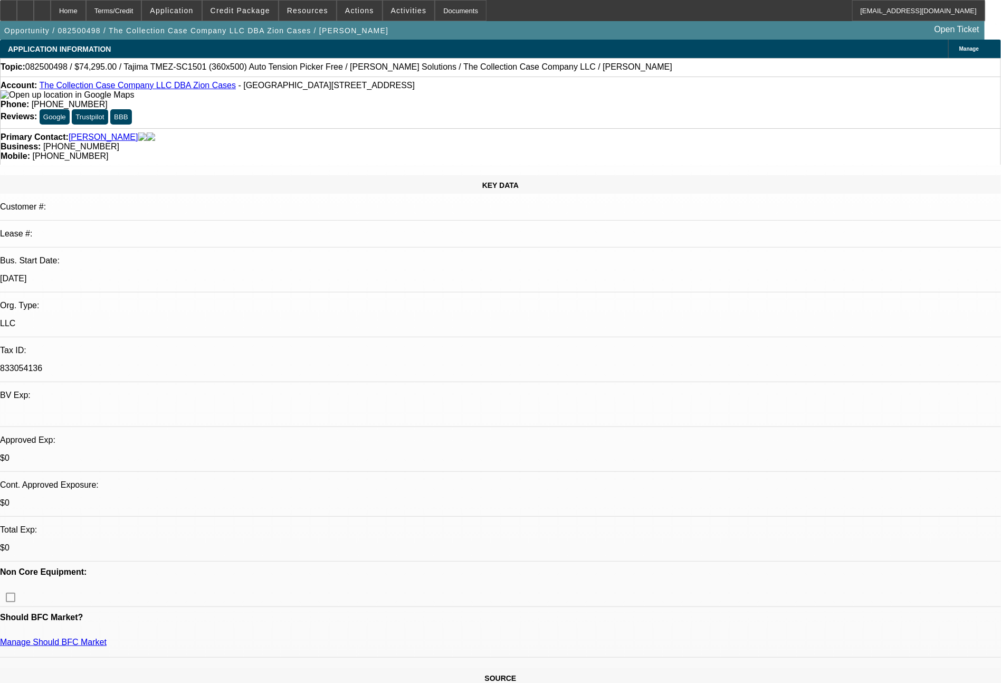
select select "6"
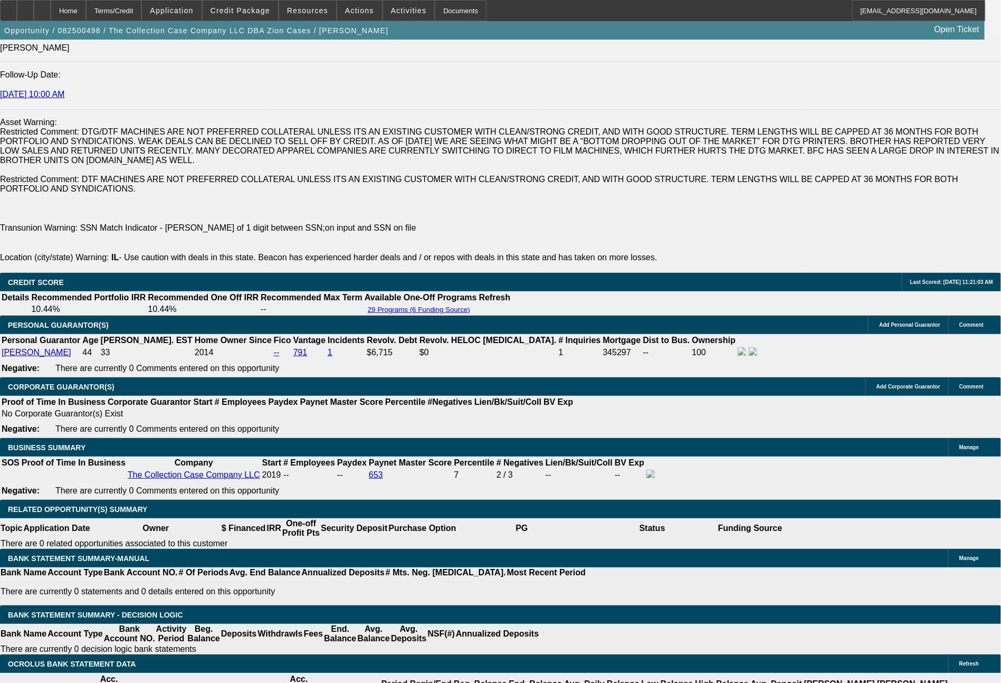
scroll to position [1506, 0]
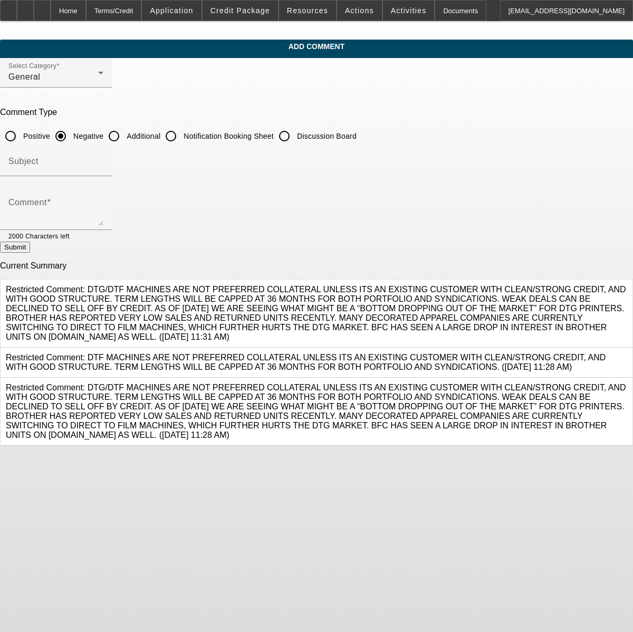
click at [125, 135] on input "Additional" at bounding box center [113, 136] width 21 height 21
radio input "true"
click at [103, 215] on textarea "Comment" at bounding box center [55, 213] width 95 height 25
click at [103, 214] on textarea "solid personal credit, homeowner, located near [GEOGRAPHIC_DATA], 6+ years in b…" at bounding box center [55, 213] width 95 height 25
click at [103, 211] on textarea "solid personal credit, homeowner, located near [GEOGRAPHIC_DATA], 6+ years in b…" at bounding box center [55, 213] width 95 height 25
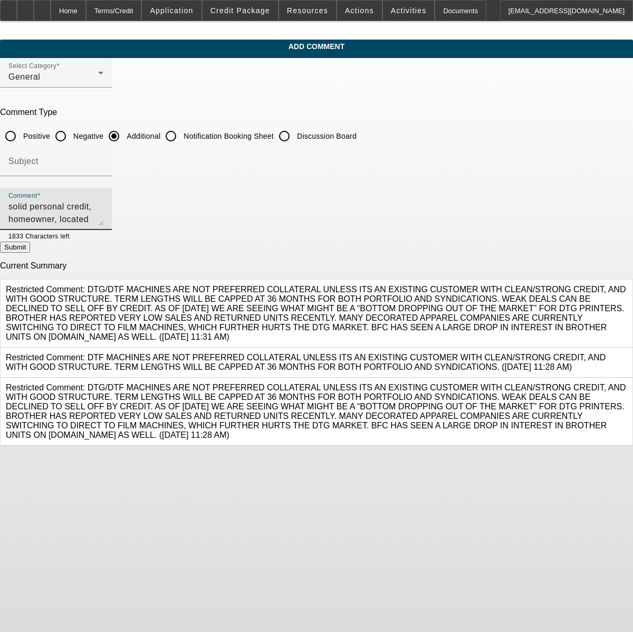
type textarea "solid personal credit, homeowner, located near [GEOGRAPHIC_DATA], 6+ years in b…"
click at [30, 253] on button "Submit" at bounding box center [15, 247] width 30 height 11
radio input "true"
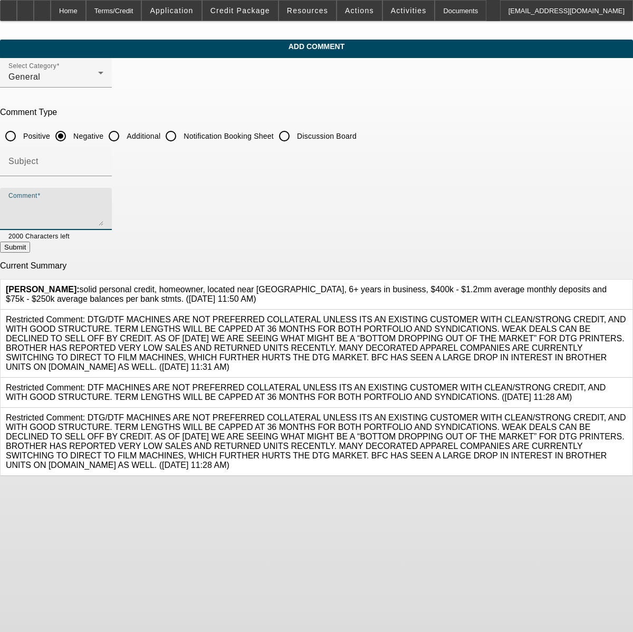
click at [103, 209] on textarea "Comment" at bounding box center [55, 213] width 95 height 25
type textarea "The Collection Case Company LLC sells card carrying cases, sport card display /…"
click at [30, 252] on button "Submit" at bounding box center [15, 247] width 30 height 11
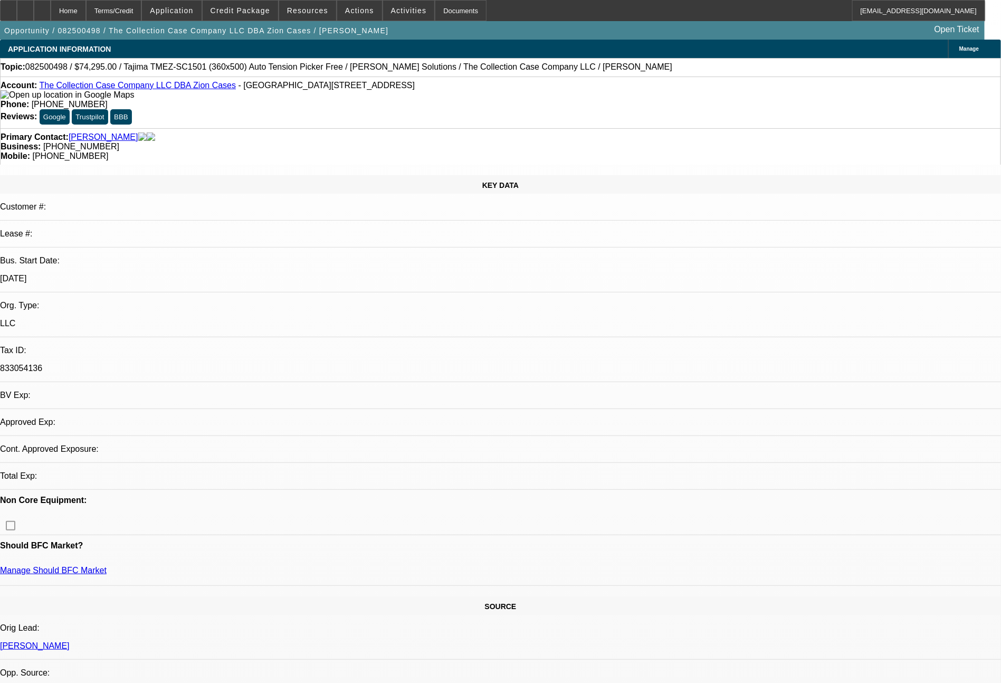
select select "0"
select select "2"
select select "0"
select select "6"
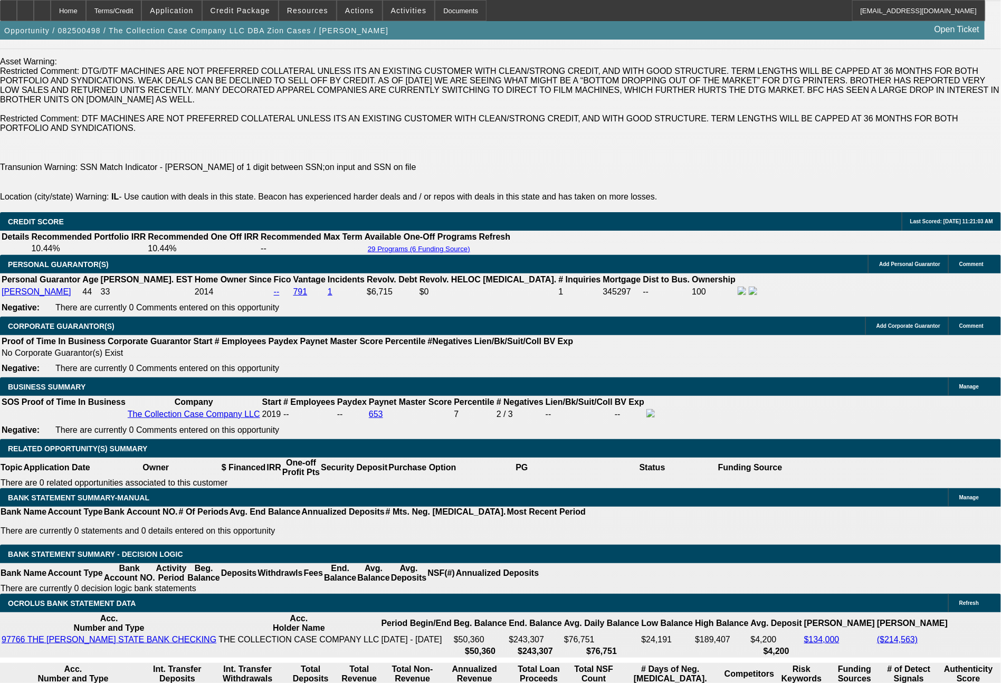
scroll to position [1509, 0]
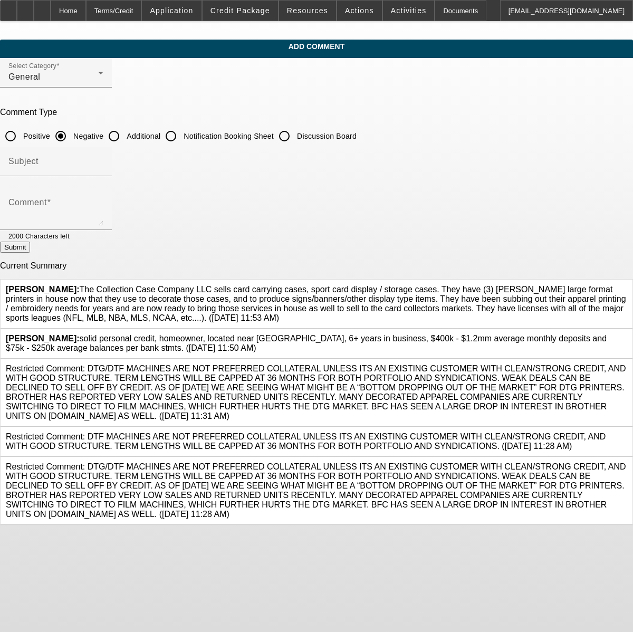
drag, startPoint x: 226, startPoint y: 336, endPoint x: 196, endPoint y: 287, distance: 58.0
click at [196, 287] on div "[PERSON_NAME]: The Collection Case Company LLC sells card carrying cases, sport…" at bounding box center [317, 304] width 622 height 38
copy span "The Collection Case Company LLC sells card carrying cases, sport card display /…"
click at [627, 285] on icon at bounding box center [627, 285] width 0 height 0
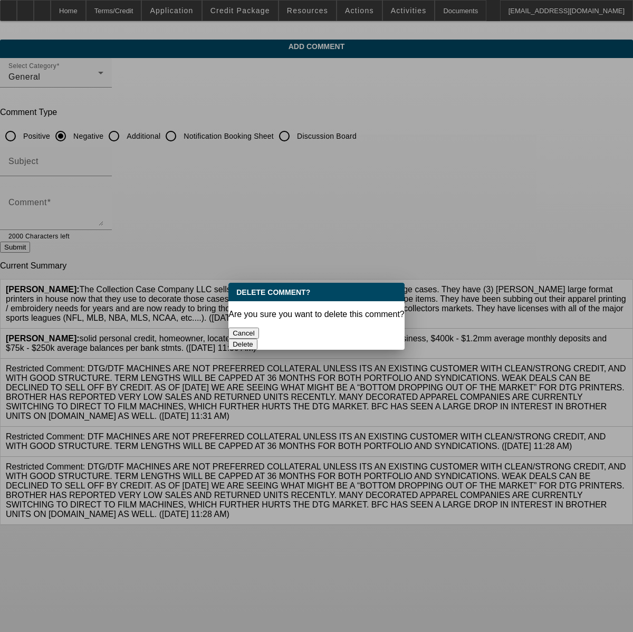
click at [258, 339] on button "Delete" at bounding box center [243, 344] width 29 height 11
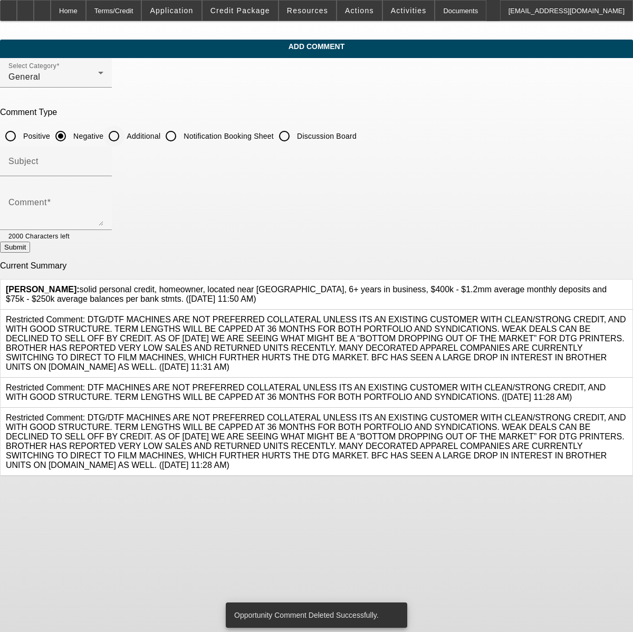
click at [125, 130] on input "Additional" at bounding box center [113, 136] width 21 height 21
radio input "true"
click at [103, 206] on textarea "Comment" at bounding box center [55, 213] width 95 height 25
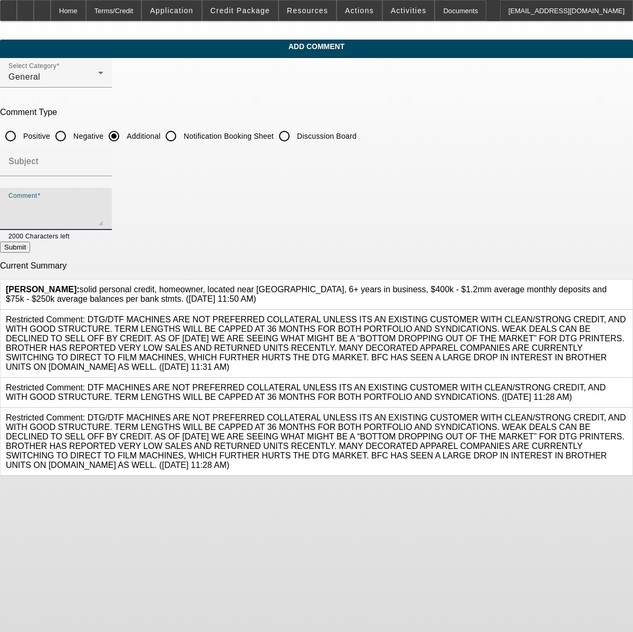
paste textarea "The Collection Case Company LLC sells card carrying cases, sport card display /…"
click at [103, 223] on textarea "The Collection Case Company LLC sells card carrying cases, sport card display /…" at bounding box center [55, 213] width 95 height 25
type textarea "The Collection Case Company LLC sells card carrying cases, sport card display /…"
click at [30, 252] on button "Submit" at bounding box center [15, 247] width 30 height 11
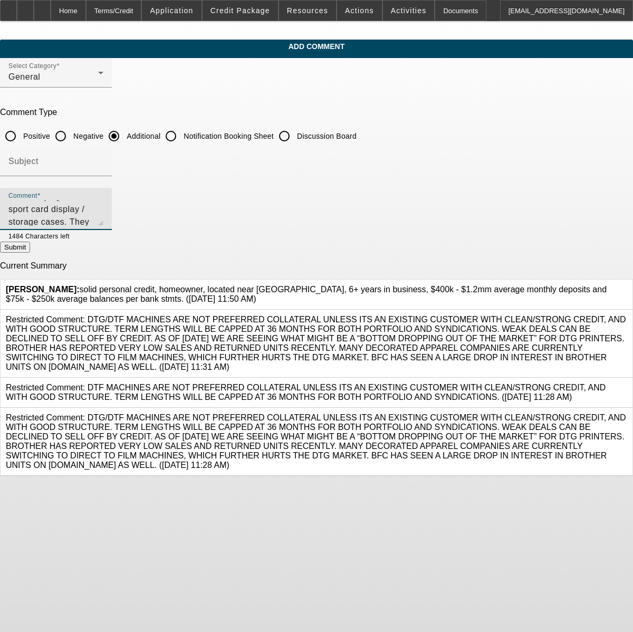
radio input "true"
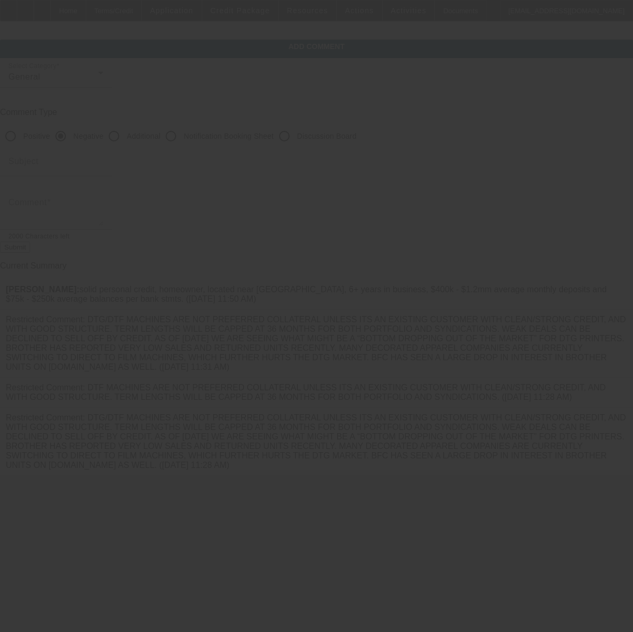
scroll to position [0, 0]
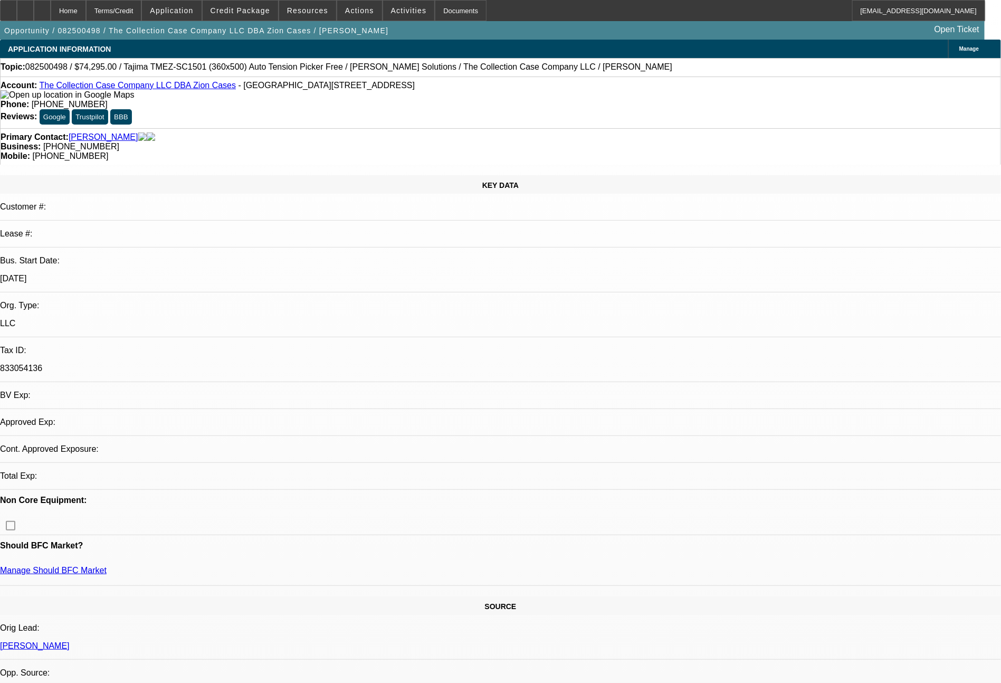
select select "0"
select select "2"
select select "0"
select select "6"
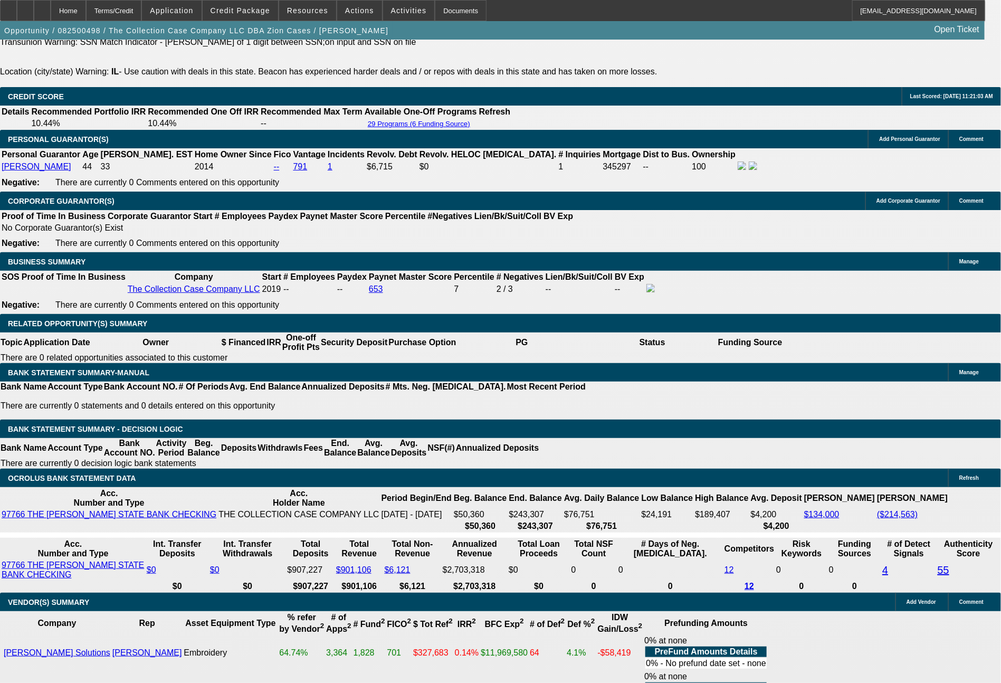
scroll to position [1702, 0]
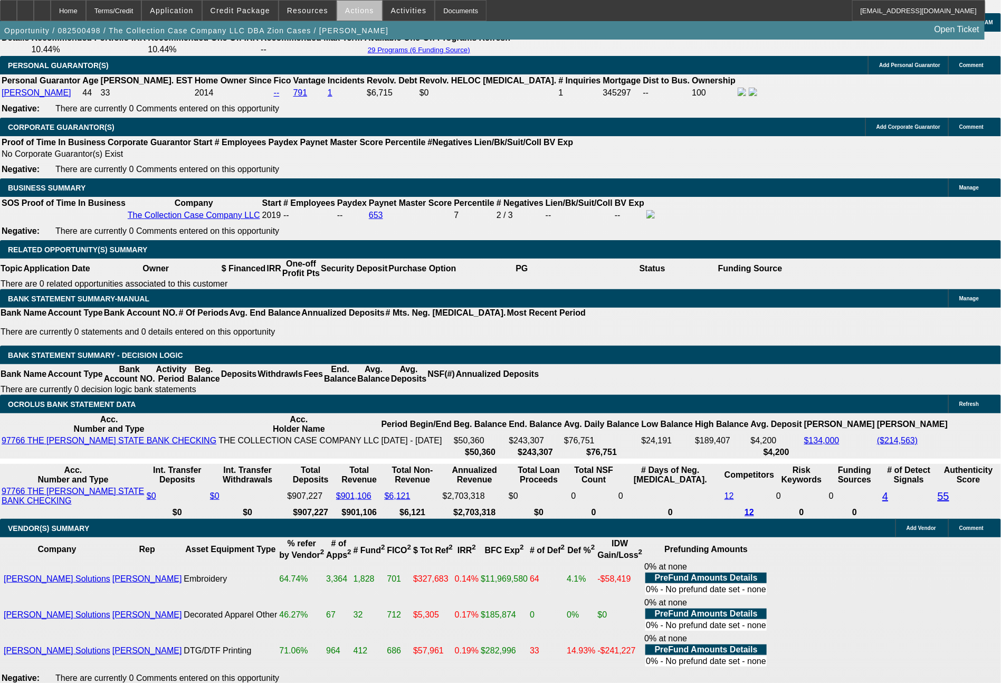
click at [364, 13] on span "Actions" at bounding box center [359, 10] width 29 height 8
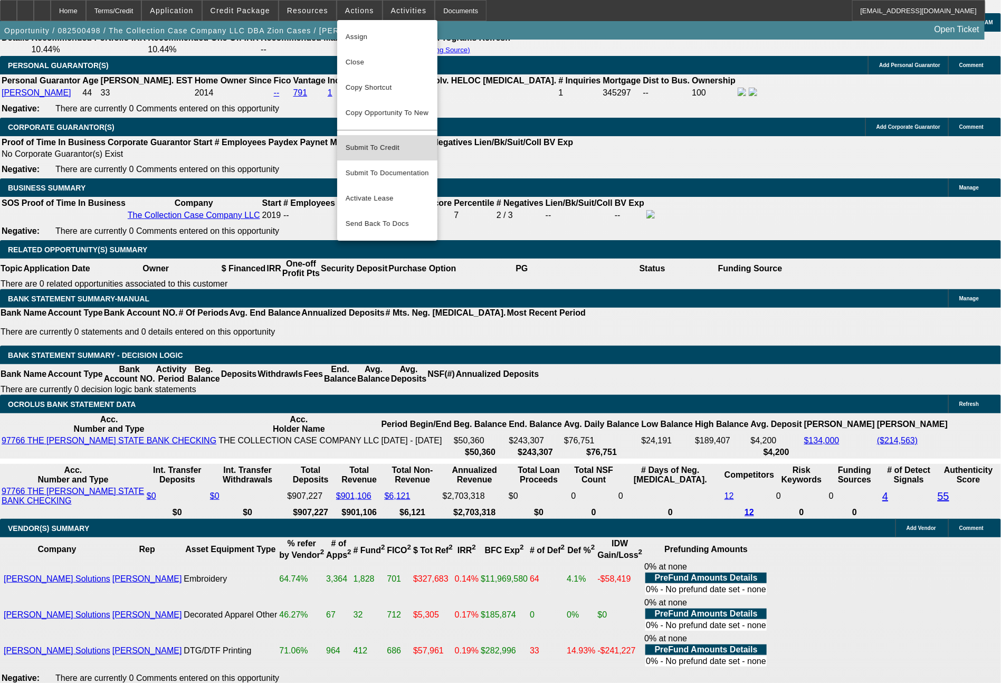
click at [380, 141] on span "Submit To Credit" at bounding box center [387, 147] width 83 height 13
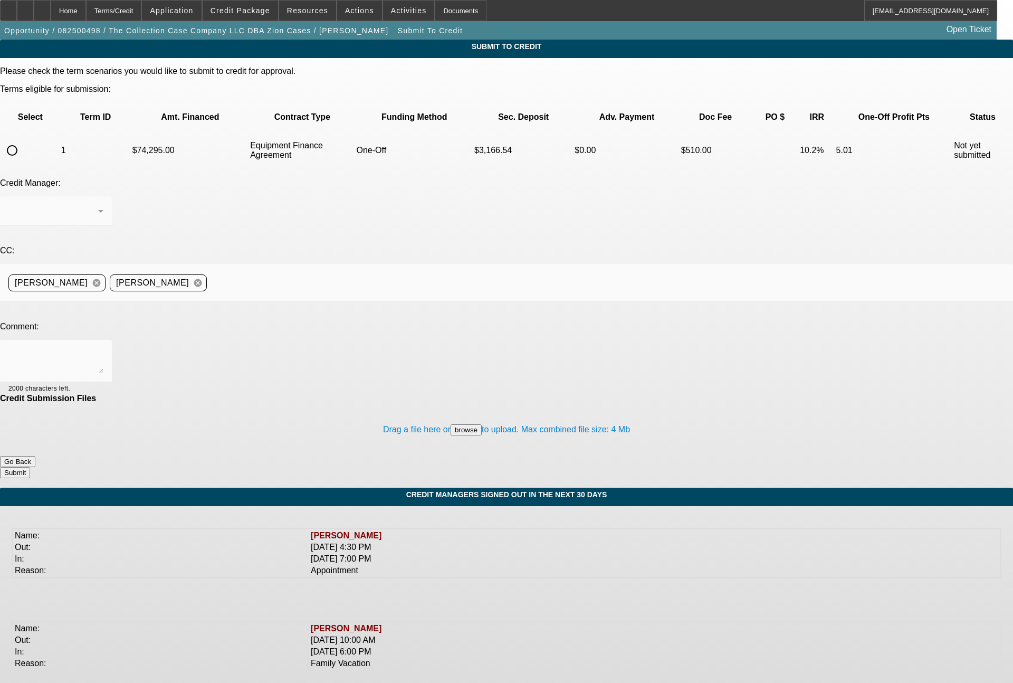
click at [23, 140] on input "radio" at bounding box center [12, 150] width 21 height 21
radio input "true"
click at [98, 205] on div "Syndications" at bounding box center [53, 211] width 90 height 13
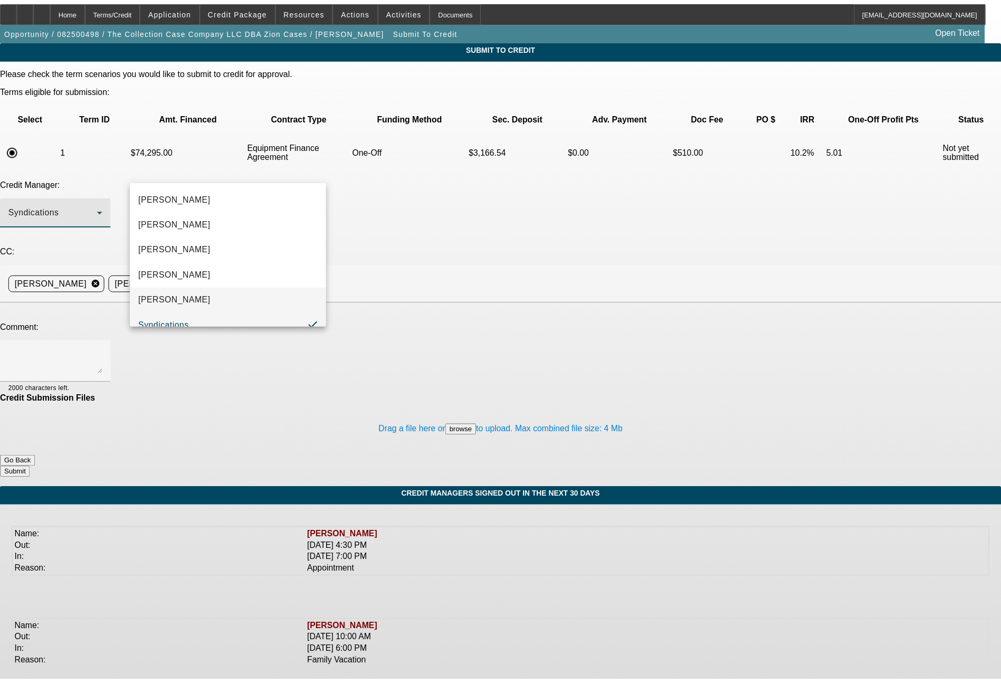
scroll to position [11, 0]
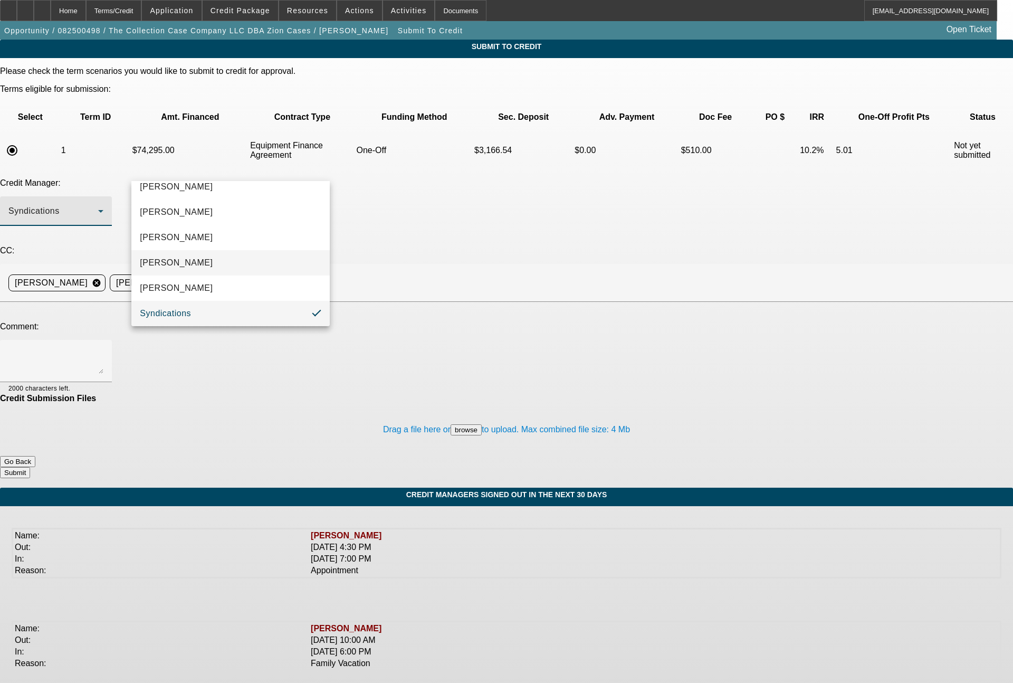
click at [187, 256] on mat-option "Magner, Bill" at bounding box center [230, 262] width 198 height 25
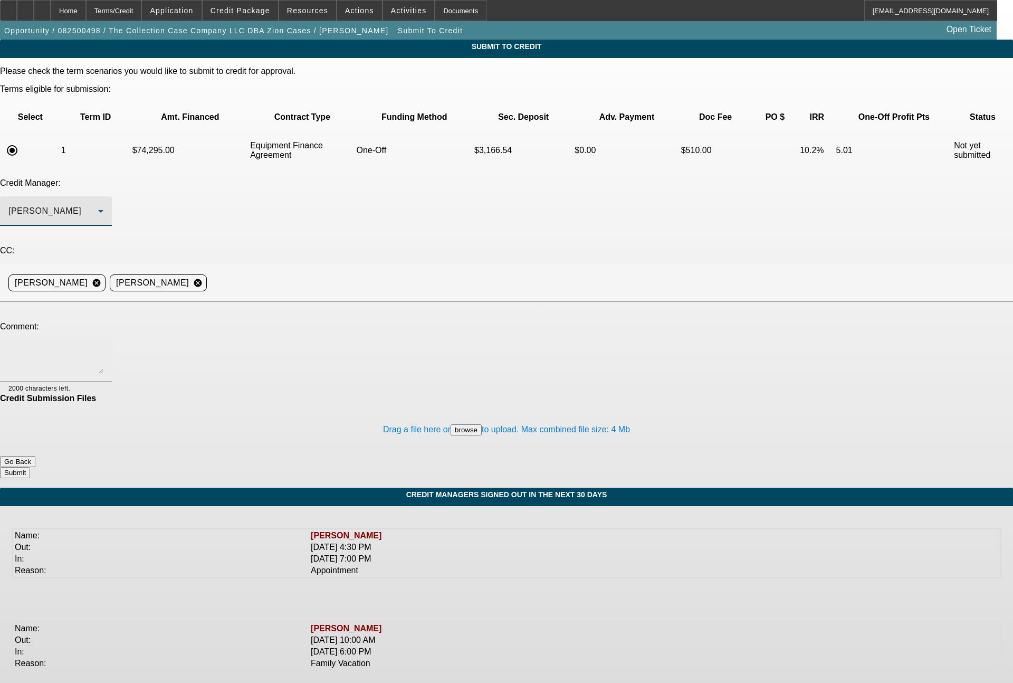
click at [103, 348] on textarea at bounding box center [55, 360] width 95 height 25
type textarea "assuming you will want to sell this one off due to the pricing needed / collate…"
click at [30, 467] on button "Submit" at bounding box center [15, 472] width 30 height 11
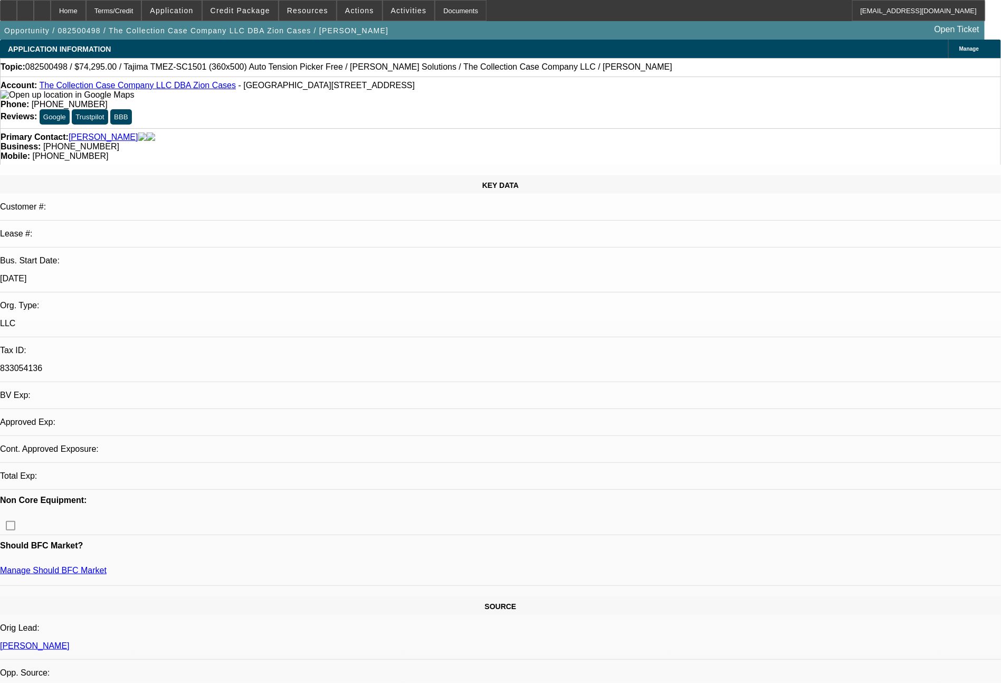
select select "0"
select select "2"
select select "0"
select select "6"
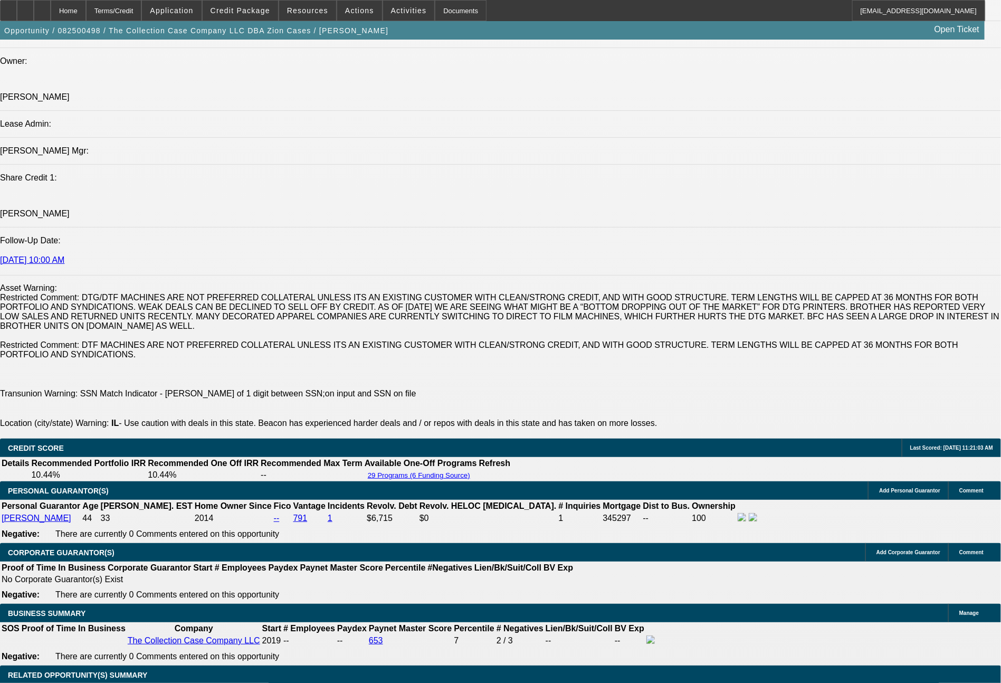
scroll to position [1319, 0]
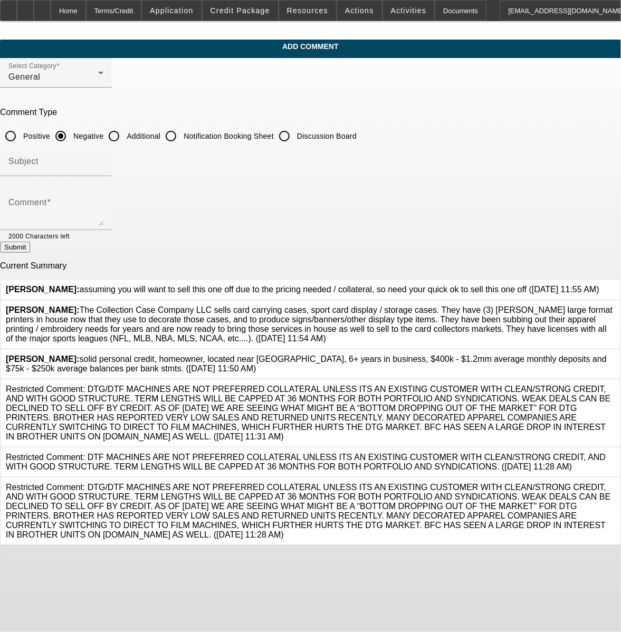
click at [125, 135] on input "Additional" at bounding box center [113, 136] width 21 height 21
radio input "true"
click at [103, 205] on textarea "Comment" at bounding box center [55, 213] width 95 height 25
type textarea "653 PayNet score which does not seem to accurately reflect the business credit …"
click at [30, 252] on button "Submit" at bounding box center [15, 247] width 30 height 11
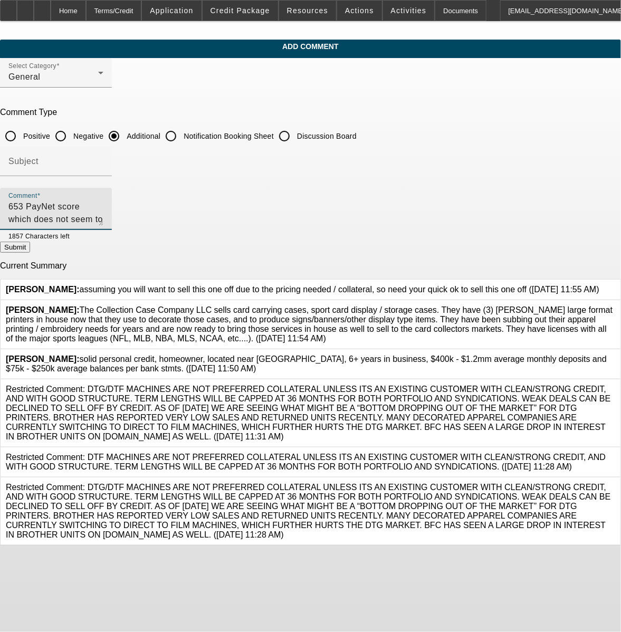
radio input "true"
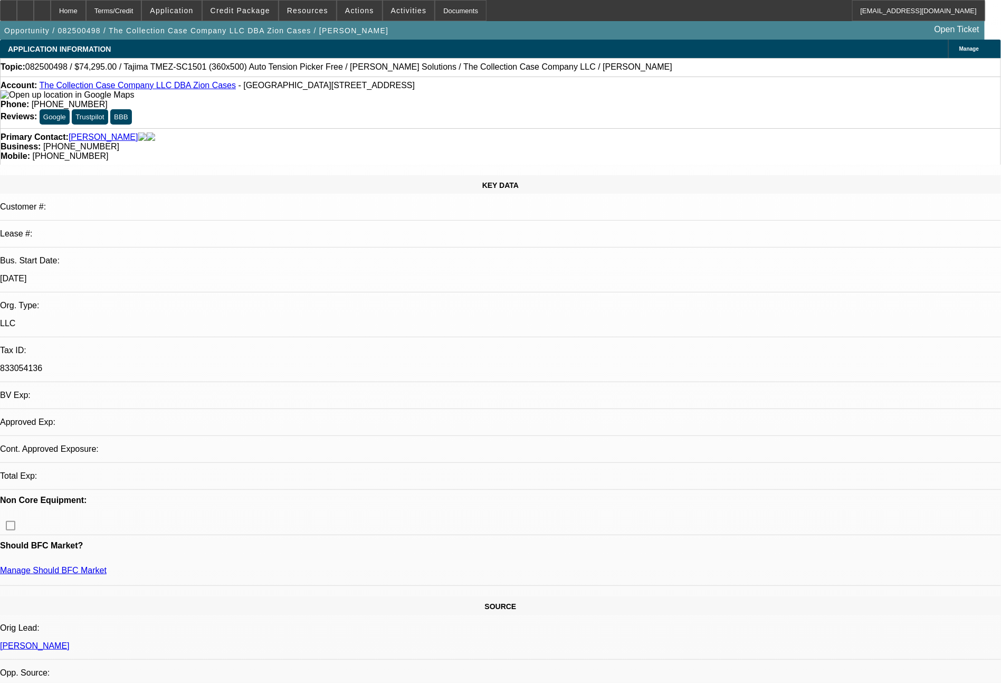
select select "0"
select select "2"
select select "0"
select select "6"
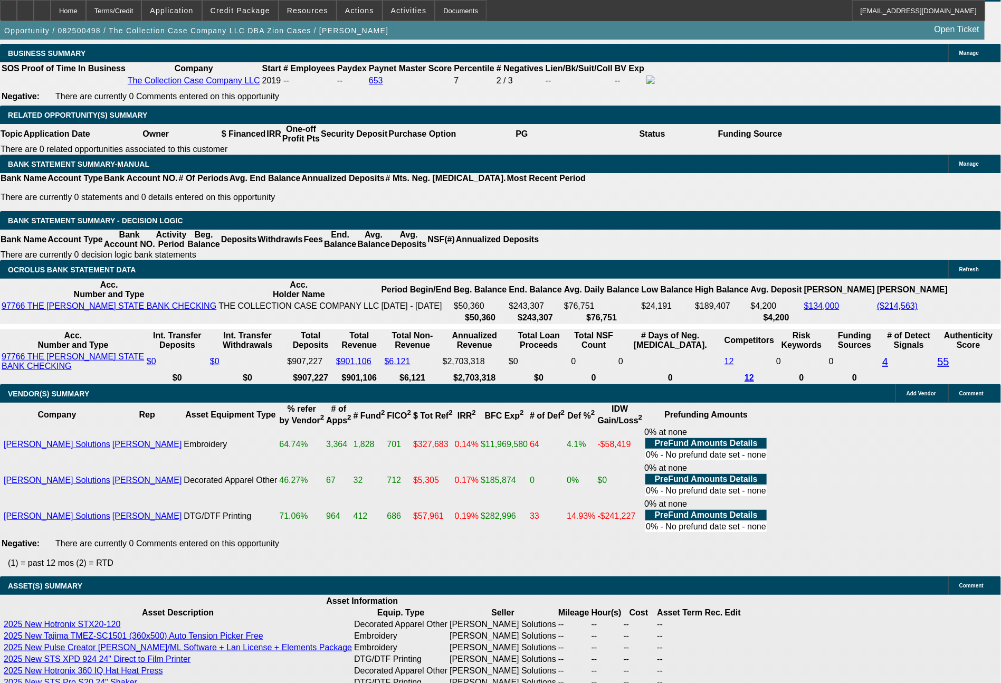
scroll to position [1834, 0]
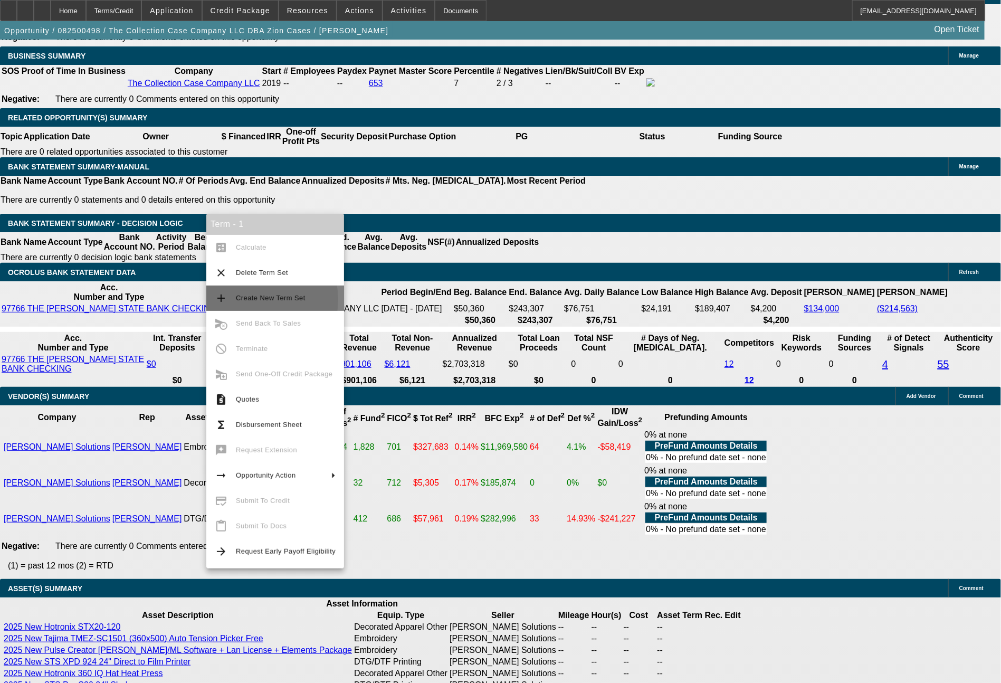
click at [252, 300] on span "Create New Term Set" at bounding box center [271, 298] width 70 height 8
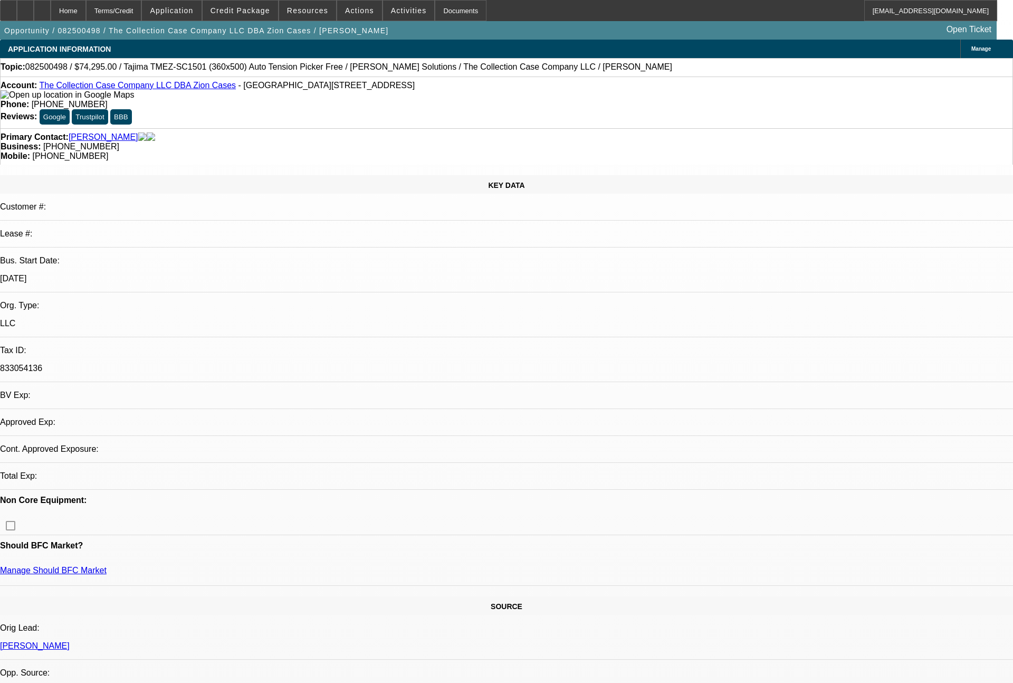
select select "0"
select select "2"
select select "0"
select select "6"
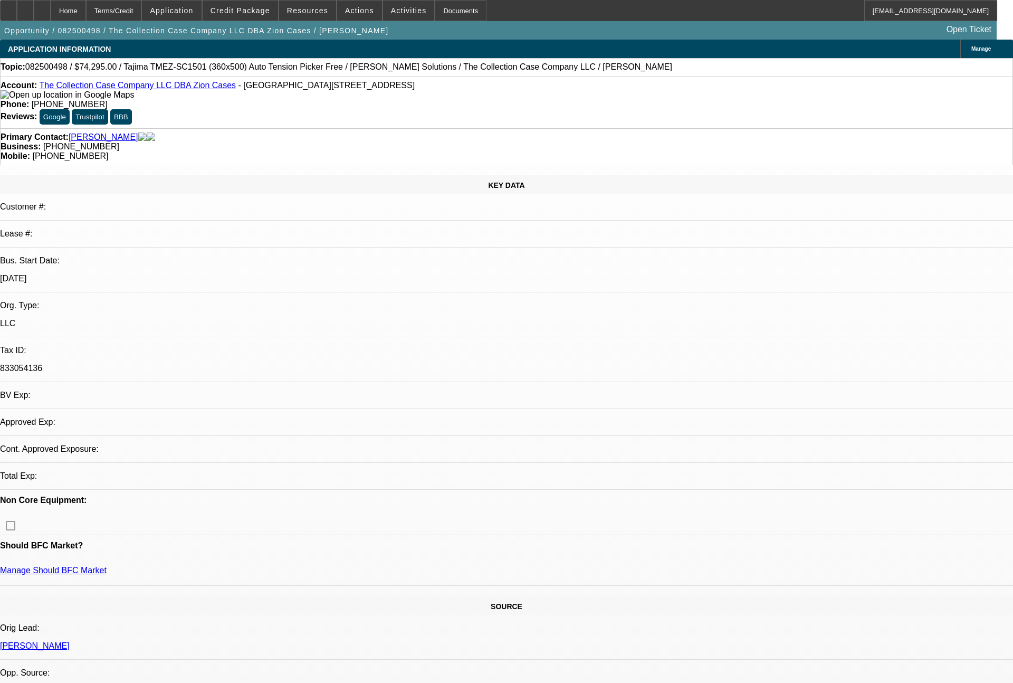
select select "0"
select select "2"
select select "0"
select select "6"
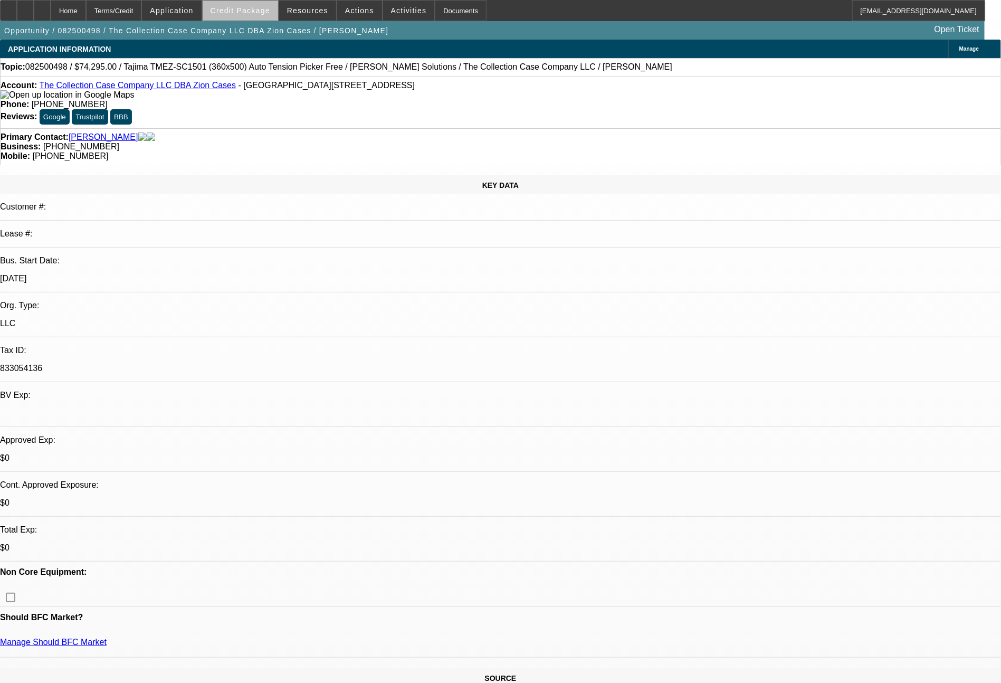
click at [270, 13] on span "Credit Package" at bounding box center [241, 10] width 60 height 8
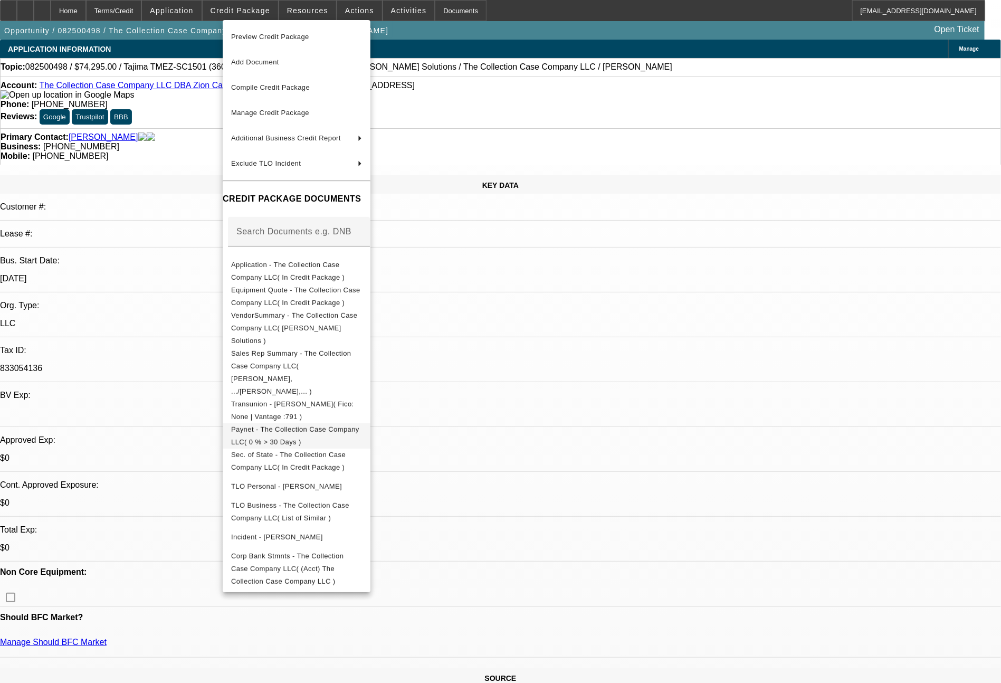
click at [336, 423] on button "Paynet - The Collection Case Company LLC( 0 % > 30 Days )" at bounding box center [297, 435] width 148 height 25
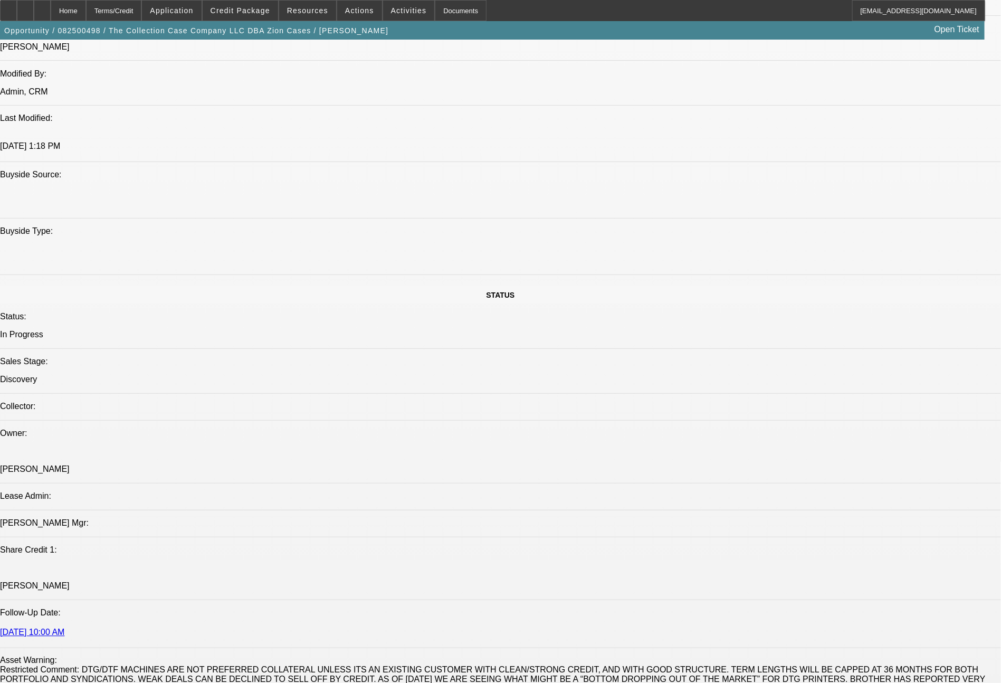
scroll to position [1041, 0]
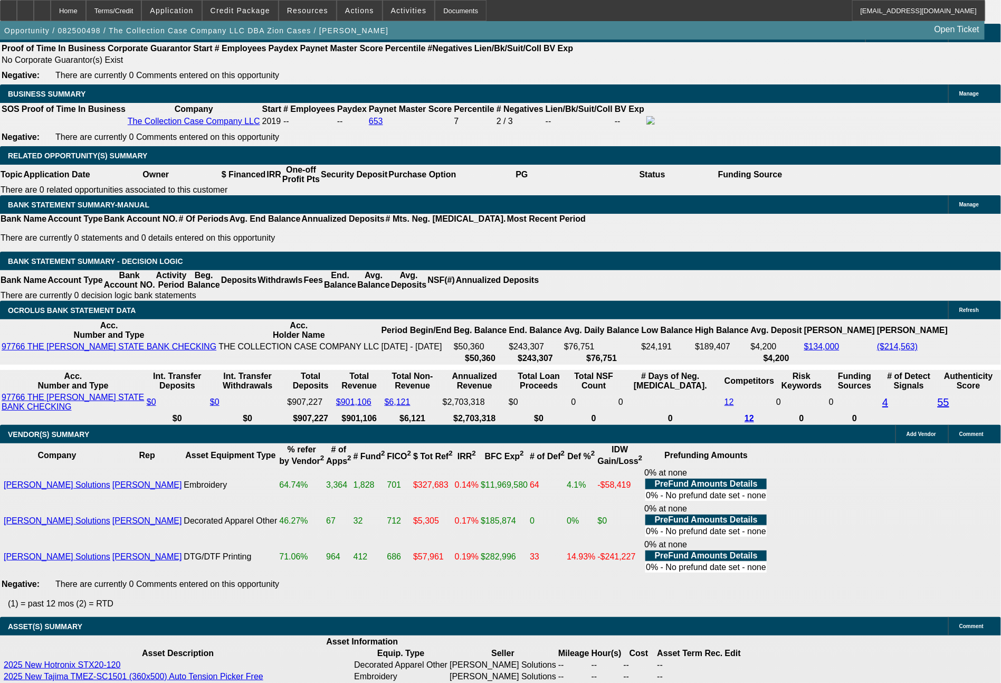
scroll to position [1723, 0]
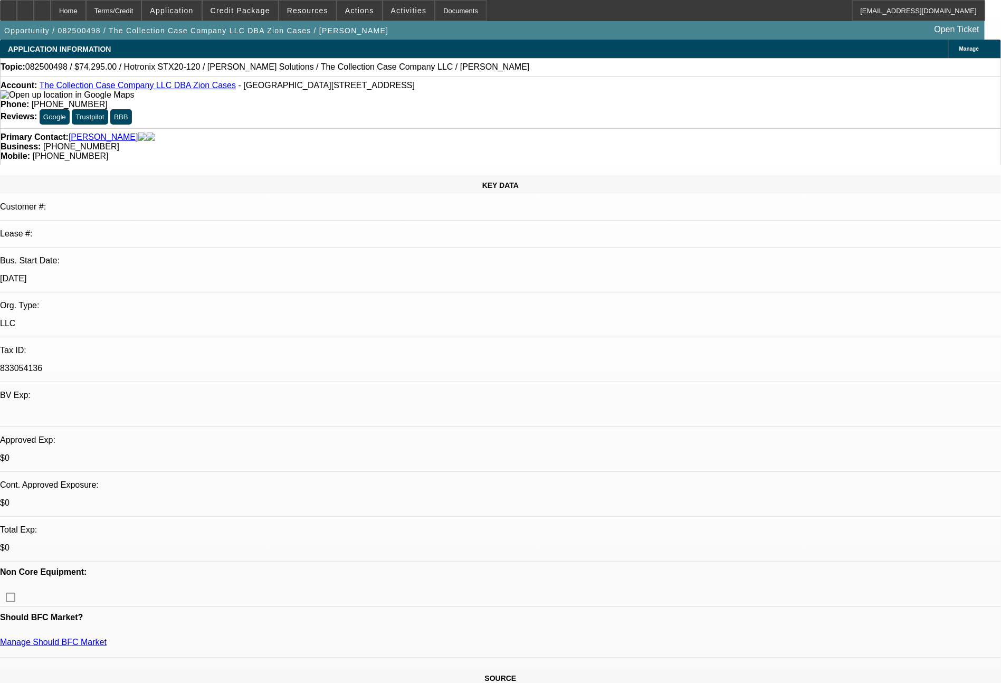
select select "0"
select select "2"
select select "0"
select select "2"
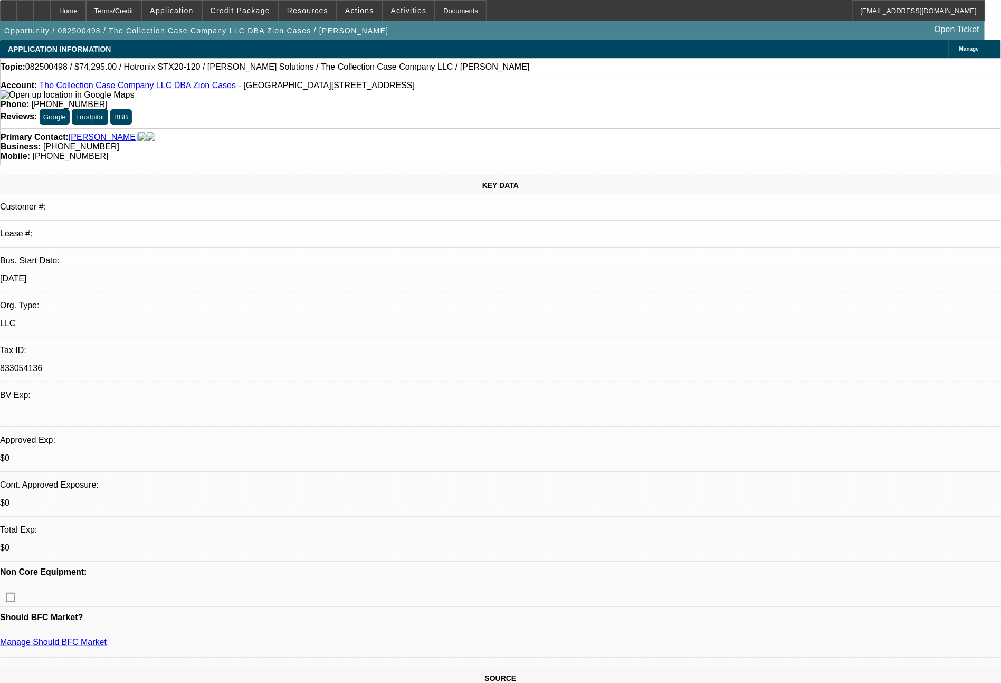
select select "0"
select select "2"
select select "0"
select select "1"
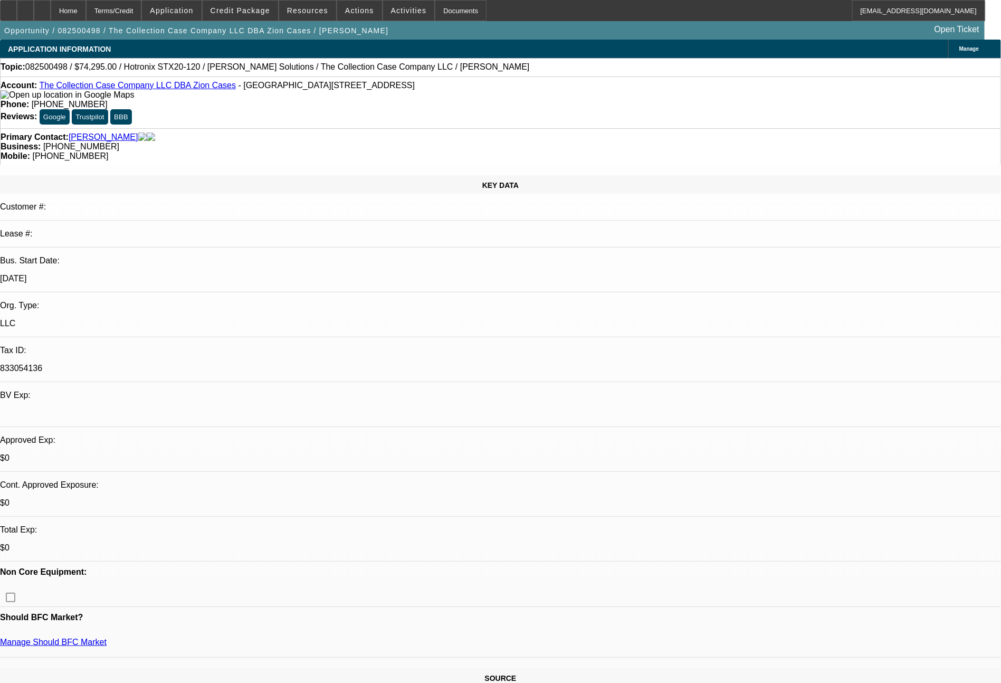
select select "2"
select select "1"
select select "2"
select select "1"
select select "2"
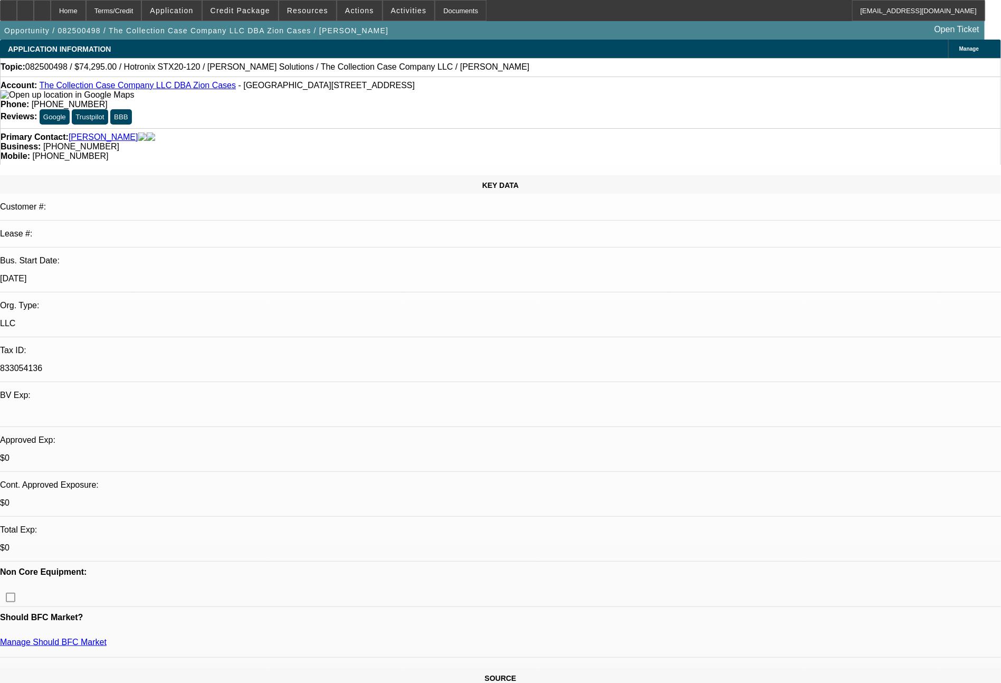
select select "6"
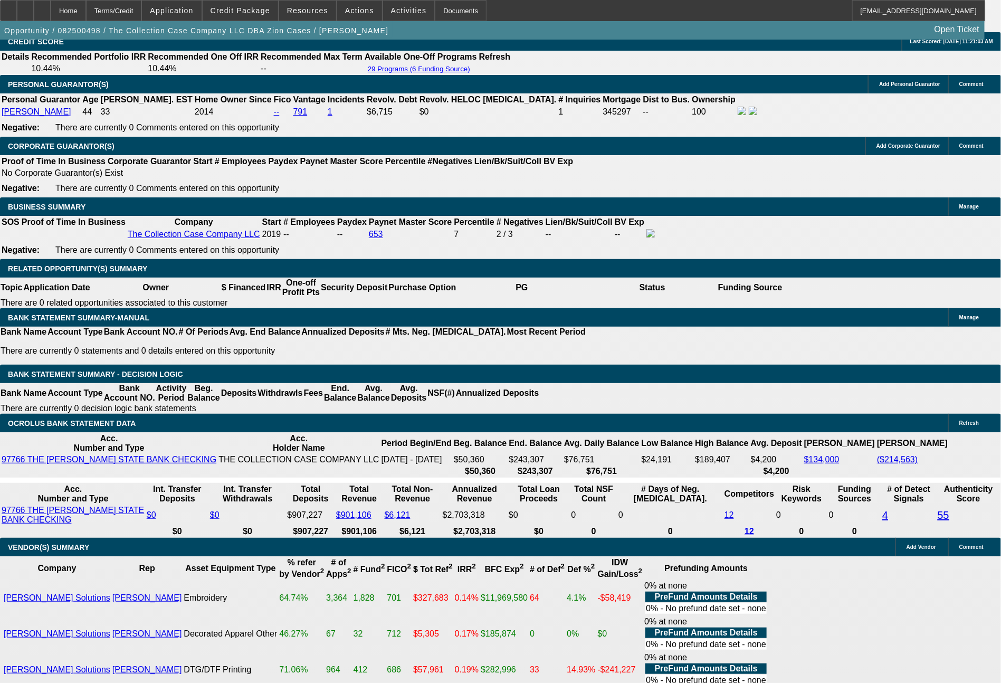
scroll to position [1699, 0]
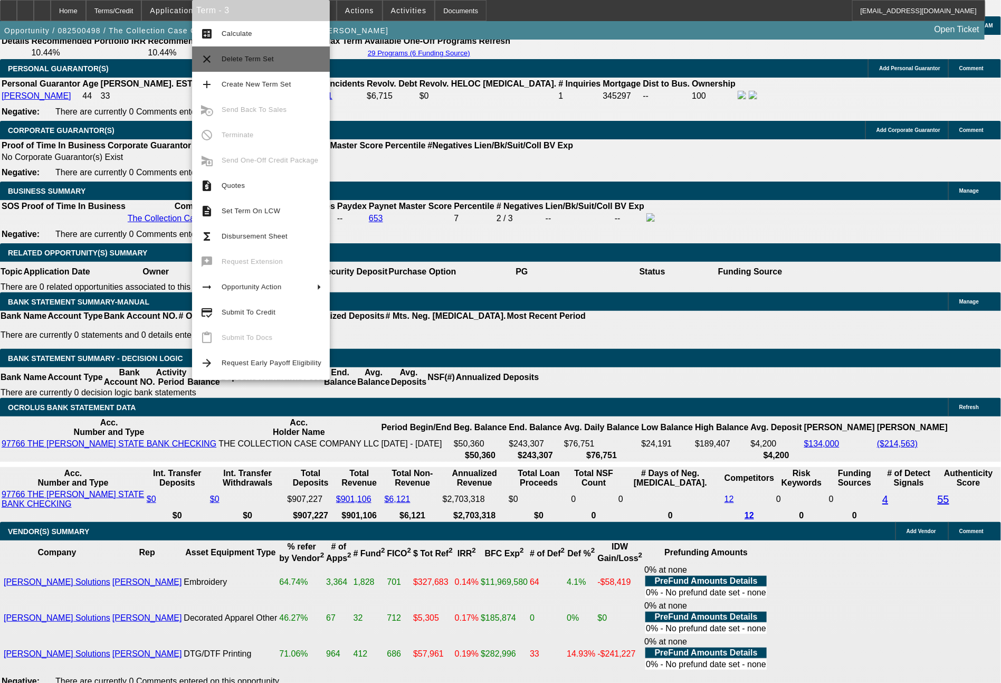
click at [283, 61] on span "Delete Term Set" at bounding box center [272, 59] width 100 height 13
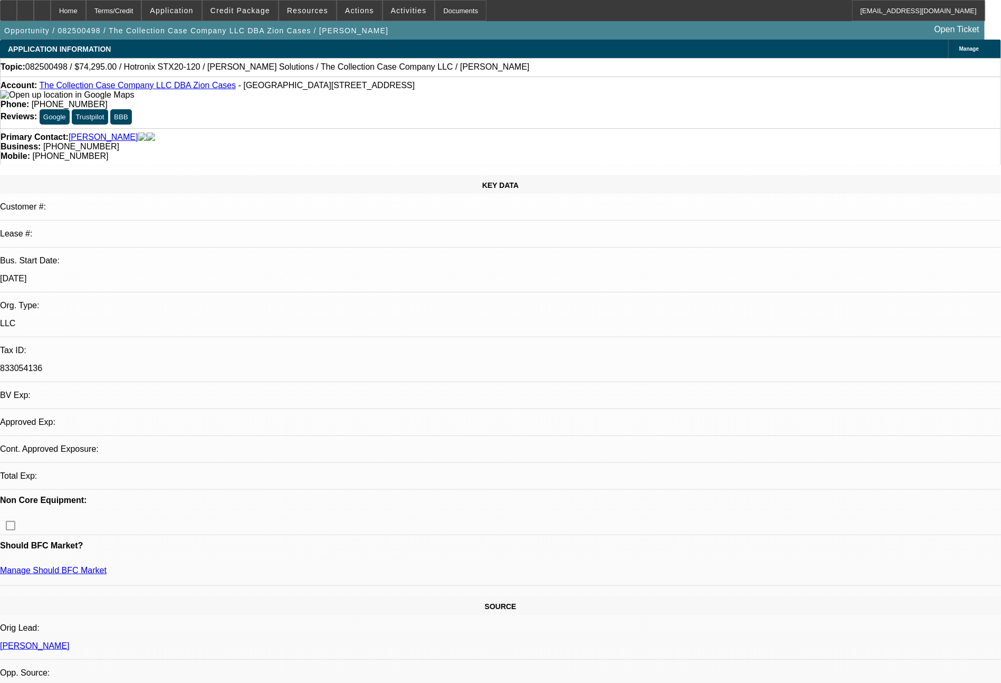
select select "0"
select select "2"
select select "0"
select select "6"
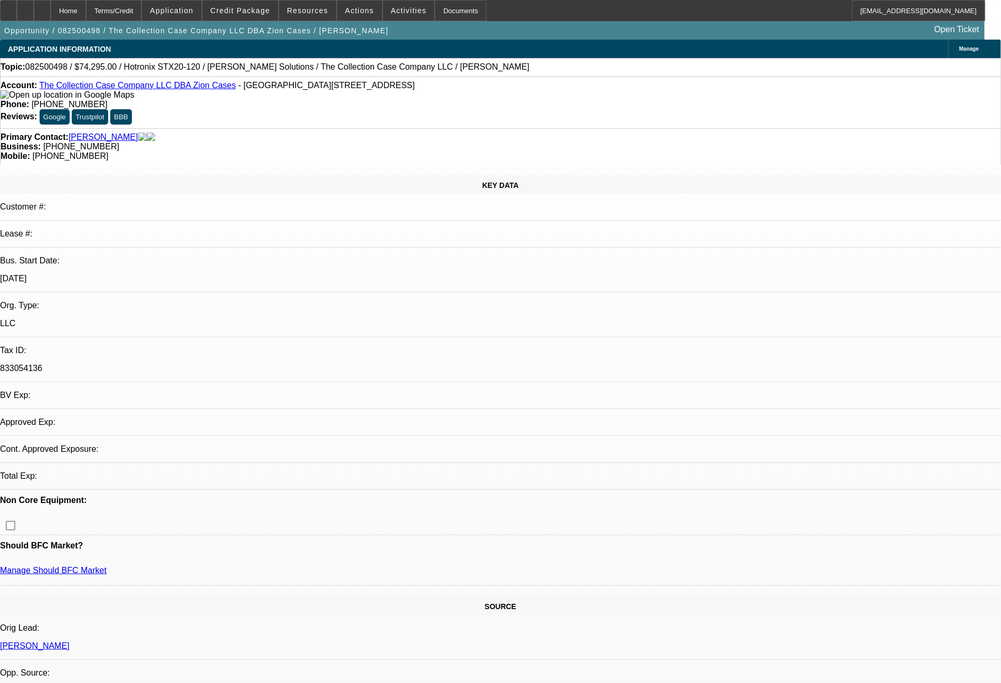
select select "0"
select select "2"
select select "0"
select select "6"
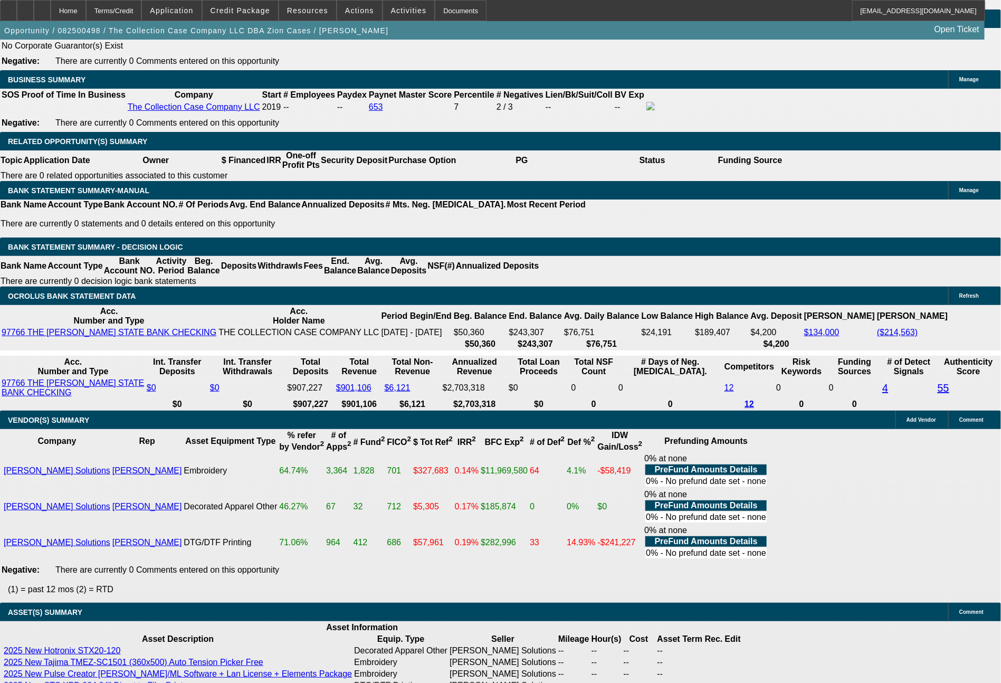
scroll to position [1824, 0]
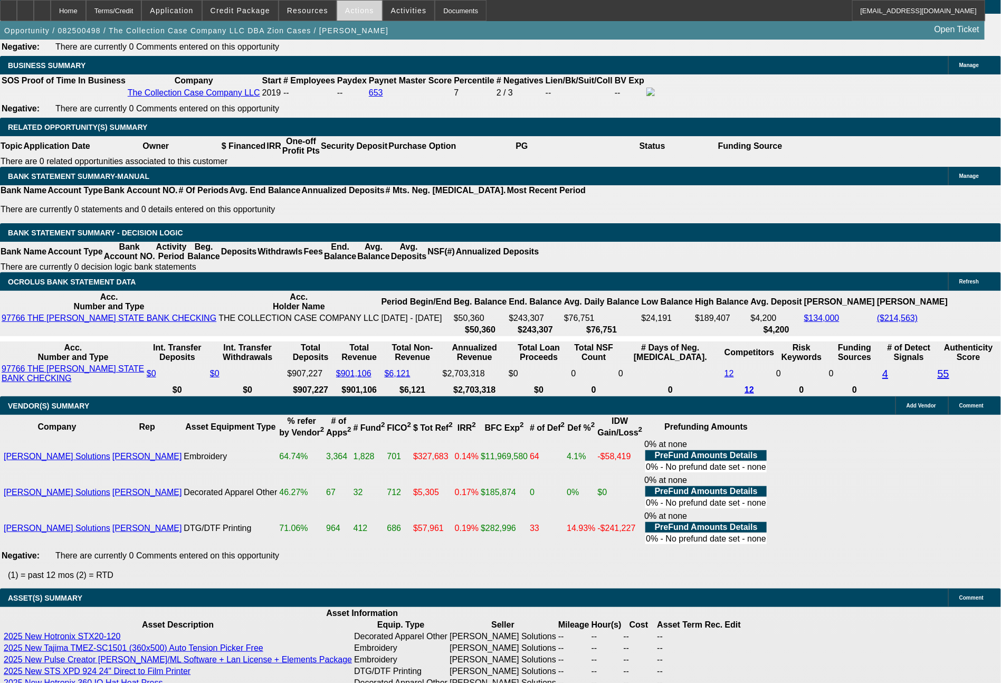
click at [350, 5] on span at bounding box center [359, 10] width 45 height 25
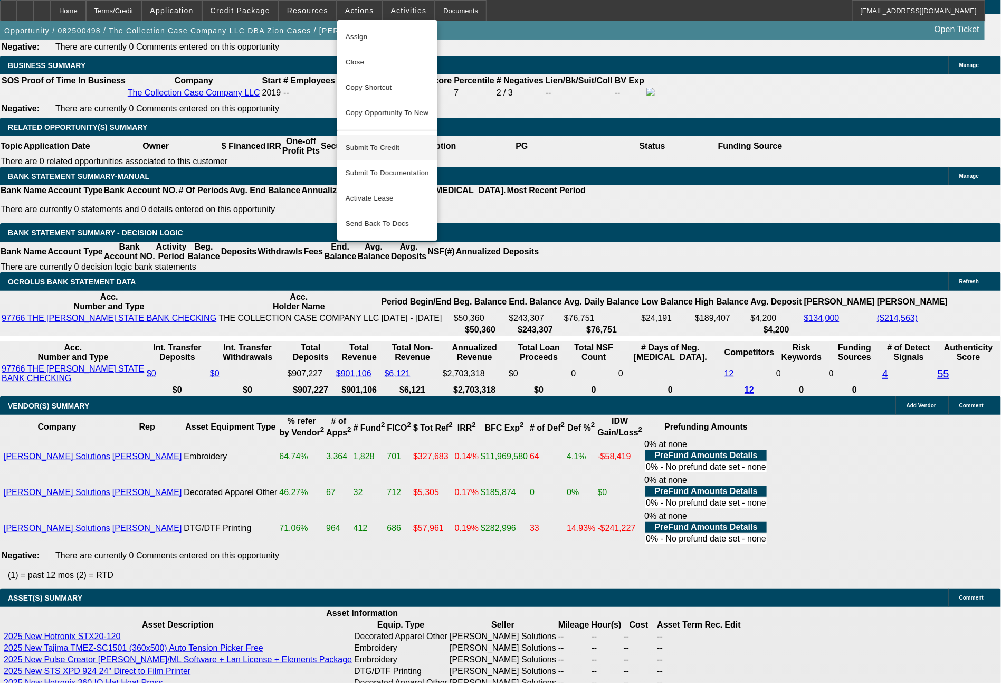
click at [388, 142] on span "Submit To Credit" at bounding box center [387, 147] width 83 height 13
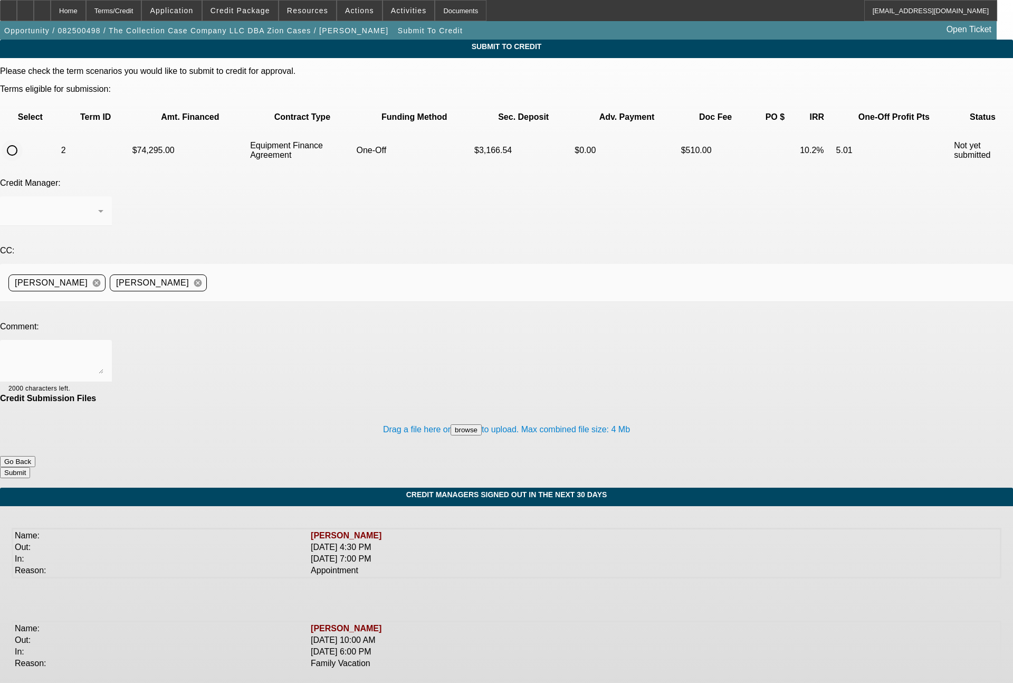
click at [23, 140] on input "radio" at bounding box center [12, 150] width 21 height 21
radio input "true"
click at [103, 196] on div "Syndications" at bounding box center [55, 211] width 95 height 30
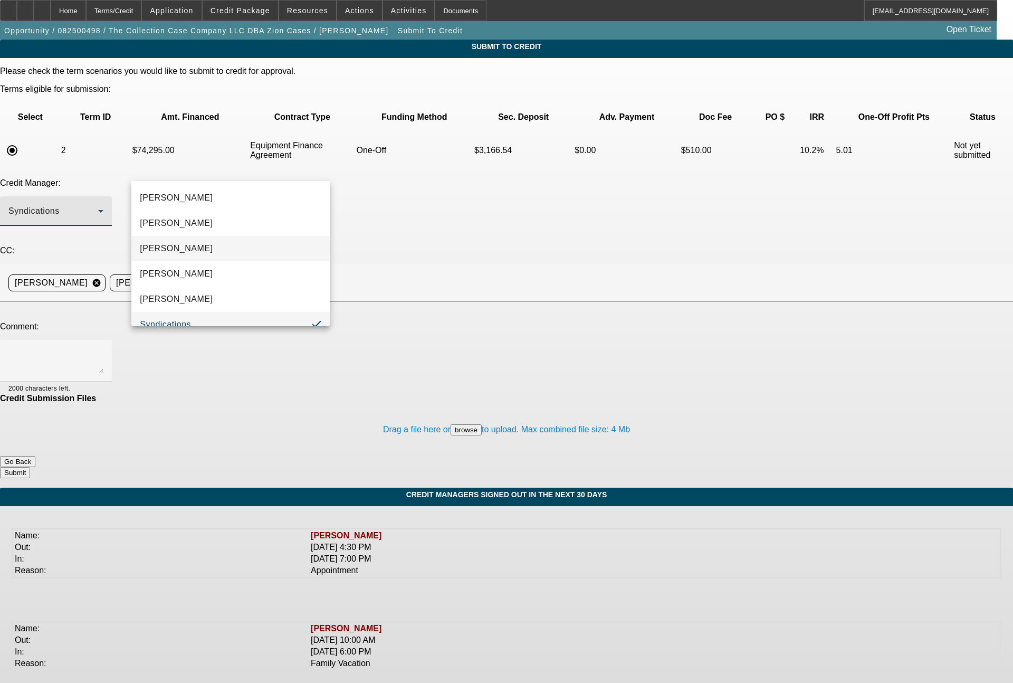
scroll to position [11, 0]
click at [407, 198] on div at bounding box center [506, 341] width 1013 height 683
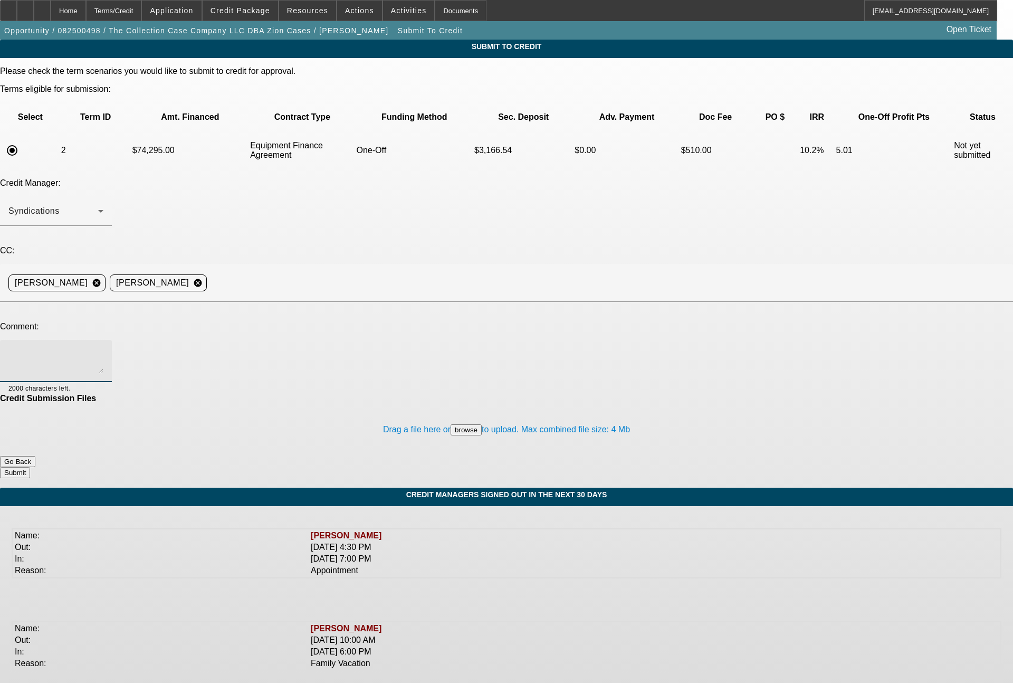
click at [103, 348] on textarea at bounding box center [55, 360] width 95 height 25
click at [103, 348] on textarea "See notes for detail. Not sure if the 653 PayNet score (which does not seem to …" at bounding box center [55, 360] width 95 height 25
type textarea "See notes for detail. Not sure if the 653 PayNet score (which does not seem to …"
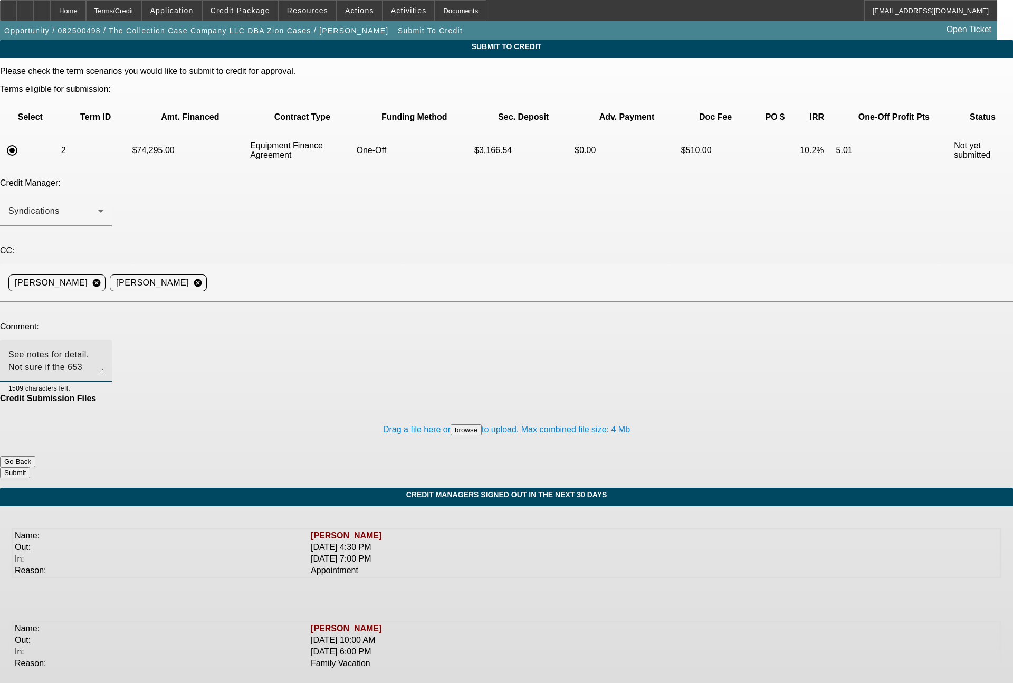
drag, startPoint x: 626, startPoint y: 272, endPoint x: 138, endPoint y: 263, distance: 488.2
click at [112, 340] on div "See notes for detail. Not sure if the 653 PayNet score (which does not seem to …" at bounding box center [56, 361] width 112 height 42
click at [103, 348] on textarea "See notes for detail. Not sure if the 653 PayNet score (which does not seem to …" at bounding box center [55, 360] width 95 height 25
drag, startPoint x: 178, startPoint y: 271, endPoint x: 120, endPoint y: 248, distance: 62.2
click at [120, 322] on div "Comment: See notes for detail. Not sure if the 653 PayNet score (which does not…" at bounding box center [506, 358] width 1013 height 72
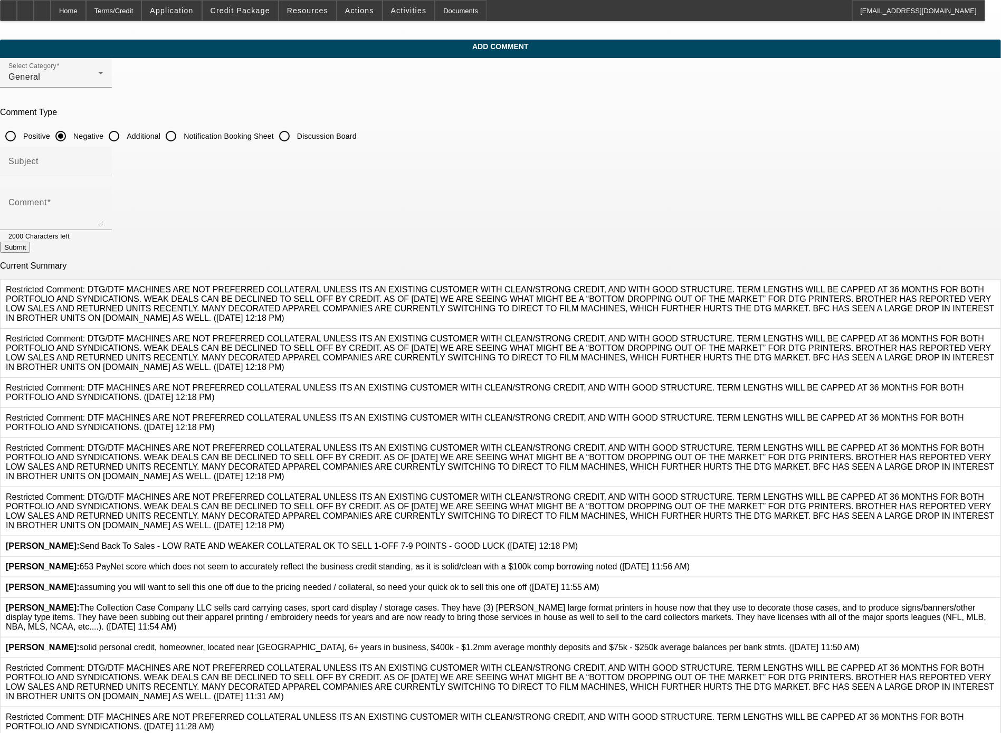
click at [125, 141] on input "Additional" at bounding box center [113, 136] width 21 height 21
radio input "true"
click at [103, 217] on textarea "Comment" at bounding box center [55, 213] width 95 height 25
type textarea "He has another financing company that he financed his [PERSON_NAME] printers th…"
click at [30, 253] on button "Submit" at bounding box center [15, 247] width 30 height 11
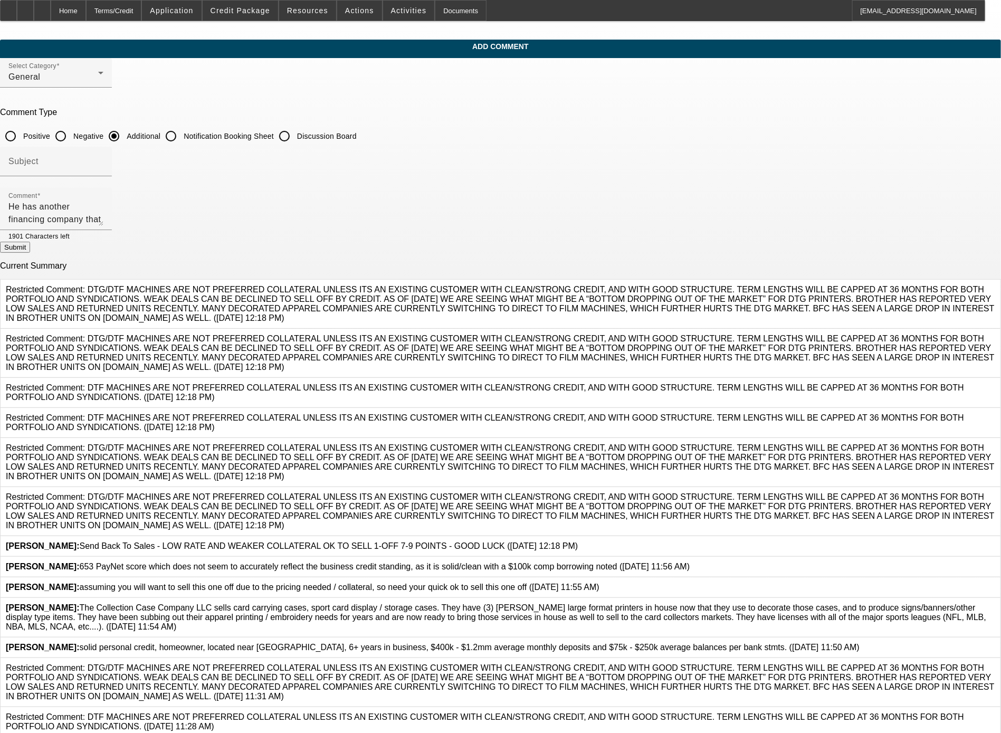
radio input "true"
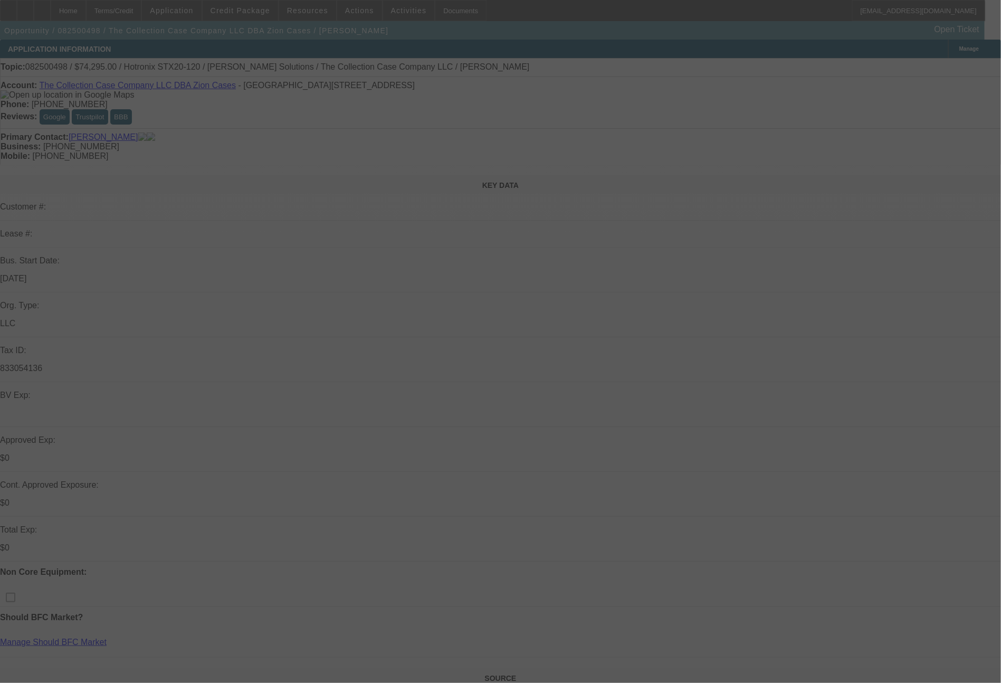
select select "0"
select select "2"
select select "0"
select select "6"
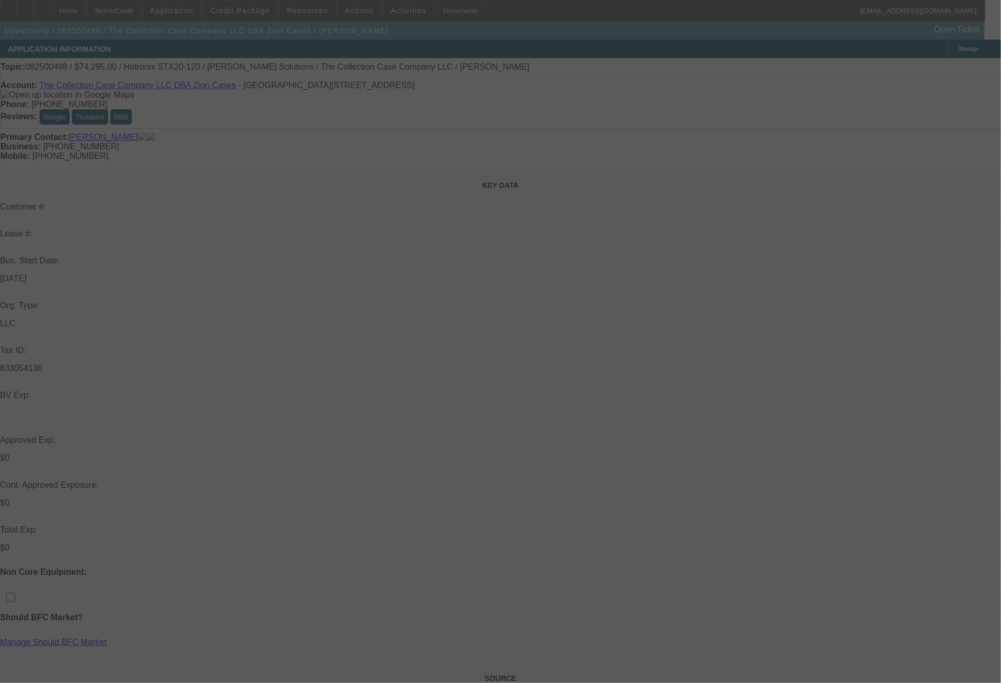
select select "0"
select select "2"
select select "0"
select select "6"
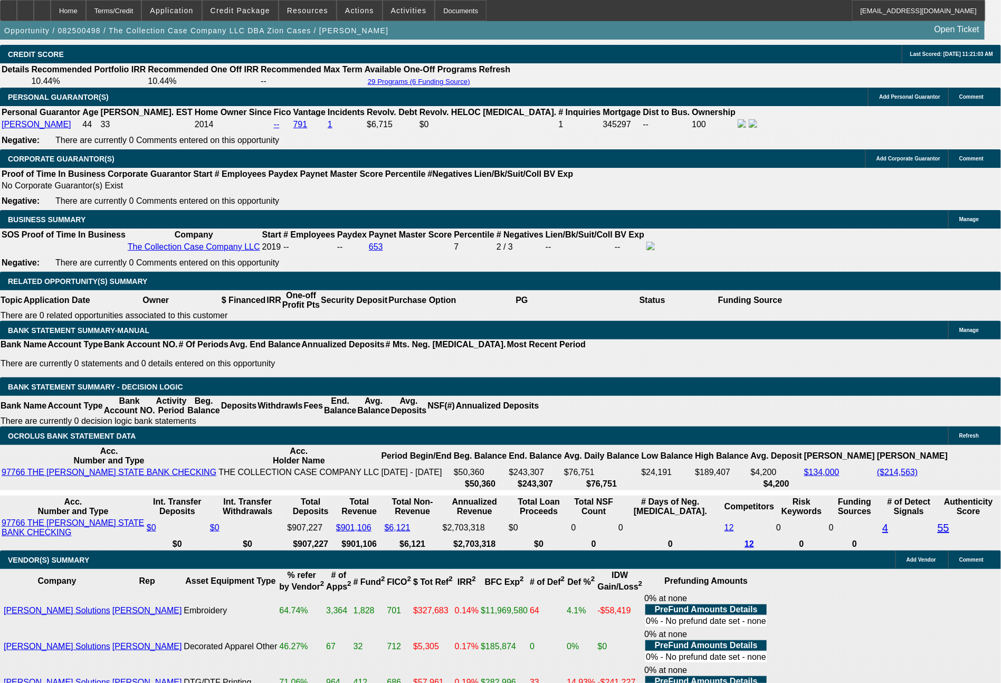
scroll to position [1691, 0]
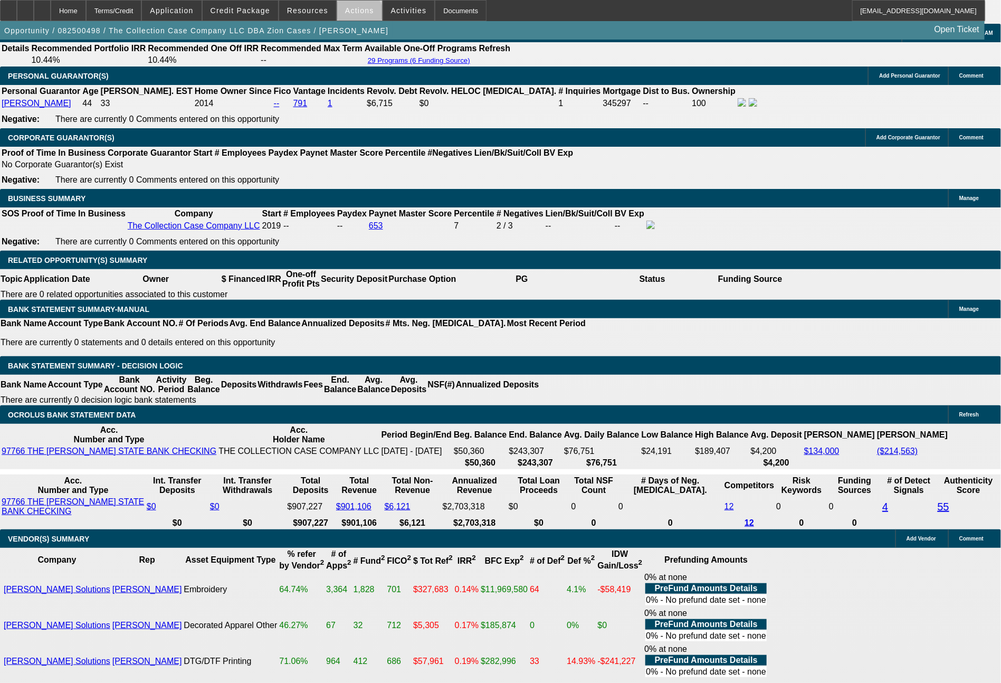
click at [359, 18] on span at bounding box center [359, 10] width 45 height 25
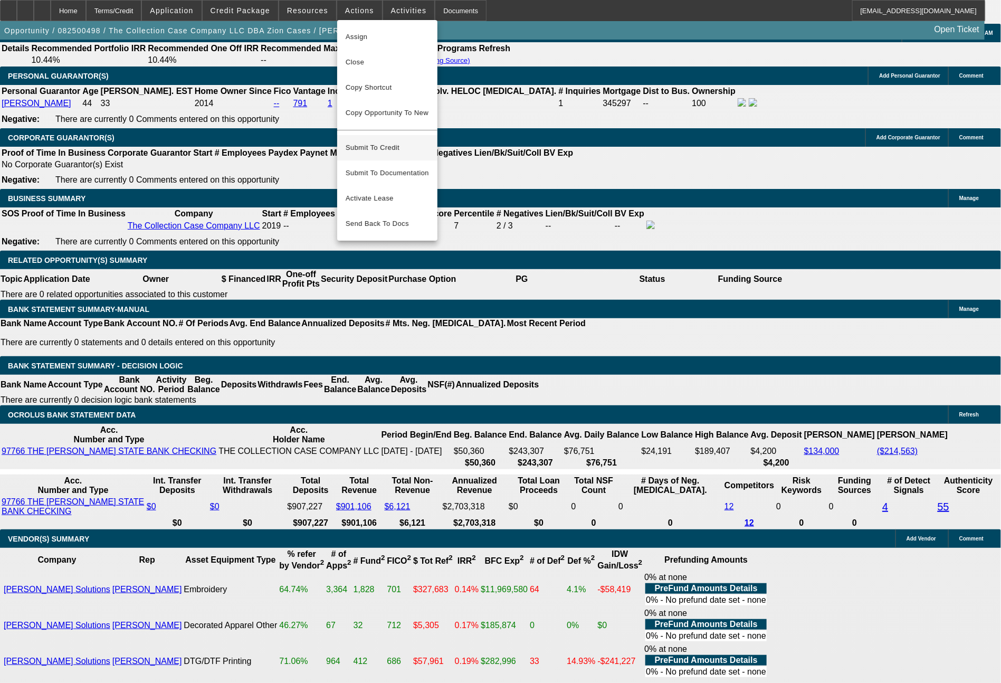
click at [395, 141] on span "Submit To Credit" at bounding box center [387, 147] width 83 height 13
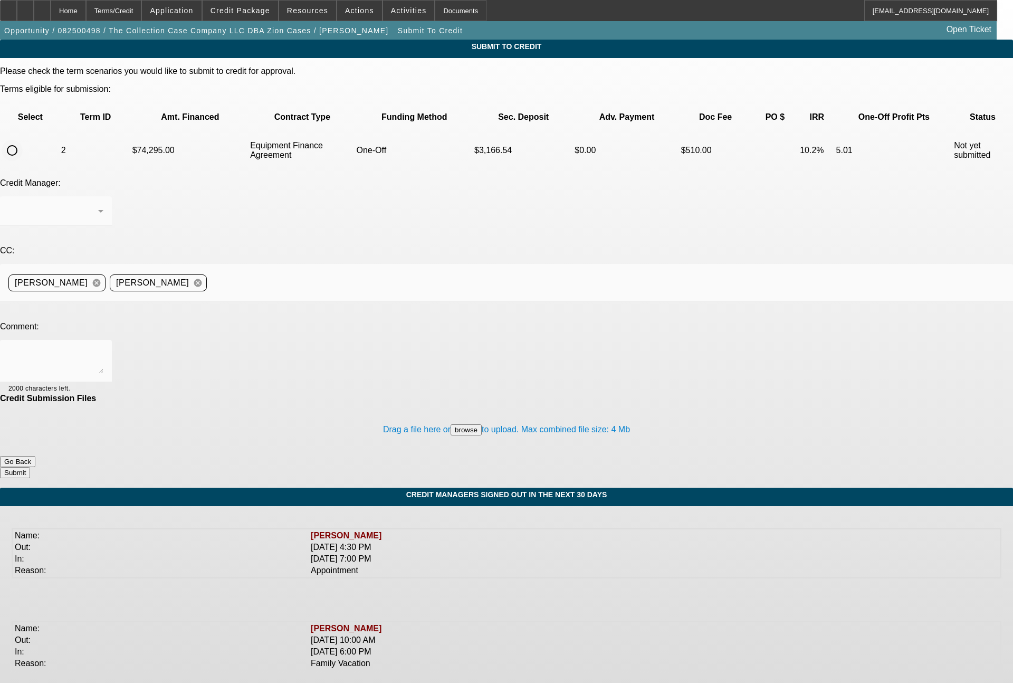
click at [23, 140] on input "radio" at bounding box center [12, 150] width 21 height 21
radio input "true"
click at [103, 348] on textarea at bounding box center [55, 360] width 95 height 25
paste textarea "See notes for detail. Not sure if the 653 PayNet score (which does not seem to …"
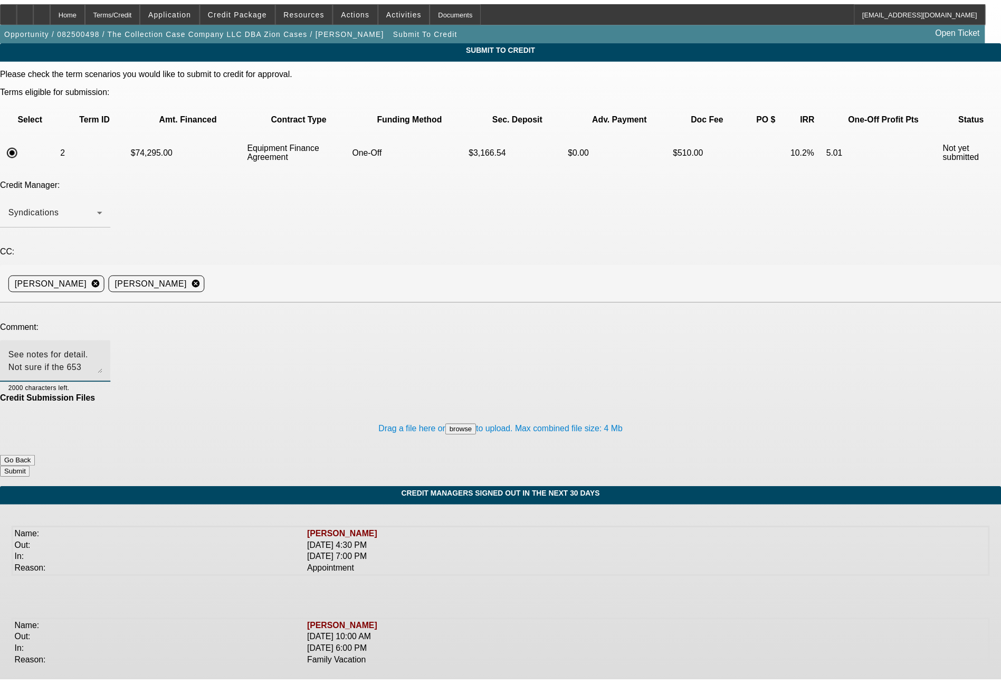
scroll to position [23, 0]
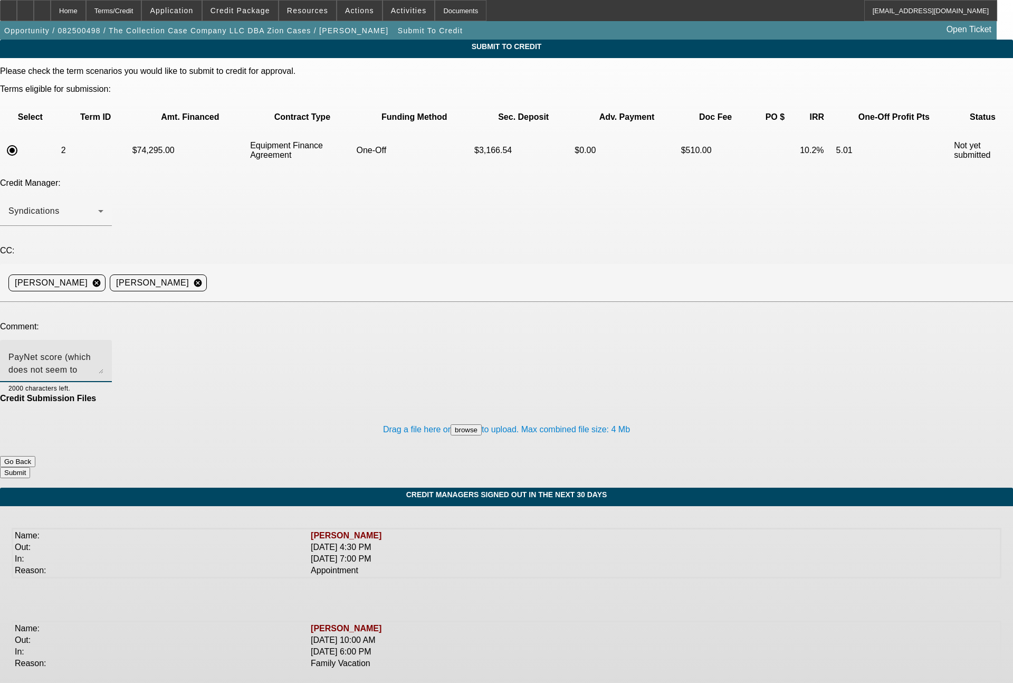
type textarea "See notes for detail. Not sure if the 653 PayNet score (which does not seem to …"
click at [30, 467] on button "Submit" at bounding box center [15, 472] width 30 height 11
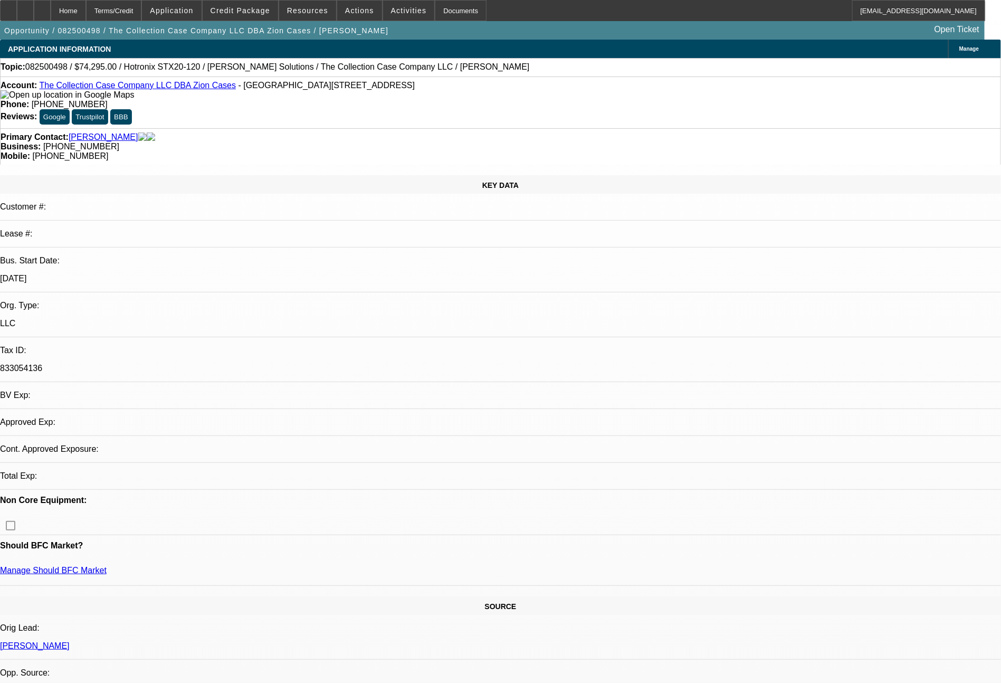
select select "0"
select select "2"
select select "0"
select select "6"
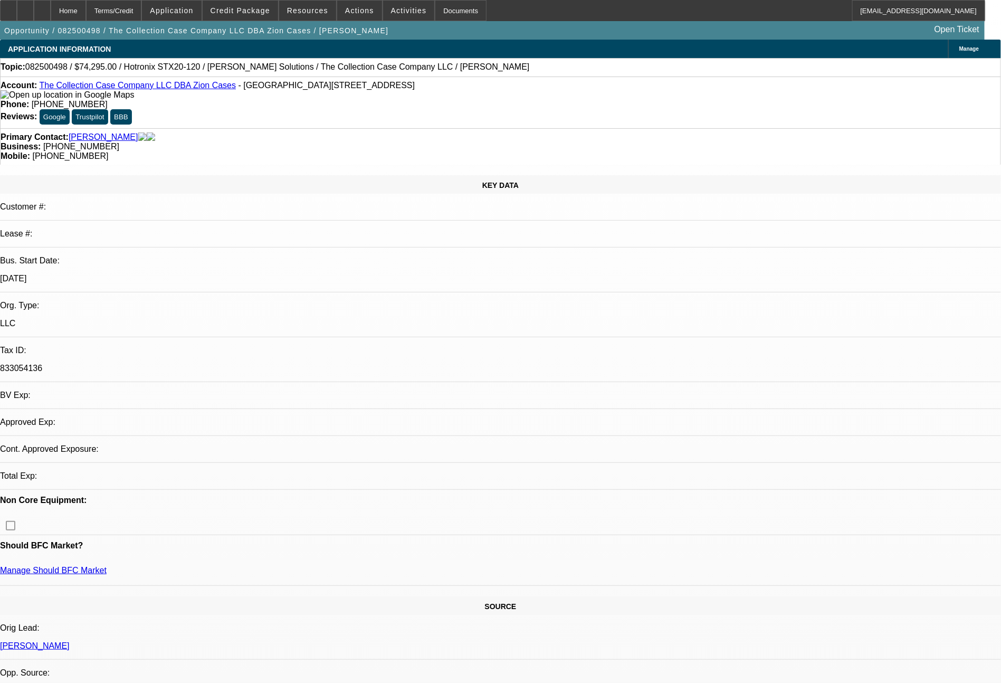
select select "0"
select select "2"
select select "0"
select select "6"
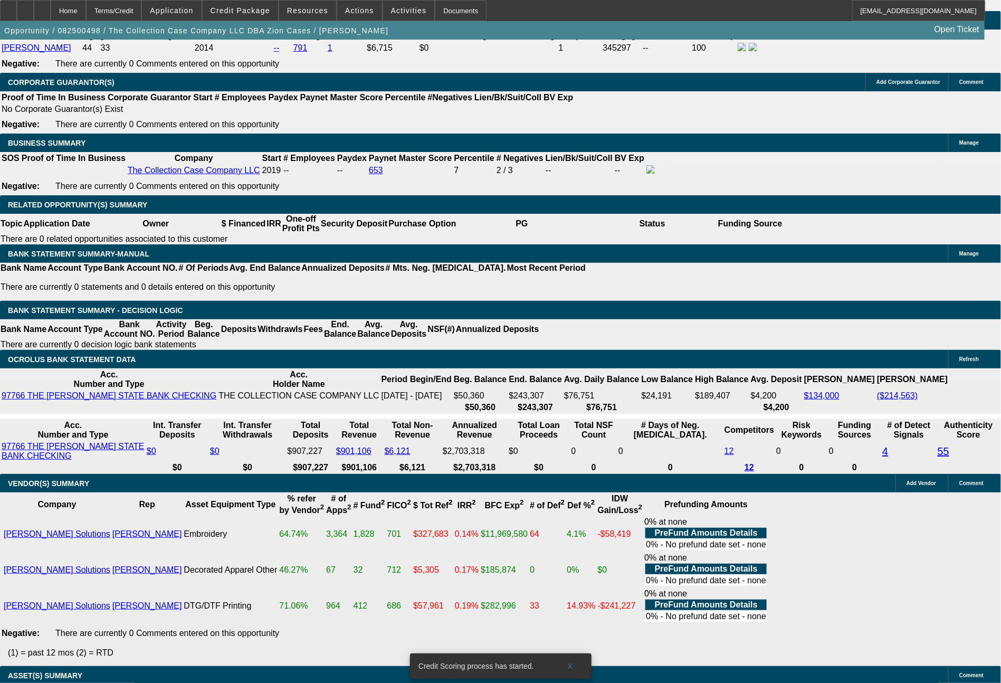
scroll to position [1786, 0]
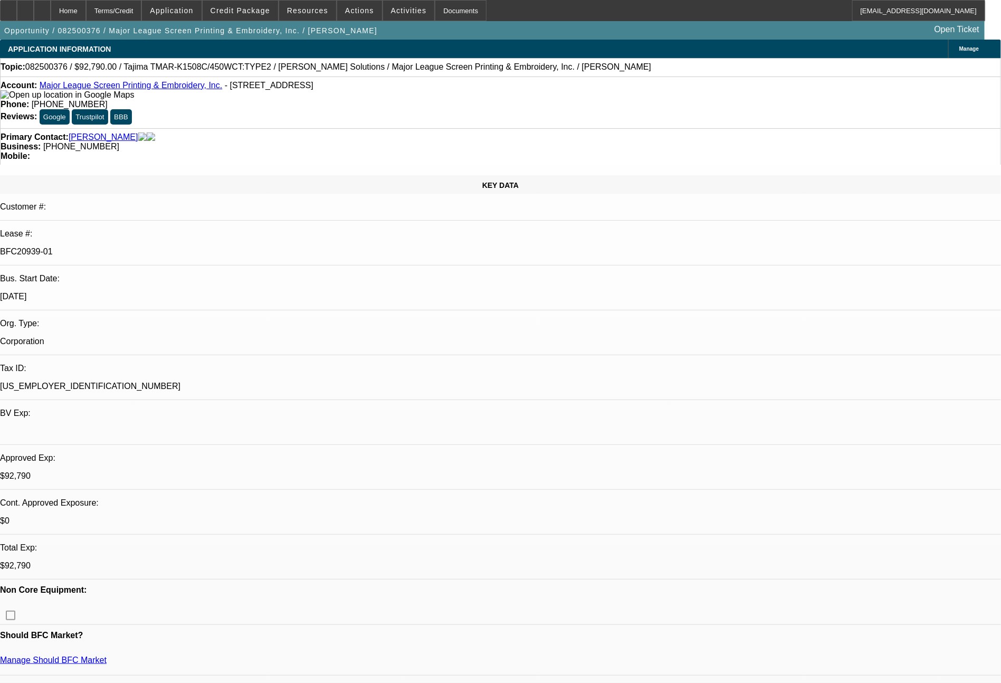
select select "0"
select select "2"
select select "0.1"
select select "4"
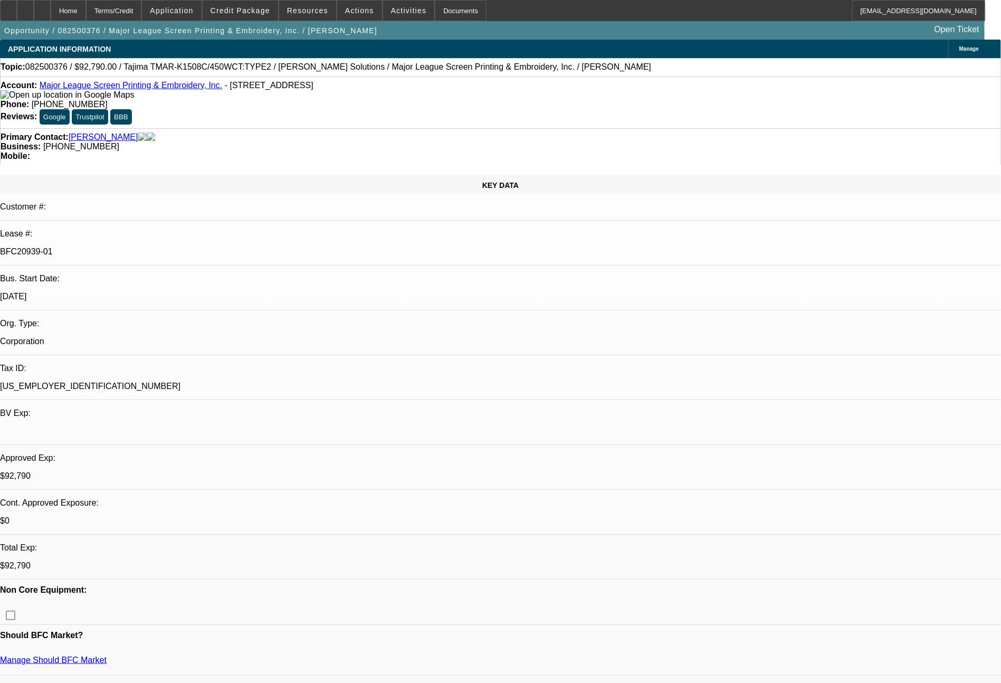
select select "0"
select select "2"
select select "0.1"
select select "4"
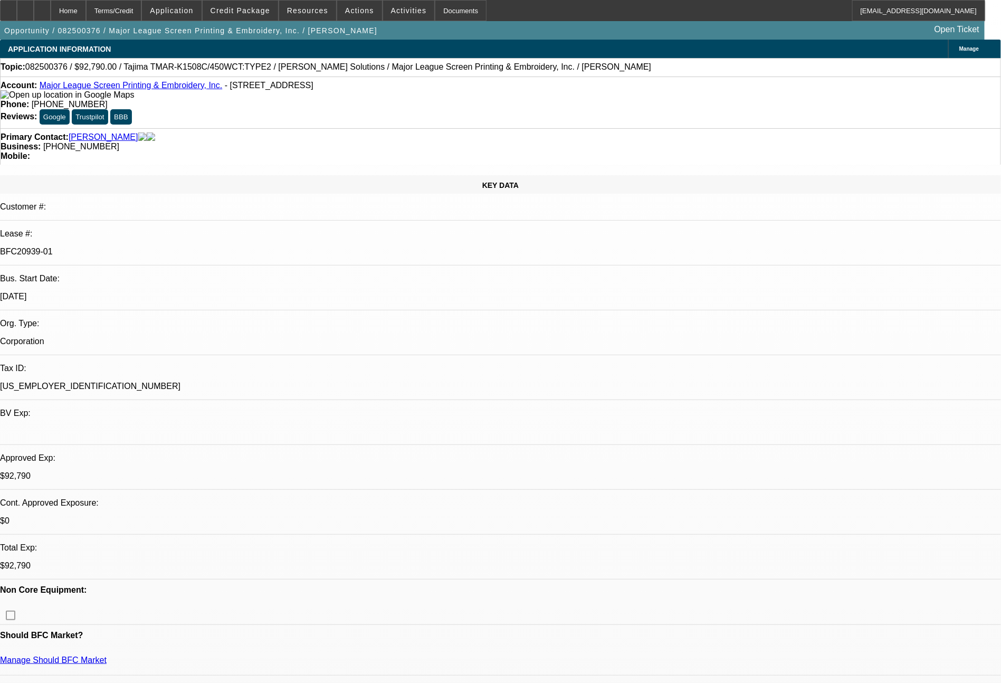
select select "0"
select select "2"
select select "0.1"
select select "4"
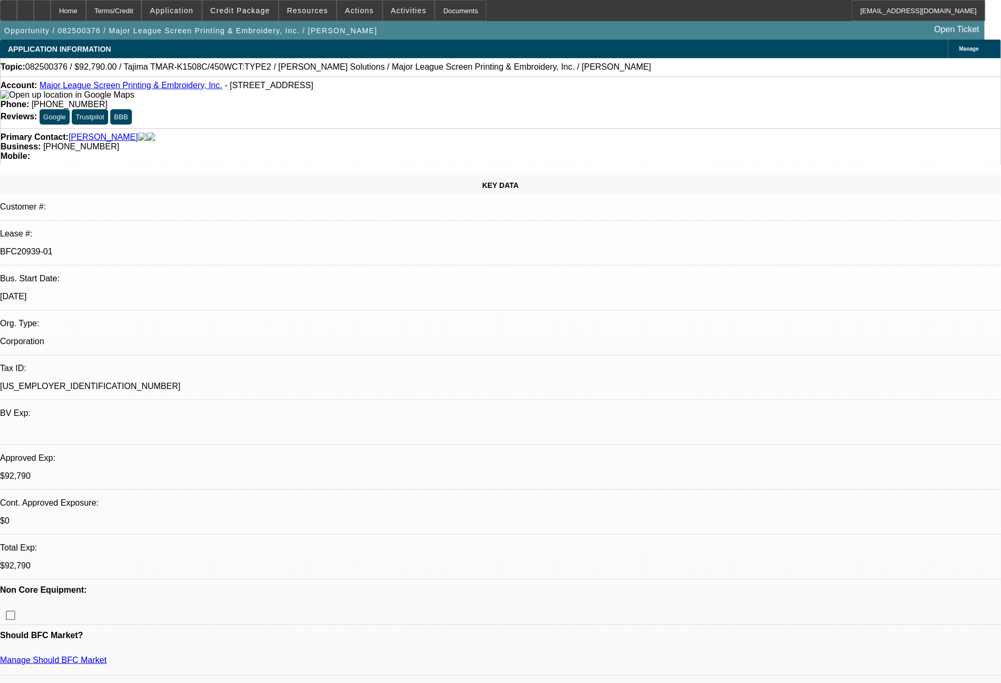
select select "0"
select select "2"
select select "0.1"
select select "4"
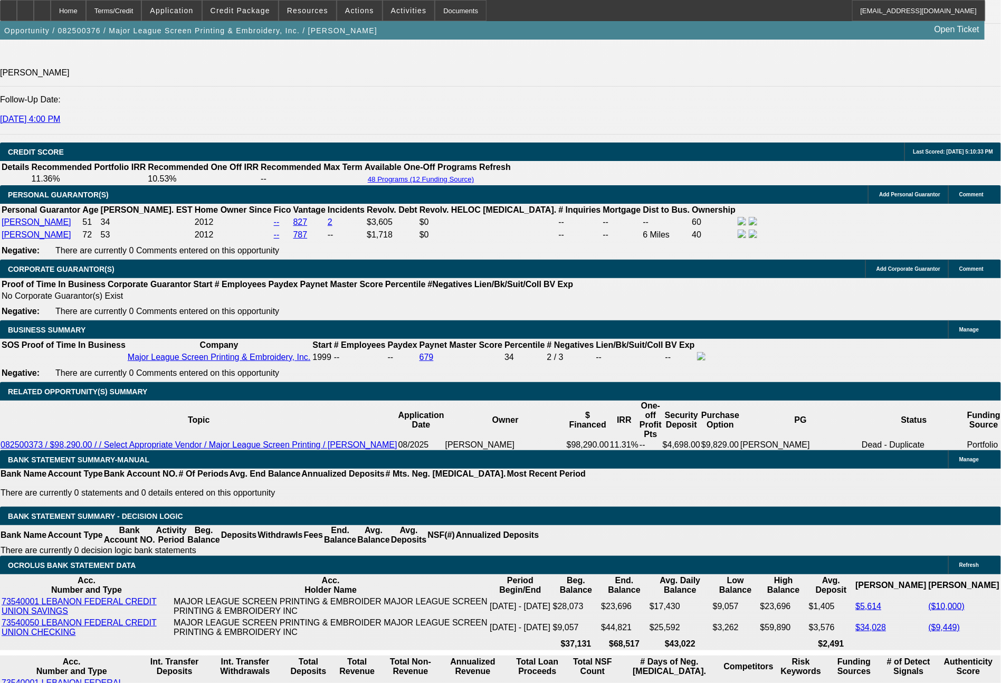
scroll to position [1542, 0]
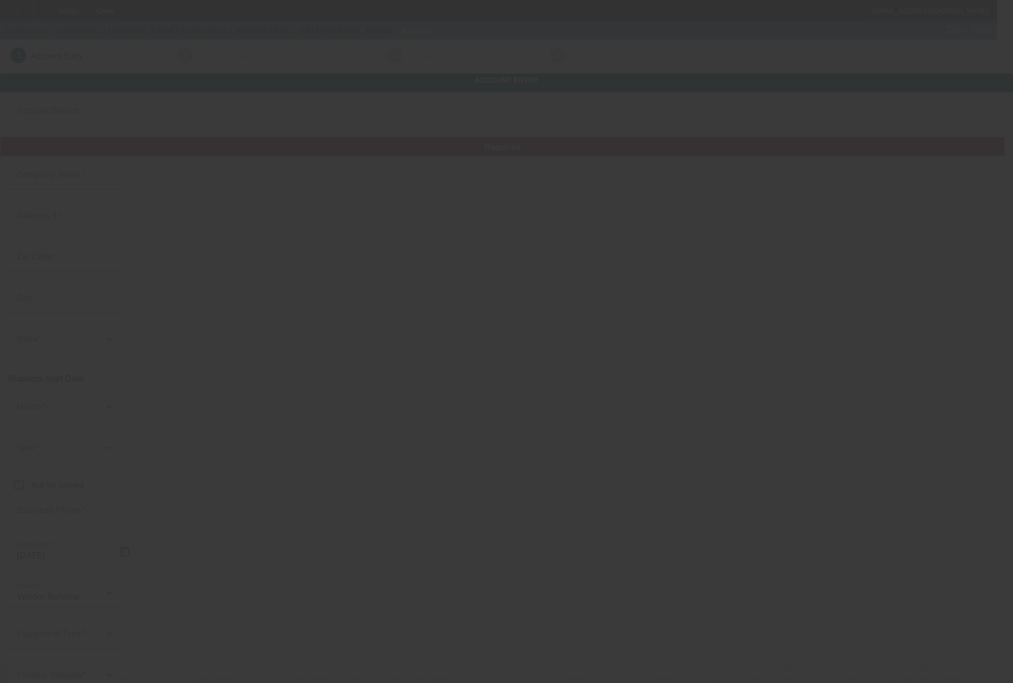
type input "[PERSON_NAME] Productions"
type input "[STREET_ADDRESS][PERSON_NAME]"
type input "76179"
type input "Saginaw"
type input "[PHONE_NUMBER]"
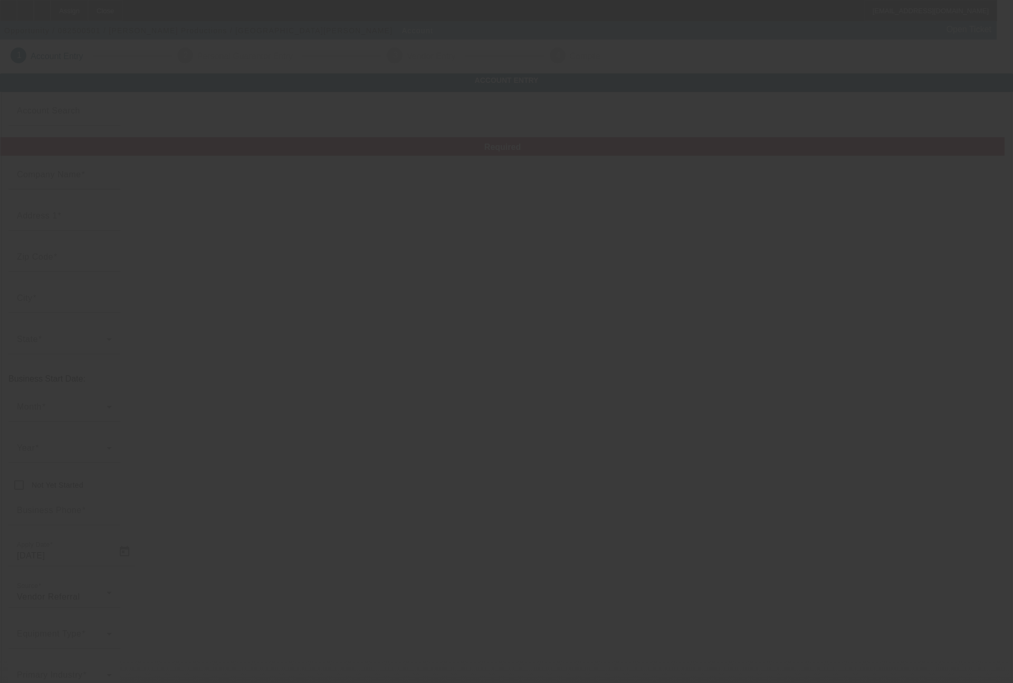
type input "[EMAIL_ADDRESS][DOMAIN_NAME]"
type input "[US_EMPLOYER_IDENTIFICATION_NUMBER]"
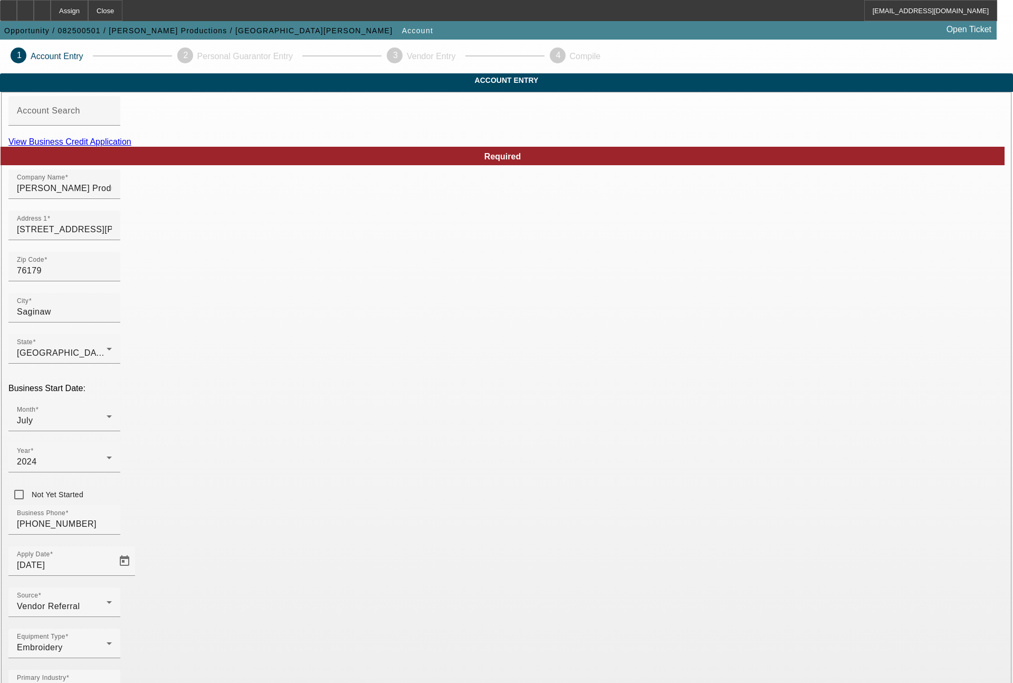
click at [131, 146] on link "View Business Credit Application" at bounding box center [69, 141] width 123 height 9
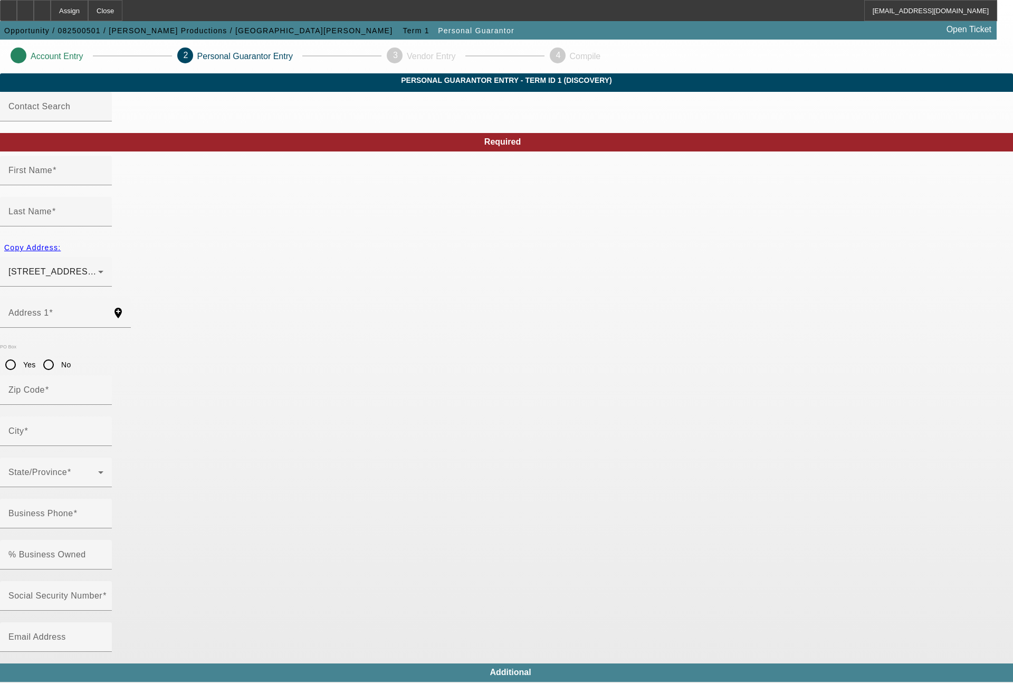
type input "[PERSON_NAME]"
type input "[STREET_ADDRESS][PERSON_NAME]"
radio input "true"
type input "76179"
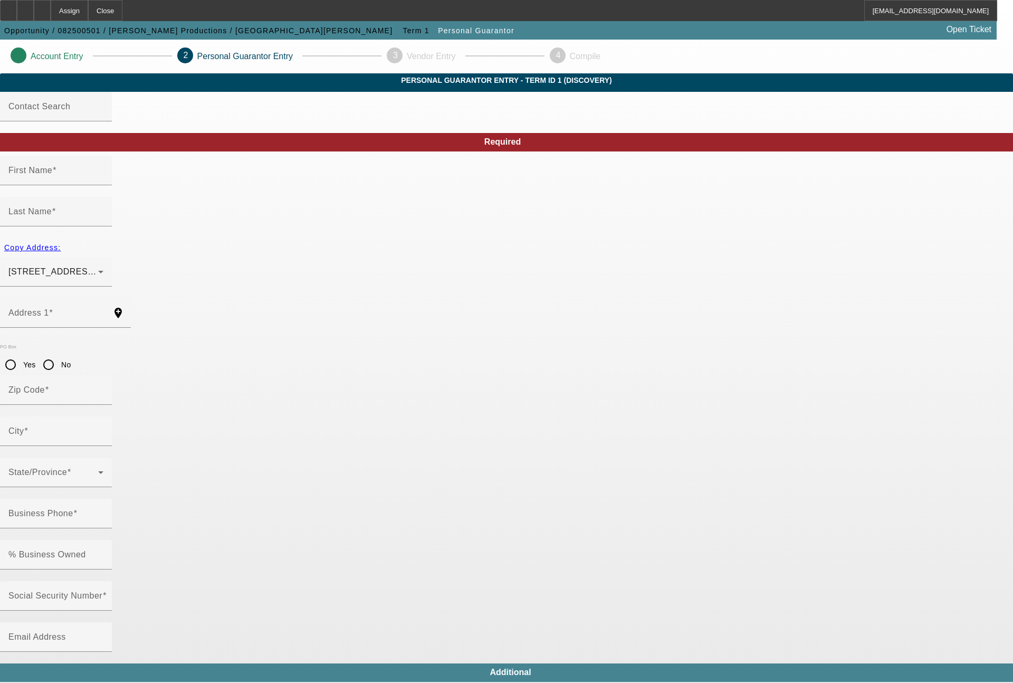
type input "Saginaw"
type input "[PHONE_NUMBER]"
type input "100"
type input "637-20-9342"
type input "[EMAIL_ADDRESS][DOMAIN_NAME]"
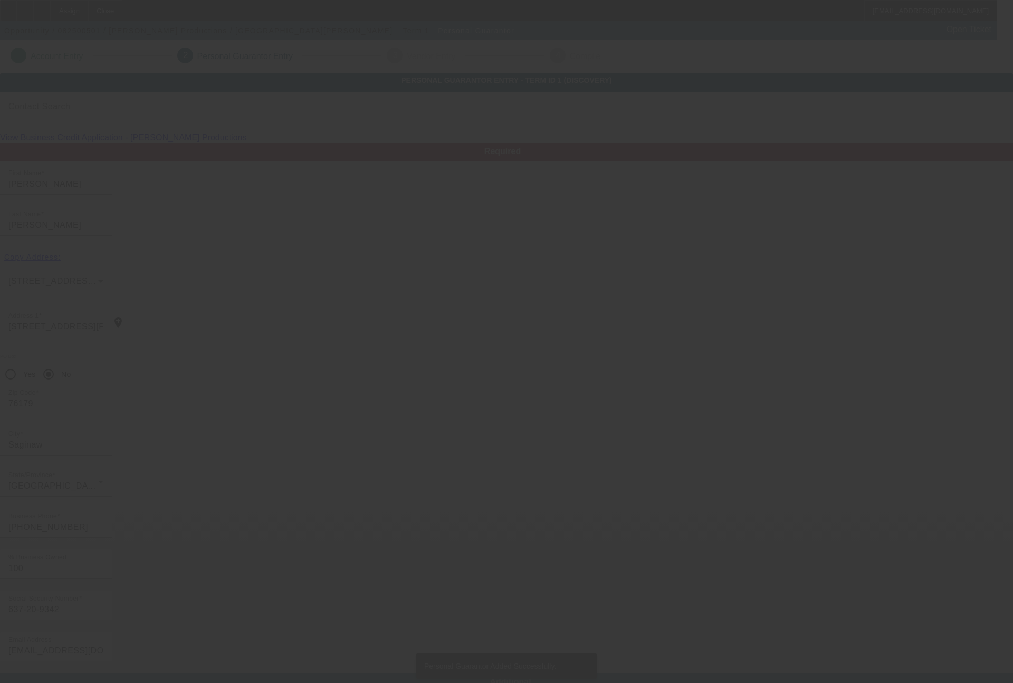
type input "[PERSON_NAME]"
type input "[STREET_ADDRESS][PERSON_NAME]"
type input "76179"
type input "Saginaw"
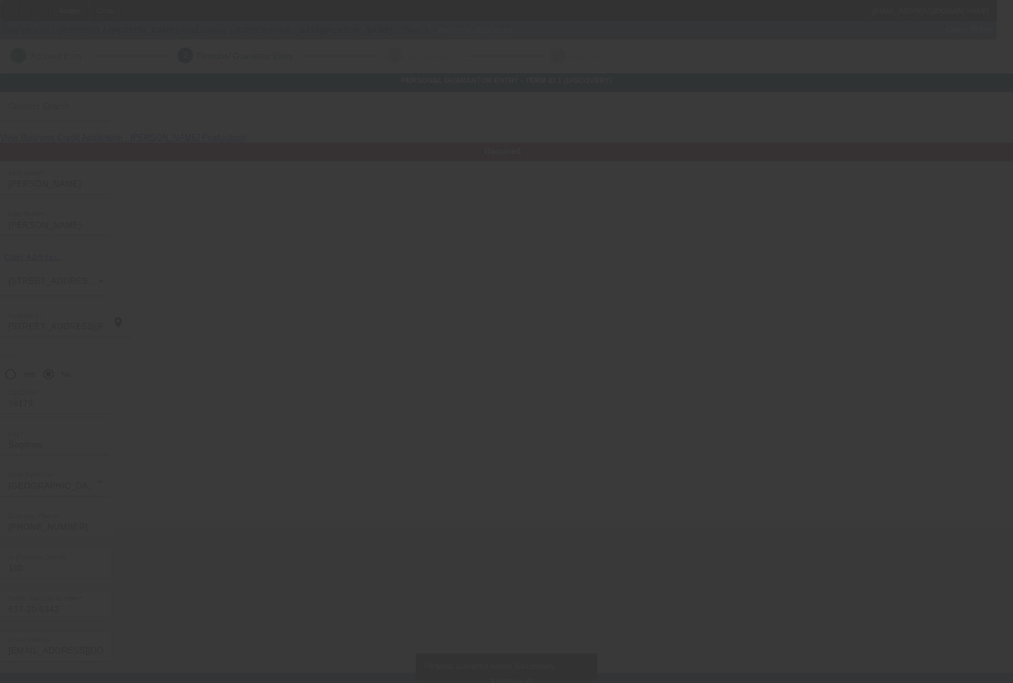
type input "[PHONE_NUMBER]"
type input "50"
type input "080-49-0356"
type input "karen_rod_89@yahoo.com"
type input "[PHONE_NUMBER]"
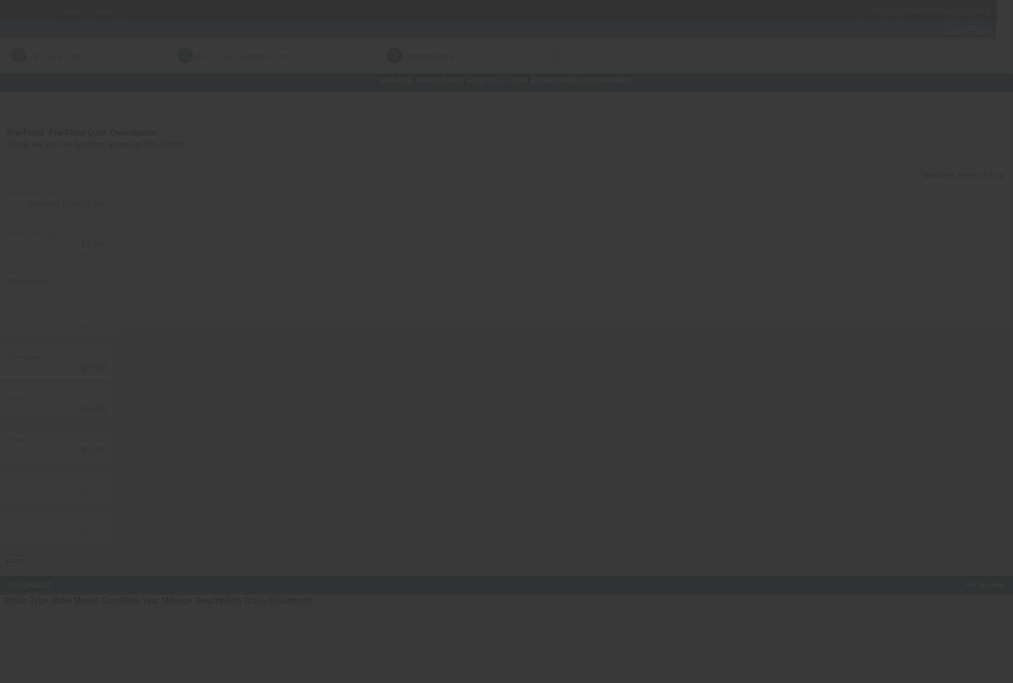
type input "$25,000.00"
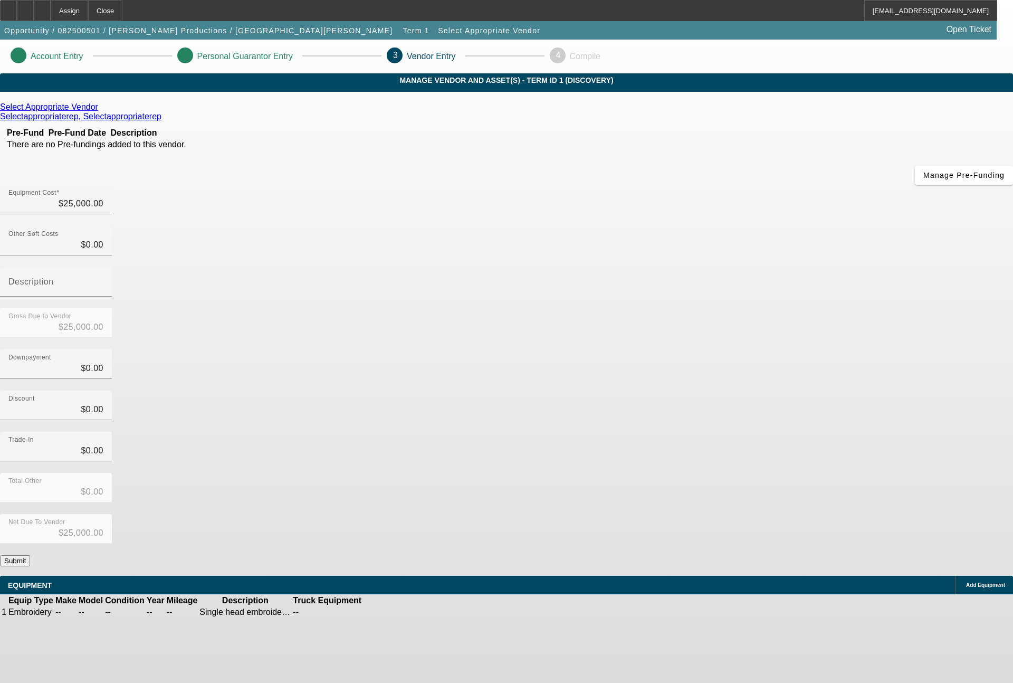
click at [30, 555] on button "Submit" at bounding box center [15, 560] width 30 height 11
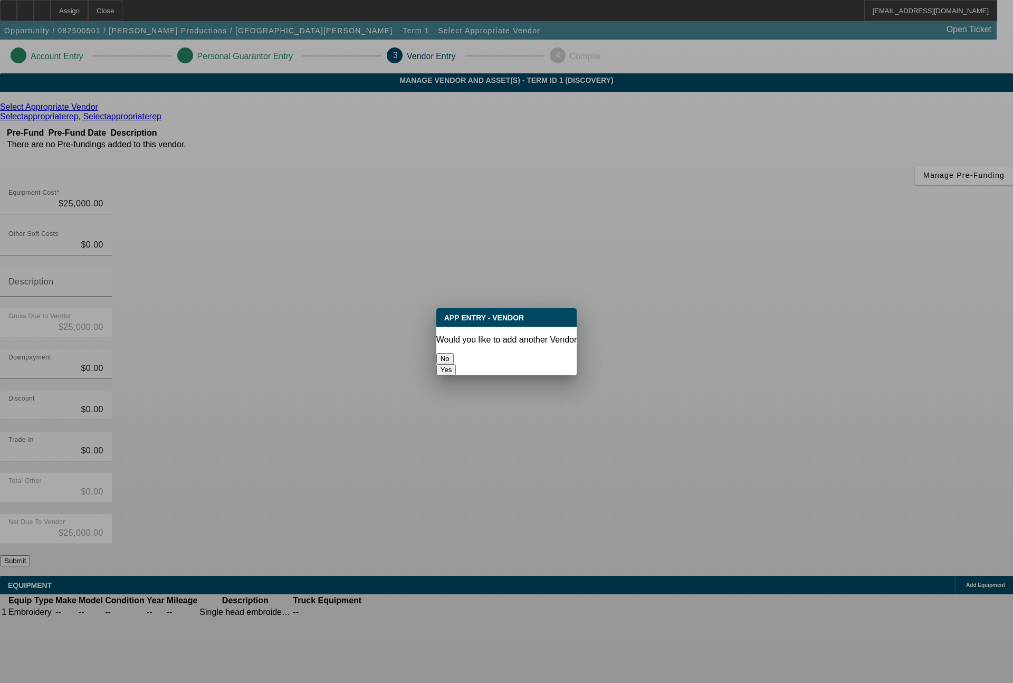
click at [454, 360] on button "No" at bounding box center [444, 358] width 17 height 11
